Goal: Task Accomplishment & Management: Use online tool/utility

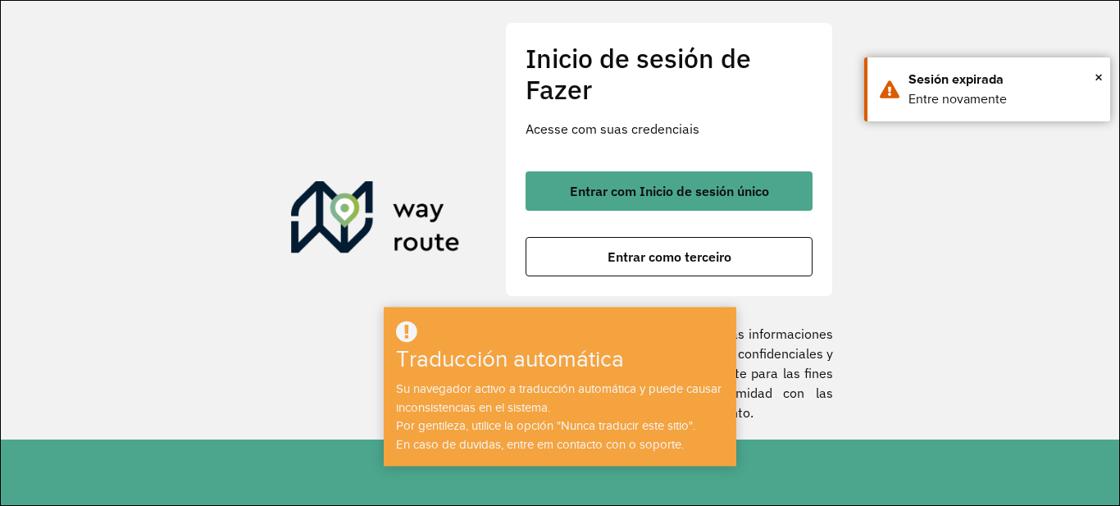
click at [976, 233] on section "Inicio de sesión de Fazer Acesse com suas credenciais Entrar com Inicio de sesi…" at bounding box center [560, 220] width 1119 height 439
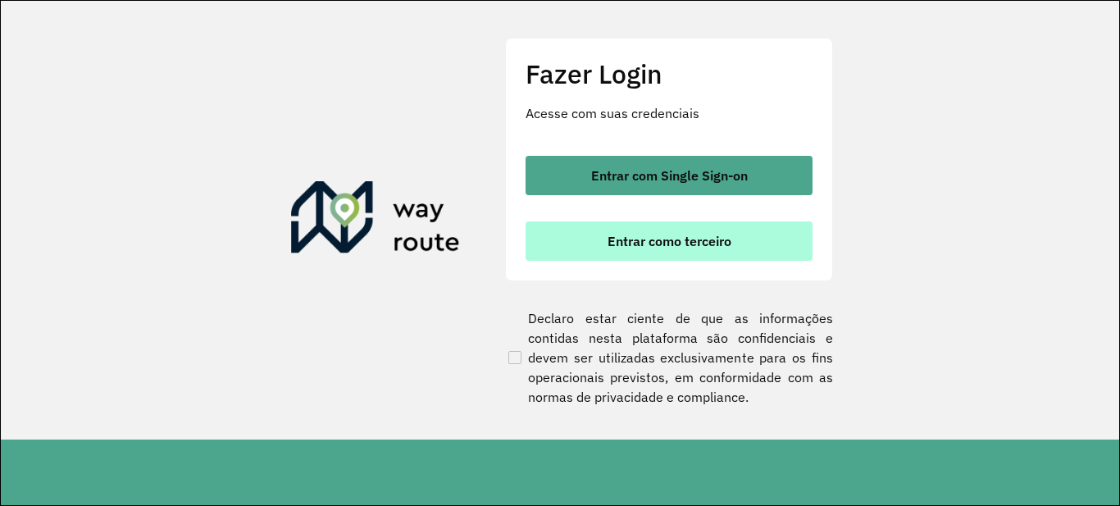
click at [707, 235] on span "Entrar como terceiro" at bounding box center [670, 241] width 124 height 13
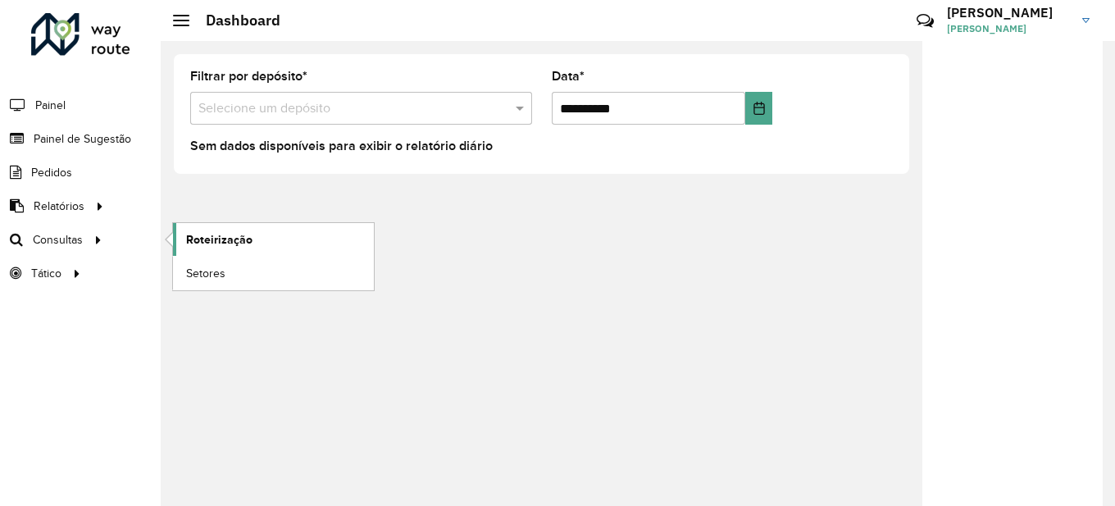
click at [235, 240] on span "Roteirização" at bounding box center [219, 239] width 66 height 17
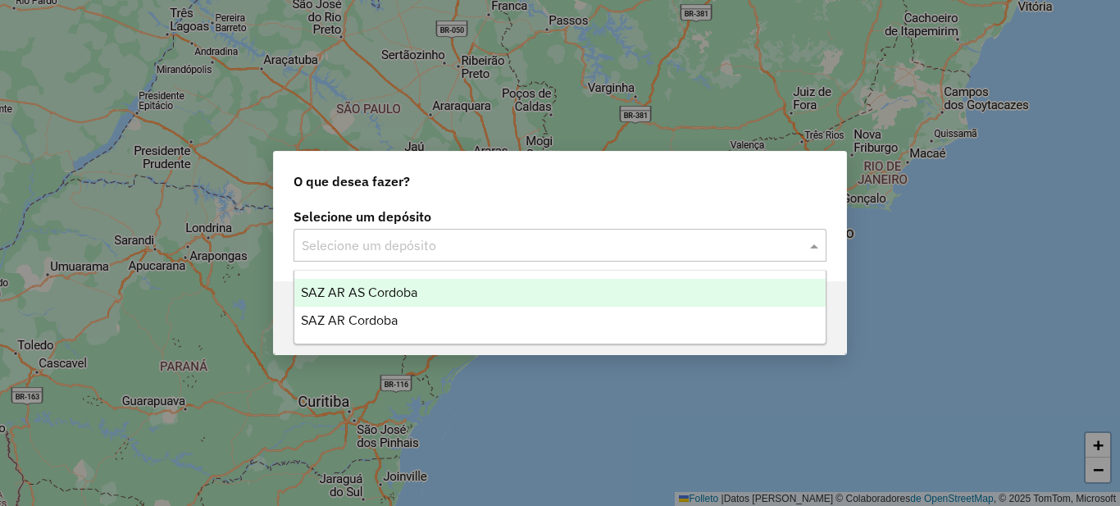
click at [465, 248] on input "text" at bounding box center [544, 246] width 484 height 20
click at [417, 291] on font "SAZ AR AS Córdoba" at bounding box center [359, 292] width 116 height 14
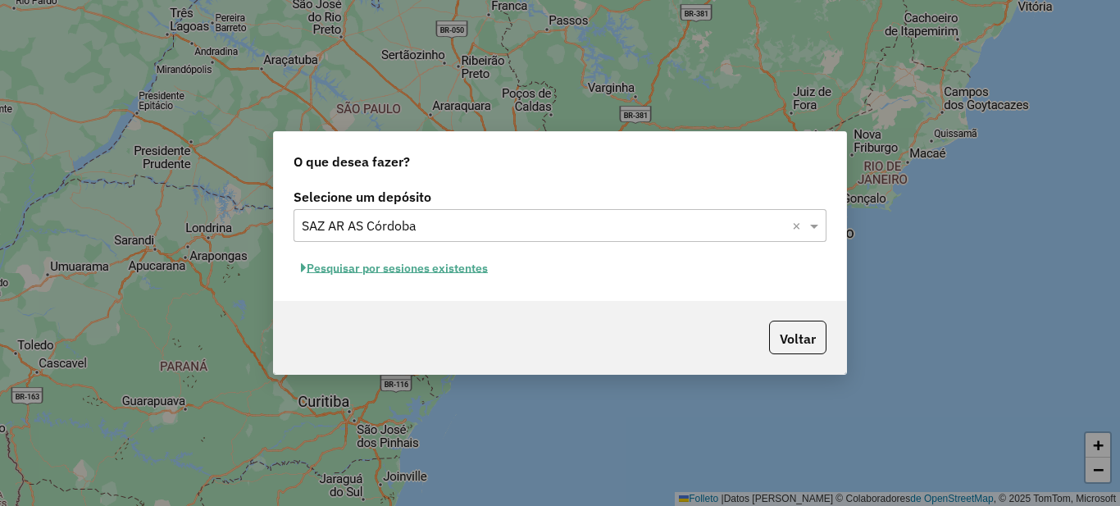
click at [458, 271] on font "Pesquisar por sesiones existentes" at bounding box center [397, 268] width 181 height 15
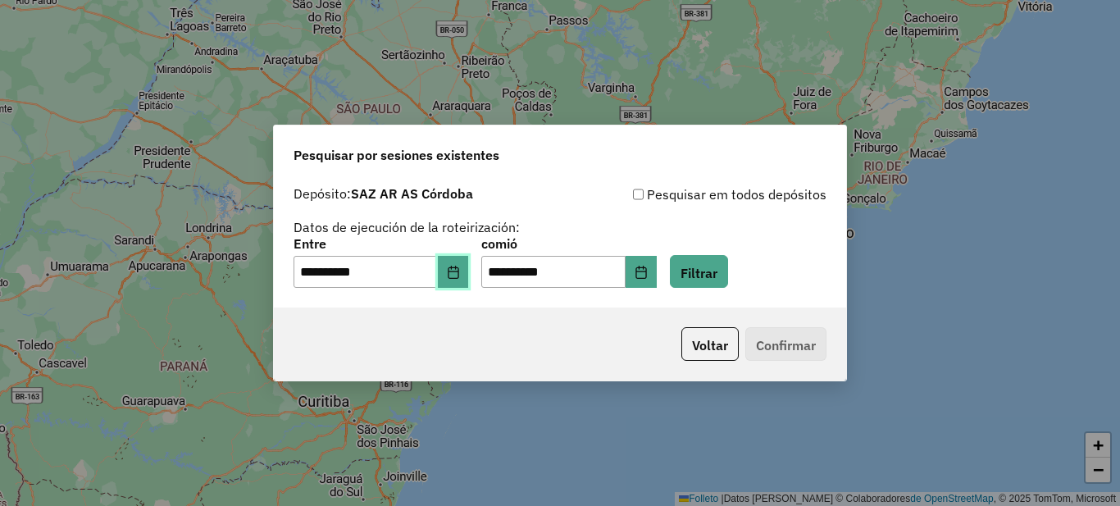
click at [460, 272] on icon "Elija fecha" at bounding box center [453, 272] width 13 height 13
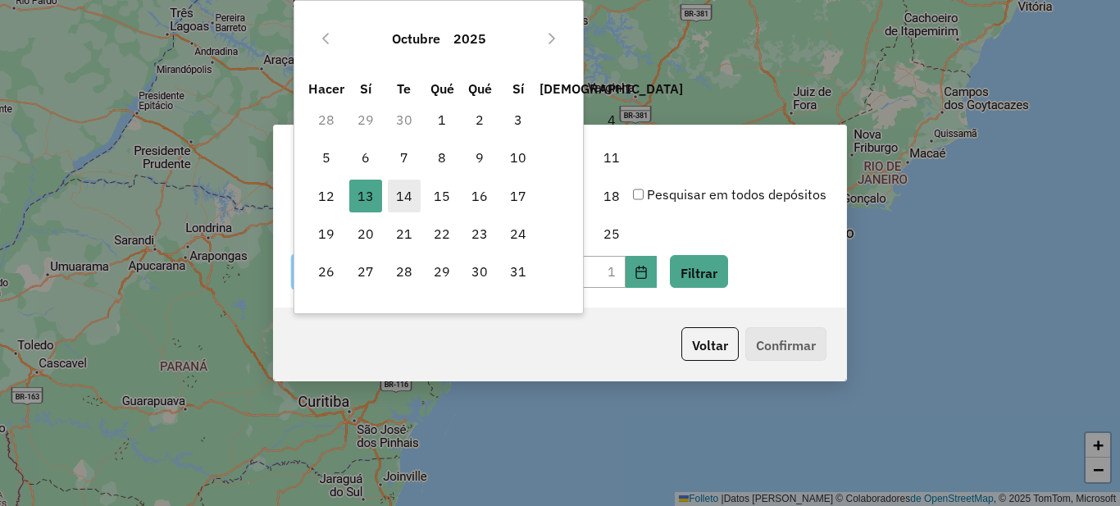
click at [396, 193] on font "14" at bounding box center [404, 196] width 16 height 16
type input "**********"
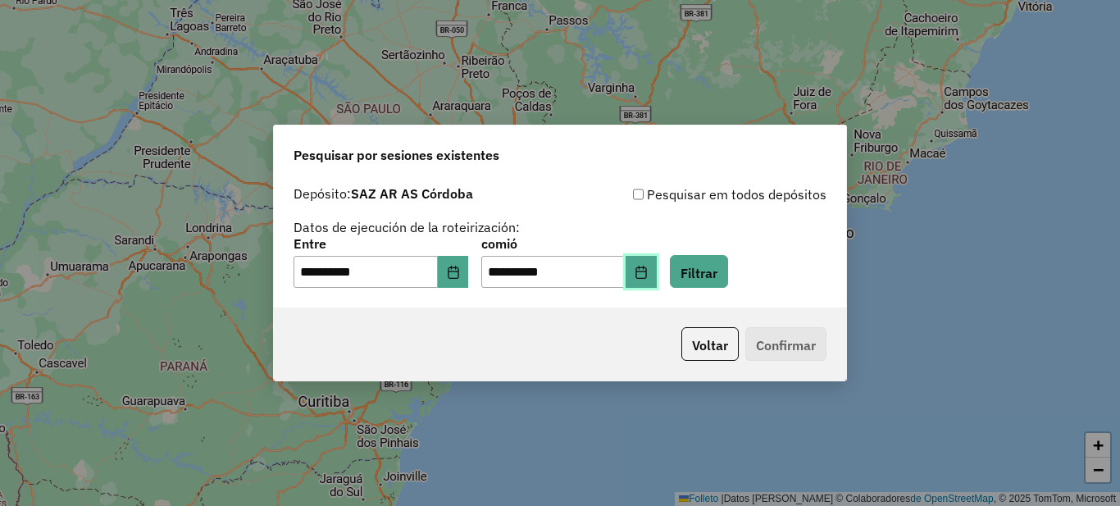
click at [657, 279] on button "Elija fecha" at bounding box center [641, 272] width 31 height 33
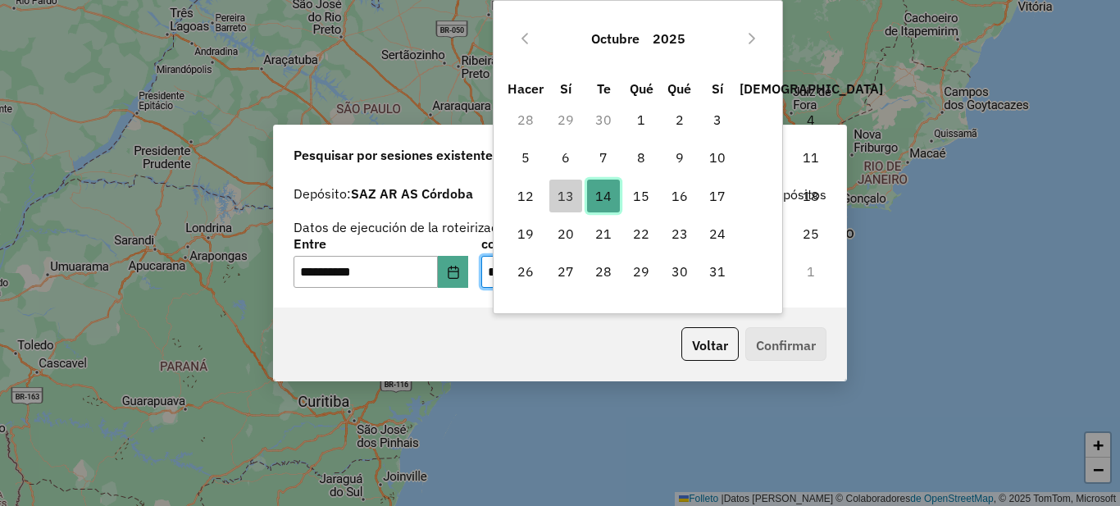
click at [608, 189] on font "14" at bounding box center [603, 196] width 16 height 16
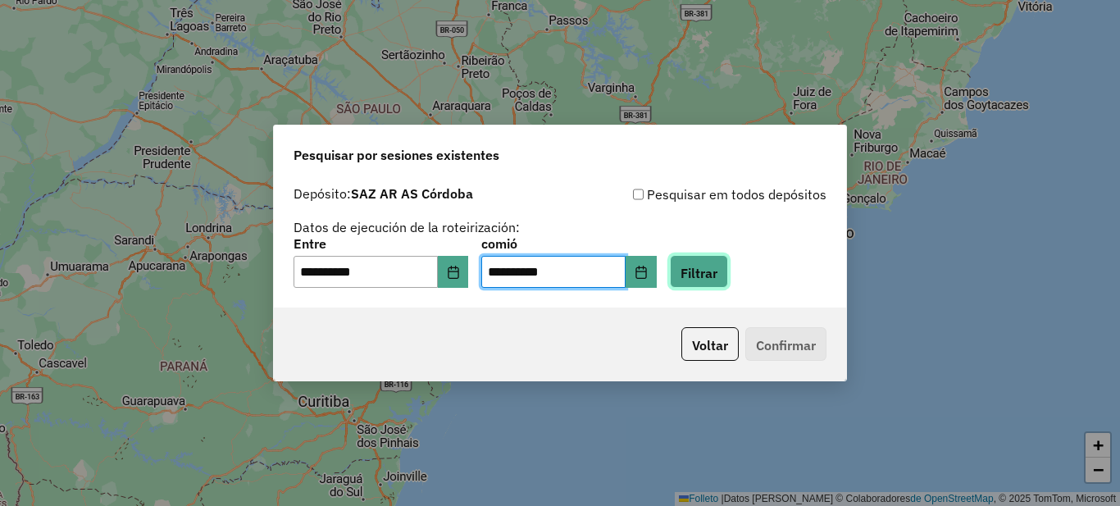
click at [718, 277] on font "Filtrar" at bounding box center [699, 272] width 37 height 16
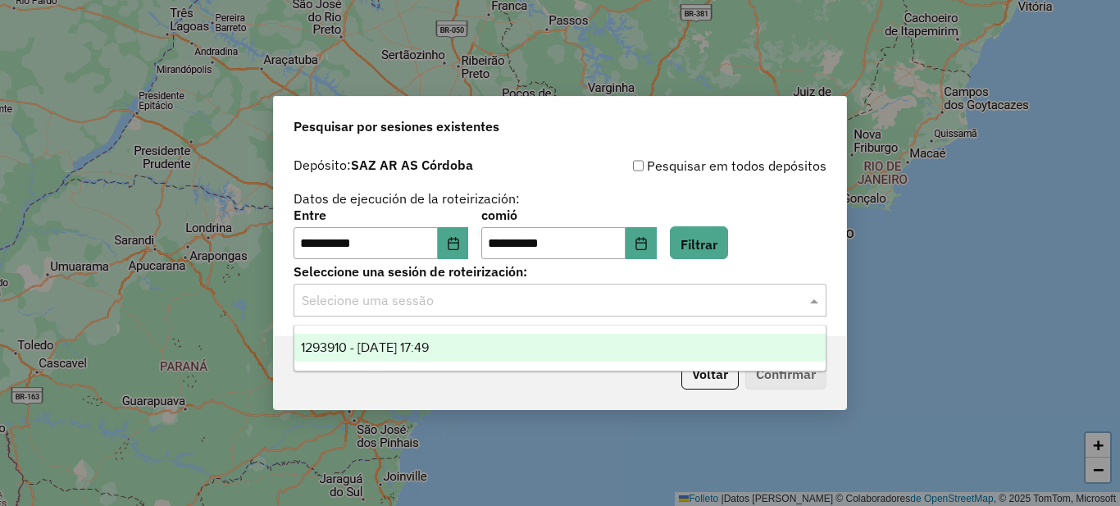
click at [415, 300] on input "text" at bounding box center [544, 301] width 484 height 20
click at [413, 347] on font "1293910 - 14/10/2025 17:49" at bounding box center [365, 347] width 128 height 14
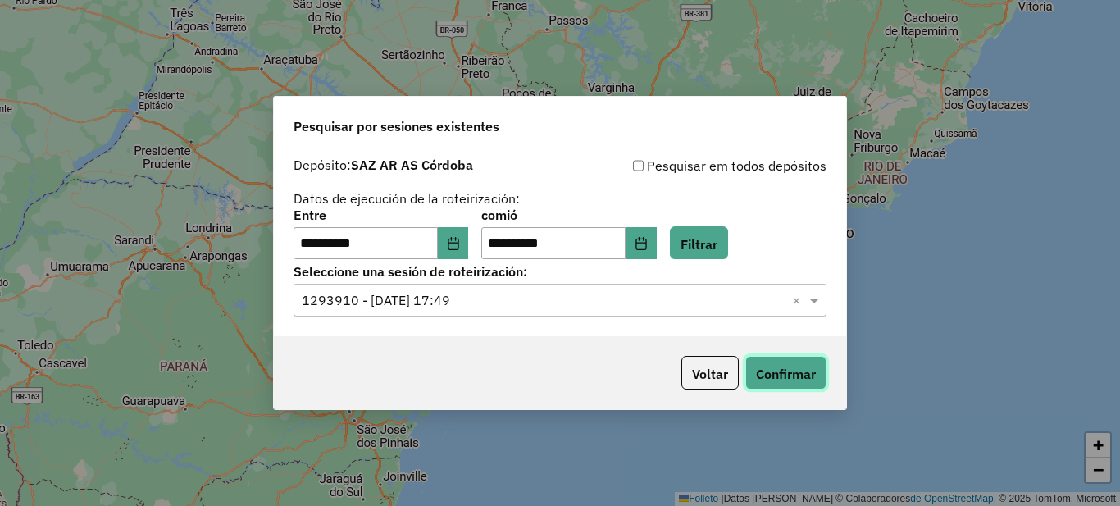
click at [804, 374] on font "Confirmar" at bounding box center [786, 374] width 60 height 16
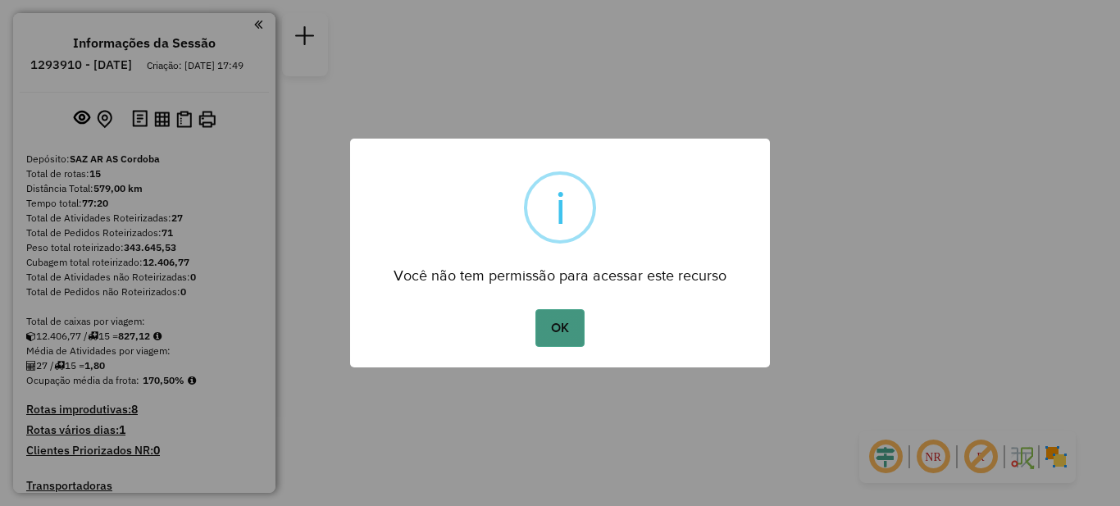
click at [563, 343] on button "OK" at bounding box center [559, 328] width 48 height 38
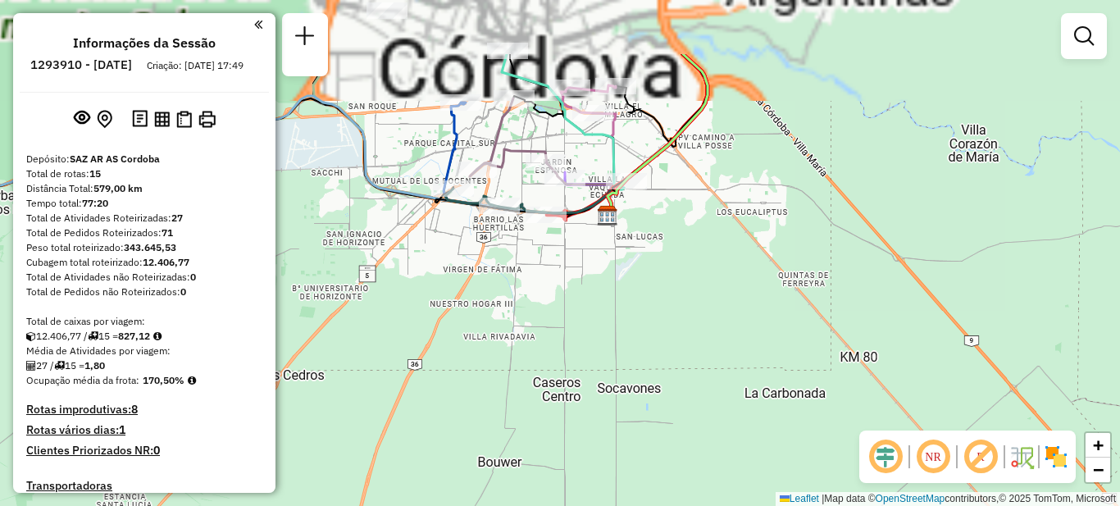
drag, startPoint x: 617, startPoint y: 242, endPoint x: 764, endPoint y: 383, distance: 203.6
click at [764, 383] on div "Janela de atendimento Grade de atendimento Capacidade Transportadoras Veículos …" at bounding box center [560, 253] width 1120 height 506
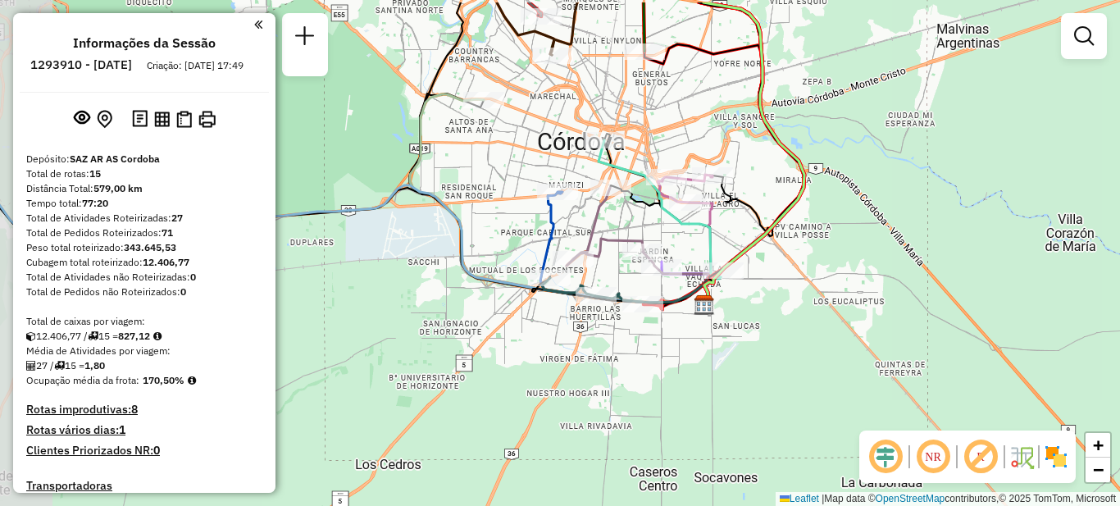
drag, startPoint x: 630, startPoint y: 345, endPoint x: 668, endPoint y: 390, distance: 58.7
click at [686, 403] on div "Janela de atendimento Grade de atendimento Capacidade Transportadoras Veículos …" at bounding box center [560, 253] width 1120 height 506
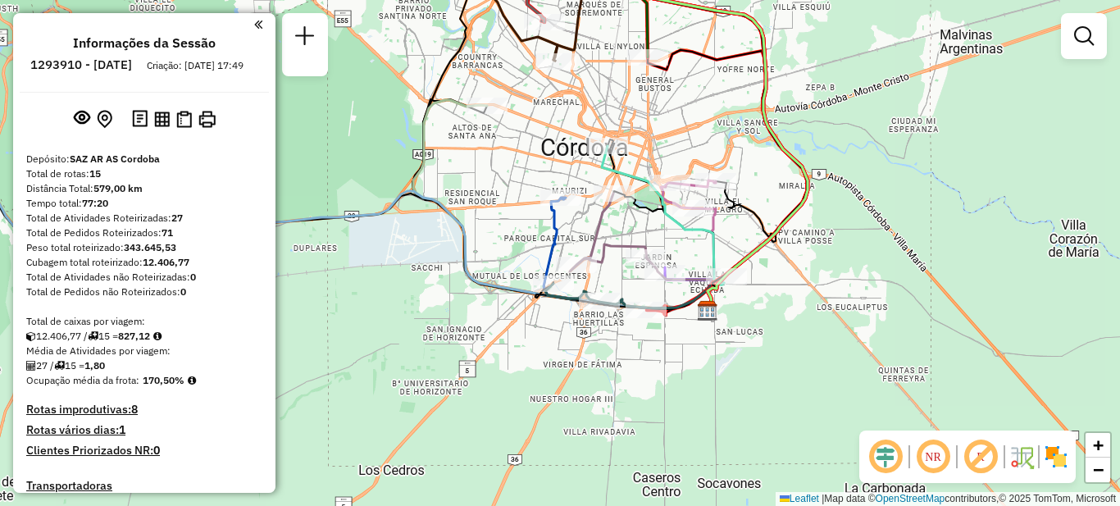
click at [257, 24] on em at bounding box center [258, 24] width 8 height 15
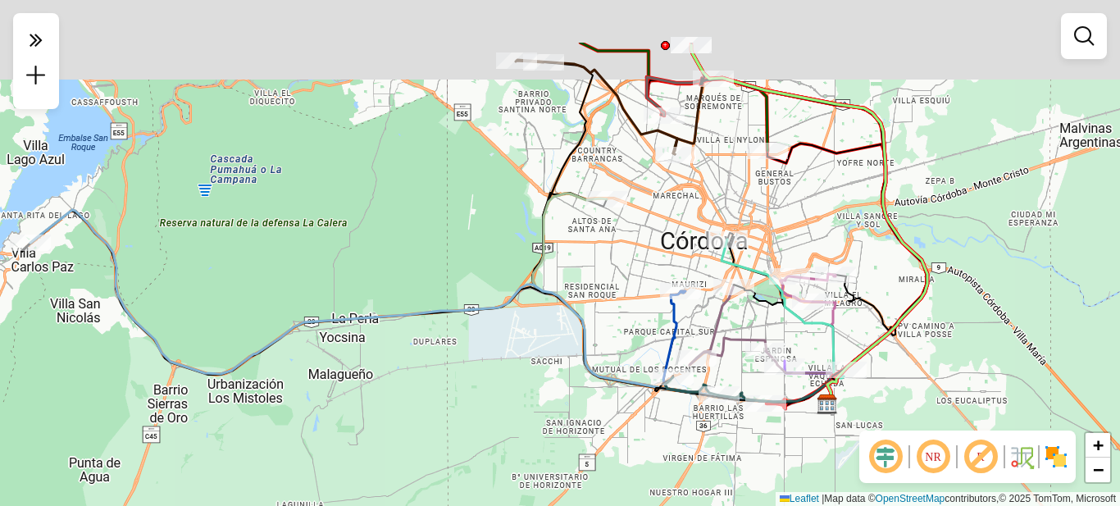
drag, startPoint x: 438, startPoint y: 390, endPoint x: 488, endPoint y: 375, distance: 52.2
click at [506, 415] on div "Janela de atendimento Grade de atendimento Capacidade Transportadoras Veículos …" at bounding box center [560, 253] width 1120 height 506
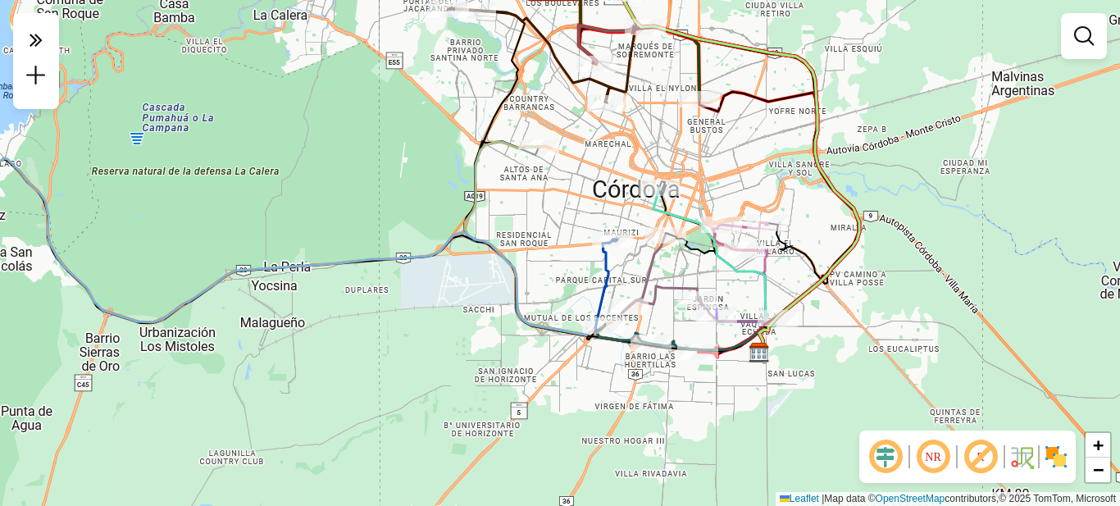
drag, startPoint x: 499, startPoint y: 414, endPoint x: 417, endPoint y: 355, distance: 101.0
click at [417, 356] on div "Janela de atendimento Grade de atendimento Capacidade Transportadoras Veículos …" at bounding box center [560, 253] width 1120 height 506
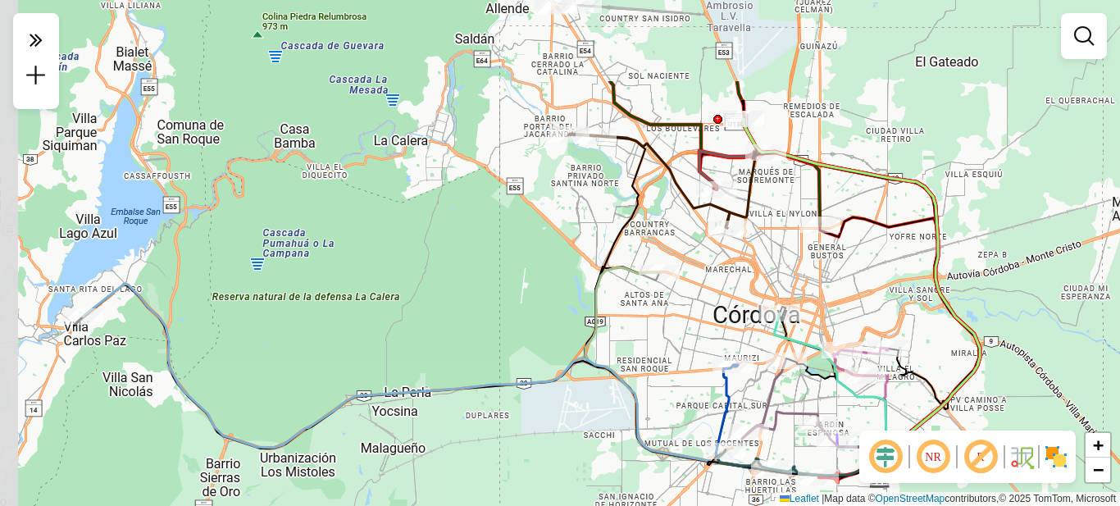
drag, startPoint x: 377, startPoint y: 307, endPoint x: 507, endPoint y: 437, distance: 183.8
click at [507, 437] on div "Janela de atendimento Grade de atendimento Capacidade Transportadoras Veículos …" at bounding box center [560, 253] width 1120 height 506
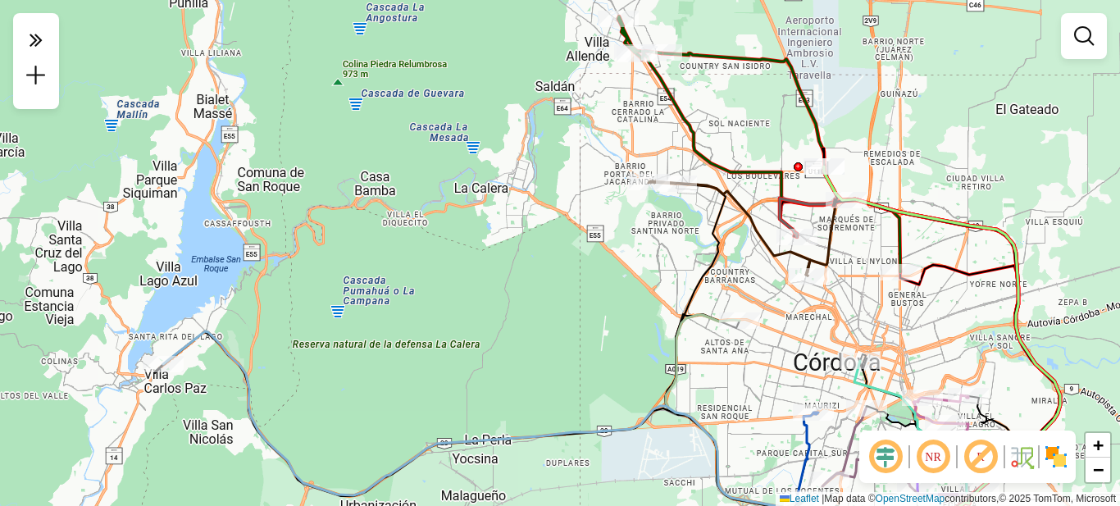
drag, startPoint x: 315, startPoint y: 302, endPoint x: 394, endPoint y: 345, distance: 89.9
click at [394, 345] on div "Janela de atendimento Grade de atendimento Capacidade Transportadoras Veículos …" at bounding box center [560, 253] width 1120 height 506
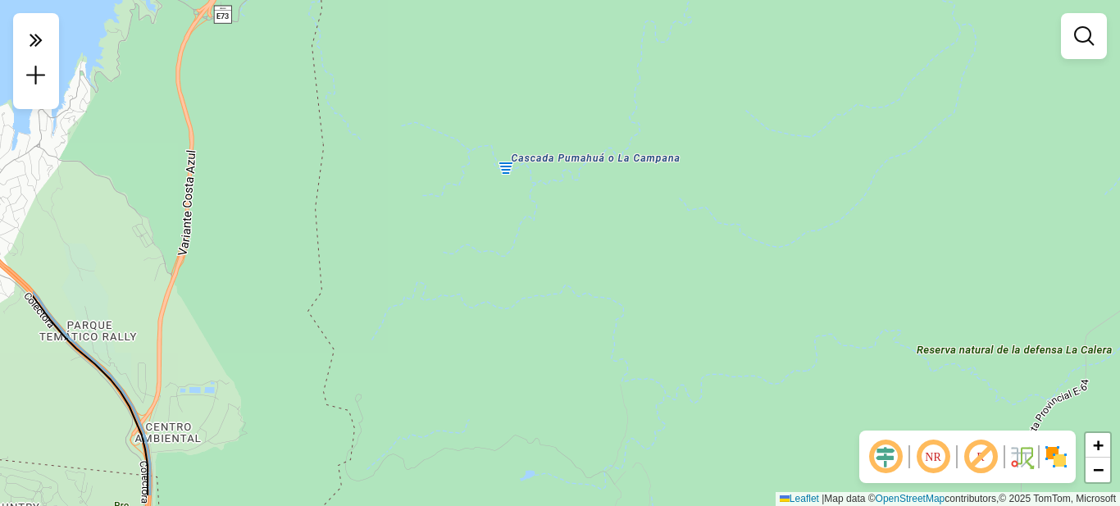
drag, startPoint x: 332, startPoint y: 351, endPoint x: 616, endPoint y: 171, distance: 335.8
click at [616, 171] on div "Janela de atendimento Grade de atendimento Capacidade Transportadoras Veículos …" at bounding box center [560, 253] width 1120 height 506
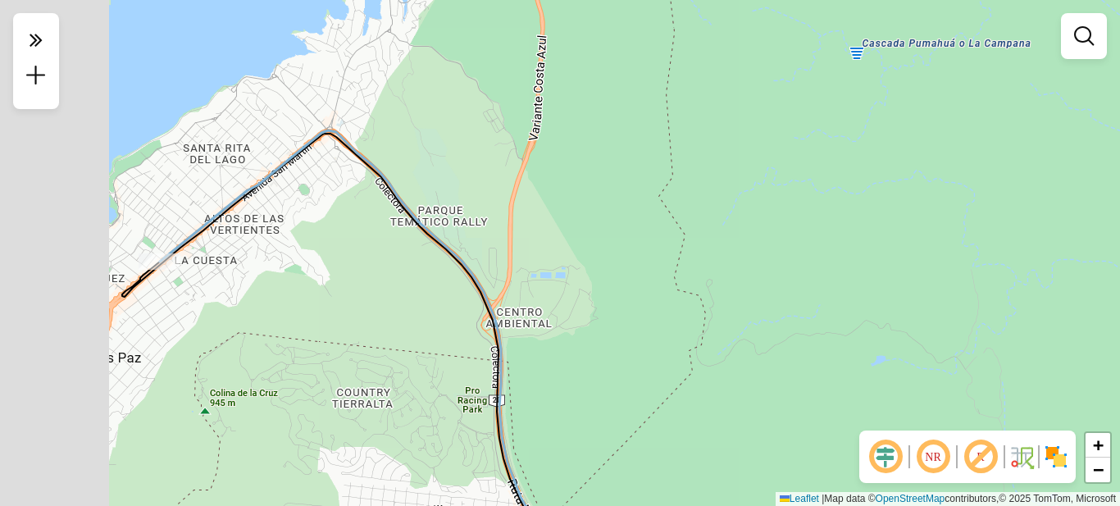
drag, startPoint x: 306, startPoint y: 270, endPoint x: 519, endPoint y: 262, distance: 213.3
click at [522, 271] on div "Janela de atendimento Grade de atendimento Capacidade Transportadoras Veículos …" at bounding box center [560, 253] width 1120 height 506
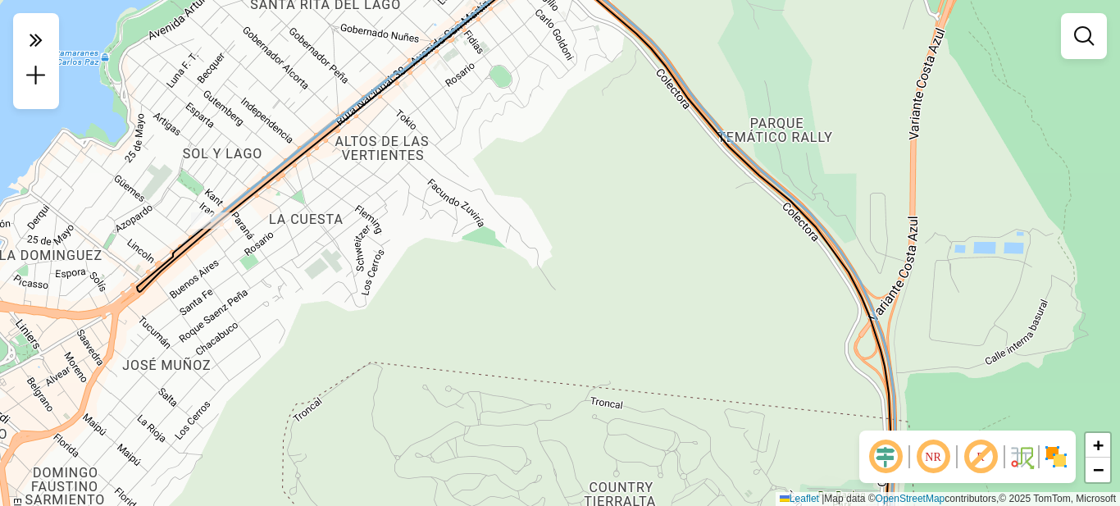
drag, startPoint x: 207, startPoint y: 268, endPoint x: 267, endPoint y: 309, distance: 72.6
click at [267, 309] on div "Janela de atendimento Grade de atendimento Capacidade Transportadoras Veículos …" at bounding box center [560, 253] width 1120 height 506
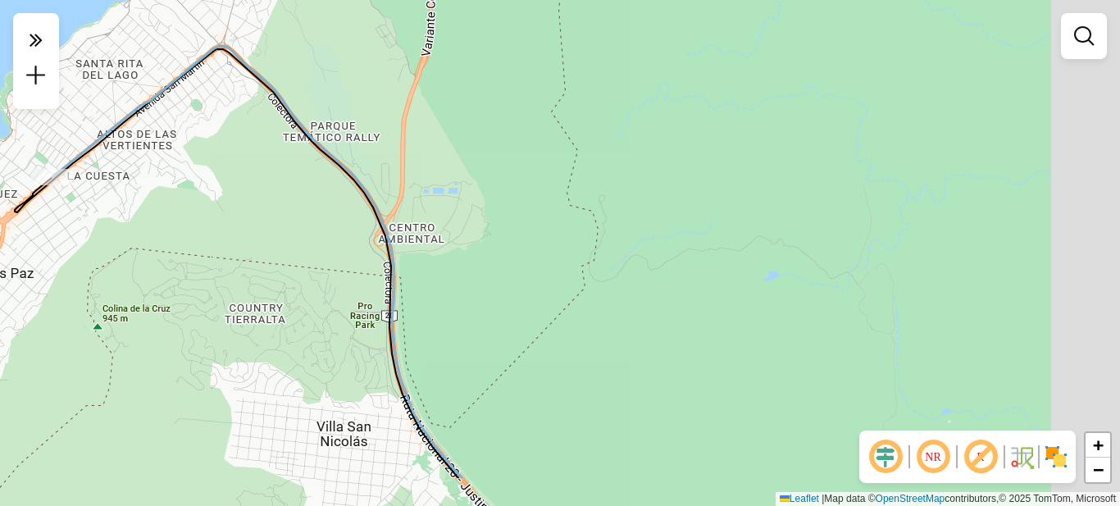
drag, startPoint x: 742, startPoint y: 248, endPoint x: 258, endPoint y: 110, distance: 503.0
click at [264, 112] on div "Janela de atendimento Grade de atendimento Capacidade Transportadoras Veículos …" at bounding box center [560, 253] width 1120 height 506
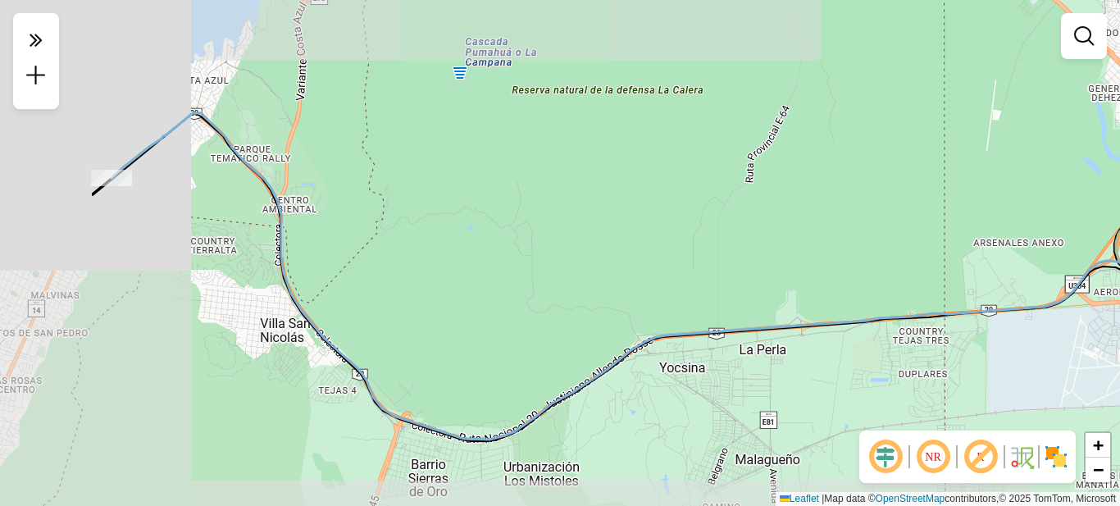
drag, startPoint x: 615, startPoint y: 254, endPoint x: 121, endPoint y: 158, distance: 503.7
click at [121, 158] on div "Janela de atendimento Grade de atendimento Capacidade Transportadoras Veículos …" at bounding box center [560, 253] width 1120 height 506
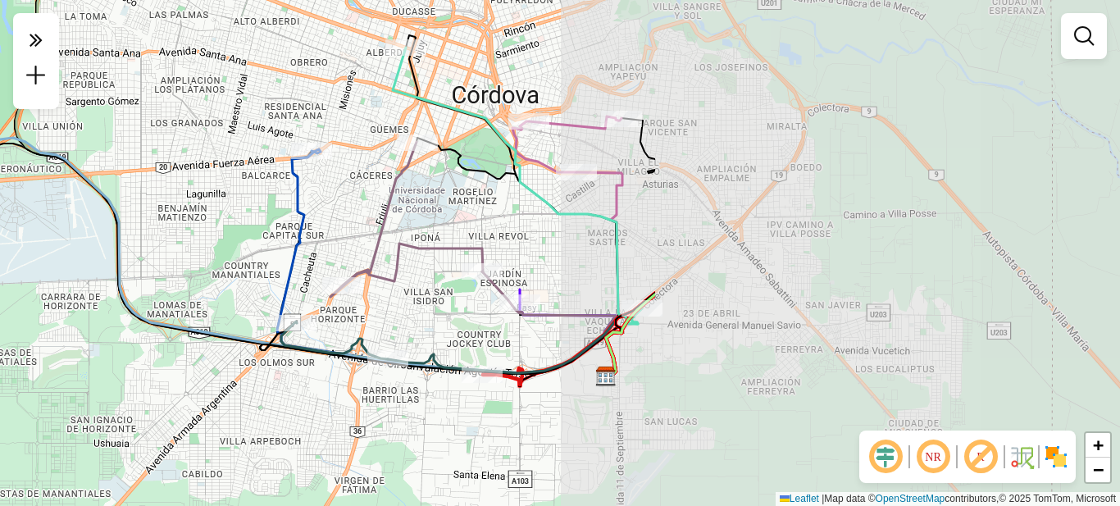
drag, startPoint x: 651, startPoint y: 273, endPoint x: 44, endPoint y: 246, distance: 607.4
click at [44, 246] on div "Janela de atendimento Grade de atendimento Capacidade Transportadoras Veículos …" at bounding box center [560, 253] width 1120 height 506
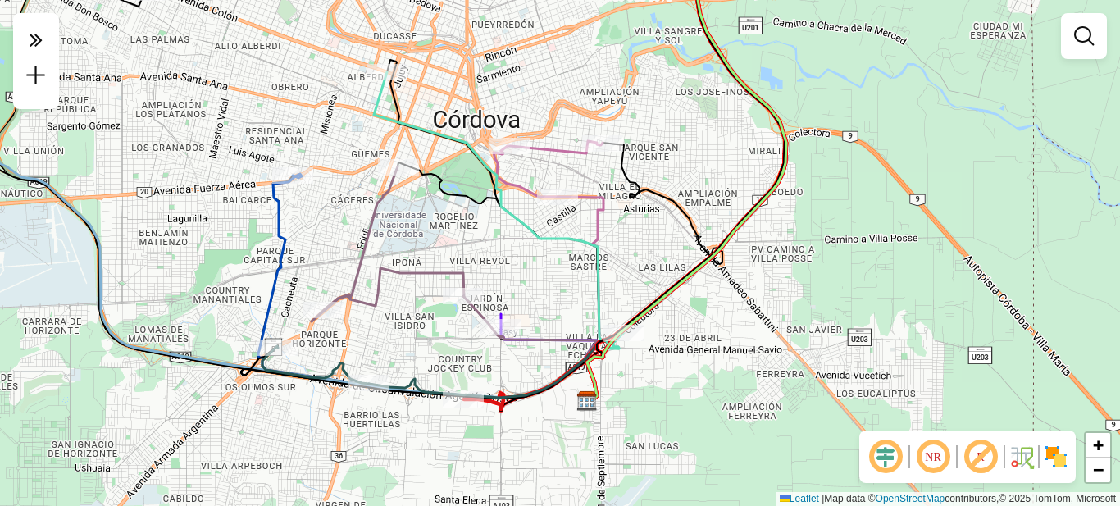
drag, startPoint x: 523, startPoint y: 199, endPoint x: 538, endPoint y: 228, distance: 32.3
click at [538, 228] on icon at bounding box center [498, 210] width 249 height 276
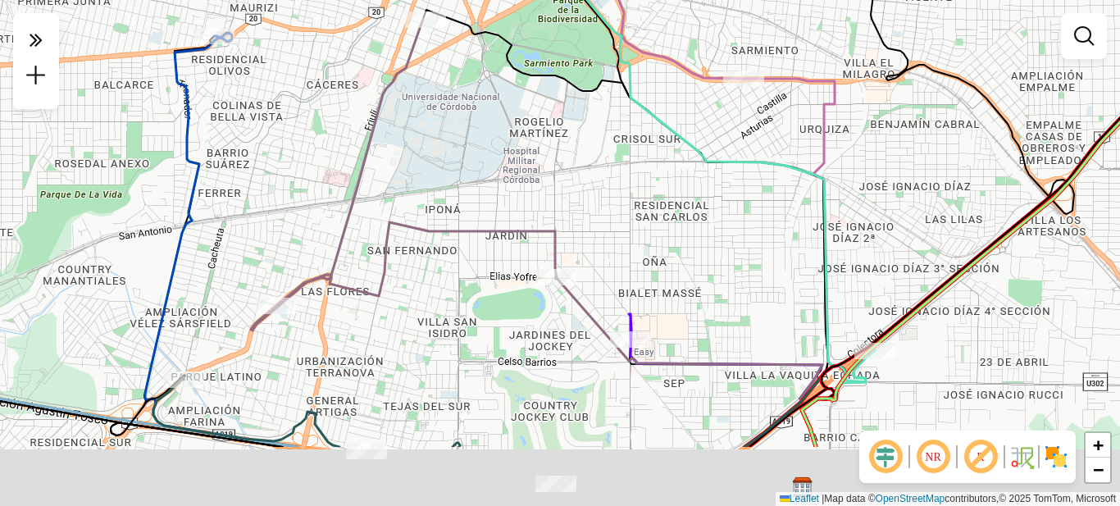
drag, startPoint x: 439, startPoint y: 283, endPoint x: 480, endPoint y: 153, distance: 136.7
click at [479, 156] on div "Janela de atendimento Grade de atendimento Capacidade Transportadoras Veículos …" at bounding box center [560, 253] width 1120 height 506
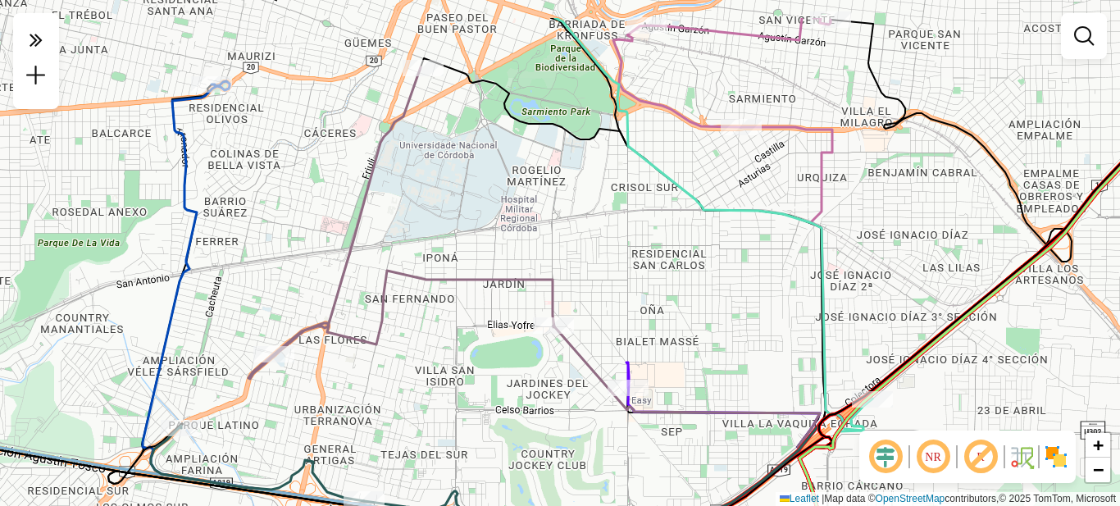
drag, startPoint x: 531, startPoint y: 132, endPoint x: 496, endPoint y: 212, distance: 87.4
click at [512, 228] on div "Janela de atendimento Grade de atendimento Capacidade Transportadoras Veículos …" at bounding box center [560, 253] width 1120 height 506
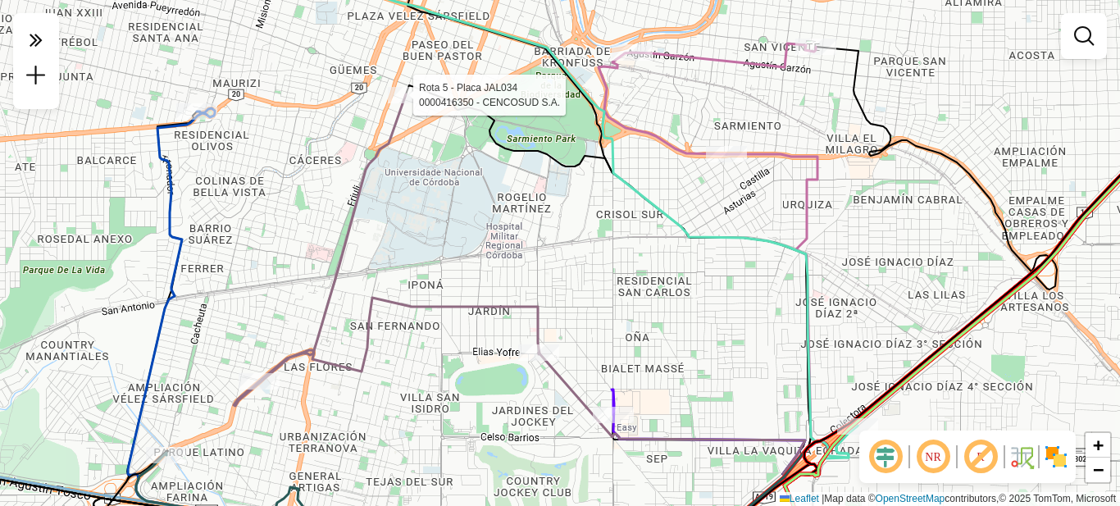
select select "**********"
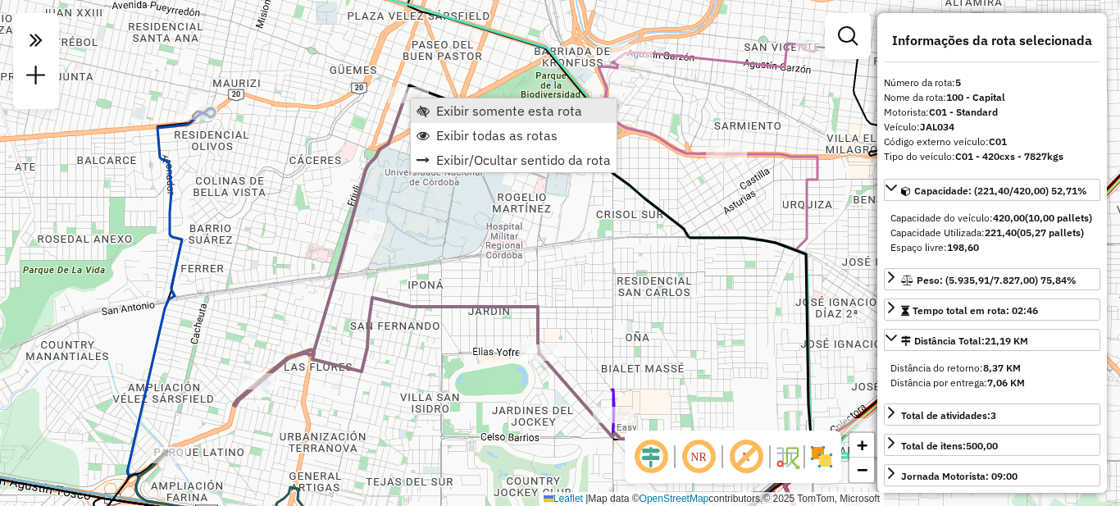
click at [488, 111] on span "Exibir somente esta rota" at bounding box center [509, 110] width 146 height 13
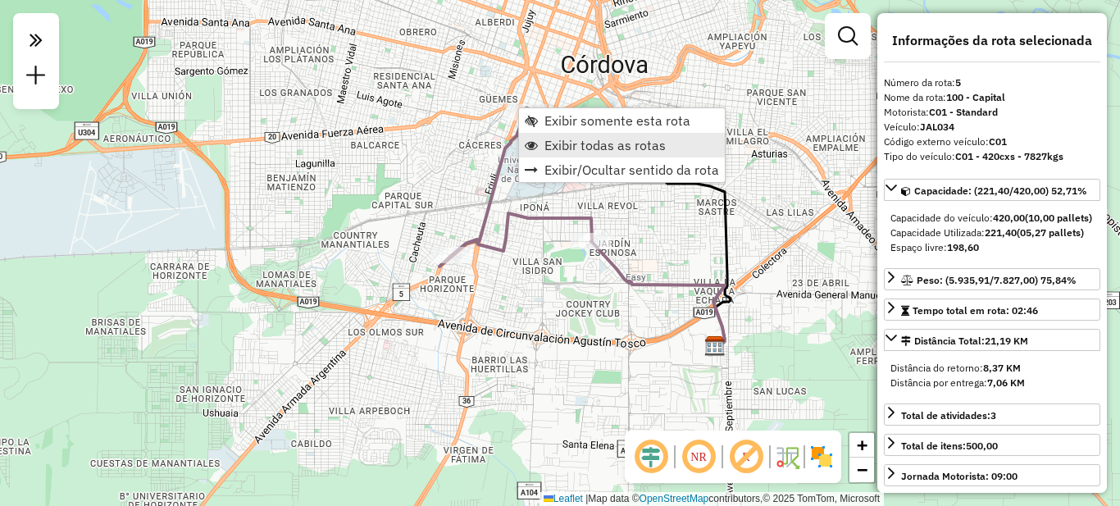
click at [572, 147] on span "Exibir todas as rotas" at bounding box center [604, 145] width 121 height 13
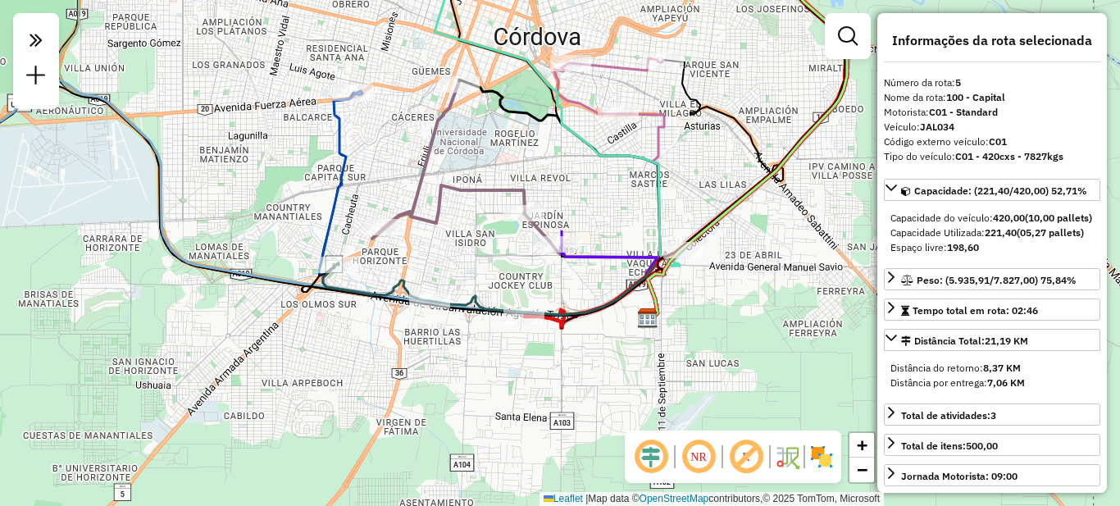
drag, startPoint x: 585, startPoint y: 401, endPoint x: 518, endPoint y: 365, distance: 76.3
click at [517, 371] on div "Janela de atendimento Grade de atendimento Capacidade Transportadoras Veículos …" at bounding box center [560, 253] width 1120 height 506
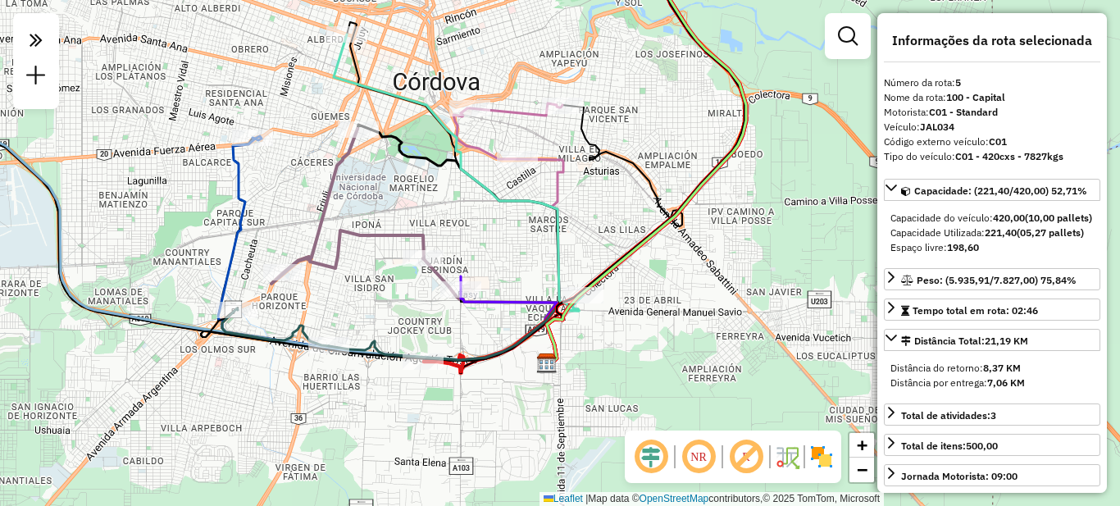
drag, startPoint x: 612, startPoint y: 361, endPoint x: 512, endPoint y: 408, distance: 110.4
click at [512, 408] on div "Janela de atendimento Grade de atendimento Capacidade Transportadoras Veículos …" at bounding box center [560, 253] width 1120 height 506
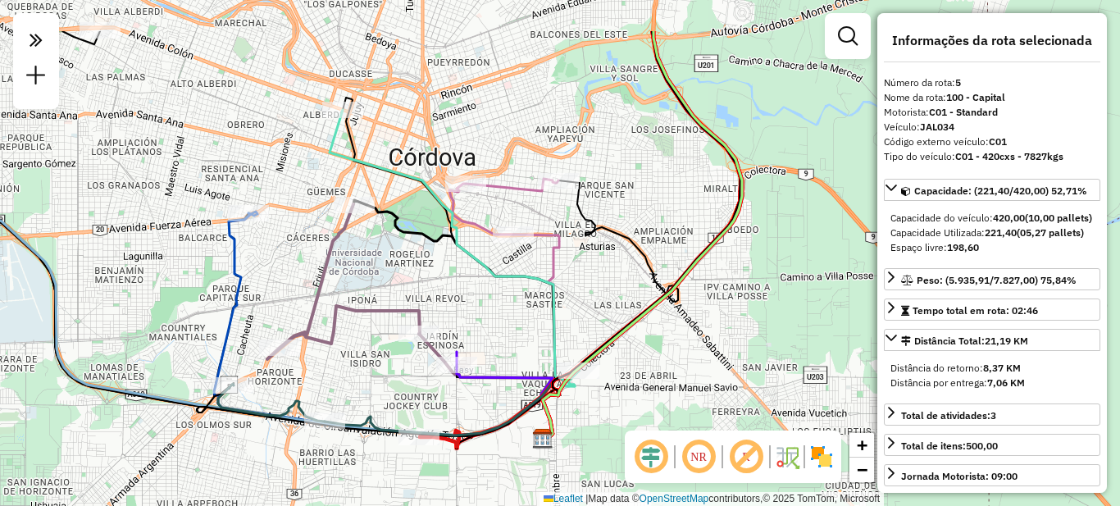
drag, startPoint x: 551, startPoint y: 208, endPoint x: 550, endPoint y: 312, distance: 103.3
click at [550, 312] on icon at bounding box center [454, 248] width 249 height 276
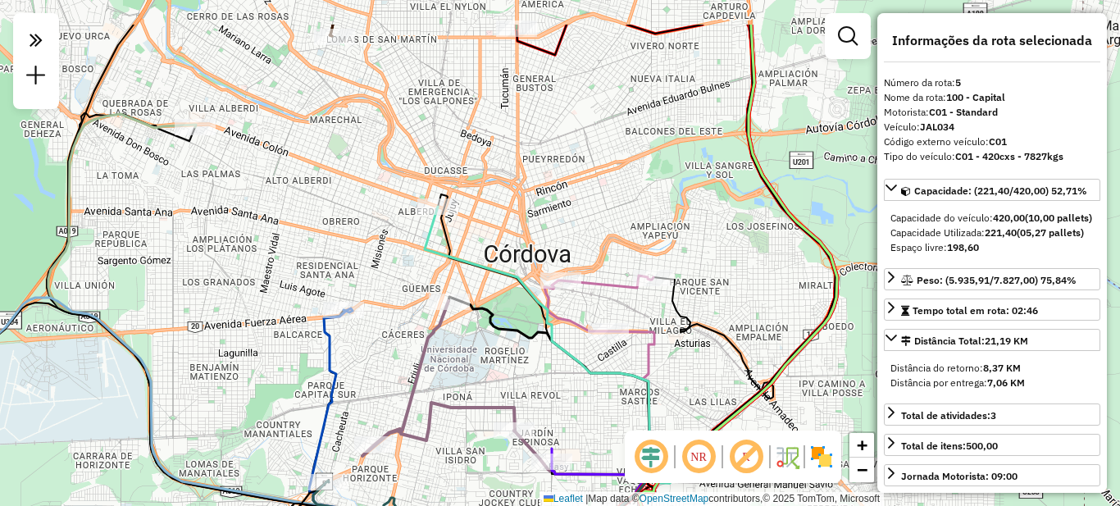
drag, startPoint x: 406, startPoint y: 282, endPoint x: 502, endPoint y: 358, distance: 122.1
click at [502, 358] on div "Janela de atendimento Grade de atendimento Capacidade Transportadoras Veículos …" at bounding box center [560, 253] width 1120 height 506
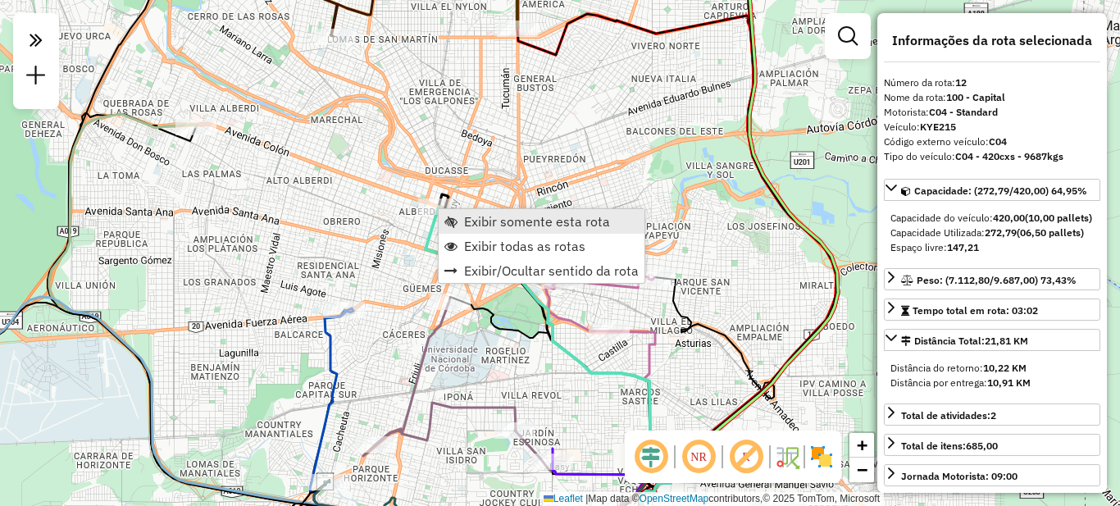
click at [485, 226] on span "Exibir somente esta rota" at bounding box center [537, 221] width 146 height 13
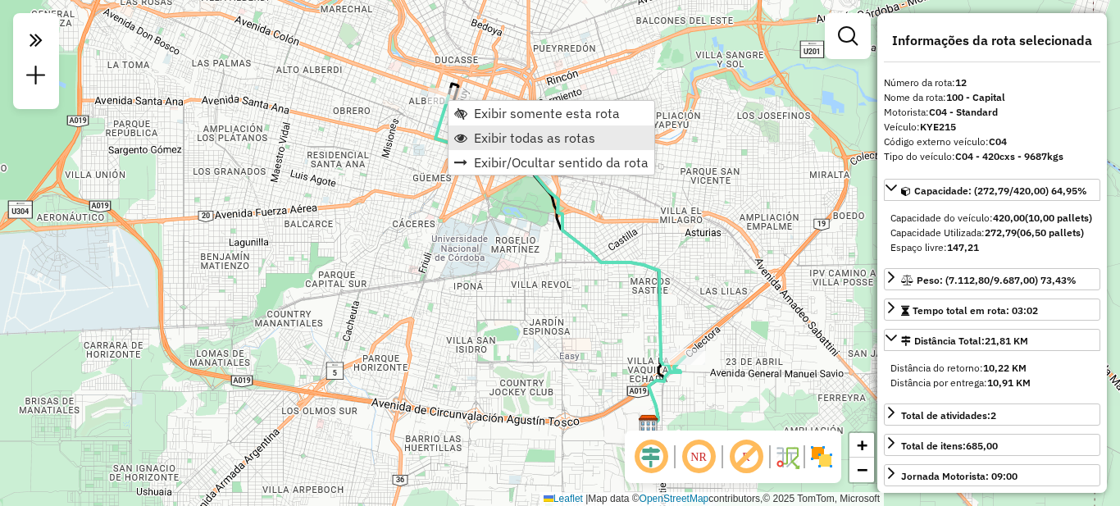
click at [478, 137] on span "Exibir todas as rotas" at bounding box center [534, 137] width 121 height 13
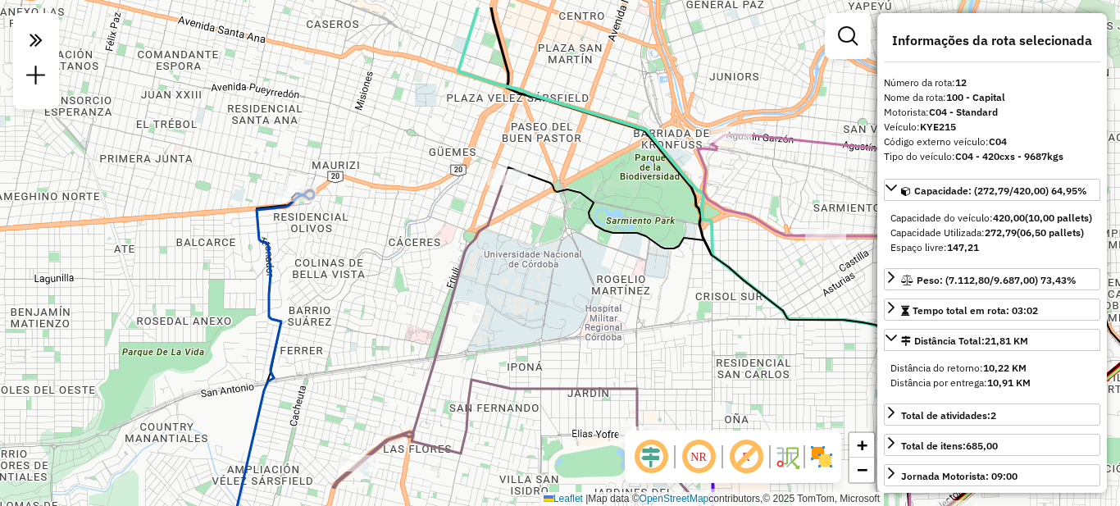
drag, startPoint x: 405, startPoint y: 153, endPoint x: 433, endPoint y: 357, distance: 206.1
click at [436, 356] on div "Janela de atendimento Grade de atendimento Capacidade Transportadoras Veículos …" at bounding box center [560, 253] width 1120 height 506
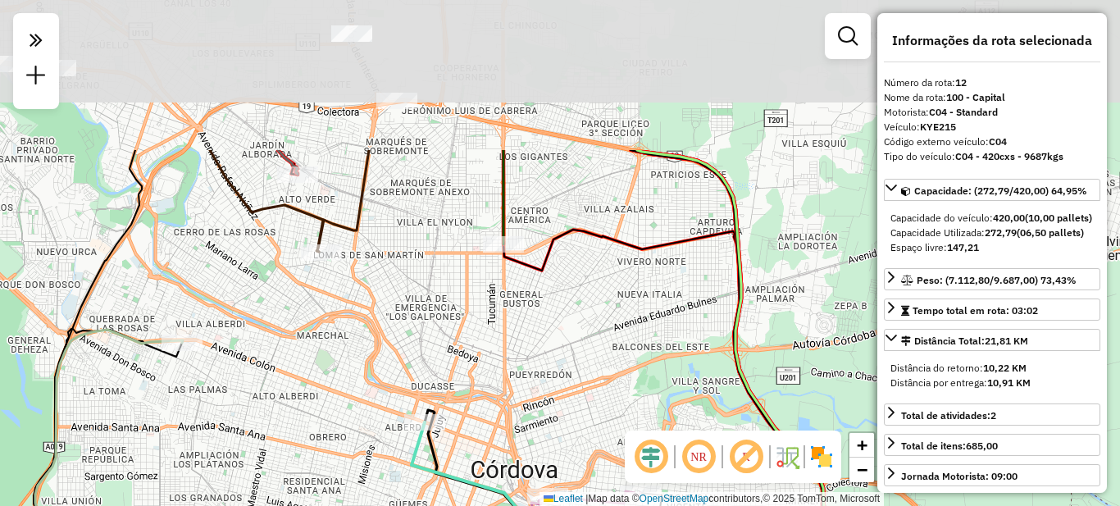
drag, startPoint x: 412, startPoint y: 169, endPoint x: 362, endPoint y: 305, distance: 145.0
click at [380, 374] on div "Janela de atendimento Grade de atendimento Capacidade Transportadoras Veículos …" at bounding box center [560, 253] width 1120 height 506
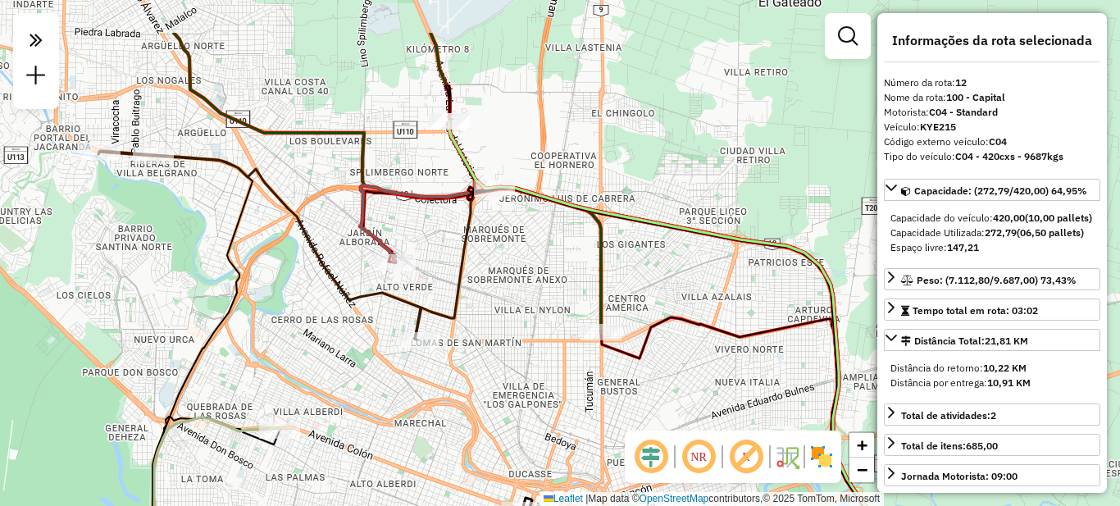
drag, startPoint x: 303, startPoint y: 306, endPoint x: 403, endPoint y: 388, distance: 128.7
click at [403, 388] on div "Janela de atendimento Grade de atendimento Capacidade Transportadoras Veículos …" at bounding box center [560, 253] width 1120 height 506
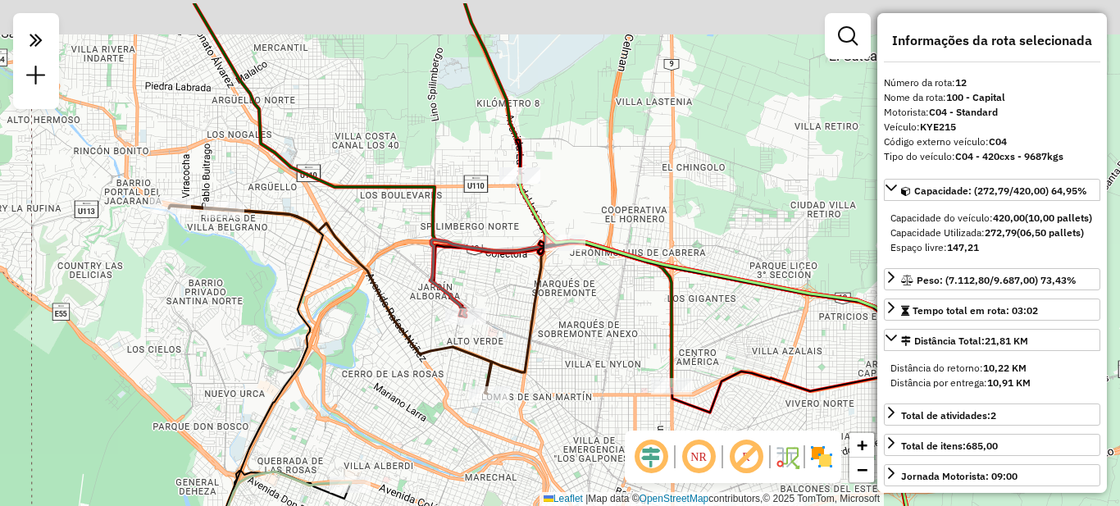
drag, startPoint x: 320, startPoint y: 343, endPoint x: 375, endPoint y: 379, distance: 65.7
click at [375, 379] on div "Janela de atendimento Grade de atendimento Capacidade Transportadoras Veículos …" at bounding box center [560, 253] width 1120 height 506
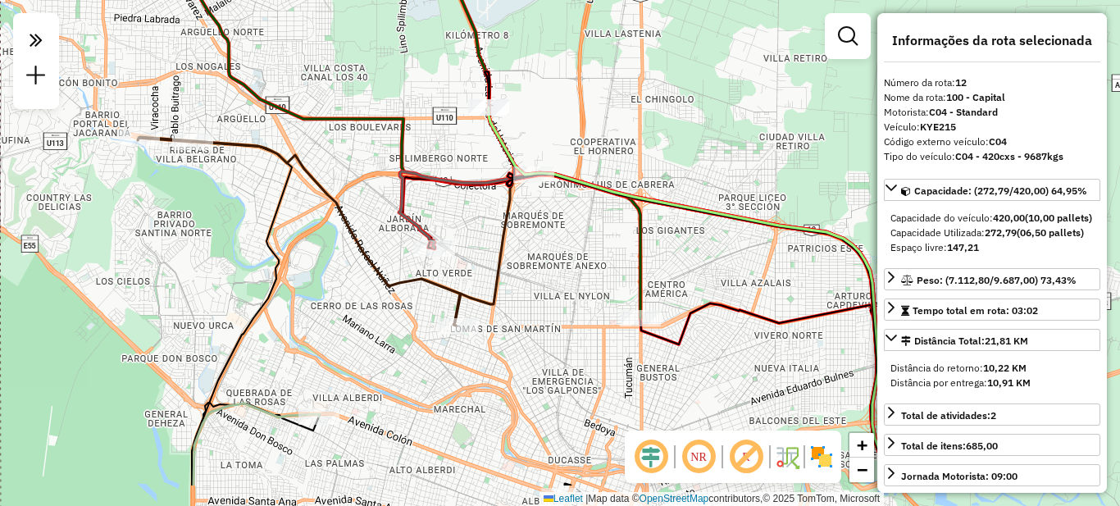
drag, startPoint x: 376, startPoint y: 394, endPoint x: 312, endPoint y: 287, distance: 124.7
click at [312, 287] on div "Janela de atendimento Grade de atendimento Capacidade Transportadoras Veículos …" at bounding box center [560, 253] width 1120 height 506
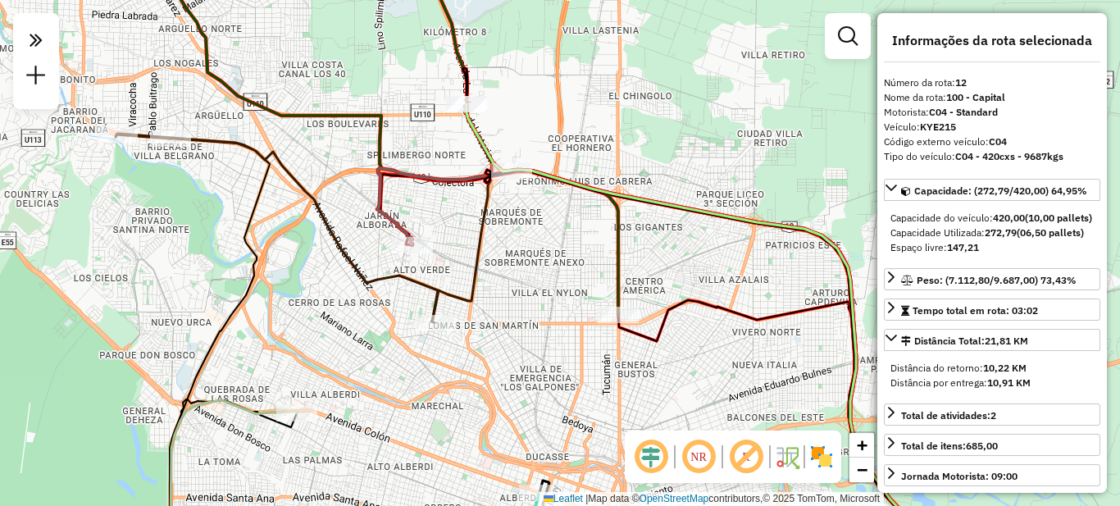
drag, startPoint x: 472, startPoint y: 364, endPoint x: 496, endPoint y: 453, distance: 91.9
click at [496, 453] on div "Janela de atendimento Grade de atendimento Capacidade Transportadoras Veículos …" at bounding box center [560, 253] width 1120 height 506
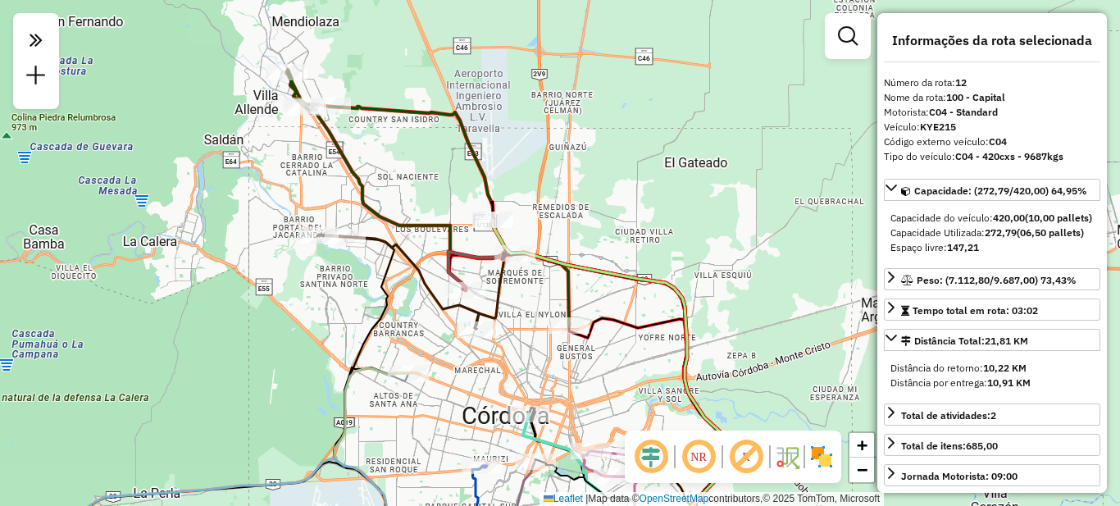
drag, startPoint x: 424, startPoint y: 432, endPoint x: 414, endPoint y: 372, distance: 60.7
click at [415, 373] on div "Janela de atendimento Grade de atendimento Capacidade Transportadoras Veículos …" at bounding box center [560, 253] width 1120 height 506
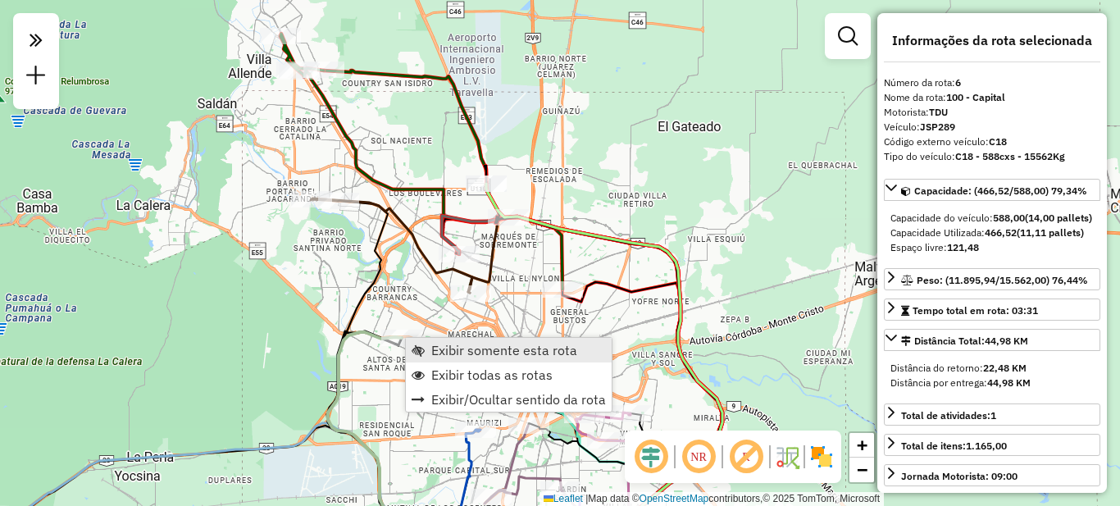
click at [460, 351] on span "Exibir somente esta rota" at bounding box center [504, 350] width 146 height 13
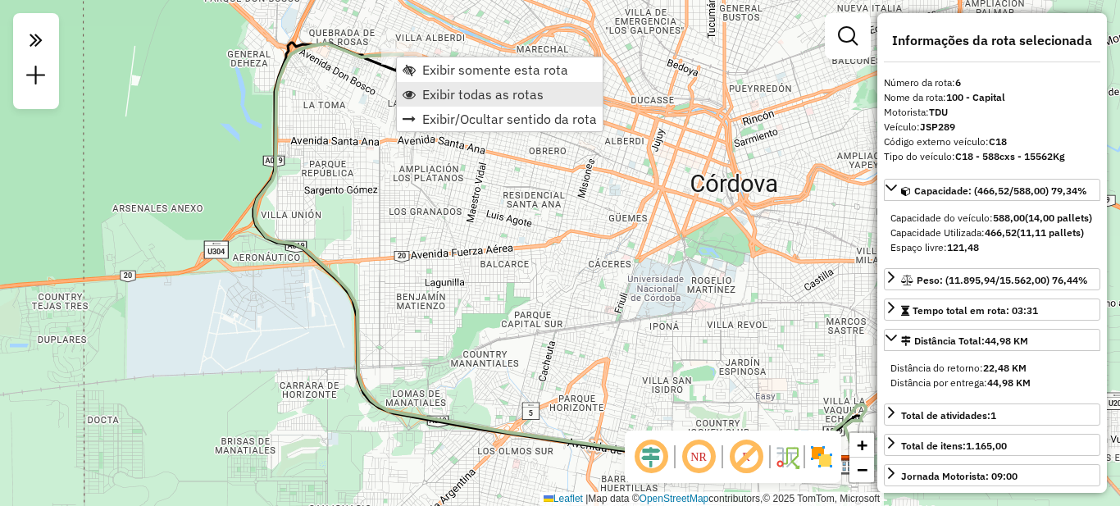
click at [460, 98] on span "Exibir todas as rotas" at bounding box center [482, 94] width 121 height 13
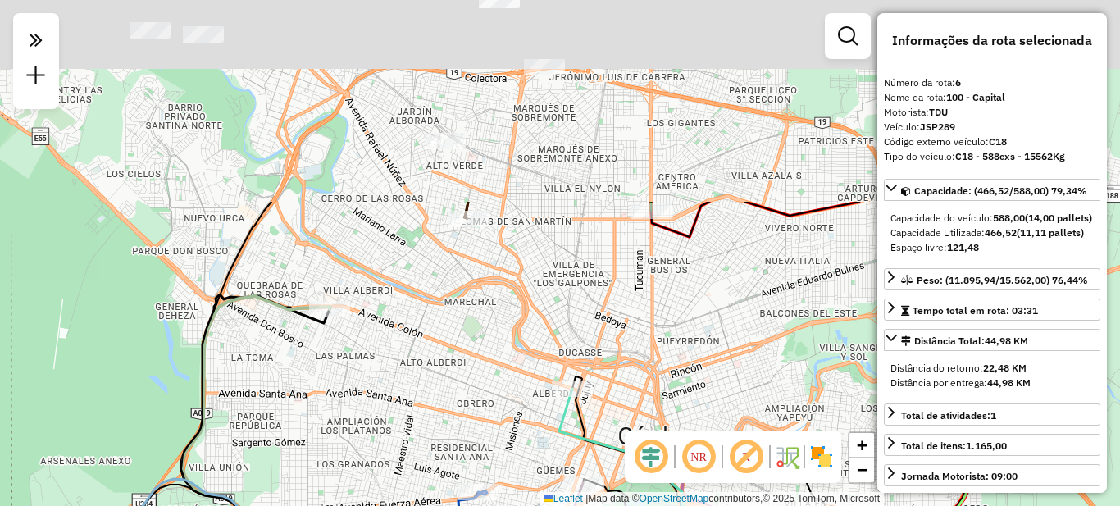
drag, startPoint x: 453, startPoint y: 171, endPoint x: 375, endPoint y: 371, distance: 214.3
click at [379, 405] on div "Janela de atendimento Grade de atendimento Capacidade Transportadoras Veículos …" at bounding box center [560, 253] width 1120 height 506
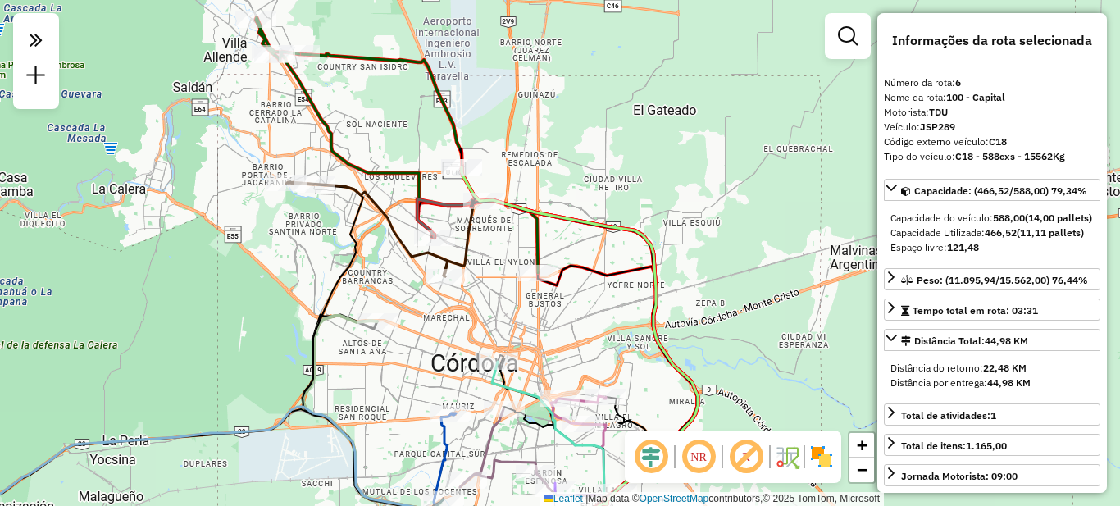
drag, startPoint x: 475, startPoint y: 227, endPoint x: 472, endPoint y: 252, distance: 24.8
click at [472, 252] on icon at bounding box center [571, 363] width 254 height 326
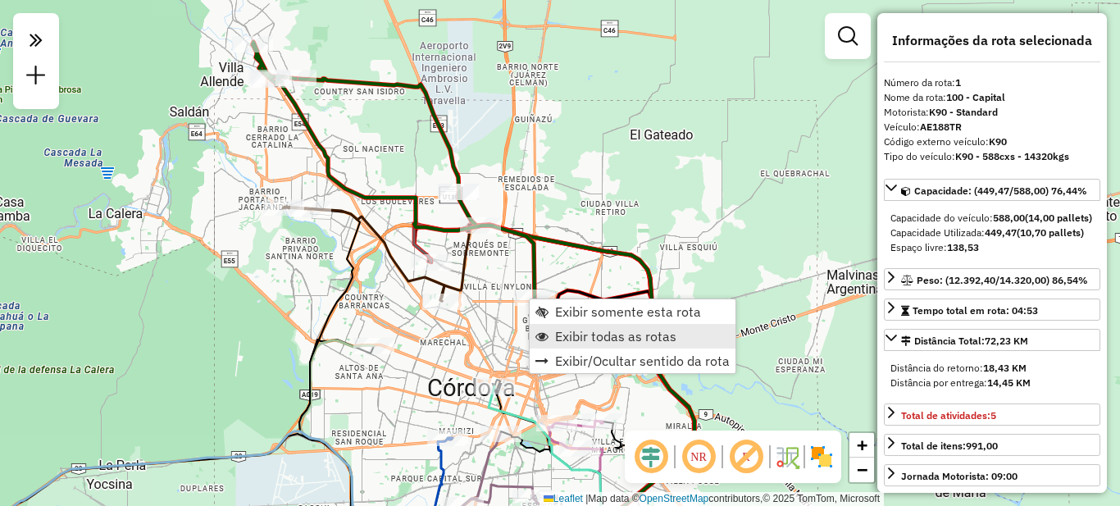
click at [563, 339] on span "Exibir todas as rotas" at bounding box center [615, 336] width 121 height 13
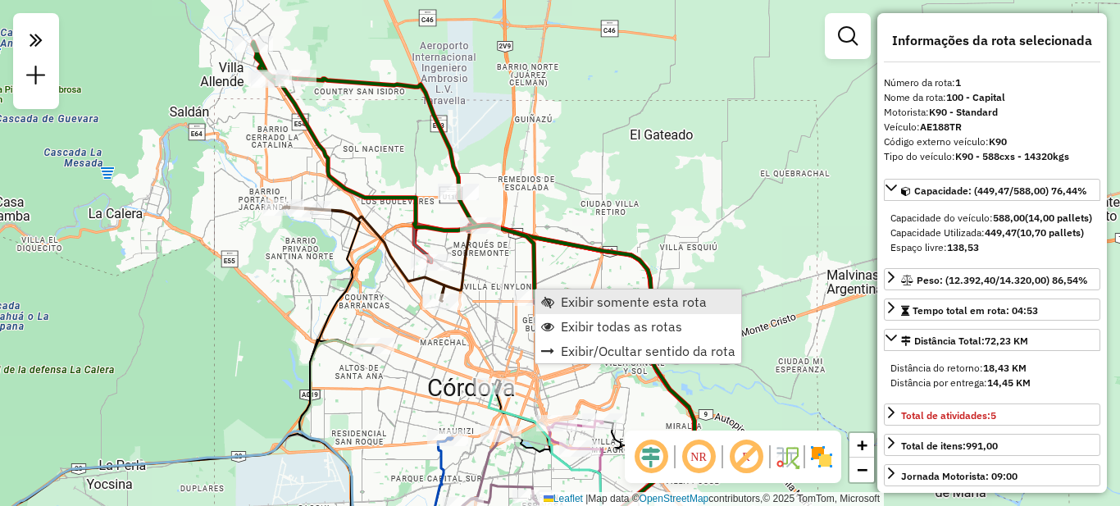
click at [576, 303] on span "Exibir somente esta rota" at bounding box center [634, 301] width 146 height 13
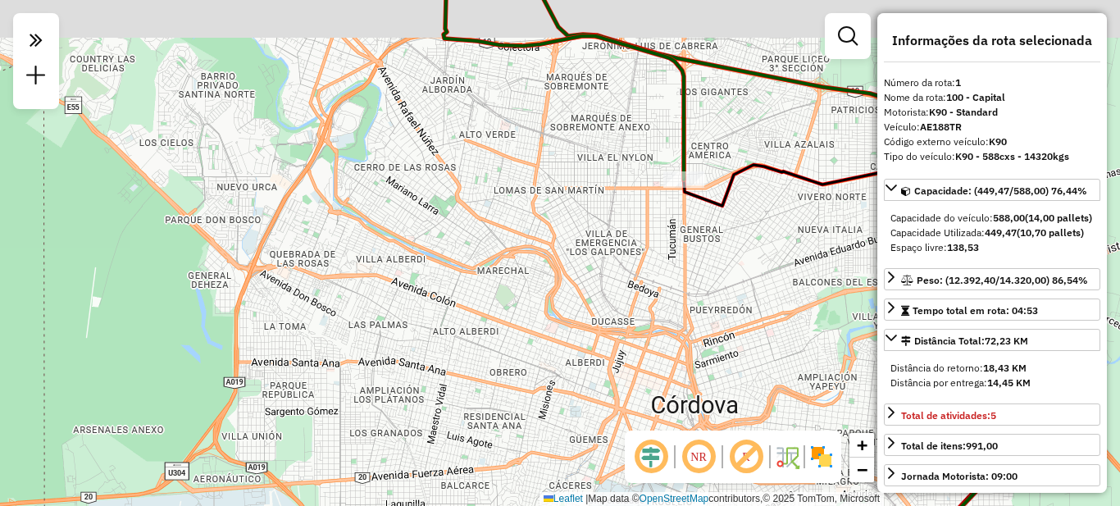
drag, startPoint x: 706, startPoint y: 212, endPoint x: 575, endPoint y: 369, distance: 204.9
click at [580, 371] on div "Janela de atendimento Grade de atendimento Capacidade Transportadoras Veículos …" at bounding box center [560, 253] width 1120 height 506
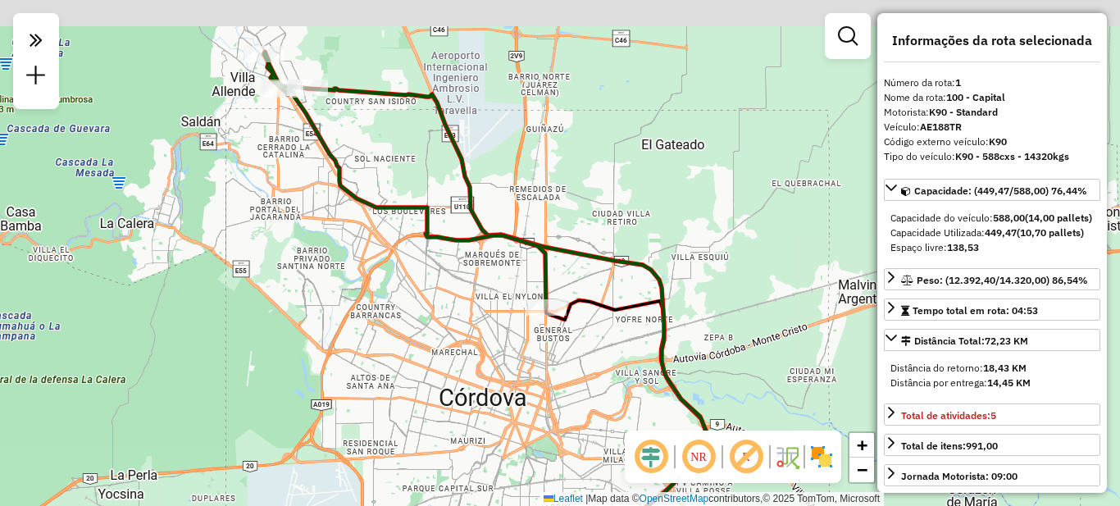
drag, startPoint x: 490, startPoint y: 244, endPoint x: 514, endPoint y: 410, distance: 168.2
click at [514, 410] on div "Janela de atendimento Grade de atendimento Capacidade Transportadoras Veículos …" at bounding box center [560, 253] width 1120 height 506
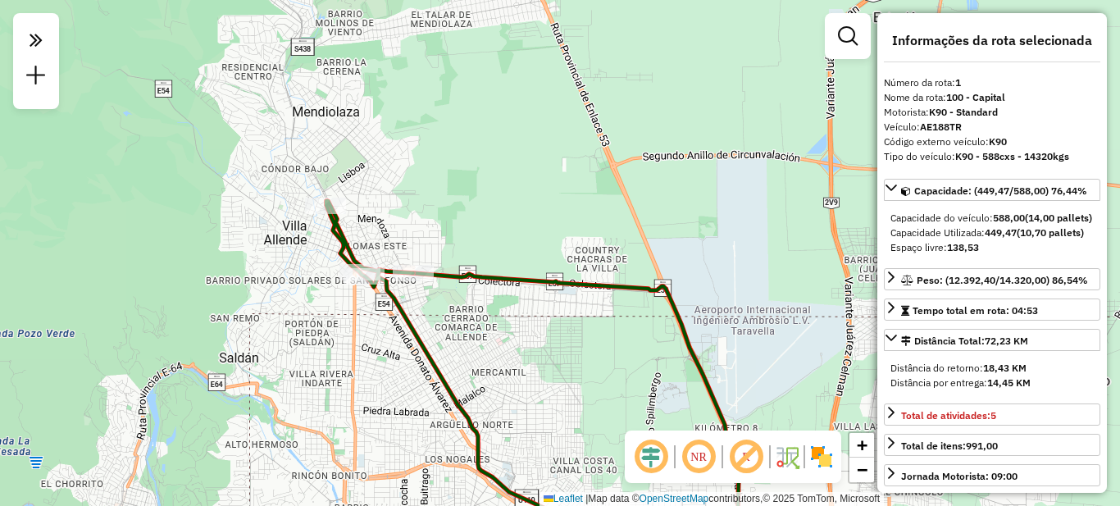
drag, startPoint x: 345, startPoint y: 235, endPoint x: 409, endPoint y: 297, distance: 89.3
click at [436, 322] on div "Janela de atendimento Grade de atendimento Capacidade Transportadoras Veículos …" at bounding box center [560, 253] width 1120 height 506
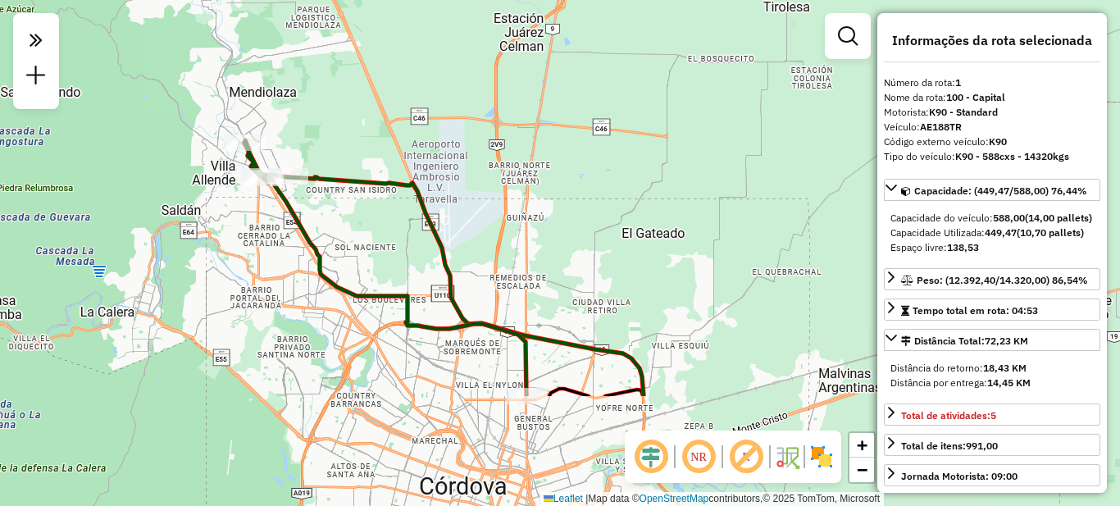
drag, startPoint x: 598, startPoint y: 371, endPoint x: 415, endPoint y: 220, distance: 237.1
click at [415, 220] on div "Janela de atendimento Grade de atendimento Capacidade Transportadoras Veículos …" at bounding box center [560, 253] width 1120 height 506
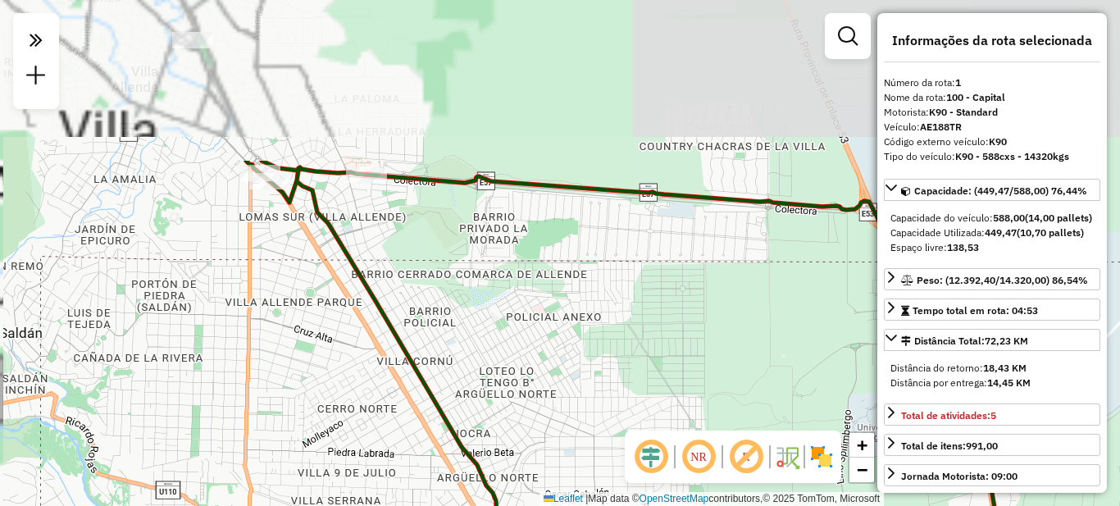
drag, startPoint x: 235, startPoint y: 153, endPoint x: 360, endPoint y: 310, distance: 200.8
click at [371, 367] on div "Janela de atendimento Grade de atendimento Capacidade Transportadoras Veículos …" at bounding box center [560, 253] width 1120 height 506
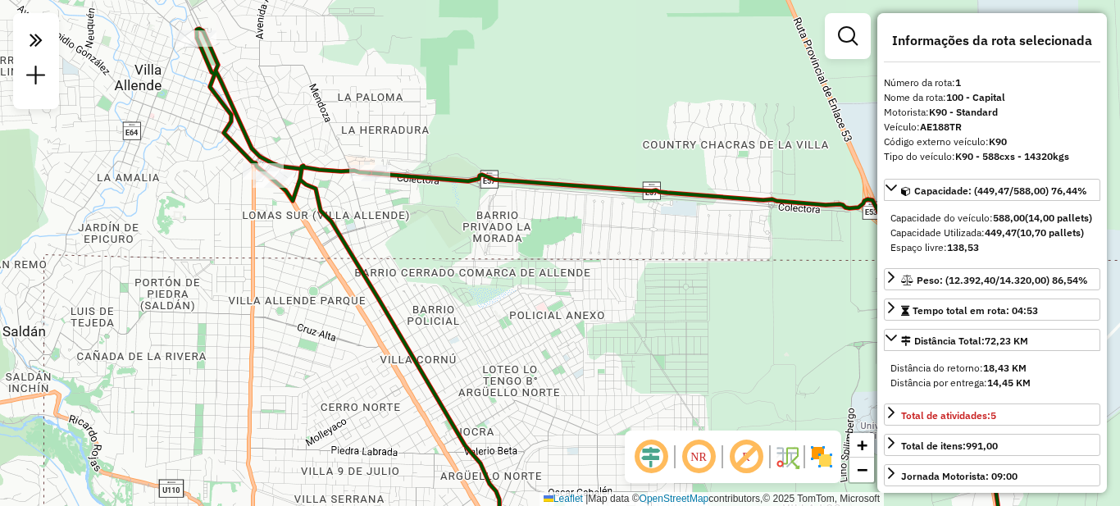
click at [558, 319] on div "Janela de atendimento Grade de atendimento Capacidade Transportadoras Veículos …" at bounding box center [560, 253] width 1120 height 506
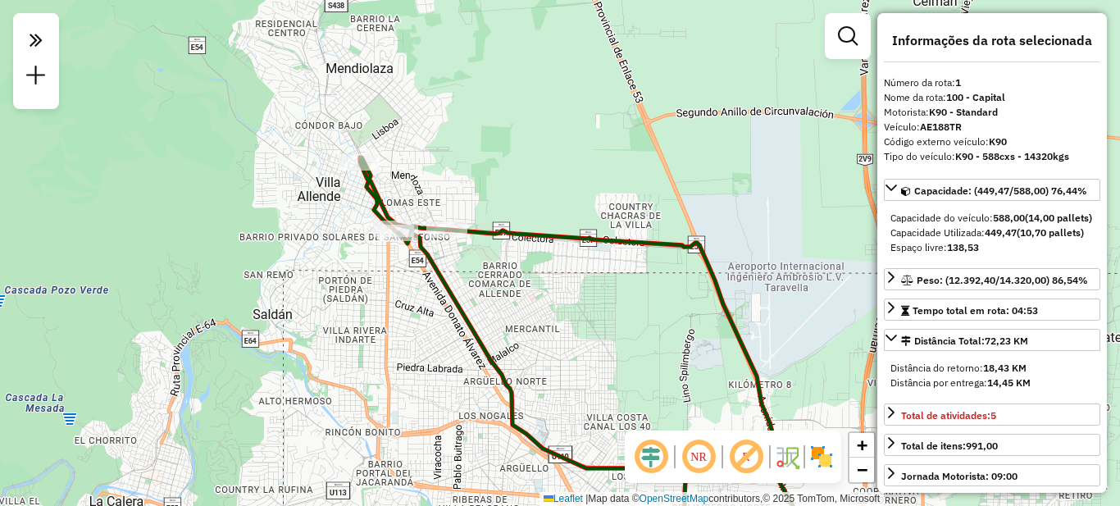
drag, startPoint x: 592, startPoint y: 348, endPoint x: 404, endPoint y: 175, distance: 254.8
click at [415, 180] on div "Janela de atendimento Grade de atendimento Capacidade Transportadoras Veículos …" at bounding box center [560, 253] width 1120 height 506
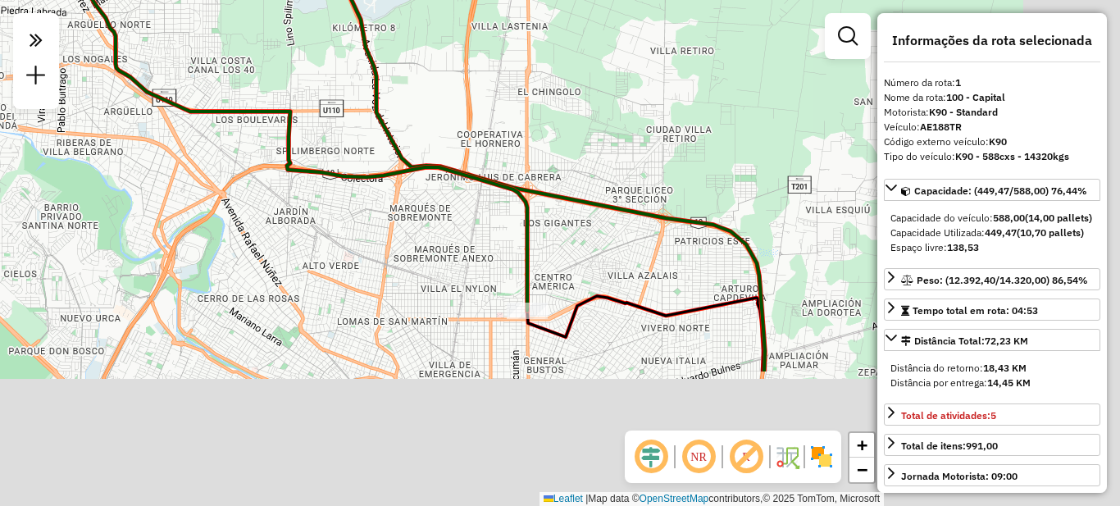
drag, startPoint x: 514, startPoint y: 293, endPoint x: 308, endPoint y: 107, distance: 277.6
click at [308, 107] on div "Janela de atendimento Grade de atendimento Capacidade Transportadoras Veículos …" at bounding box center [560, 253] width 1120 height 506
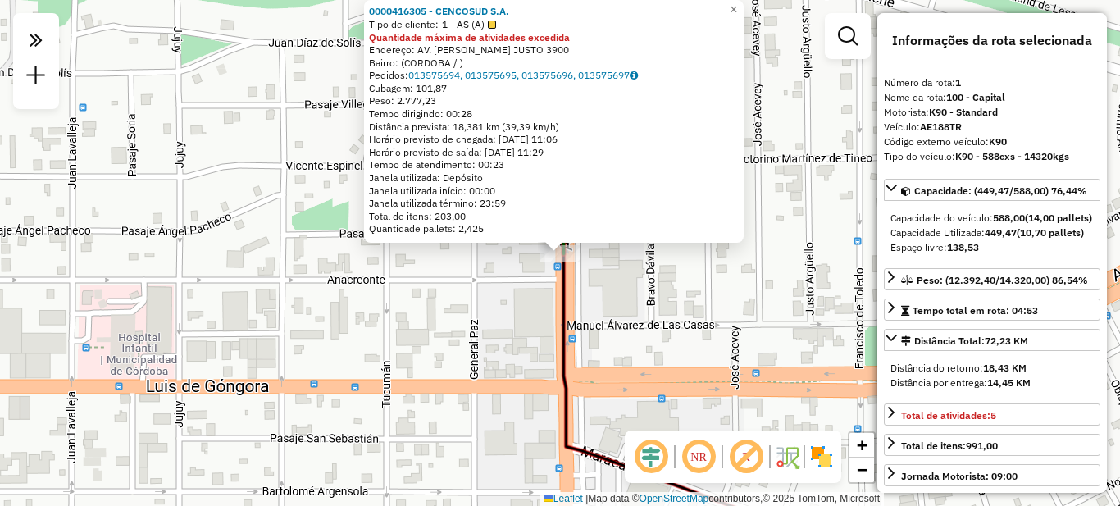
click at [519, 304] on div "0000416305 - CENCOSUD S.A. Tipo de cliente: 1 - AS (A) Quantidade máxima de ati…" at bounding box center [560, 253] width 1120 height 506
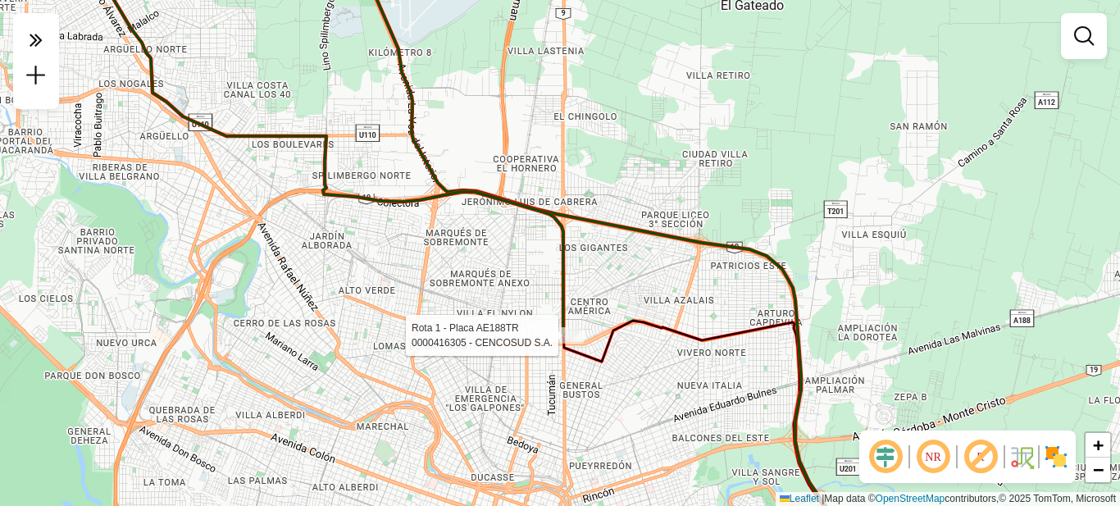
select select "**********"
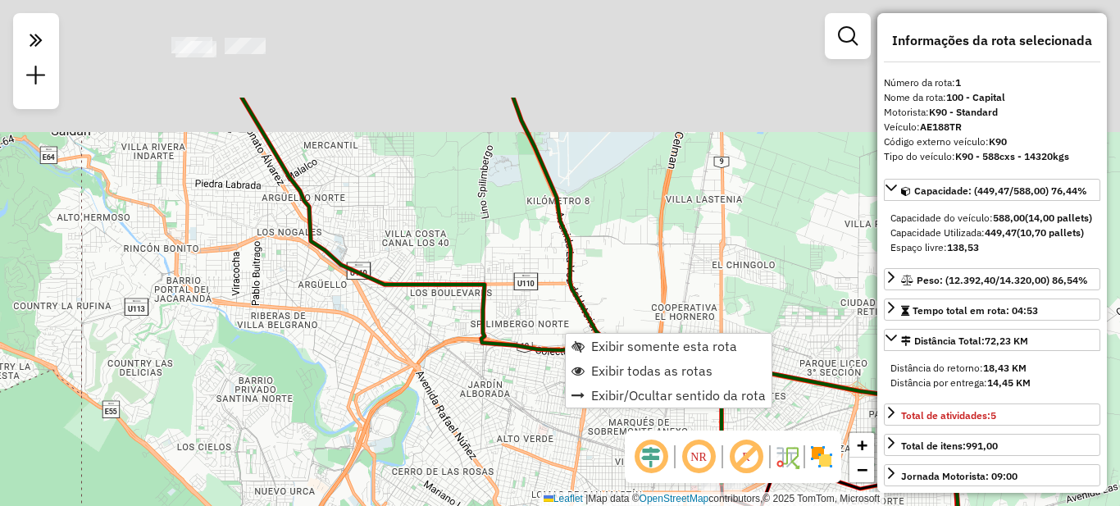
drag, startPoint x: 244, startPoint y: 225, endPoint x: 460, endPoint y: 413, distance: 286.5
click at [460, 413] on div "Janela de atendimento Grade de atendimento Capacidade Transportadoras Veículos …" at bounding box center [560, 253] width 1120 height 506
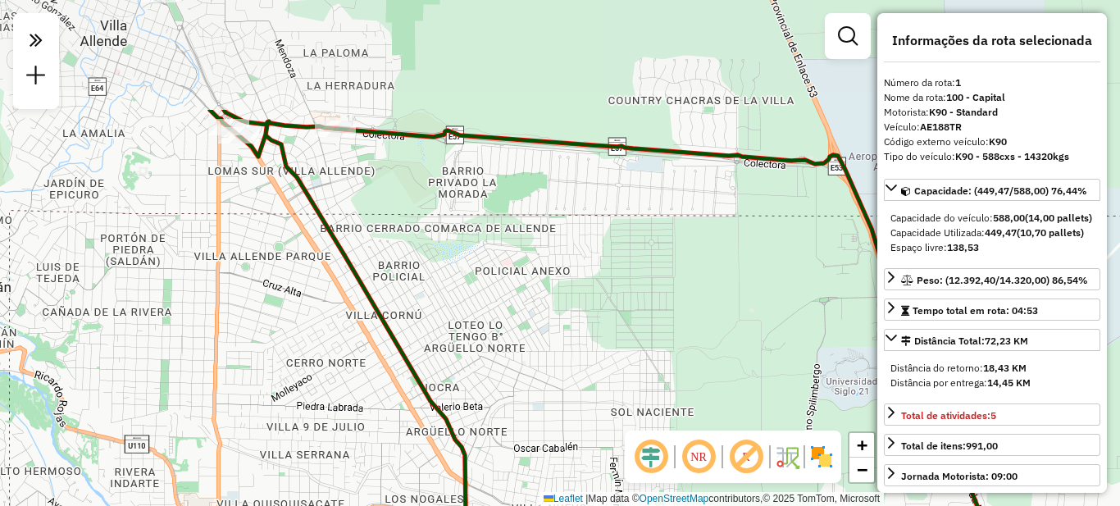
drag, startPoint x: 374, startPoint y: 134, endPoint x: 274, endPoint y: 62, distance: 122.9
click at [275, 62] on div "Janela de atendimento Grade de atendimento Capacidade Transportadoras Veículos …" at bounding box center [560, 253] width 1120 height 506
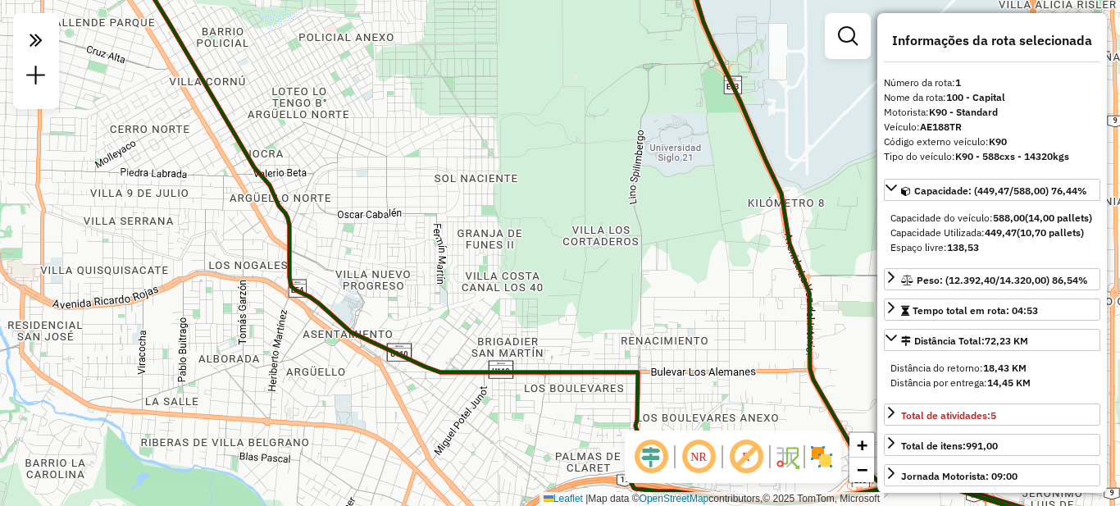
drag, startPoint x: 499, startPoint y: 341, endPoint x: 253, endPoint y: 51, distance: 380.5
click at [253, 51] on div "Janela de atendimento Grade de atendimento Capacidade Transportadoras Veículos …" at bounding box center [560, 253] width 1120 height 506
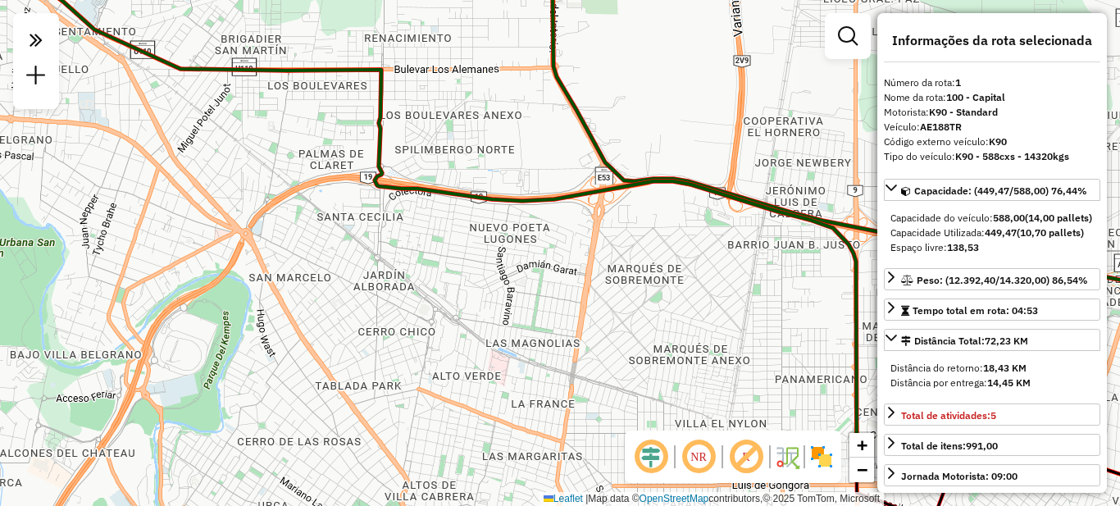
drag, startPoint x: 624, startPoint y: 329, endPoint x: 427, endPoint y: 97, distance: 304.3
click at [427, 97] on div "Janela de atendimento Grade de atendimento Capacidade Transportadoras Veículos …" at bounding box center [560, 253] width 1120 height 506
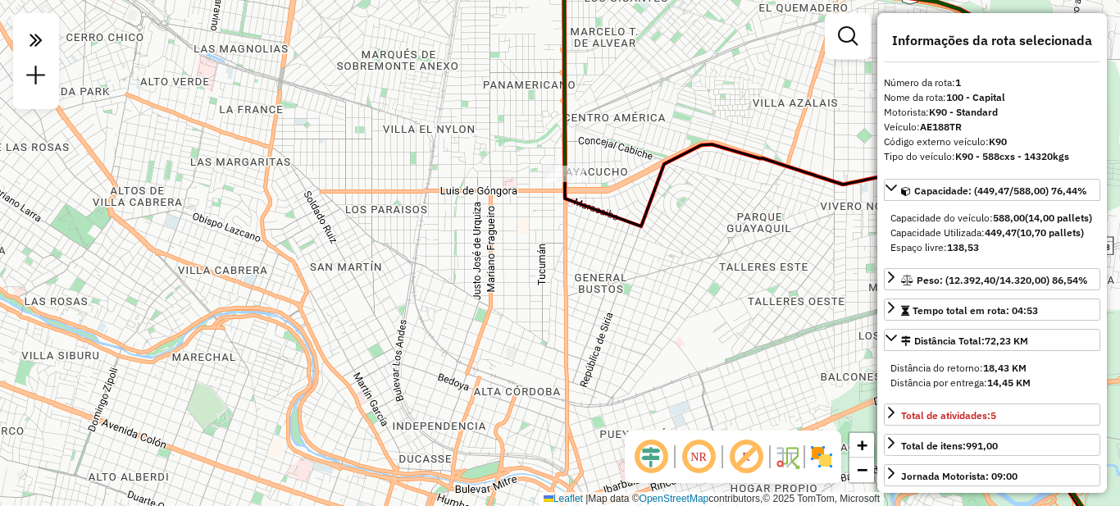
drag, startPoint x: 458, startPoint y: 147, endPoint x: 595, endPoint y: 377, distance: 267.6
click at [595, 377] on div "Janela de atendimento Grade de atendimento Capacidade Transportadoras Veículos …" at bounding box center [560, 253] width 1120 height 506
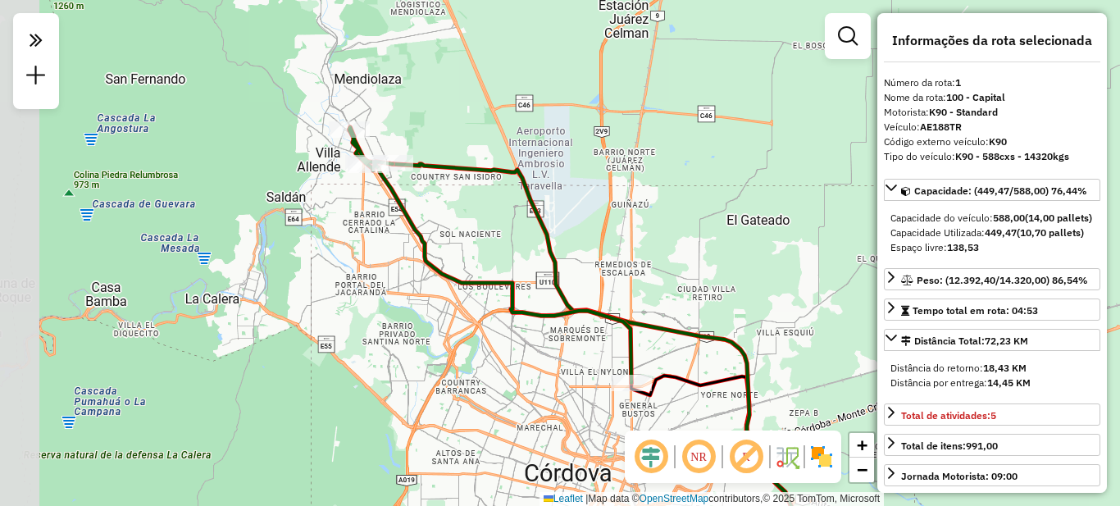
drag, startPoint x: 216, startPoint y: 221, endPoint x: 365, endPoint y: 321, distance: 180.1
click at [357, 335] on div "Janela de atendimento Grade de atendimento Capacidade Transportadoras Veículos …" at bounding box center [560, 253] width 1120 height 506
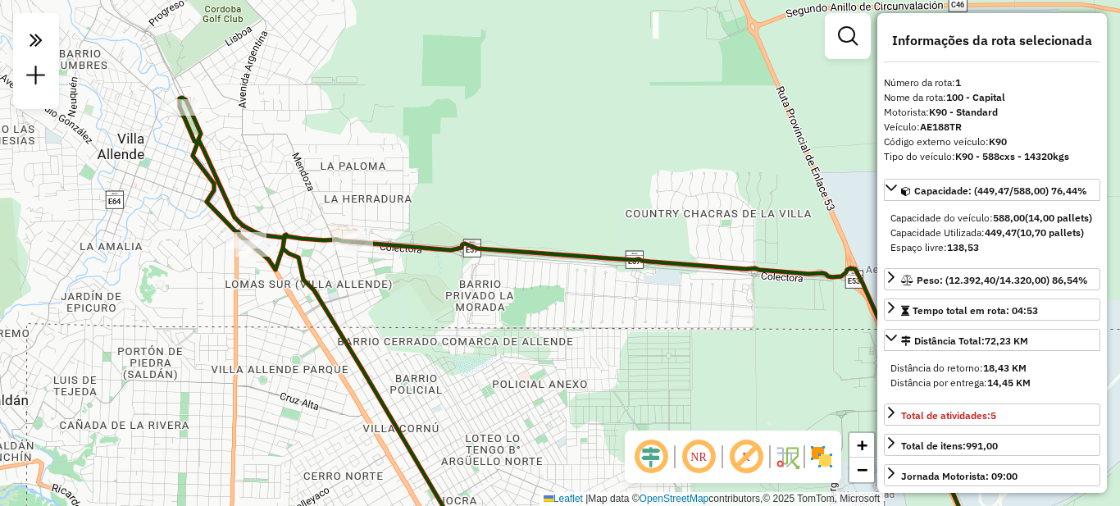
drag, startPoint x: 178, startPoint y: 315, endPoint x: 204, endPoint y: 349, distance: 43.3
click at [204, 349] on div "Janela de atendimento Grade de atendimento Capacidade Transportadoras Veículos …" at bounding box center [560, 253] width 1120 height 506
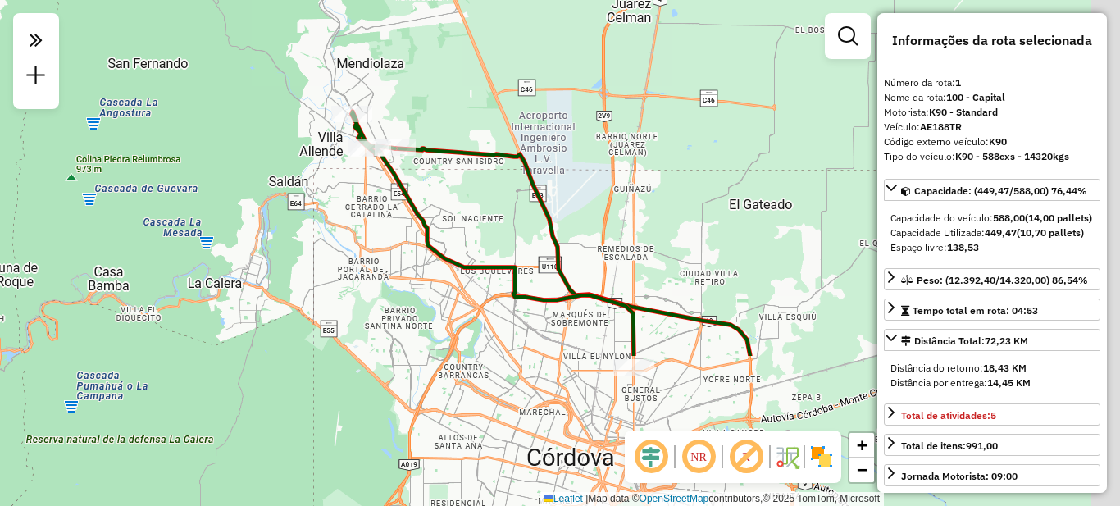
drag, startPoint x: 512, startPoint y: 390, endPoint x: 442, endPoint y: 150, distance: 250.2
click at [444, 153] on div "Janela de atendimento Grade de atendimento Capacidade Transportadoras Veículos …" at bounding box center [560, 253] width 1120 height 506
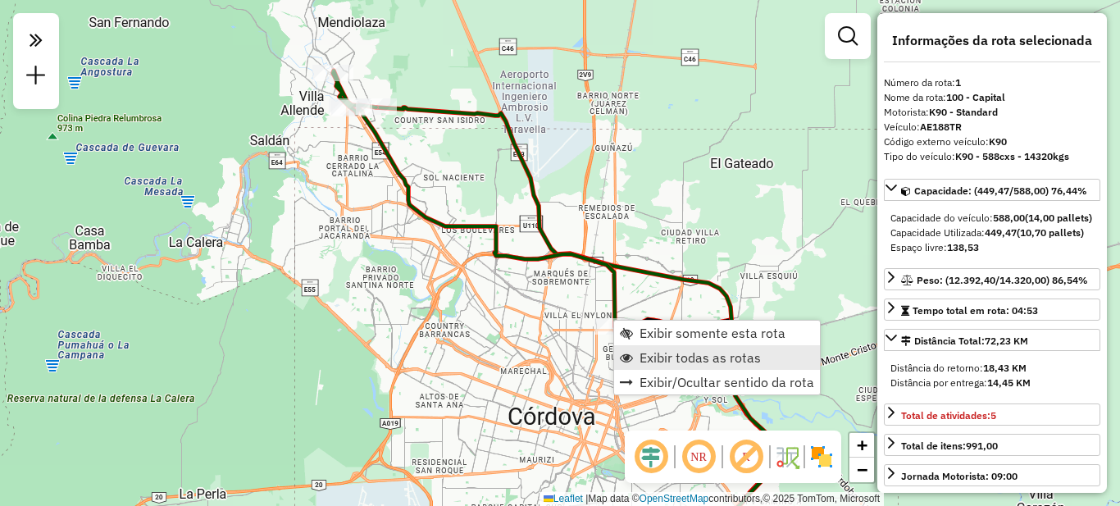
click at [684, 356] on span "Exibir todas as rotas" at bounding box center [700, 357] width 121 height 13
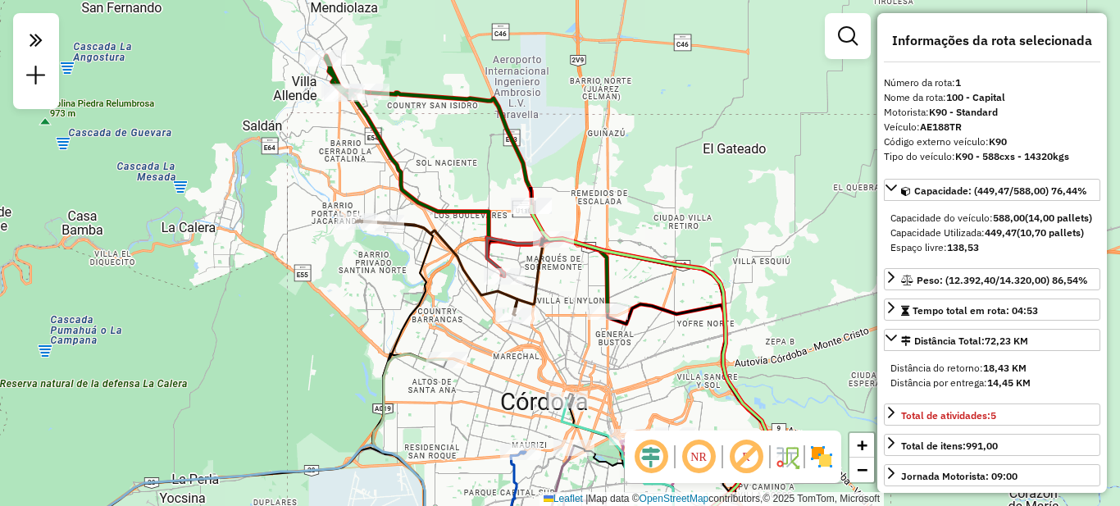
drag, startPoint x: 663, startPoint y: 240, endPoint x: 576, endPoint y: 121, distance: 148.4
click at [576, 121] on div "Janela de atendimento Grade de atendimento Capacidade Transportadoras Veículos …" at bounding box center [560, 253] width 1120 height 506
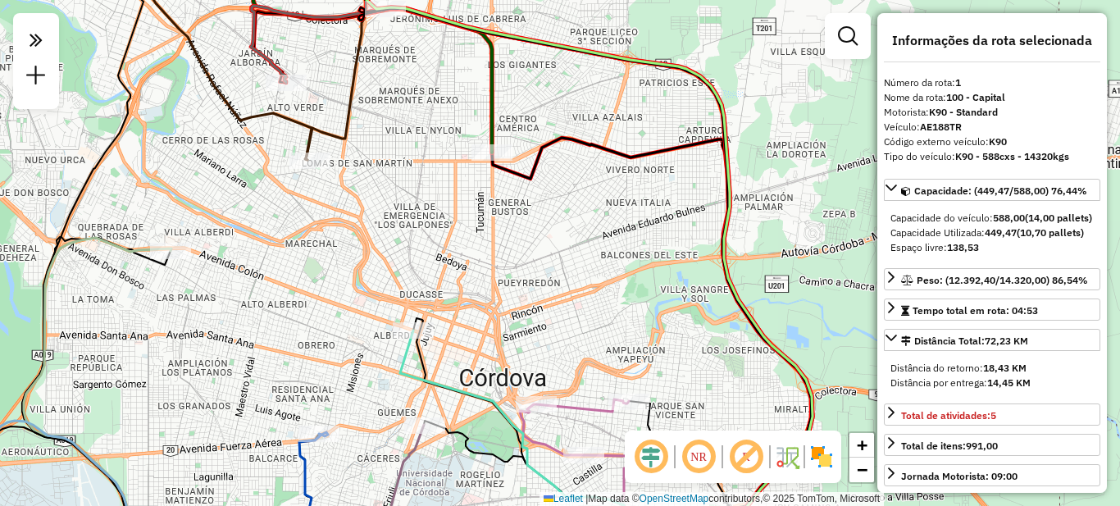
drag, startPoint x: 417, startPoint y: 216, endPoint x: 540, endPoint y: 330, distance: 167.7
click at [540, 330] on div "Janela de atendimento Grade de atendimento Capacidade Transportadoras Veículos …" at bounding box center [560, 253] width 1120 height 506
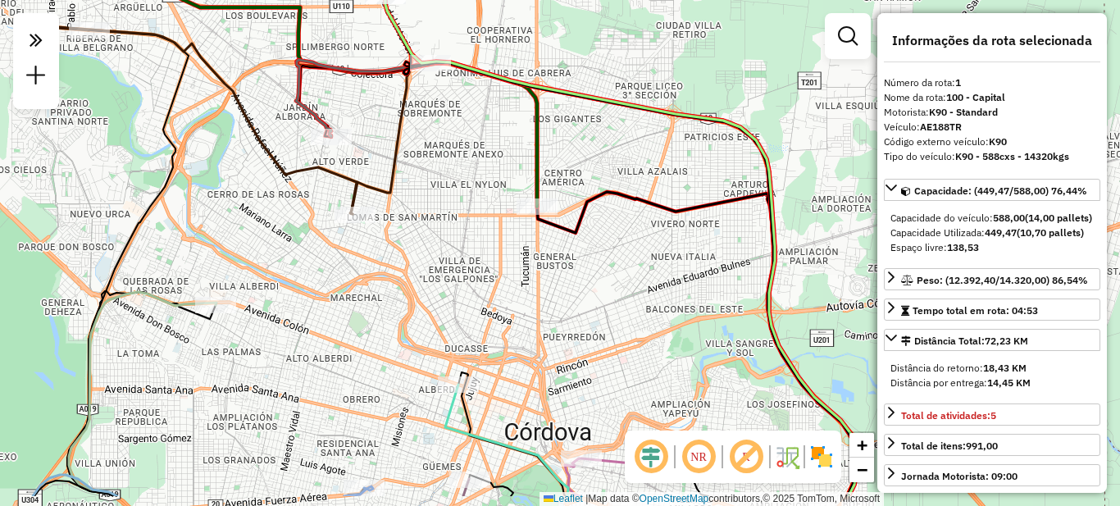
drag, startPoint x: 673, startPoint y: 388, endPoint x: 590, endPoint y: 322, distance: 105.7
click at [590, 322] on div "Janela de atendimento Grade de atendimento Capacidade Transportadoras Veículos …" at bounding box center [560, 253] width 1120 height 506
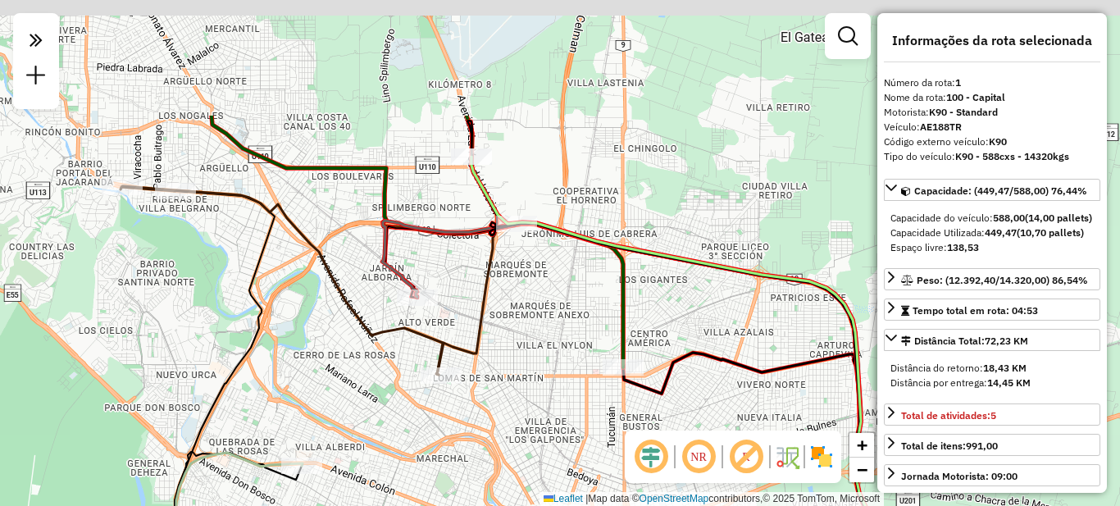
drag, startPoint x: 567, startPoint y: 289, endPoint x: 648, endPoint y: 440, distance: 171.7
click at [648, 440] on hb-router-mapa "**********" at bounding box center [560, 253] width 1120 height 506
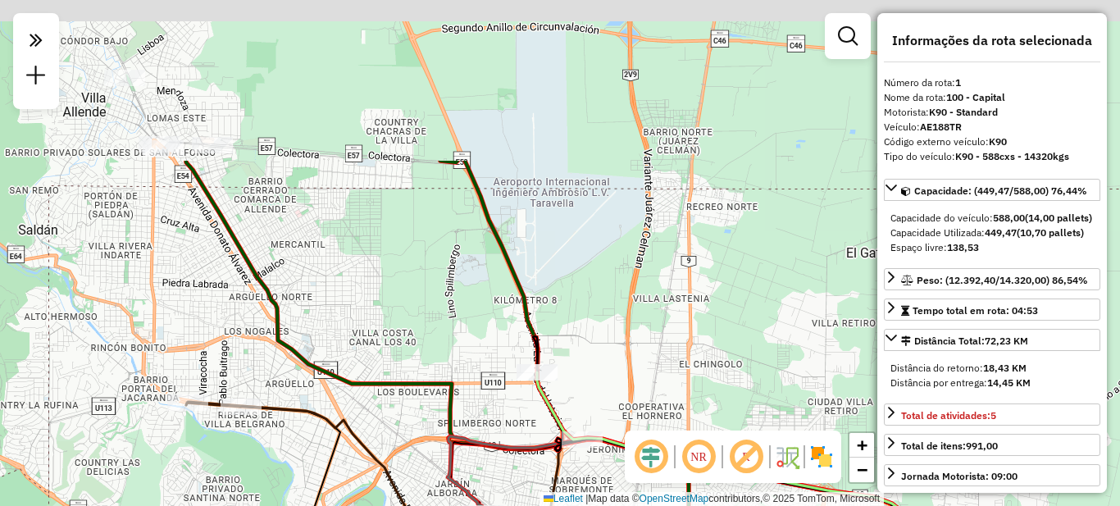
drag, startPoint x: 553, startPoint y: 132, endPoint x: 618, endPoint y: 355, distance: 232.5
click at [618, 355] on div "Janela de atendimento Grade de atendimento Capacidade Transportadoras Veículos …" at bounding box center [560, 253] width 1120 height 506
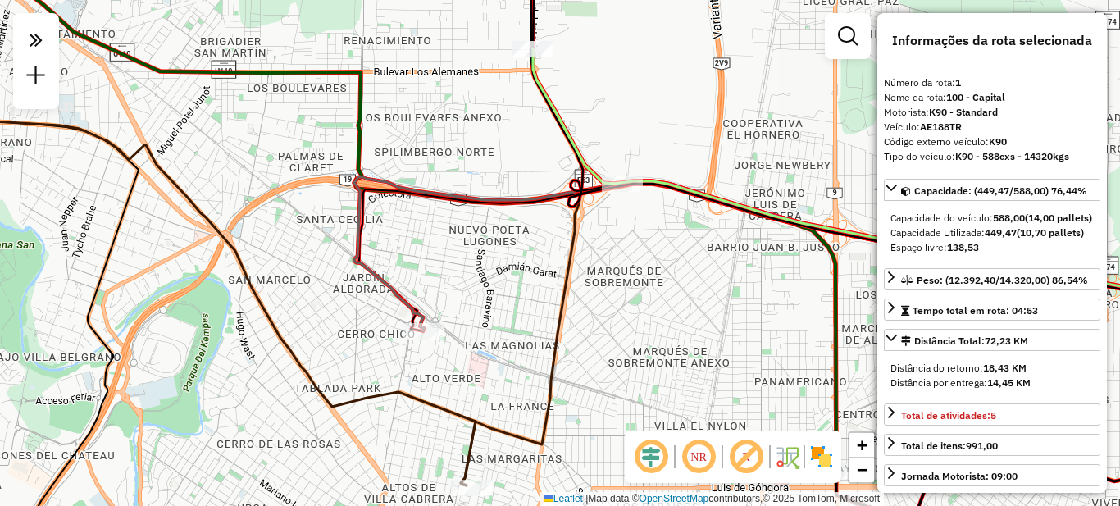
drag, startPoint x: 564, startPoint y: 394, endPoint x: 527, endPoint y: 152, distance: 245.5
click at [528, 153] on div "Janela de atendimento Grade de atendimento Capacidade Transportadoras Veículos …" at bounding box center [560, 253] width 1120 height 506
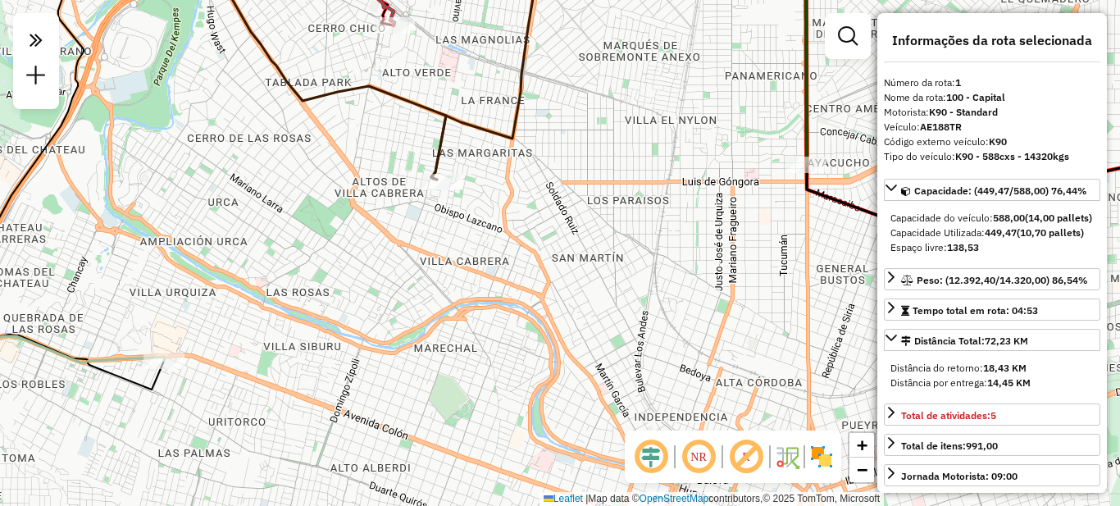
drag, startPoint x: 546, startPoint y: 317, endPoint x: 561, endPoint y: 197, distance: 120.6
click at [559, 200] on div "Janela de atendimento Grade de atendimento Capacidade Transportadoras Veículos …" at bounding box center [560, 253] width 1120 height 506
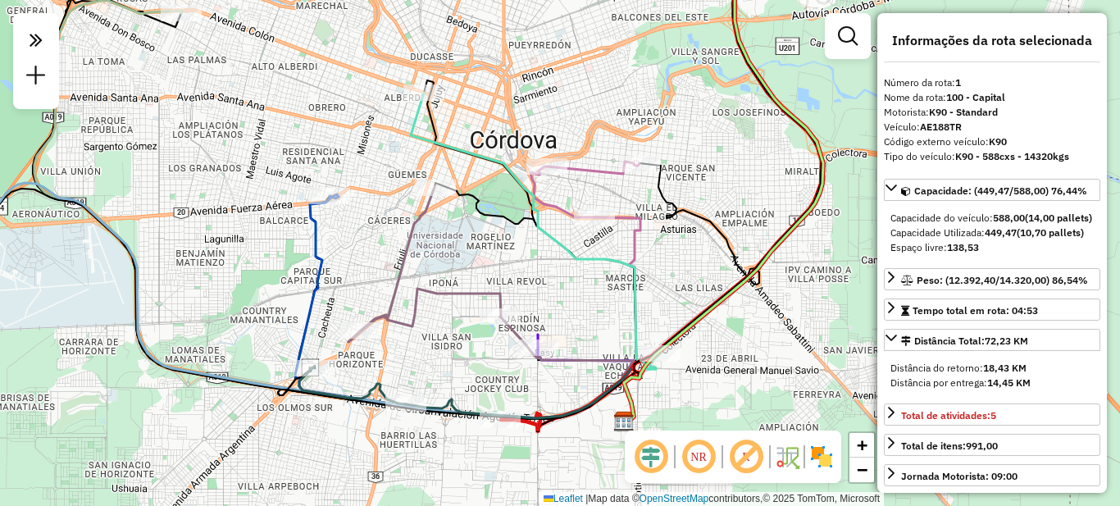
drag, startPoint x: 480, startPoint y: 291, endPoint x: 492, endPoint y: 249, distance: 43.6
click at [492, 249] on div "Janela de atendimento Grade de atendimento Capacidade Transportadoras Veículos …" at bounding box center [560, 253] width 1120 height 506
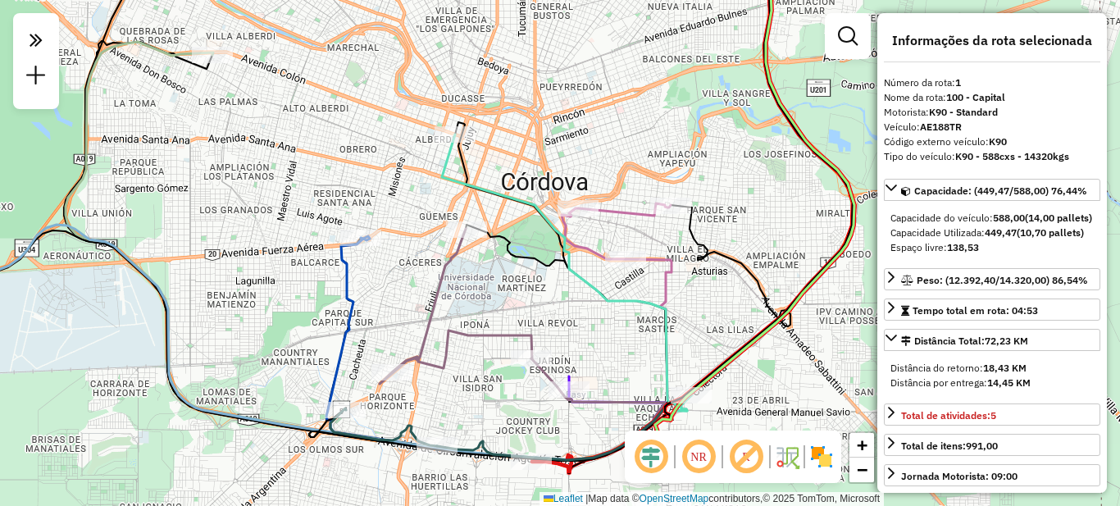
drag, startPoint x: 472, startPoint y: 367, endPoint x: 533, endPoint y: 437, distance: 93.0
click at [533, 437] on div "Janela de atendimento Grade de atendimento Capacidade Transportadoras Veículos …" at bounding box center [560, 253] width 1120 height 506
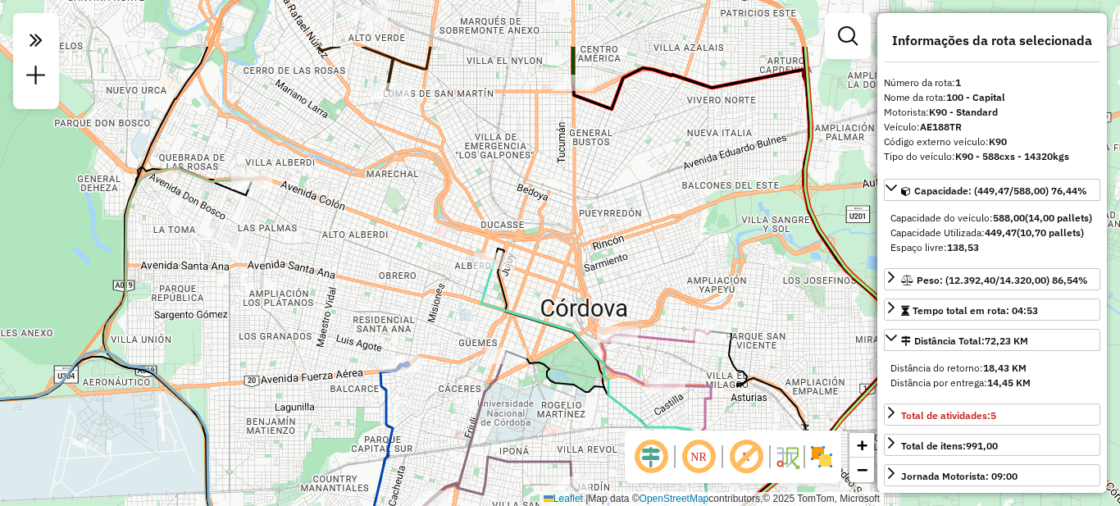
drag, startPoint x: 428, startPoint y: 282, endPoint x: 433, endPoint y: 421, distance: 139.5
click at [434, 421] on div "Janela de atendimento Grade de atendimento Capacidade Transportadoras Veículos …" at bounding box center [560, 253] width 1120 height 506
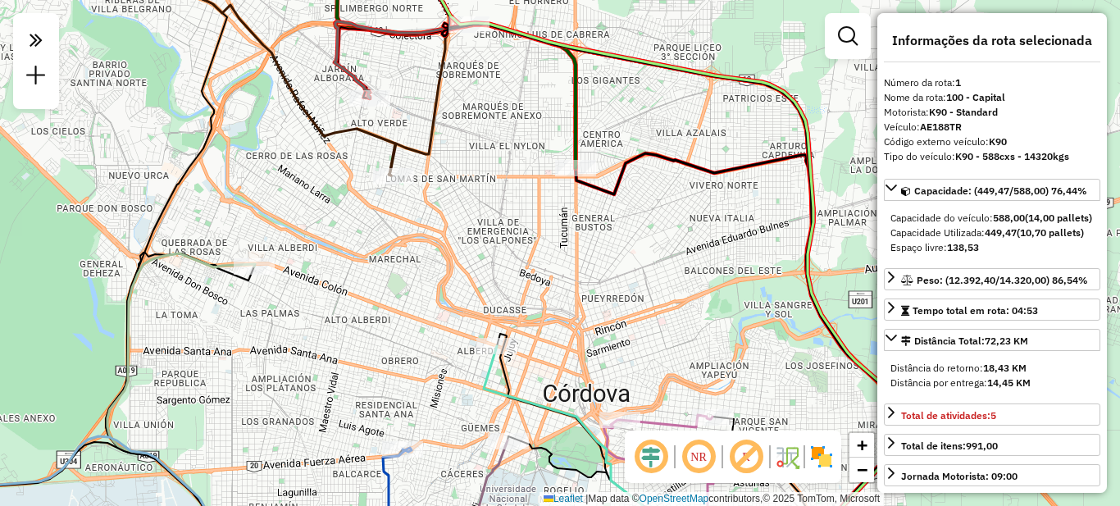
drag, startPoint x: 471, startPoint y: 278, endPoint x: 472, endPoint y: 312, distance: 34.5
click at [472, 312] on div "Janela de atendimento Grade de atendimento Capacidade Transportadoras Veículos …" at bounding box center [560, 253] width 1120 height 506
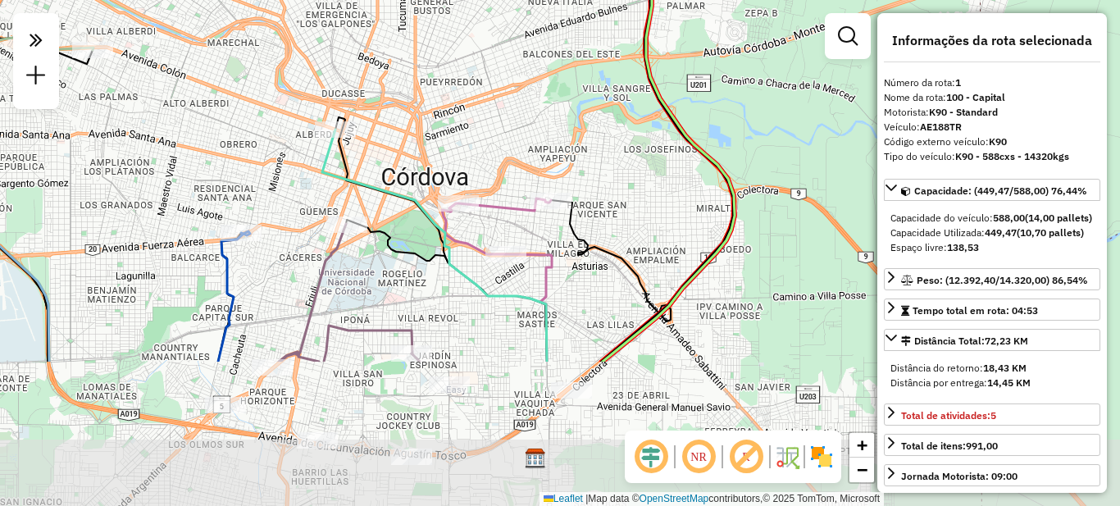
drag, startPoint x: 599, startPoint y: 311, endPoint x: 536, endPoint y: 121, distance: 200.2
click at [536, 121] on div "Janela de atendimento Grade de atendimento Capacidade Transportadoras Veículos …" at bounding box center [560, 253] width 1120 height 506
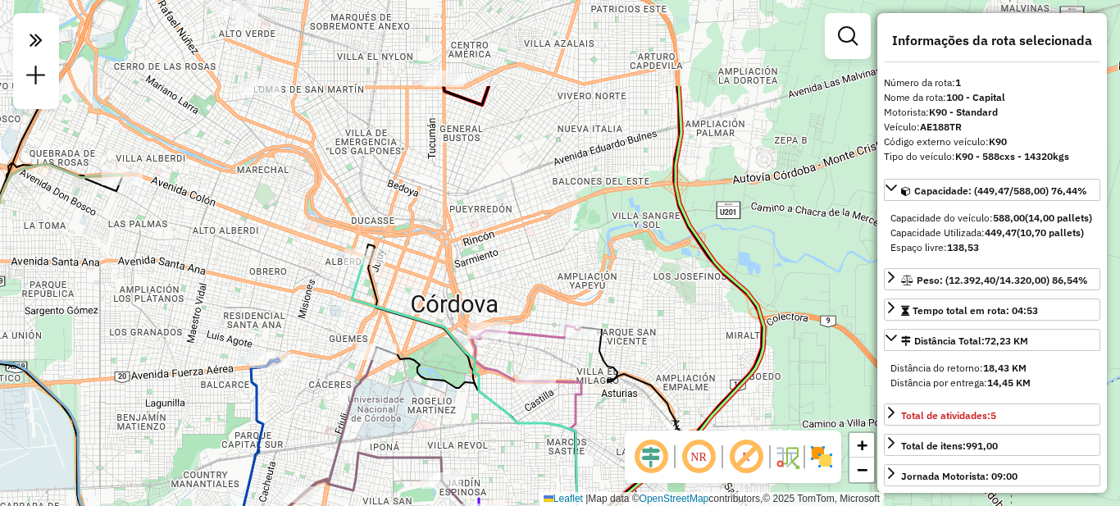
drag, startPoint x: 580, startPoint y: 190, endPoint x: 623, endPoint y: 358, distance: 172.8
click at [623, 358] on icon at bounding box center [632, 455] width 135 height 257
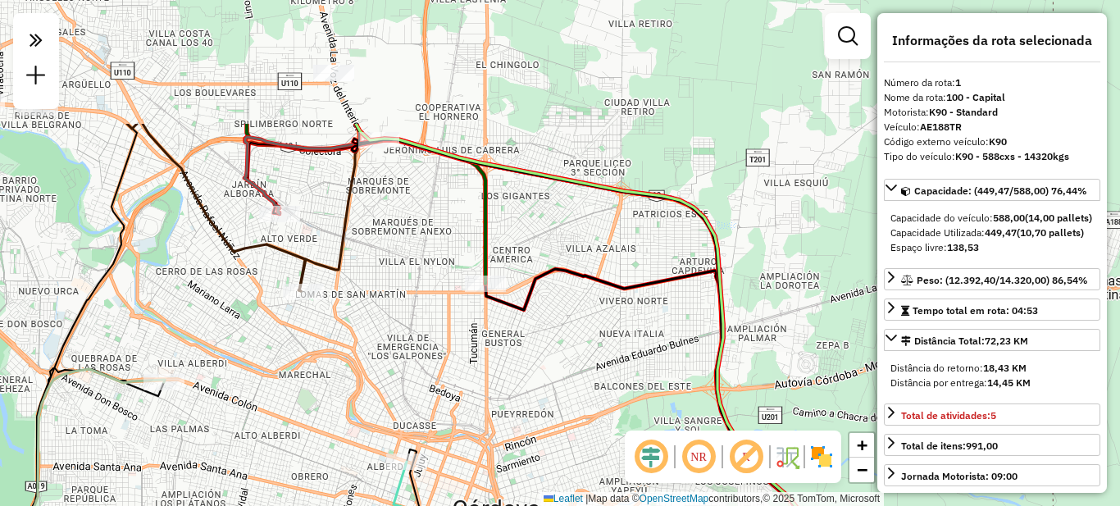
drag, startPoint x: 447, startPoint y: 214, endPoint x: 478, endPoint y: 392, distance: 180.7
click at [478, 392] on div "Janela de atendimento Grade de atendimento Capacidade Transportadoras Veículos …" at bounding box center [560, 253] width 1120 height 506
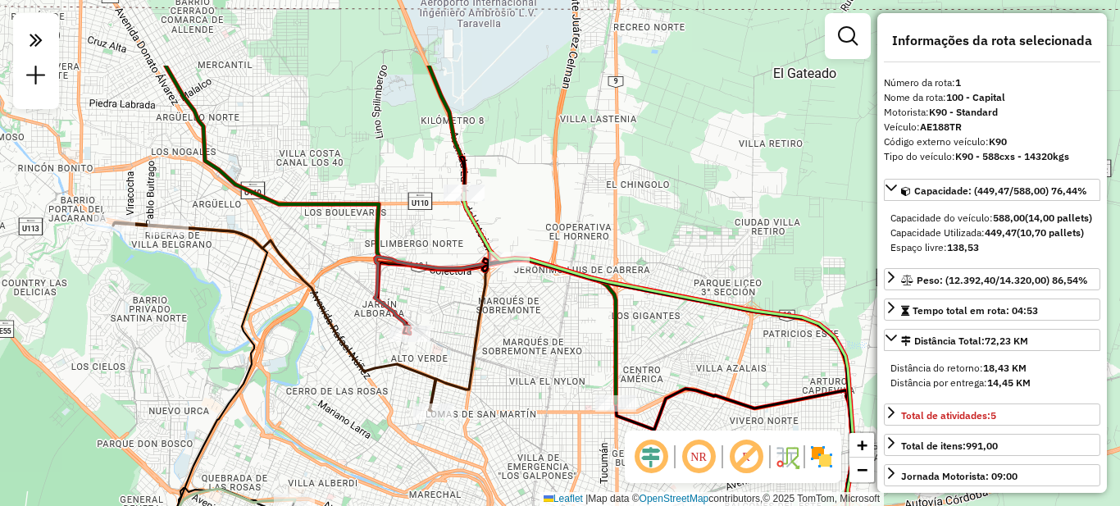
drag, startPoint x: 398, startPoint y: 312, endPoint x: 505, endPoint y: 299, distance: 108.2
click at [527, 430] on div "Janela de atendimento Grade de atendimento Capacidade Transportadoras Veículos …" at bounding box center [560, 253] width 1120 height 506
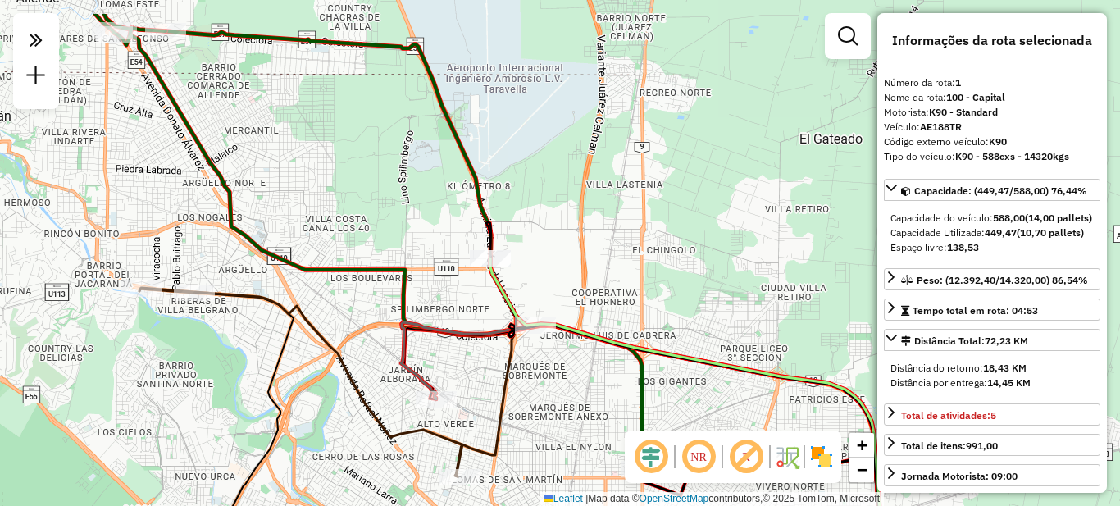
drag, startPoint x: 532, startPoint y: 127, endPoint x: 604, endPoint y: 341, distance: 225.6
click at [604, 341] on div "Janela de atendimento Grade de atendimento Capacidade Transportadoras Veículos …" at bounding box center [560, 253] width 1120 height 506
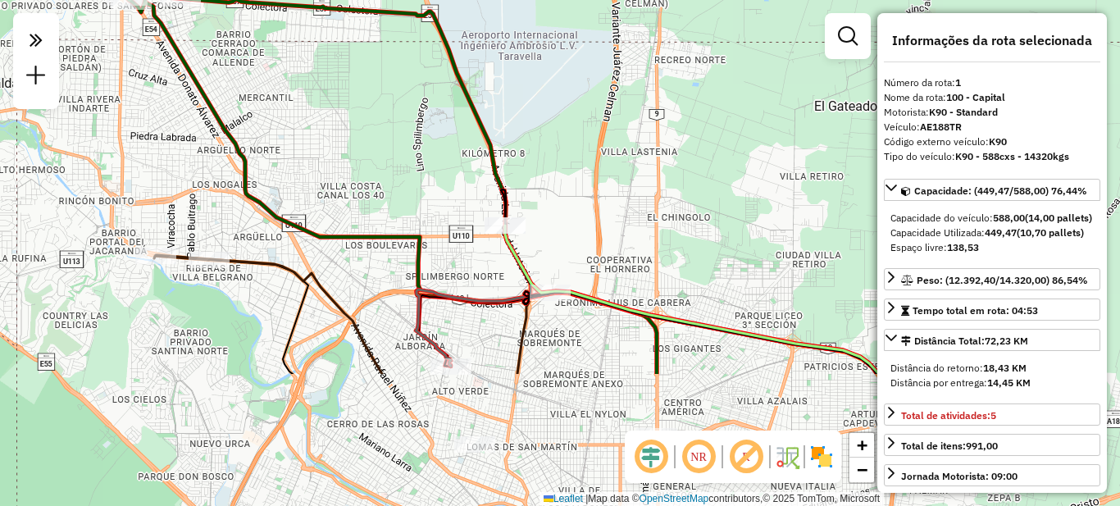
drag, startPoint x: 587, startPoint y: 343, endPoint x: 548, endPoint y: 112, distance: 233.8
click at [549, 114] on div "Janela de atendimento Grade de atendimento Capacidade Transportadoras Veículos …" at bounding box center [560, 253] width 1120 height 506
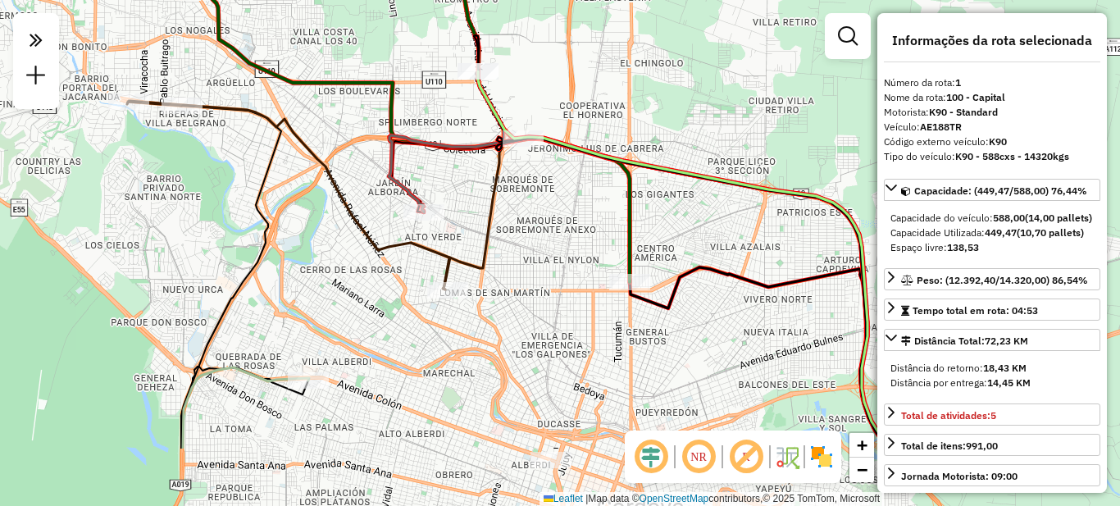
drag, startPoint x: 559, startPoint y: 363, endPoint x: 535, endPoint y: 232, distance: 133.5
click at [535, 233] on div "Janela de atendimento Grade de atendimento Capacidade Transportadoras Veículos …" at bounding box center [560, 253] width 1120 height 506
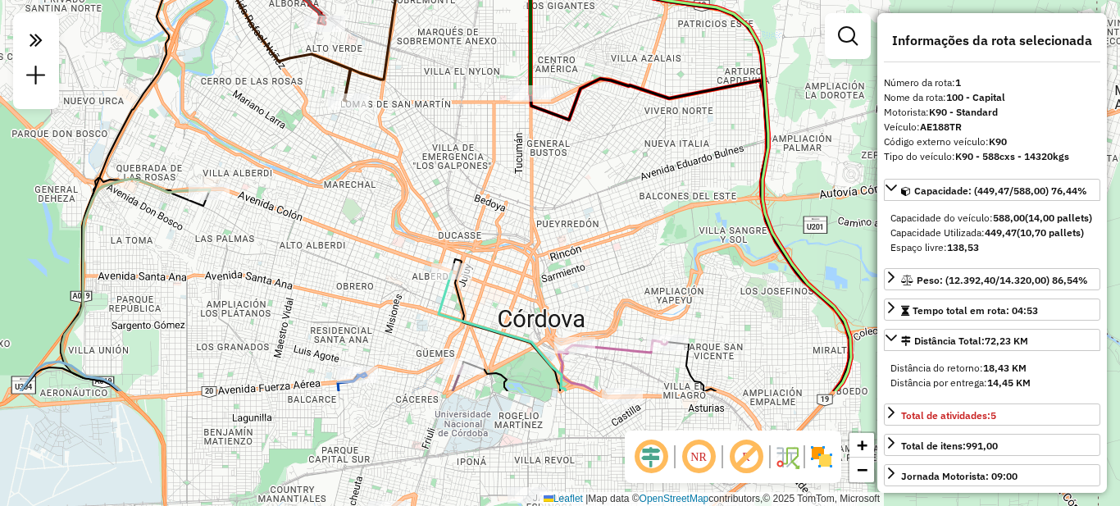
drag, startPoint x: 634, startPoint y: 357, endPoint x: 510, endPoint y: 115, distance: 271.8
click at [510, 115] on div "Janela de atendimento Grade de atendimento Capacidade Transportadoras Veículos …" at bounding box center [560, 253] width 1120 height 506
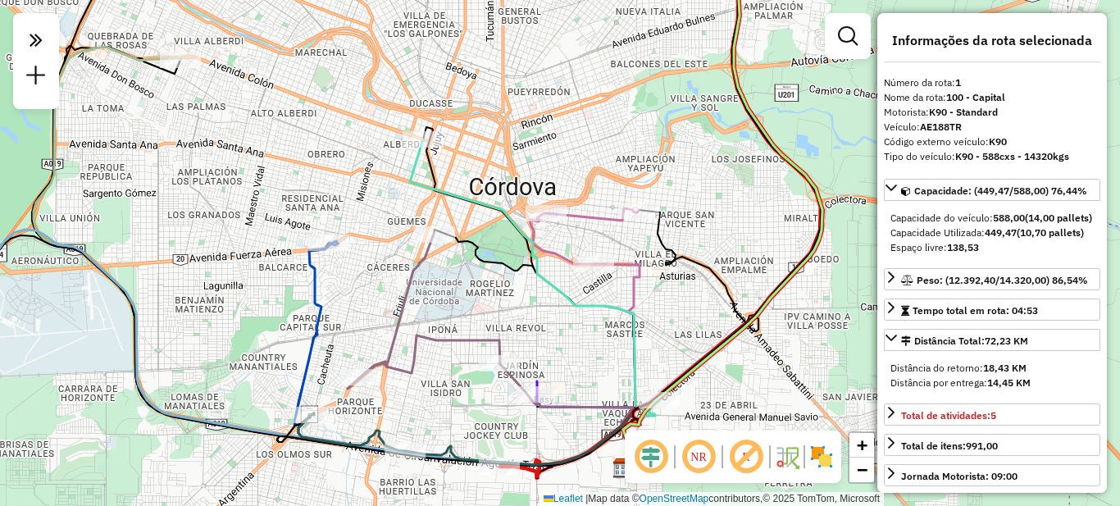
drag, startPoint x: 608, startPoint y: 398, endPoint x: 610, endPoint y: 344, distance: 53.4
click at [610, 344] on div "Janela de atendimento Grade de atendimento Capacidade Transportadoras Veículos …" at bounding box center [560, 253] width 1120 height 506
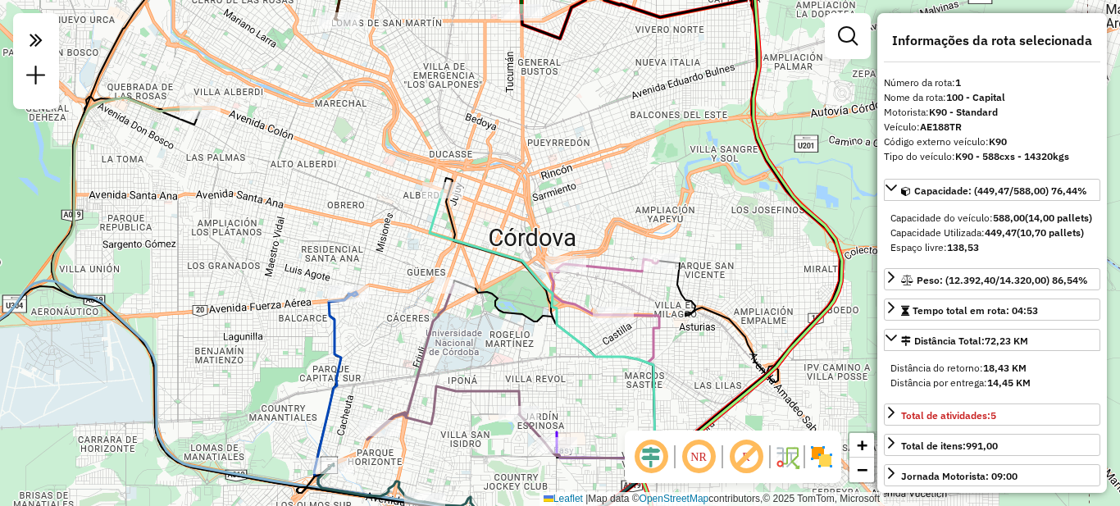
drag, startPoint x: 570, startPoint y: 303, endPoint x: 604, endPoint y: 390, distance: 93.5
click at [605, 392] on icon at bounding box center [554, 328] width 249 height 276
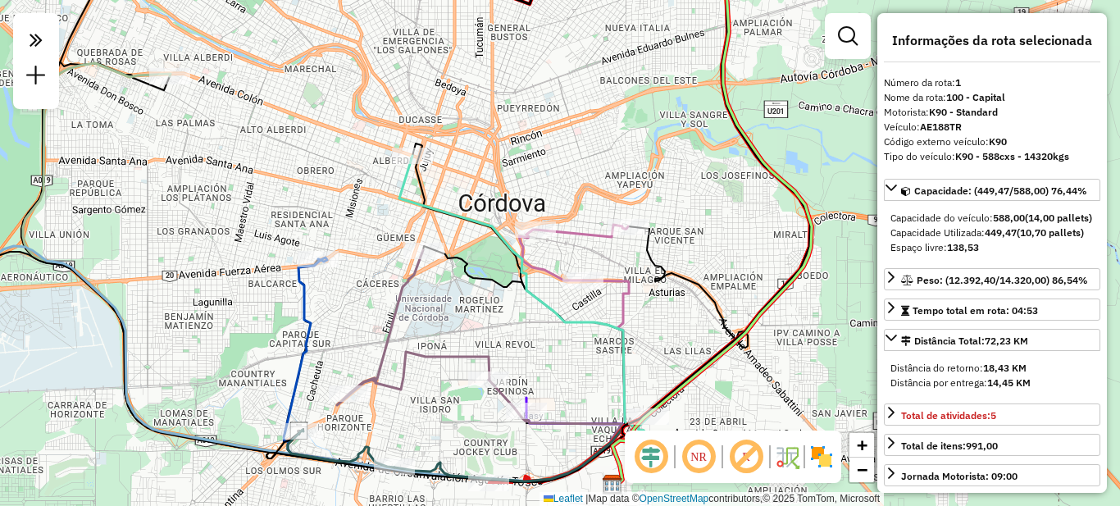
drag, startPoint x: 578, startPoint y: 202, endPoint x: 480, endPoint y: 47, distance: 183.6
click at [482, 49] on div "Janela de atendimento Grade de atendimento Capacidade Transportadoras Veículos …" at bounding box center [560, 253] width 1120 height 506
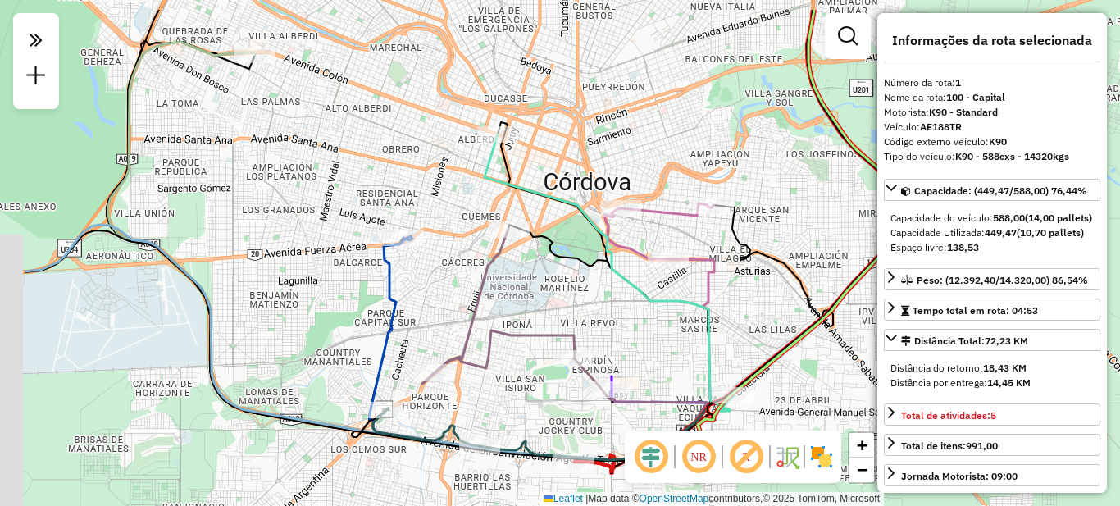
drag, startPoint x: 510, startPoint y: 293, endPoint x: 650, endPoint y: 353, distance: 152.8
click at [649, 355] on div "Janela de atendimento Grade de atendimento Capacidade Transportadoras Veículos …" at bounding box center [560, 253] width 1120 height 506
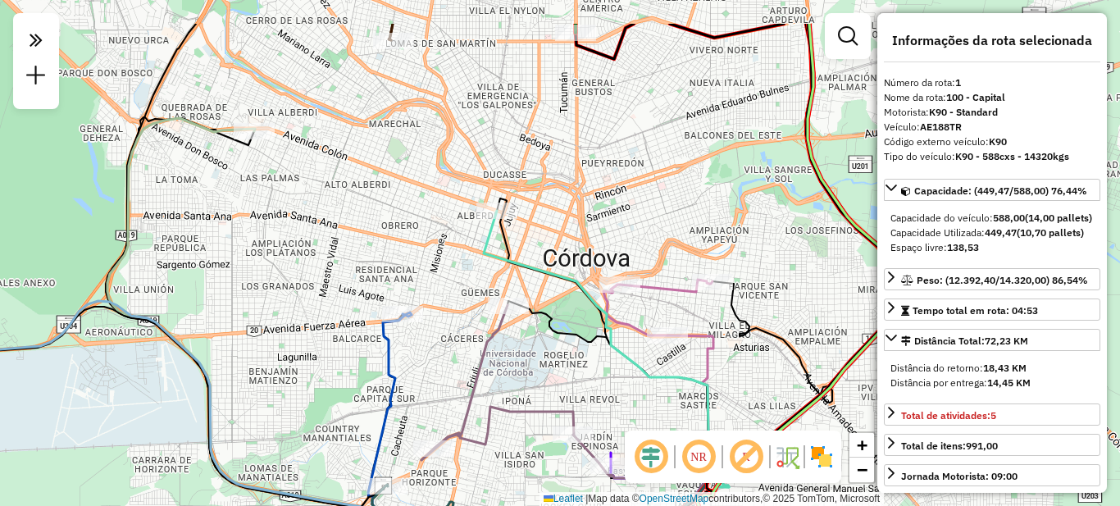
drag, startPoint x: 696, startPoint y: 75, endPoint x: 693, endPoint y: 150, distance: 74.7
click at [693, 150] on div "Janela de atendimento Grade de atendimento Capacidade Transportadoras Veículos …" at bounding box center [560, 253] width 1120 height 506
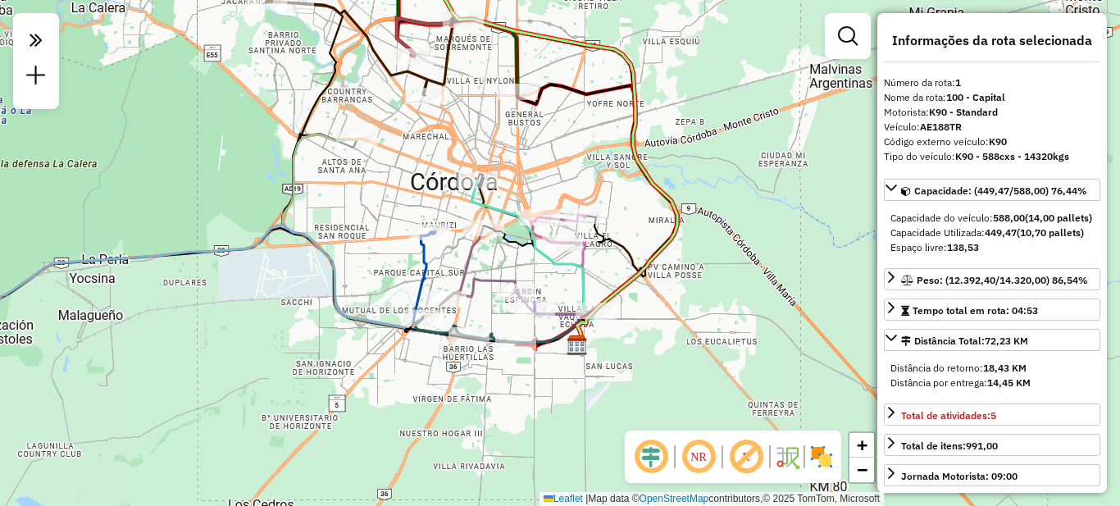
drag, startPoint x: 726, startPoint y: 159, endPoint x: 588, endPoint y: 182, distance: 139.7
click at [589, 180] on div "Janela de atendimento Grade de atendimento Capacidade Transportadoras Veículos …" at bounding box center [560, 253] width 1120 height 506
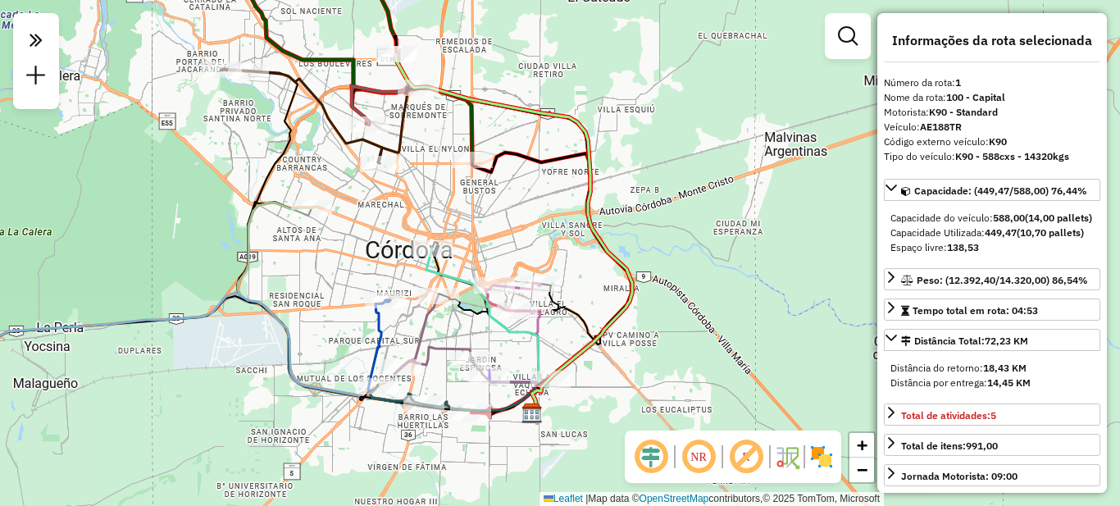
drag, startPoint x: 572, startPoint y: 173, endPoint x: 549, endPoint y: 223, distance: 55.0
click at [549, 223] on div "Janela de atendimento Grade de atendimento Capacidade Transportadoras Veículos …" at bounding box center [560, 253] width 1120 height 506
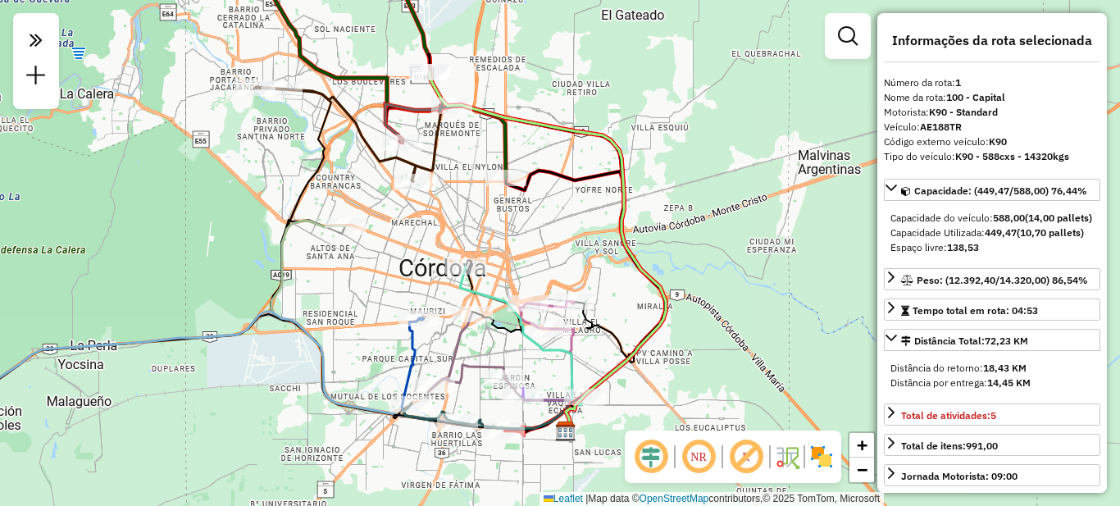
drag, startPoint x: 675, startPoint y: 164, endPoint x: 721, endPoint y: 202, distance: 59.4
click at [721, 202] on div "Janela de atendimento Grade de atendimento Capacidade Transportadoras Veículos …" at bounding box center [560, 253] width 1120 height 506
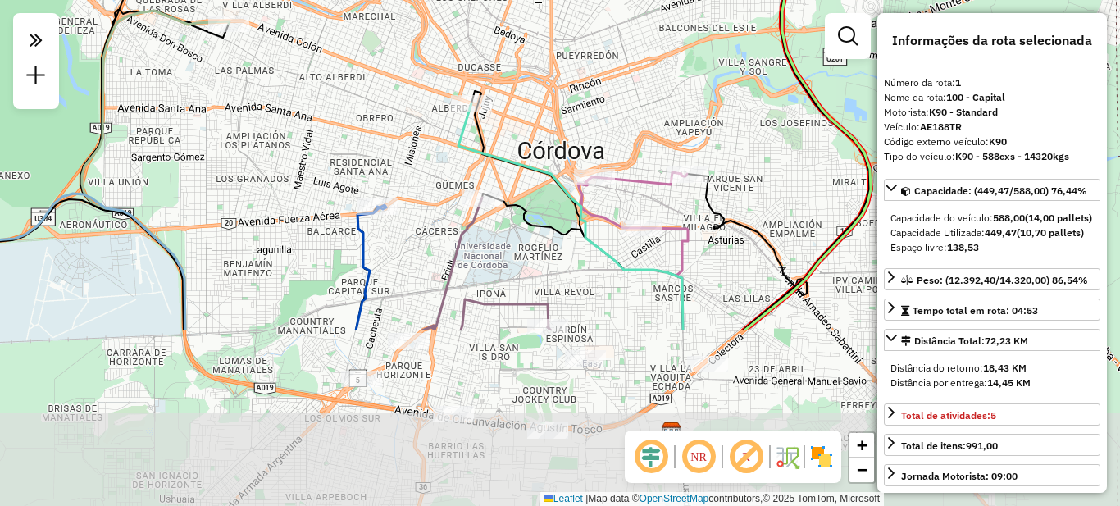
drag, startPoint x: 490, startPoint y: 305, endPoint x: 535, endPoint y: 80, distance: 229.3
click at [535, 80] on div "Janela de atendimento Grade de atendimento Capacidade Transportadoras Veículos …" at bounding box center [560, 253] width 1120 height 506
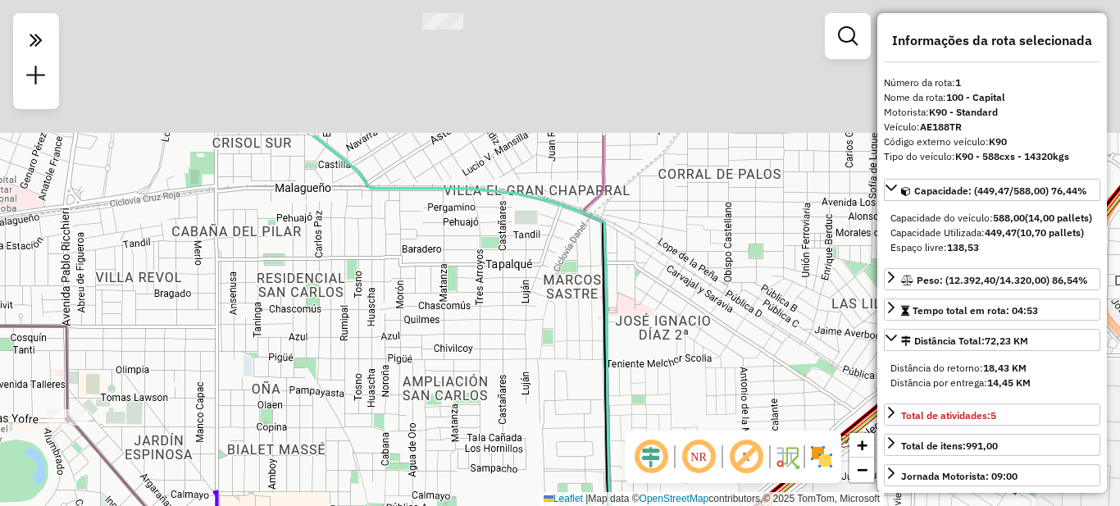
drag, startPoint x: 611, startPoint y: 244, endPoint x: 578, endPoint y: 349, distance: 109.2
click at [622, 429] on div "Janela de atendimento Grade de atendimento Capacidade Transportadoras Veículos …" at bounding box center [560, 253] width 1120 height 506
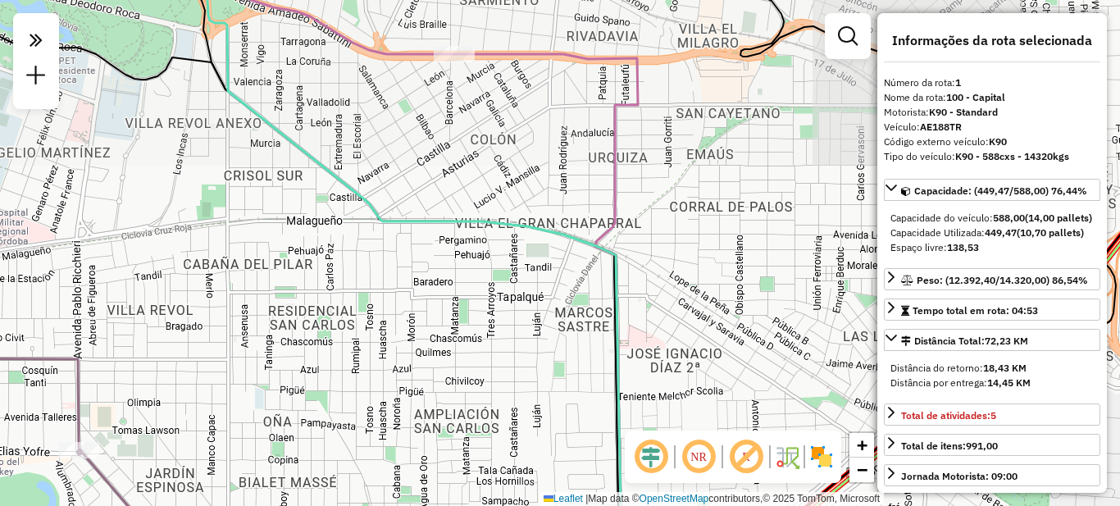
drag, startPoint x: 494, startPoint y: 254, endPoint x: 580, endPoint y: 410, distance: 177.6
click at [580, 410] on div "Janela de atendimento Grade de atendimento Capacidade Transportadoras Veículos …" at bounding box center [560, 253] width 1120 height 506
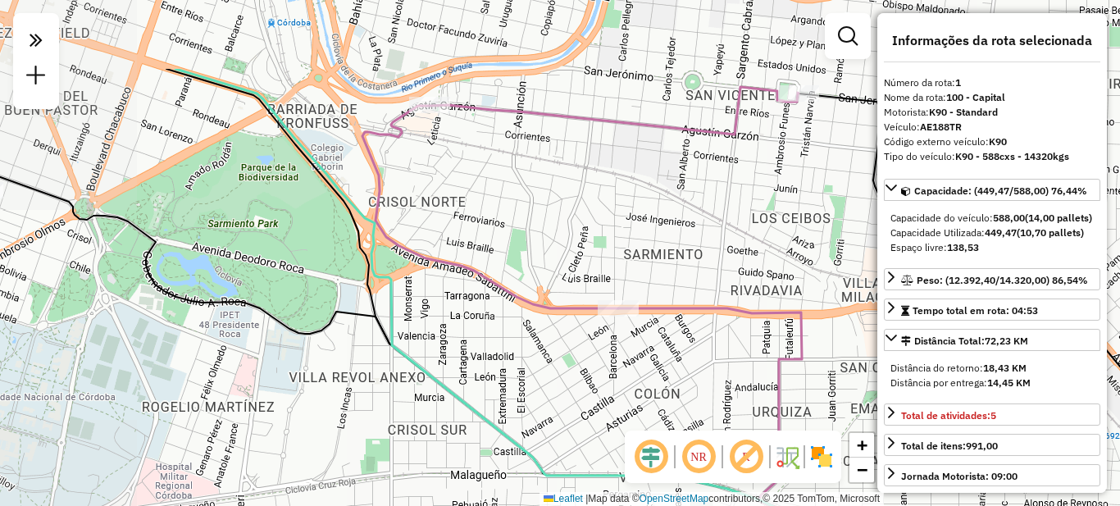
drag, startPoint x: 477, startPoint y: 235, endPoint x: 613, endPoint y: 435, distance: 242.7
click at [613, 435] on div "Janela de atendimento Grade de atendimento Capacidade Transportadoras Veículos …" at bounding box center [560, 253] width 1120 height 506
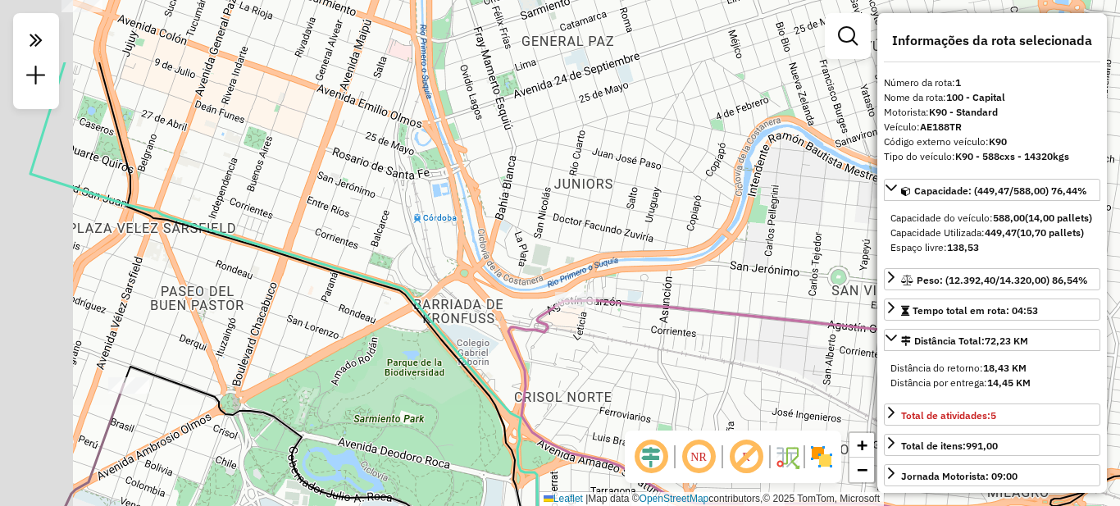
drag, startPoint x: 467, startPoint y: 230, endPoint x: 566, endPoint y: 352, distance: 156.8
click at [581, 364] on div "Janela de atendimento Grade de atendimento Capacidade Transportadoras Veículos …" at bounding box center [560, 253] width 1120 height 506
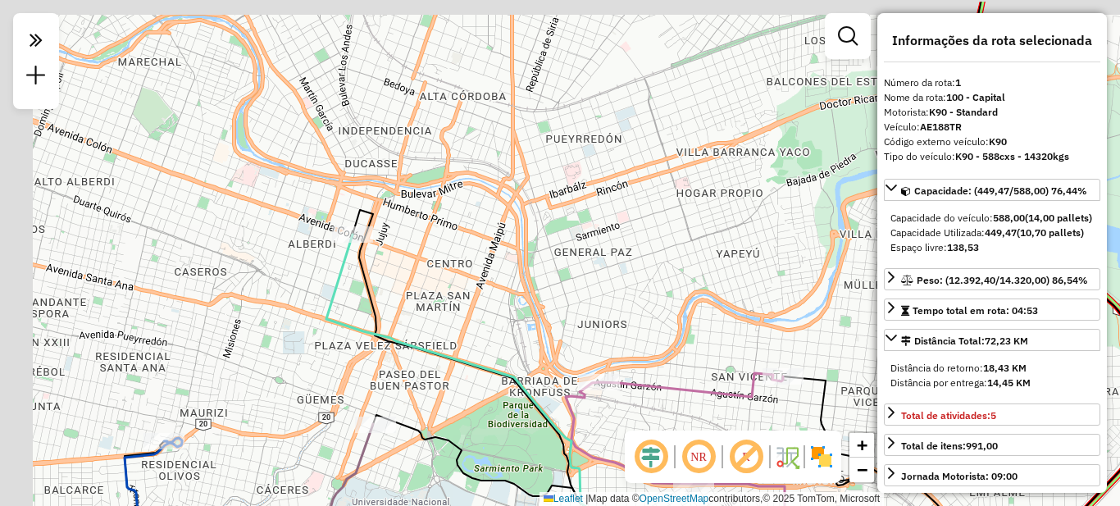
drag, startPoint x: 419, startPoint y: 248, endPoint x: 488, endPoint y: 296, distance: 84.2
click at [488, 296] on div "Janela de atendimento Grade de atendimento Capacidade Transportadoras Veículos …" at bounding box center [560, 253] width 1120 height 506
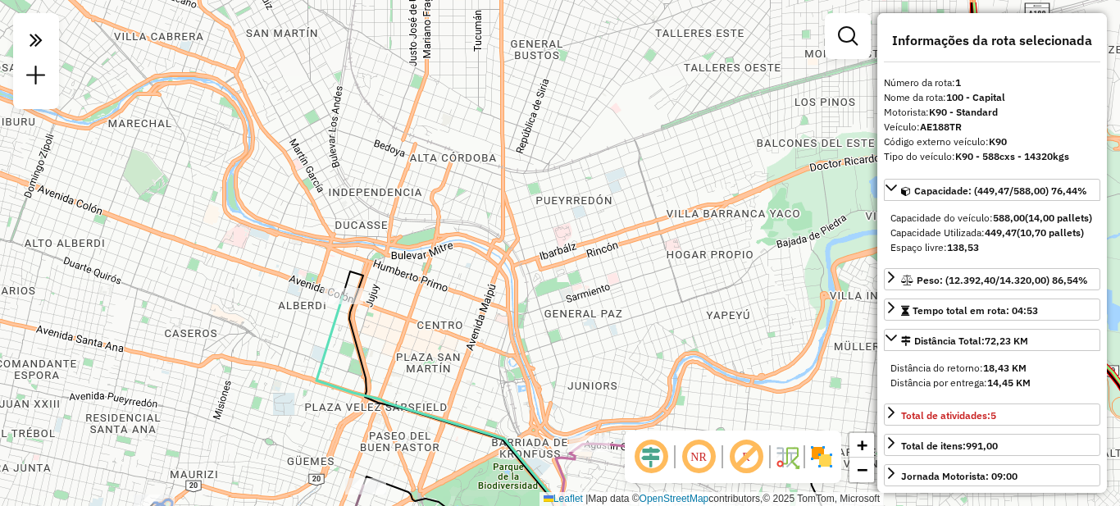
drag, startPoint x: 462, startPoint y: 243, endPoint x: 449, endPoint y: 296, distance: 55.1
click at [449, 296] on div "Janela de atendimento Grade de atendimento Capacidade Transportadoras Veículos …" at bounding box center [560, 253] width 1120 height 506
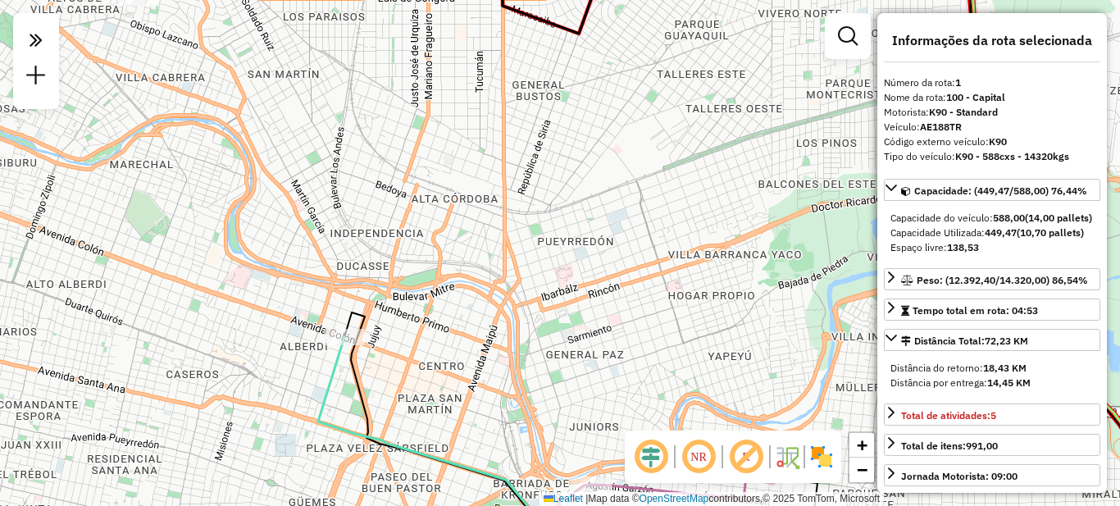
drag, startPoint x: 499, startPoint y: 154, endPoint x: 463, endPoint y: 360, distance: 209.0
click at [463, 359] on div "Janela de atendimento Grade de atendimento Capacidade Transportadoras Veículos …" at bounding box center [560, 253] width 1120 height 506
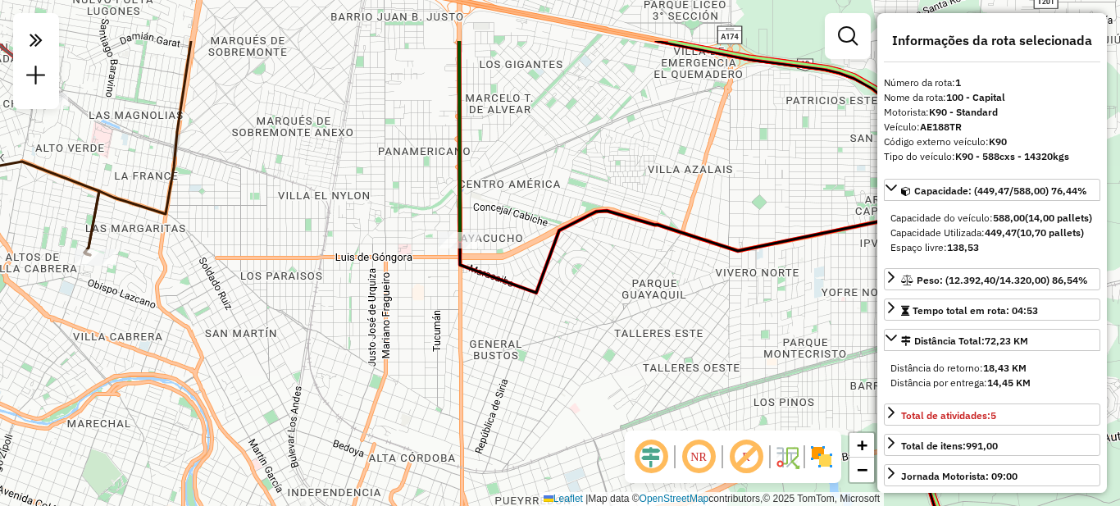
drag, startPoint x: 516, startPoint y: 325, endPoint x: 509, endPoint y: 343, distance: 19.2
click at [512, 347] on div "Janela de atendimento Grade de atendimento Capacidade Transportadoras Veículos …" at bounding box center [560, 253] width 1120 height 506
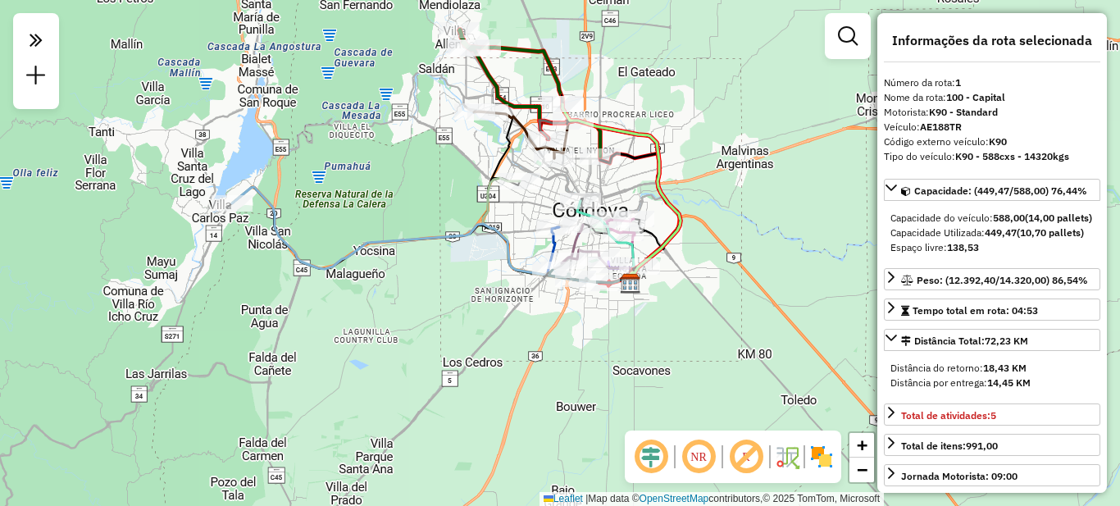
drag, startPoint x: 736, startPoint y: 219, endPoint x: 681, endPoint y: 147, distance: 90.2
click at [682, 147] on div "Janela de atendimento Grade de atendimento Capacidade Transportadoras Veículos …" at bounding box center [560, 253] width 1120 height 506
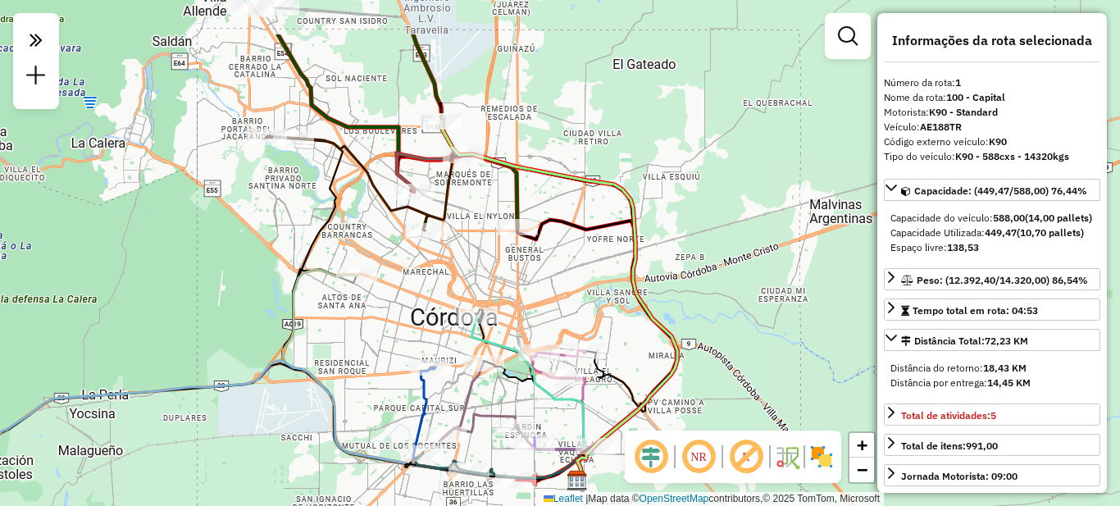
drag, startPoint x: 677, startPoint y: 125, endPoint x: 715, endPoint y: 264, distance: 144.4
click at [715, 264] on div "Janela de atendimento Grade de atendimento Capacidade Transportadoras Veículos …" at bounding box center [560, 253] width 1120 height 506
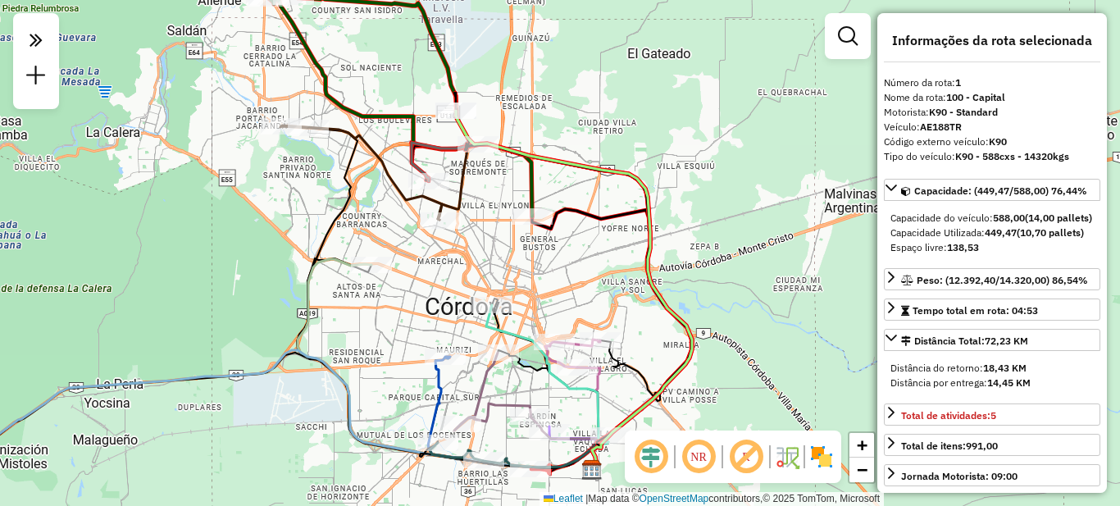
drag, startPoint x: 701, startPoint y: 233, endPoint x: 695, endPoint y: 167, distance: 65.9
click at [695, 167] on div "Janela de atendimento Grade de atendimento Capacidade Transportadoras Veículos …" at bounding box center [560, 253] width 1120 height 506
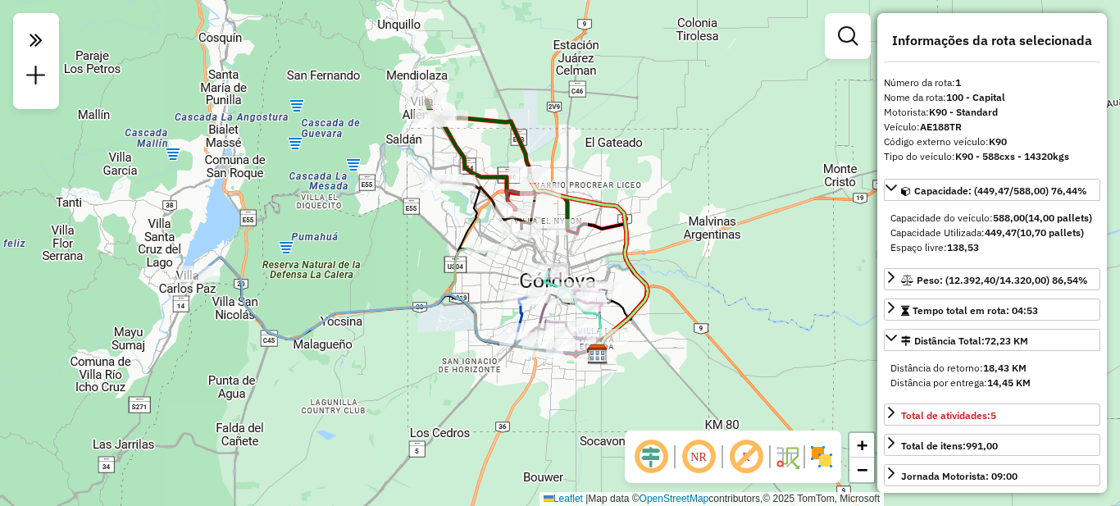
drag, startPoint x: 705, startPoint y: 146, endPoint x: 629, endPoint y: 182, distance: 84.4
click at [630, 182] on div "Janela de atendimento Grade de atendimento Capacidade Transportadoras Veículos …" at bounding box center [560, 253] width 1120 height 506
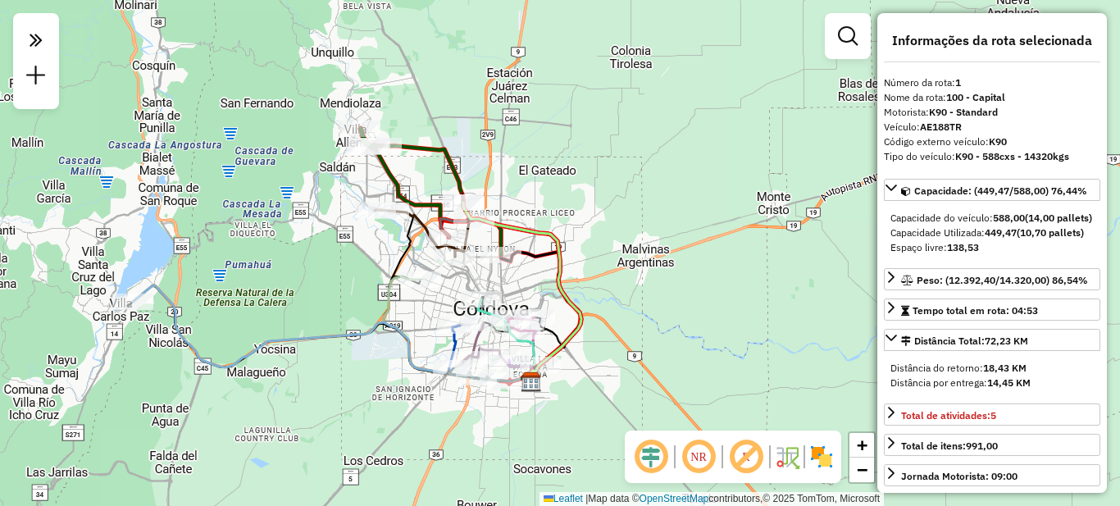
drag, startPoint x: 759, startPoint y: 116, endPoint x: 722, endPoint y: 145, distance: 46.7
click at [722, 145] on div "Janela de atendimento Grade de atendimento Capacidade Transportadoras Veículos …" at bounding box center [560, 253] width 1120 height 506
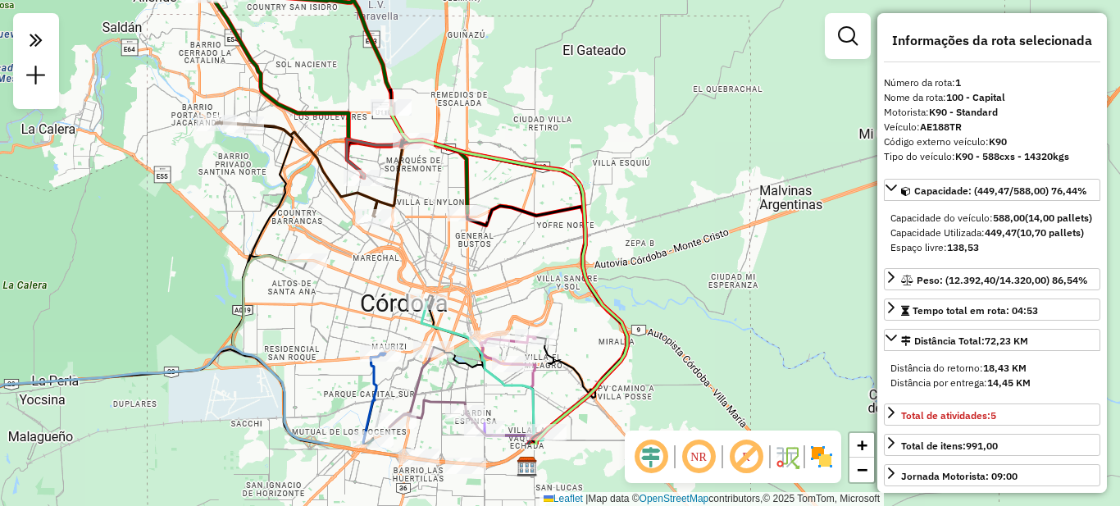
drag, startPoint x: 607, startPoint y: 205, endPoint x: 678, endPoint y: 93, distance: 132.4
click at [678, 93] on div "Janela de atendimento Grade de atendimento Capacidade Transportadoras Veículos …" at bounding box center [560, 253] width 1120 height 506
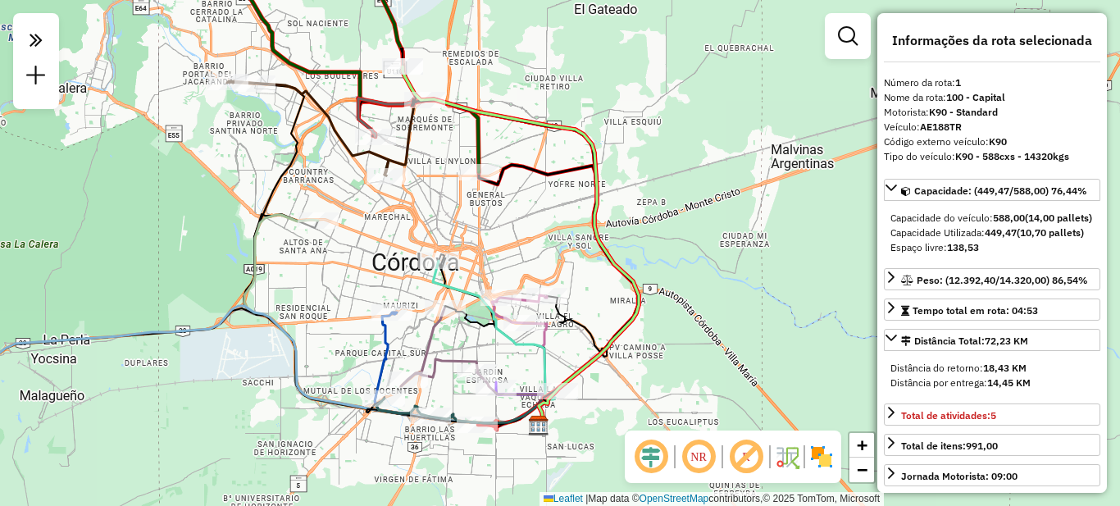
drag, startPoint x: 704, startPoint y: 201, endPoint x: 718, endPoint y: 153, distance: 49.3
click at [718, 153] on div "Janela de atendimento Grade de atendimento Capacidade Transportadoras Veículos …" at bounding box center [560, 253] width 1120 height 506
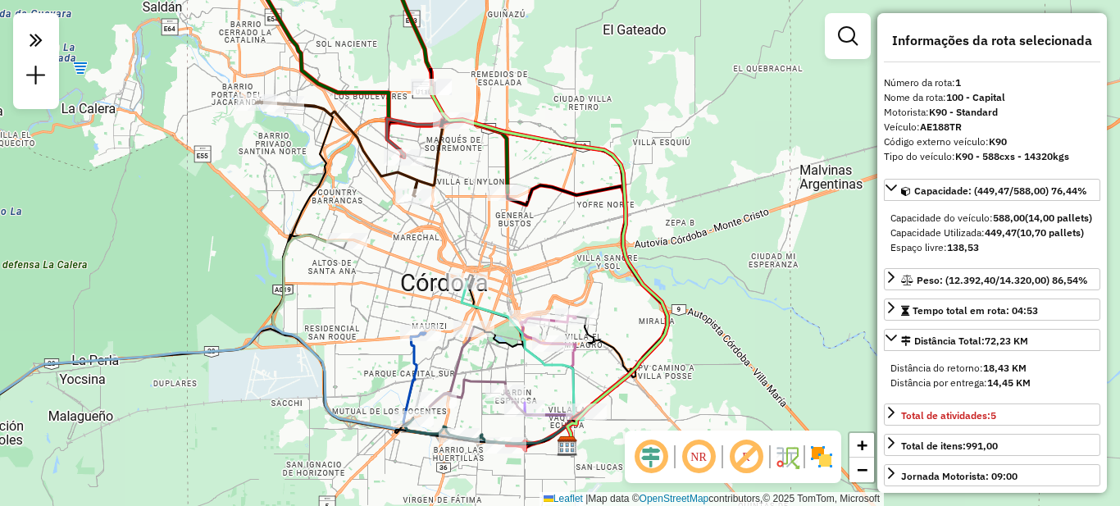
drag, startPoint x: 651, startPoint y: 224, endPoint x: 678, endPoint y: 251, distance: 38.3
click at [678, 251] on div "Janela de atendimento Grade de atendimento Capacidade Transportadoras Veículos …" at bounding box center [560, 253] width 1120 height 506
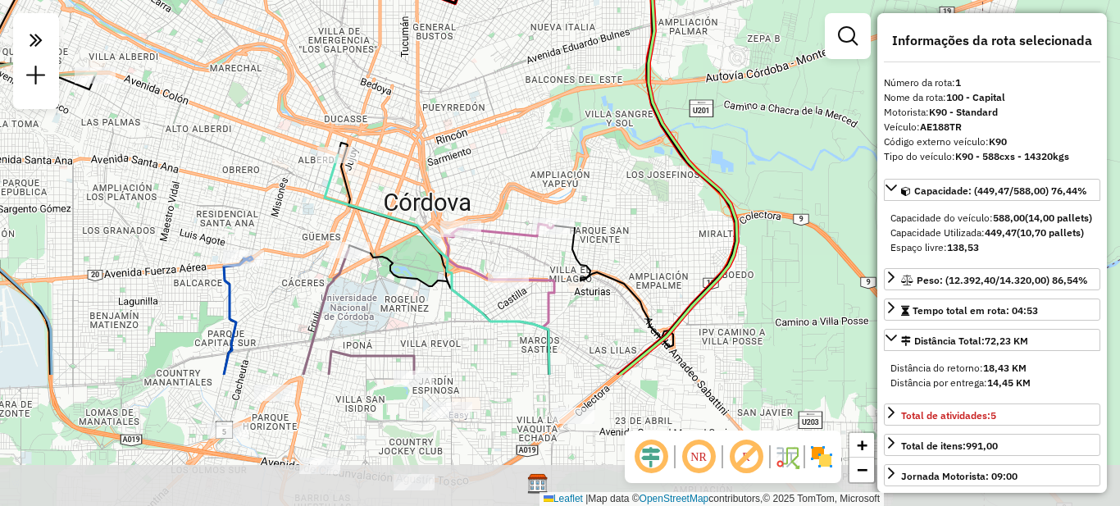
drag, startPoint x: 525, startPoint y: 305, endPoint x: 490, endPoint y: 113, distance: 195.0
click at [491, 117] on div "Janela de atendimento Grade de atendimento Capacidade Transportadoras Veículos …" at bounding box center [560, 253] width 1120 height 506
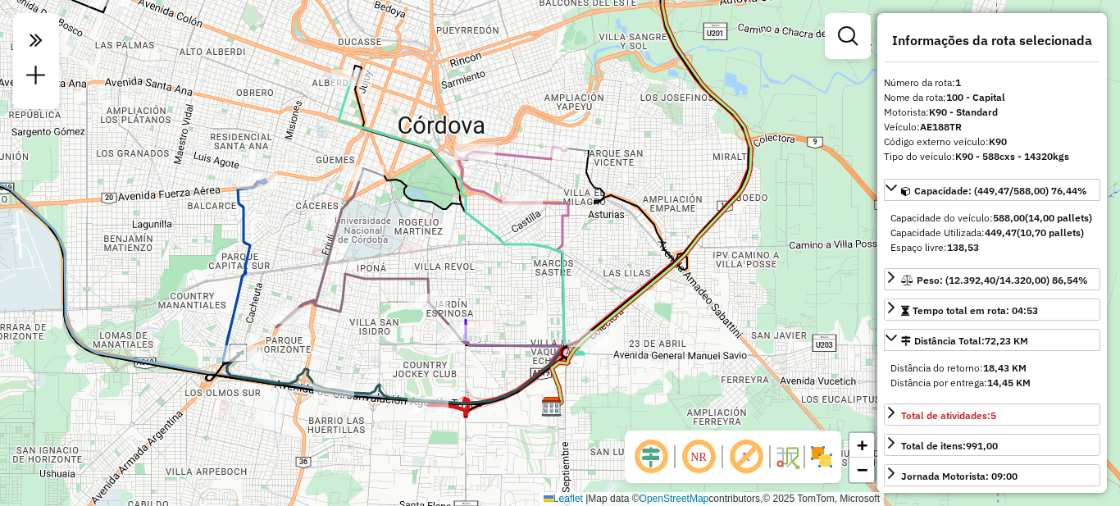
drag, startPoint x: 506, startPoint y: 159, endPoint x: 517, endPoint y: 104, distance: 56.1
click at [522, 84] on div "Janela de atendimento Grade de atendimento Capacidade Transportadoras Veículos …" at bounding box center [560, 253] width 1120 height 506
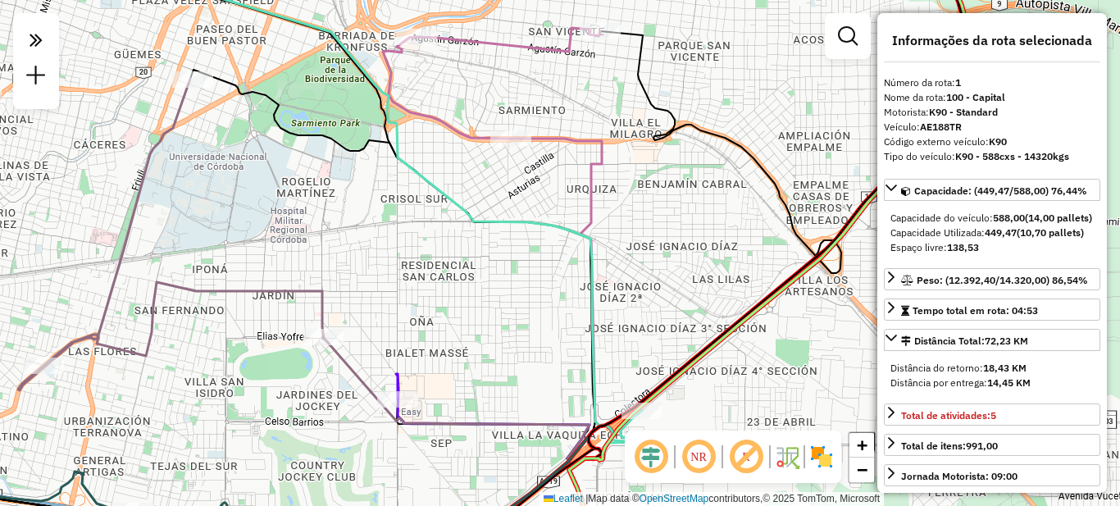
drag, startPoint x: 450, startPoint y: 246, endPoint x: 636, endPoint y: 66, distance: 259.2
click at [636, 66] on div "Janela de atendimento Grade de atendimento Capacidade Transportadoras Veículos …" at bounding box center [560, 253] width 1120 height 506
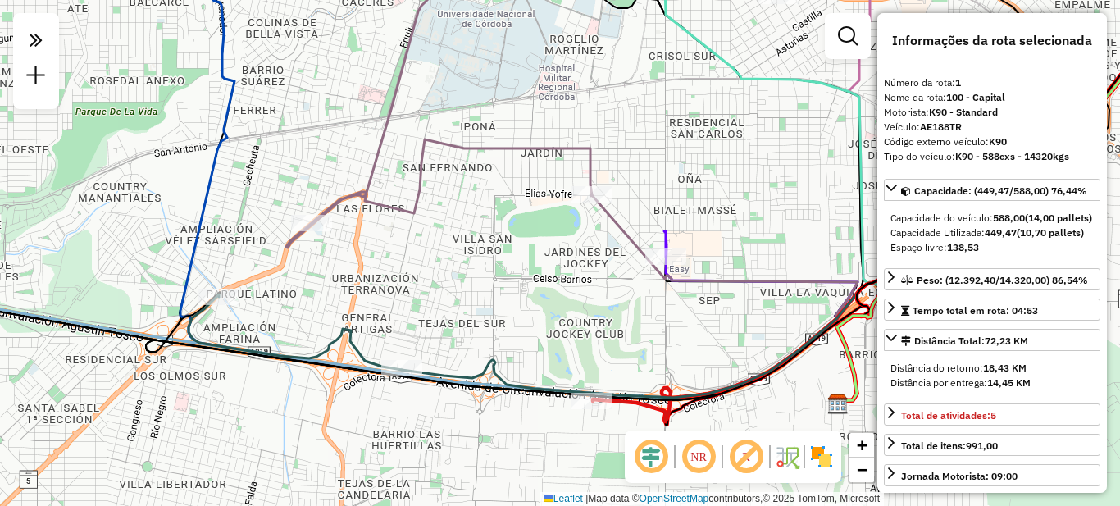
drag, startPoint x: 417, startPoint y: 262, endPoint x: 499, endPoint y: 286, distance: 85.4
click at [501, 296] on div "Janela de atendimento Grade de atendimento Capacidade Transportadoras Veículos …" at bounding box center [560, 253] width 1120 height 506
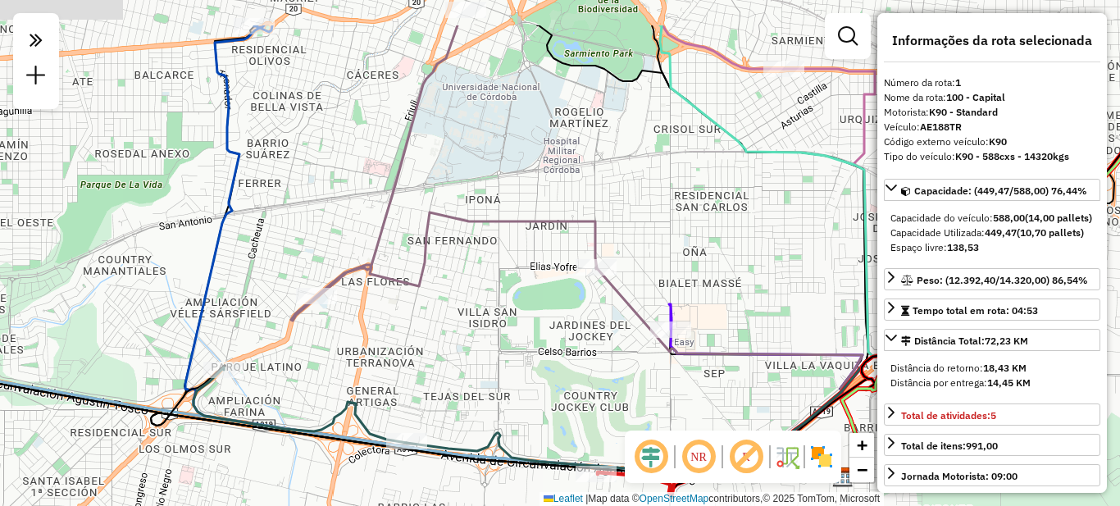
drag, startPoint x: 463, startPoint y: 269, endPoint x: 455, endPoint y: 306, distance: 37.8
click at [456, 387] on div "Janela de atendimento Grade de atendimento Capacidade Transportadoras Veículos …" at bounding box center [560, 253] width 1120 height 506
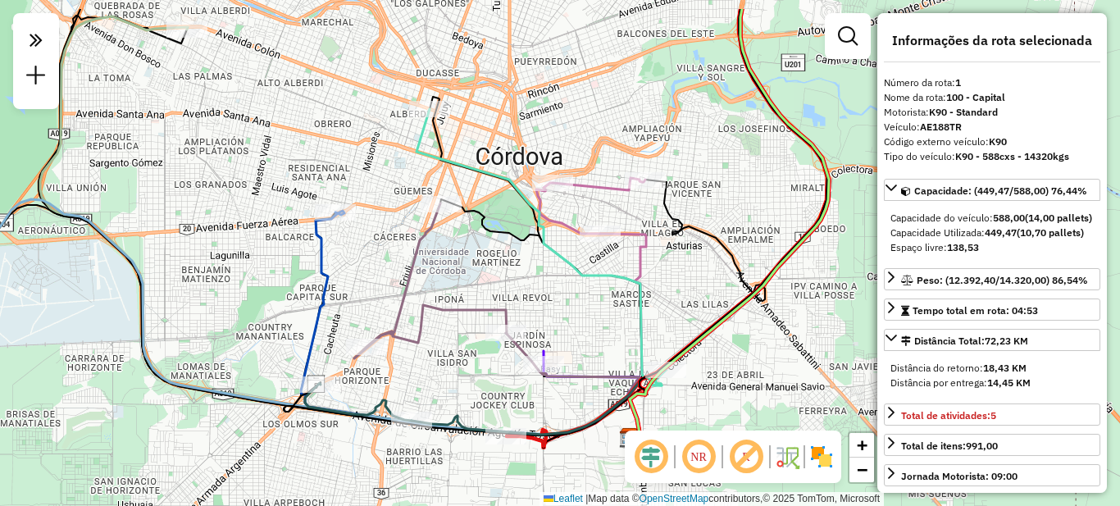
drag, startPoint x: 409, startPoint y: 198, endPoint x: 371, endPoint y: 346, distance: 153.3
click at [372, 350] on div "Janela de atendimento Grade de atendimento Capacidade Transportadoras Veículos …" at bounding box center [560, 253] width 1120 height 506
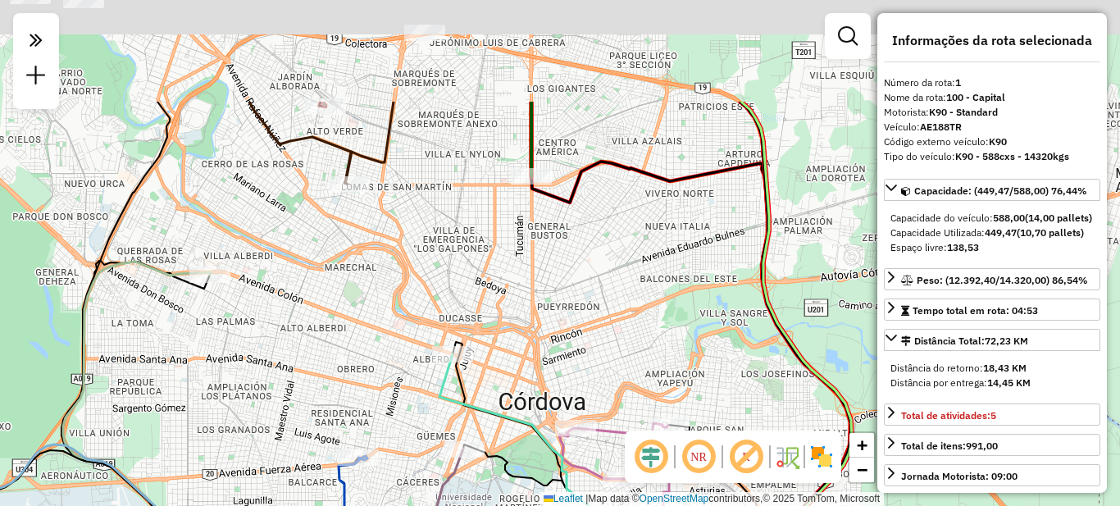
drag, startPoint x: 314, startPoint y: 196, endPoint x: 362, endPoint y: 358, distance: 169.4
click at [362, 358] on div "Janela de atendimento Grade de atendimento Capacidade Transportadoras Veículos …" at bounding box center [560, 253] width 1120 height 506
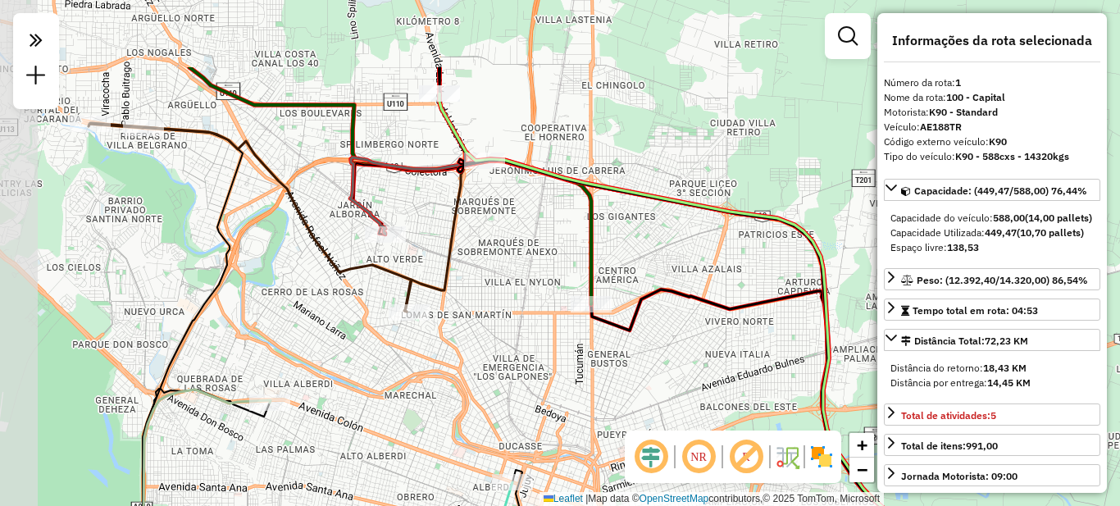
drag, startPoint x: 379, startPoint y: 208, endPoint x: 440, endPoint y: 317, distance: 124.8
click at [438, 325] on div "Janela de atendimento Grade de atendimento Capacidade Transportadoras Veículos …" at bounding box center [560, 253] width 1120 height 506
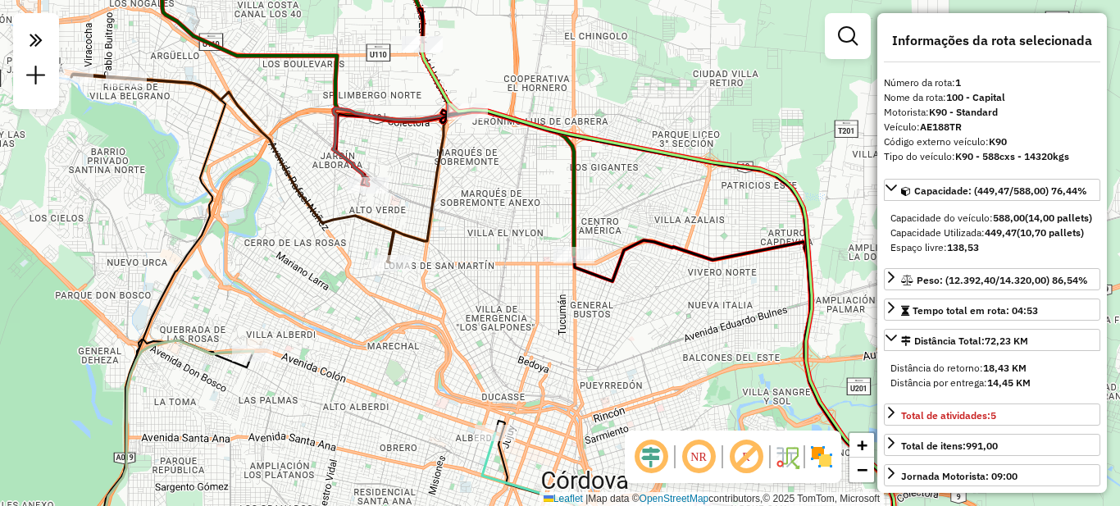
drag, startPoint x: 490, startPoint y: 298, endPoint x: 429, endPoint y: 143, distance: 167.2
click at [429, 144] on div "Janela de atendimento Grade de atendimento Capacidade Transportadoras Veículos …" at bounding box center [560, 253] width 1120 height 506
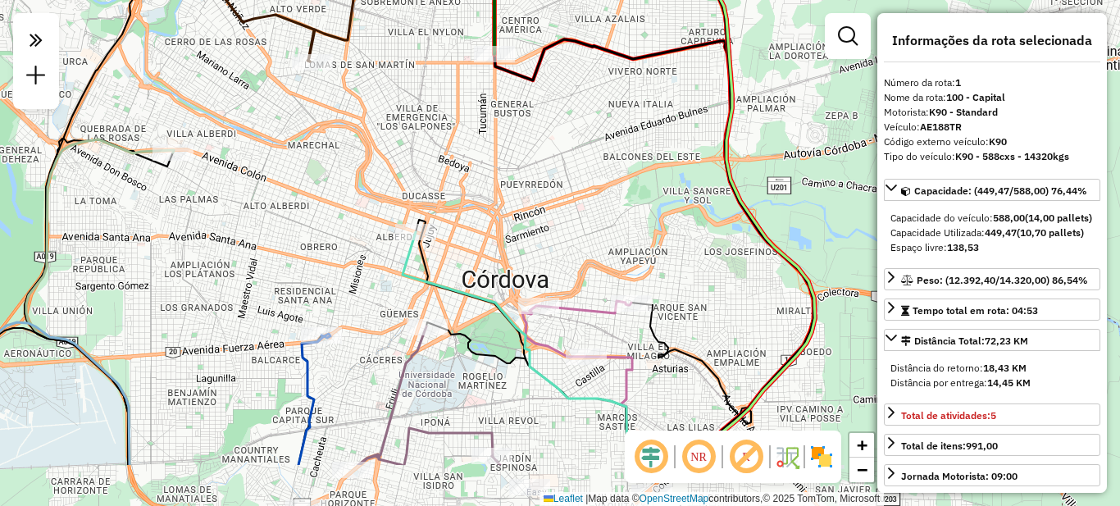
drag, startPoint x: 523, startPoint y: 290, endPoint x: 456, endPoint y: 134, distance: 169.7
click at [456, 135] on div "Janela de atendimento Grade de atendimento Capacidade Transportadoras Veículos …" at bounding box center [560, 253] width 1120 height 506
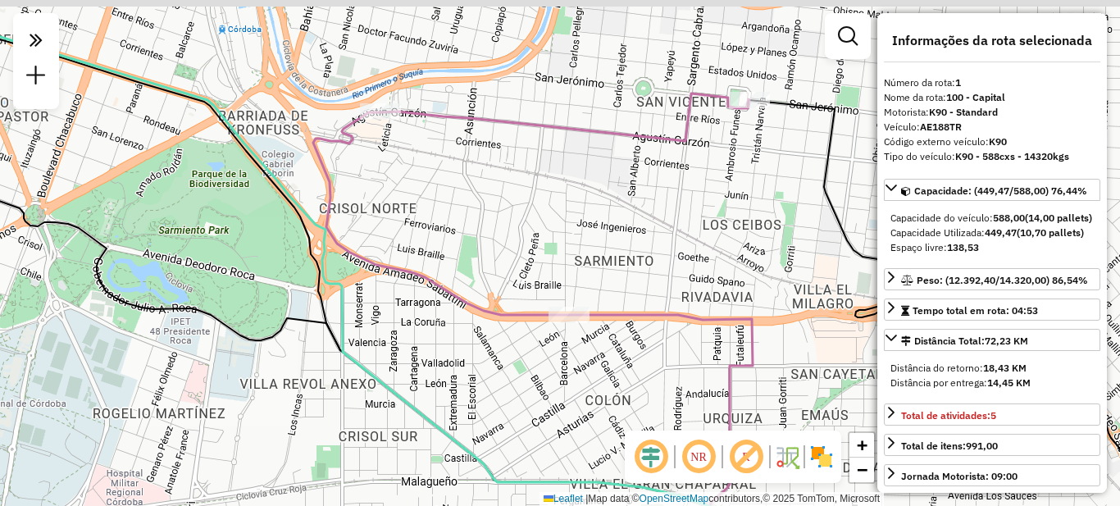
drag, startPoint x: 439, startPoint y: 116, endPoint x: 441, endPoint y: 194, distance: 77.1
click at [441, 194] on div "Janela de atendimento Grade de atendimento Capacidade Transportadoras Veículos …" at bounding box center [560, 253] width 1120 height 506
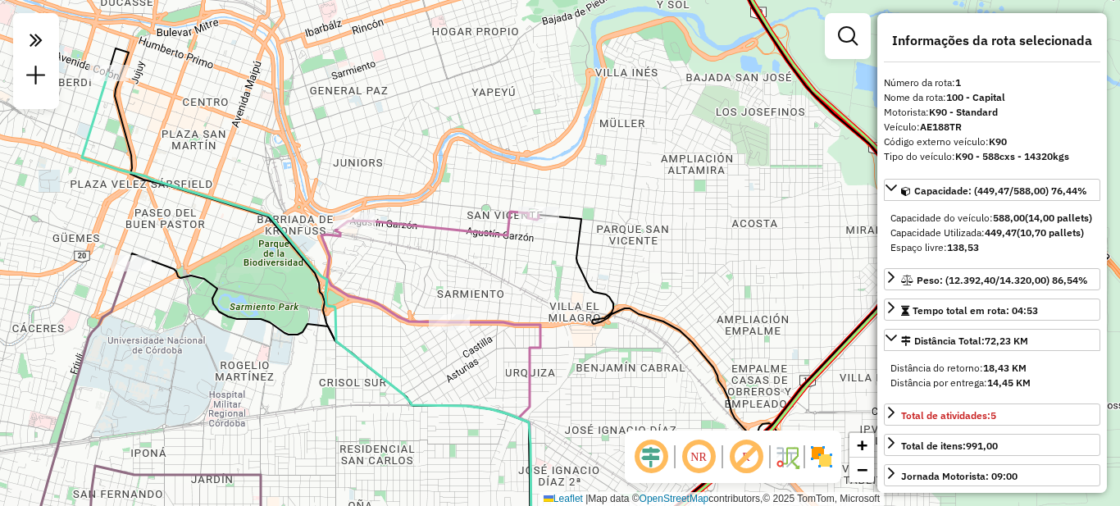
drag, startPoint x: 434, startPoint y: 301, endPoint x: 608, endPoint y: 182, distance: 211.3
click at [608, 182] on div "Janela de atendimento Grade de atendimento Capacidade Transportadoras Veículos …" at bounding box center [560, 253] width 1120 height 506
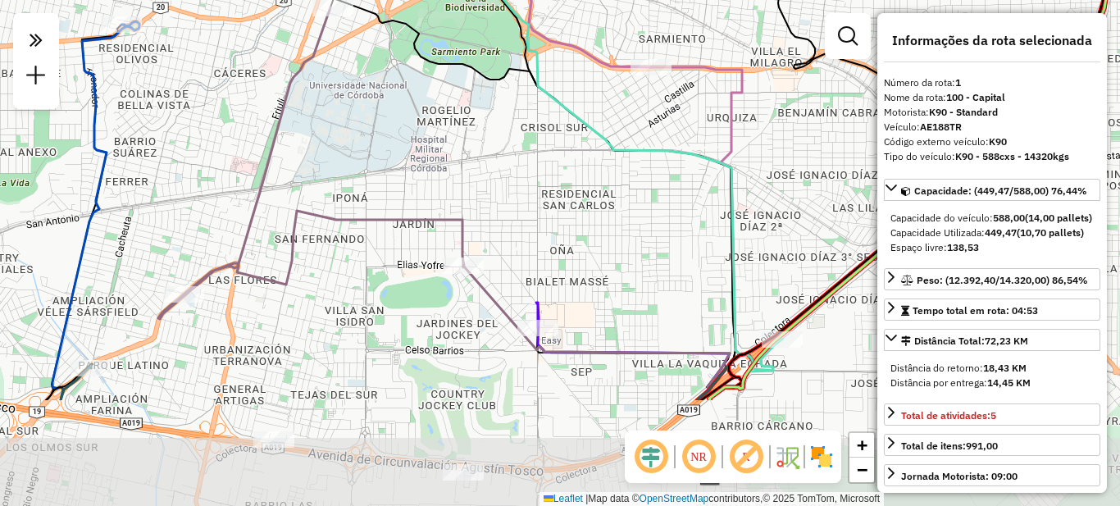
drag, startPoint x: 522, startPoint y: 358, endPoint x: 580, endPoint y: 203, distance: 166.3
click at [580, 203] on div "Janela de atendimento Grade de atendimento Capacidade Transportadoras Veículos …" at bounding box center [560, 253] width 1120 height 506
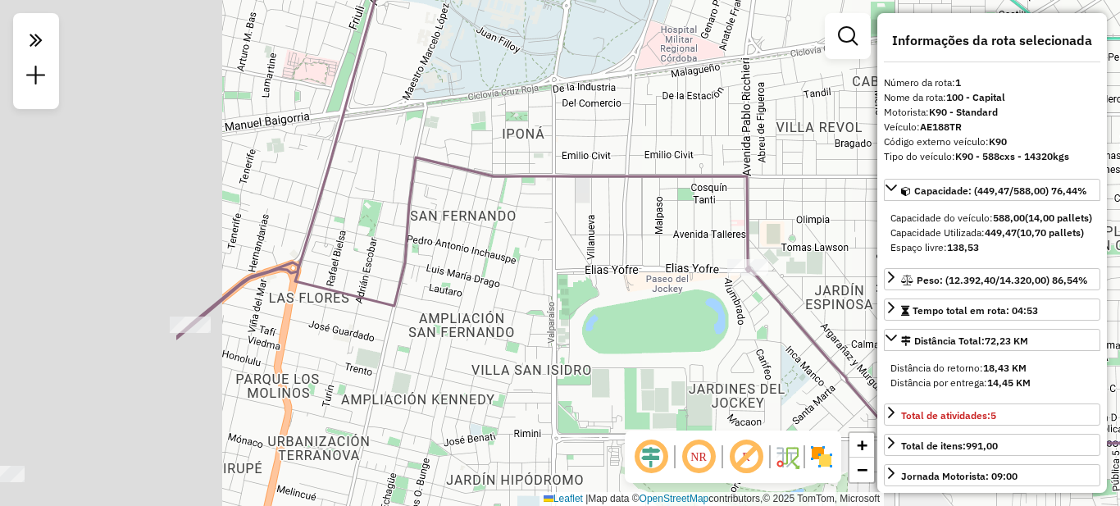
drag, startPoint x: 298, startPoint y: 303, endPoint x: 580, endPoint y: 285, distance: 282.7
click at [590, 291] on div "Janela de atendimento Grade de atendimento Capacidade Transportadoras Veículos …" at bounding box center [560, 253] width 1120 height 506
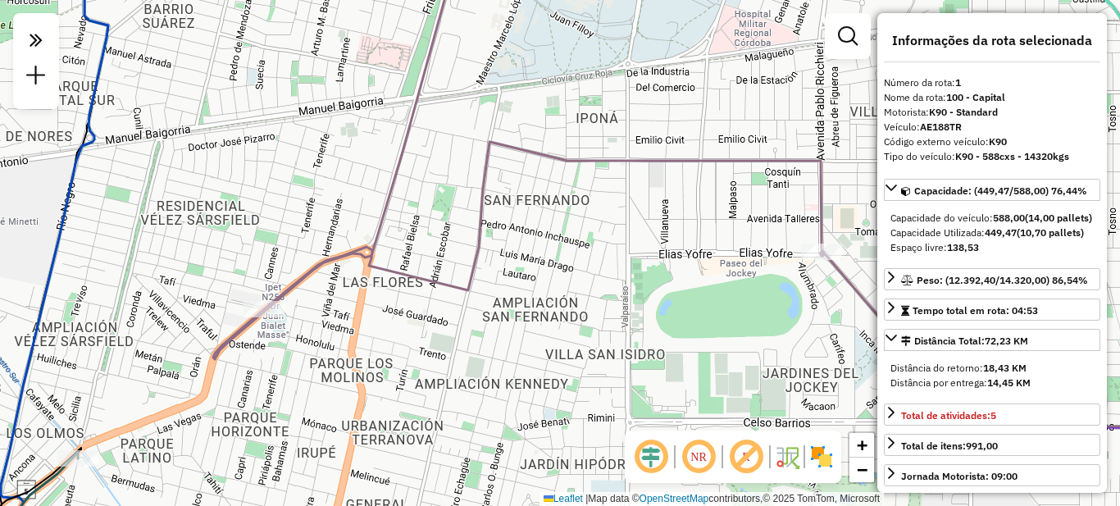
drag, startPoint x: 261, startPoint y: 353, endPoint x: 330, endPoint y: 340, distance: 70.0
click at [330, 343] on div "Janela de atendimento Grade de atendimento Capacidade Transportadoras Veículos …" at bounding box center [560, 253] width 1120 height 506
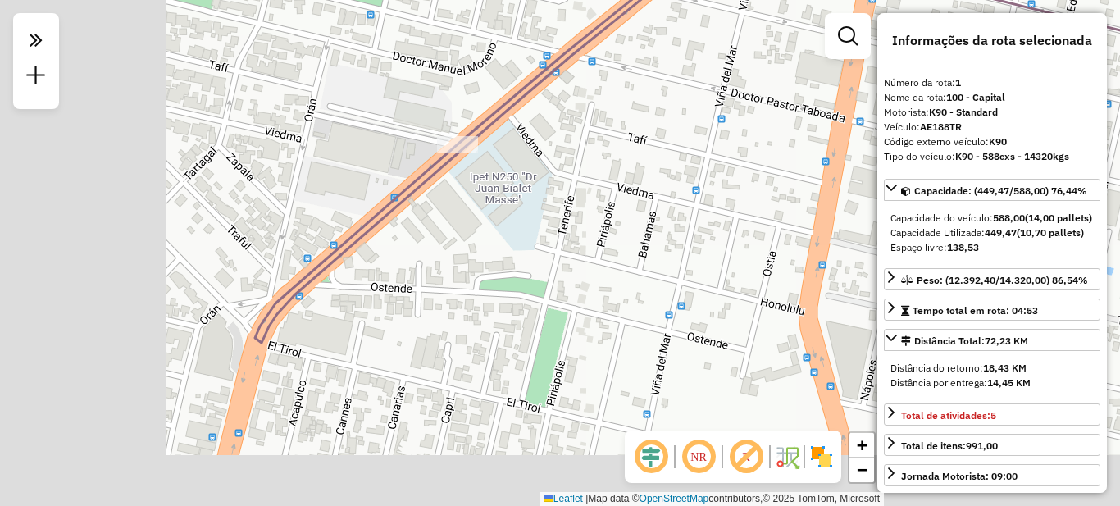
drag, startPoint x: 319, startPoint y: 367, endPoint x: 521, endPoint y: 207, distance: 256.9
click at [521, 207] on div "Janela de atendimento Grade de atendimento Capacidade Transportadoras Veículos …" at bounding box center [560, 253] width 1120 height 506
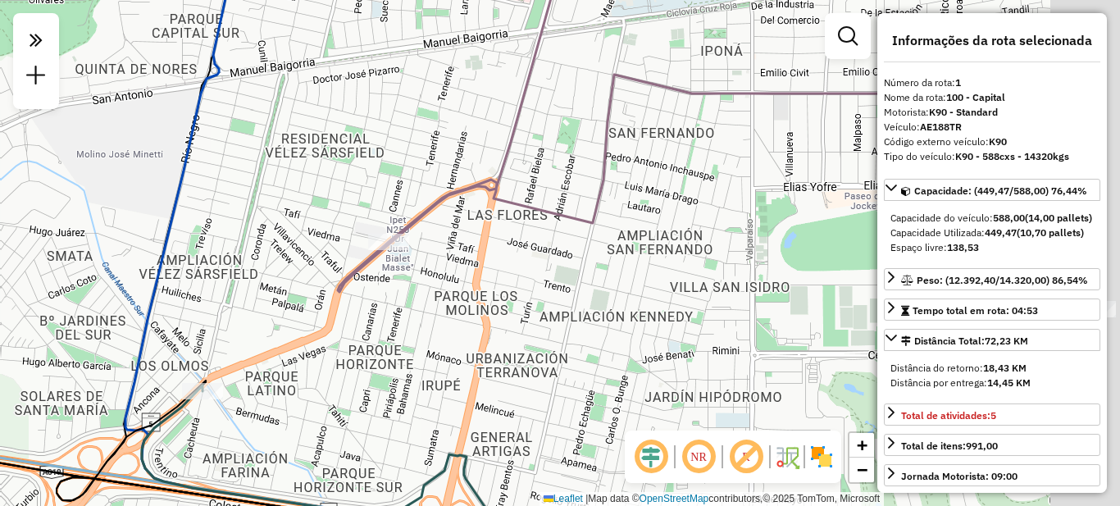
drag, startPoint x: 677, startPoint y: 215, endPoint x: 472, endPoint y: 276, distance: 213.8
click at [472, 276] on div "Janela de atendimento Grade de atendimento Capacidade Transportadoras Veículos …" at bounding box center [560, 253] width 1120 height 506
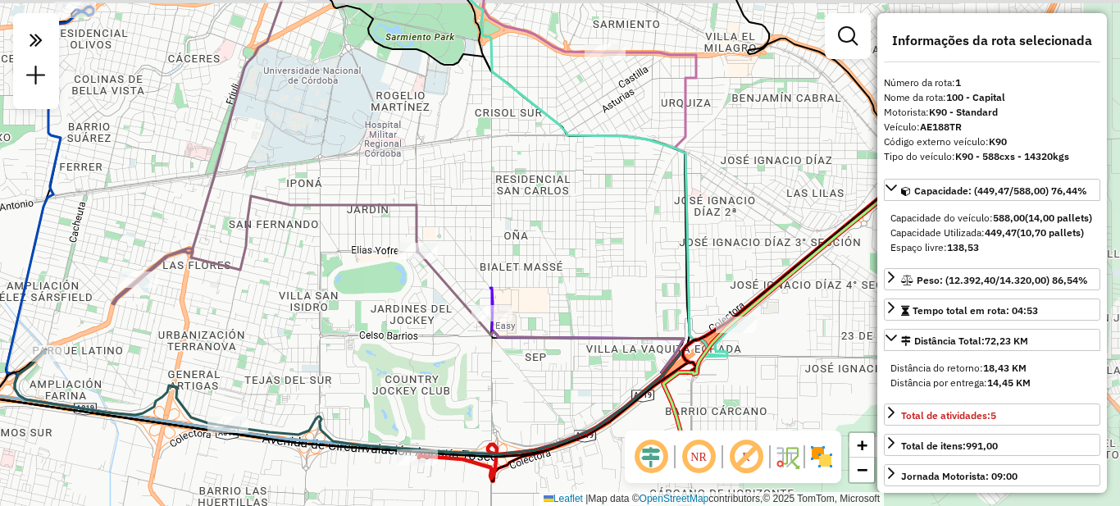
drag, startPoint x: 649, startPoint y: 270, endPoint x: 376, endPoint y: 289, distance: 274.5
click at [376, 289] on div "Janela de atendimento Grade de atendimento Capacidade Transportadoras Veículos …" at bounding box center [560, 253] width 1120 height 506
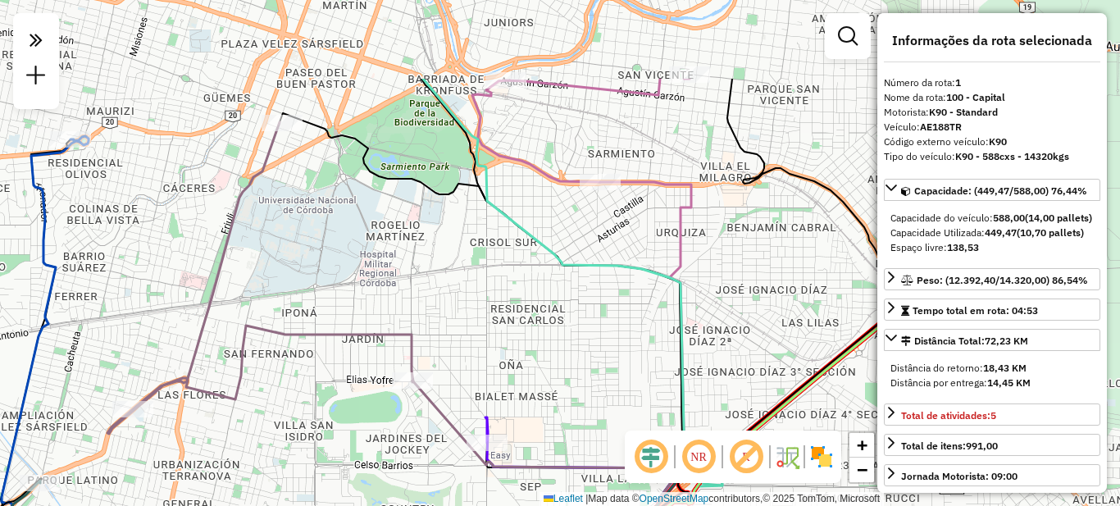
drag, startPoint x: 640, startPoint y: 142, endPoint x: 617, endPoint y: 305, distance: 164.9
click at [617, 305] on icon at bounding box center [577, 282] width 308 height 407
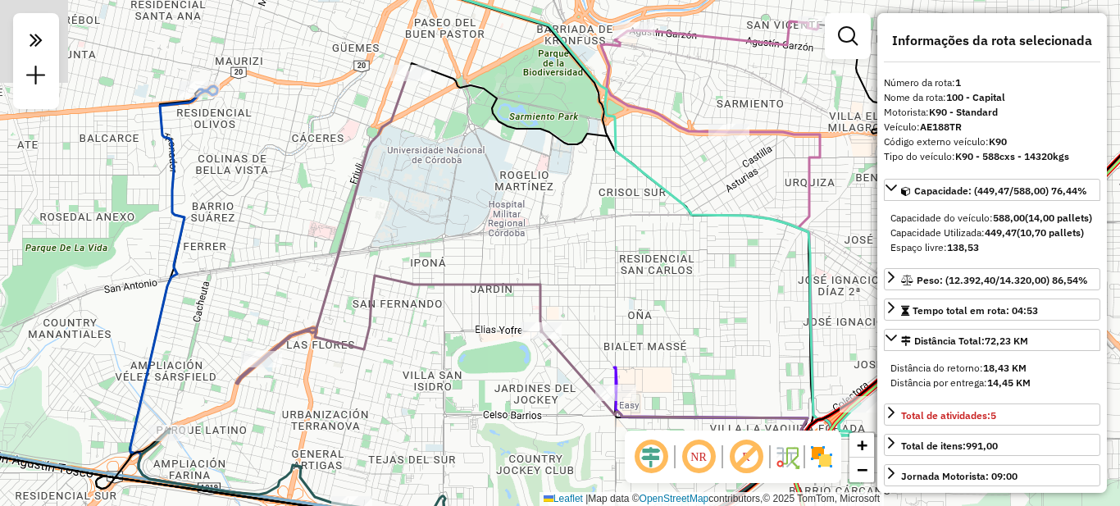
drag, startPoint x: 254, startPoint y: 353, endPoint x: 346, endPoint y: 383, distance: 96.5
click at [346, 385] on div "Janela de atendimento Grade de atendimento Capacidade Transportadoras Veículos …" at bounding box center [560, 253] width 1120 height 506
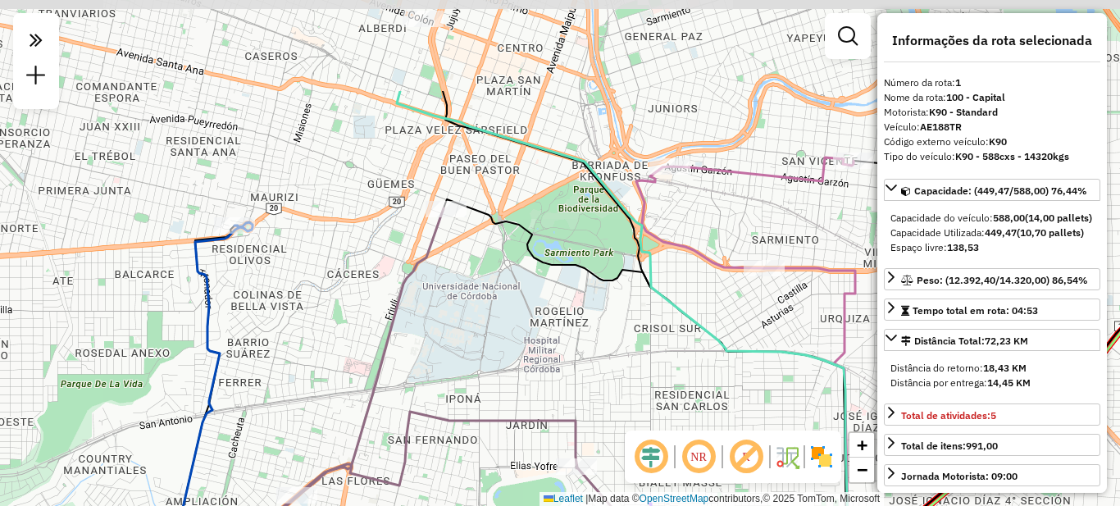
drag, startPoint x: 422, startPoint y: 186, endPoint x: 453, endPoint y: 328, distance: 145.2
click at [453, 328] on div "Janela de atendimento Grade de atendimento Capacidade Transportadoras Veículos …" at bounding box center [560, 253] width 1120 height 506
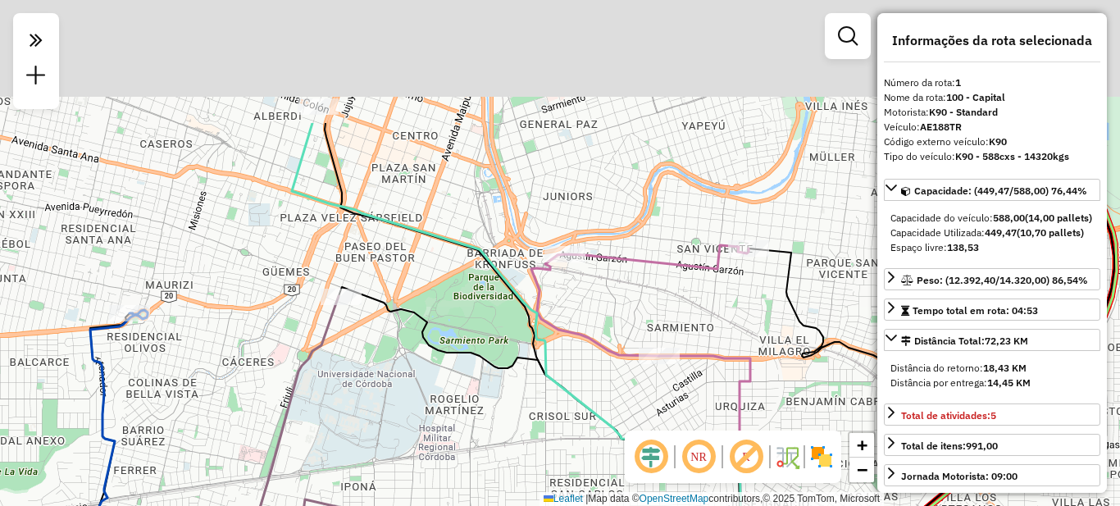
drag, startPoint x: 462, startPoint y: 370, endPoint x: 543, endPoint y: 435, distance: 104.4
click at [543, 435] on div "Janela de atendimento Grade de atendimento Capacidade Transportadoras Veículos …" at bounding box center [560, 253] width 1120 height 506
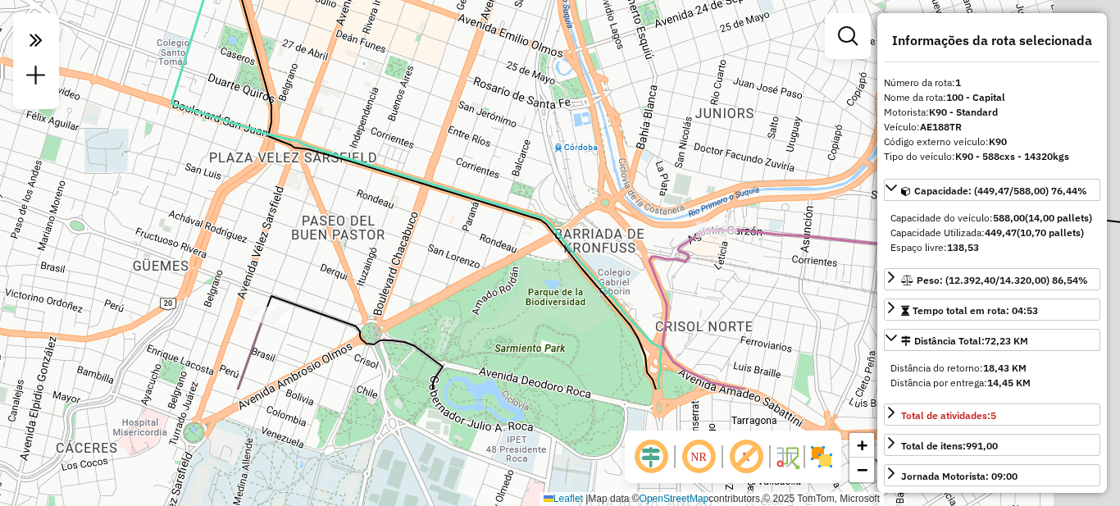
drag, startPoint x: 485, startPoint y: 335, endPoint x: 320, endPoint y: 70, distance: 313.1
click at [325, 57] on icon at bounding box center [416, 161] width 490 height 455
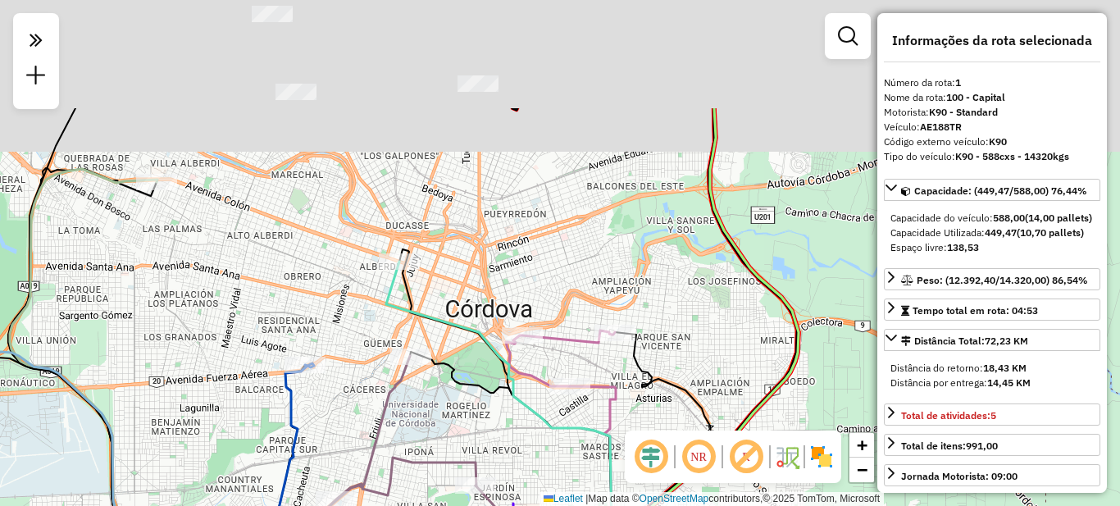
drag, startPoint x: 535, startPoint y: 289, endPoint x: 555, endPoint y: 447, distance: 158.8
click at [557, 450] on div "Janela de atendimento Grade de atendimento Capacidade Transportadoras Veículos …" at bounding box center [560, 253] width 1120 height 506
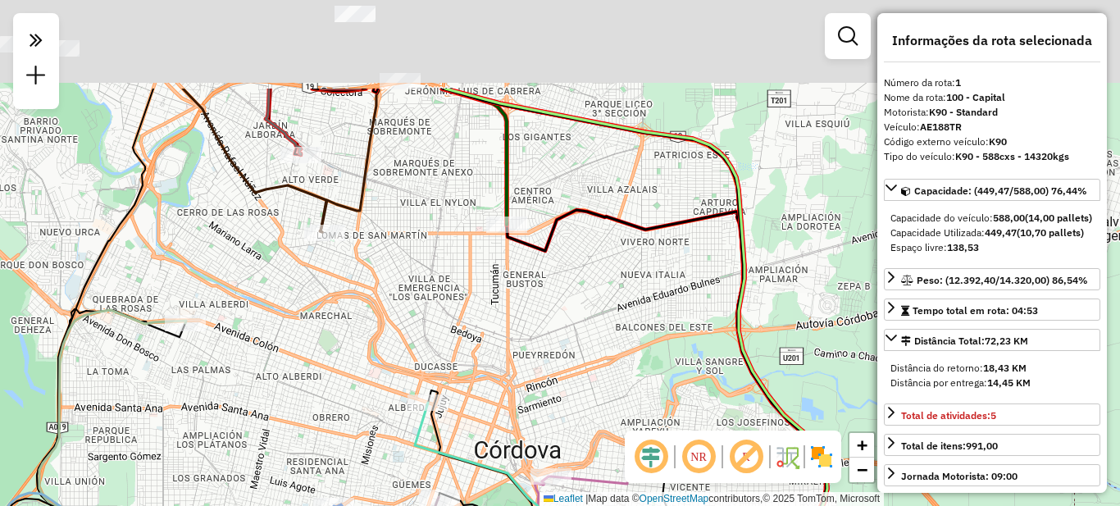
drag, startPoint x: 453, startPoint y: 194, endPoint x: 482, endPoint y: 334, distance: 142.3
click at [482, 334] on div "Janela de atendimento Grade de atendimento Capacidade Transportadoras Veículos …" at bounding box center [560, 253] width 1120 height 506
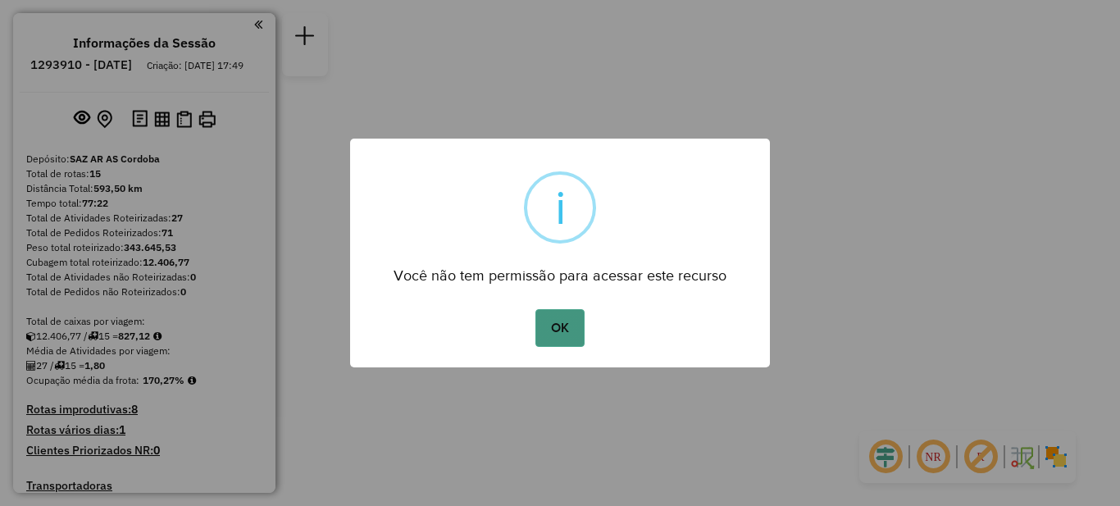
click at [565, 330] on button "OK" at bounding box center [559, 328] width 48 height 38
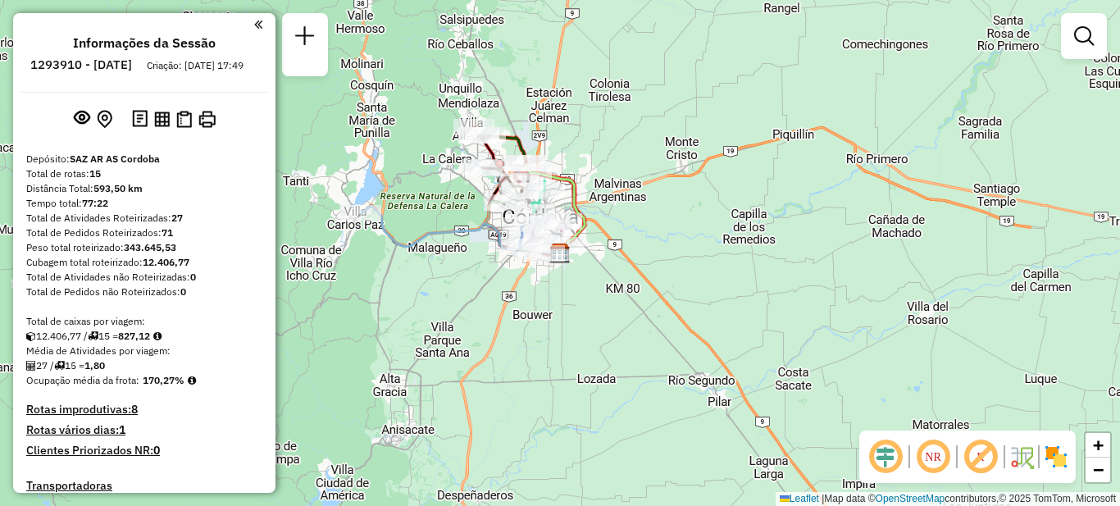
click at [257, 30] on div "Informações da Sessão 1293910 - 14/10/2025 Criação: 13/10/2025 17:49 Depósito: …" at bounding box center [144, 253] width 262 height 480
click at [254, 25] on em at bounding box center [258, 24] width 8 height 15
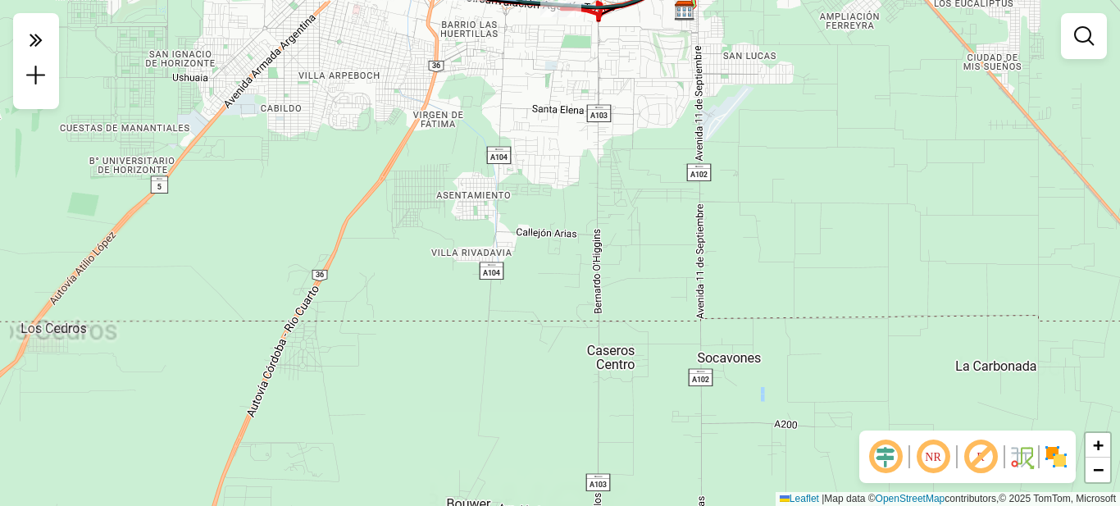
drag, startPoint x: 782, startPoint y: 121, endPoint x: 740, endPoint y: 404, distance: 286.0
click at [740, 403] on div "Janela de atendimento Grade de atendimento Capacidade Transportadoras Veículos …" at bounding box center [560, 253] width 1120 height 506
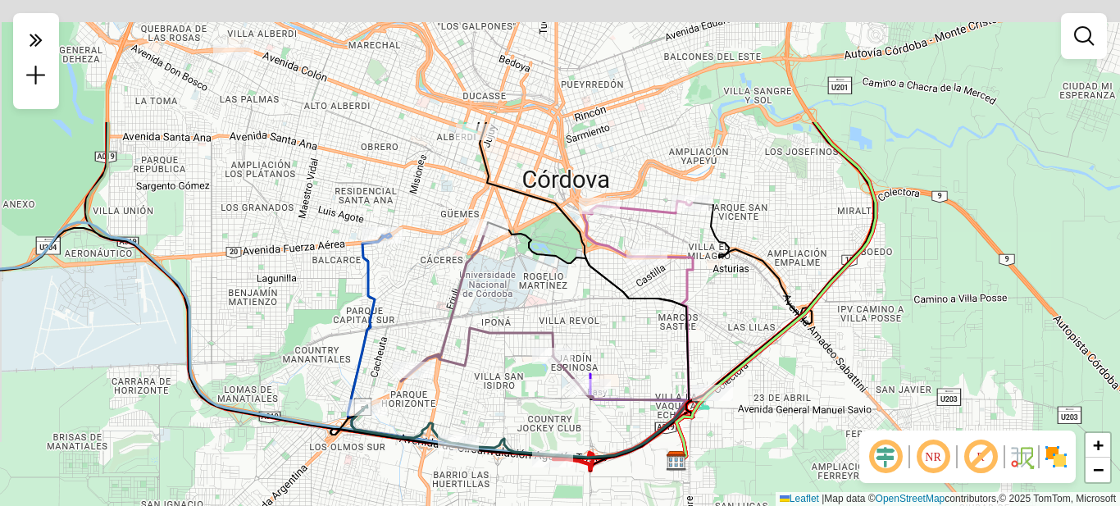
drag, startPoint x: 645, startPoint y: 248, endPoint x: 657, endPoint y: 326, distance: 78.9
click at [657, 326] on icon at bounding box center [584, 290] width 216 height 337
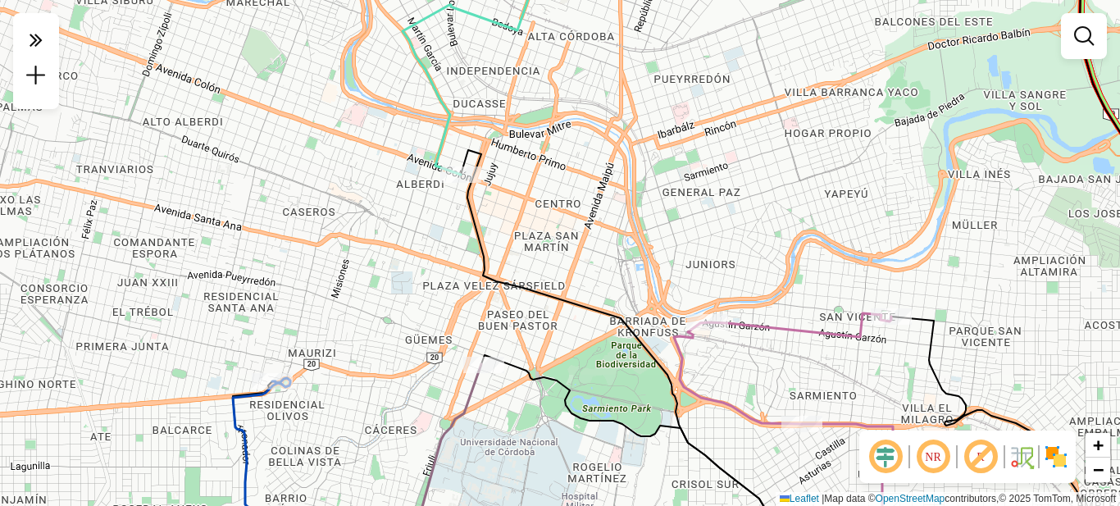
drag, startPoint x: 430, startPoint y: 164, endPoint x: 444, endPoint y: 248, distance: 84.8
click at [444, 248] on div "Janela de atendimento Grade de atendimento Capacidade Transportadoras Veículos …" at bounding box center [560, 253] width 1120 height 506
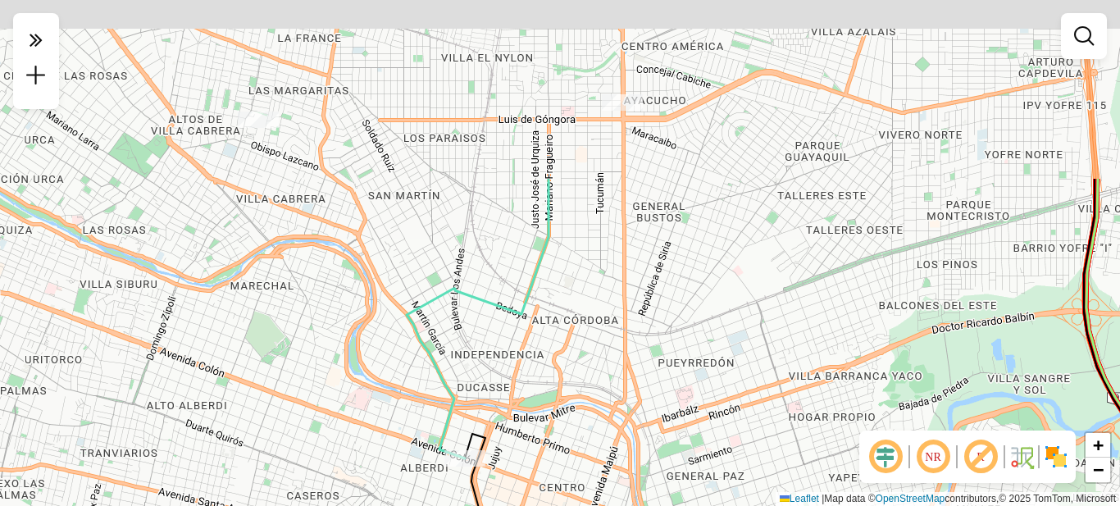
drag, startPoint x: 526, startPoint y: 139, endPoint x: 520, endPoint y: 368, distance: 229.7
click at [520, 368] on div "Janela de atendimento Grade de atendimento Capacidade Transportadoras Veículos …" at bounding box center [560, 253] width 1120 height 506
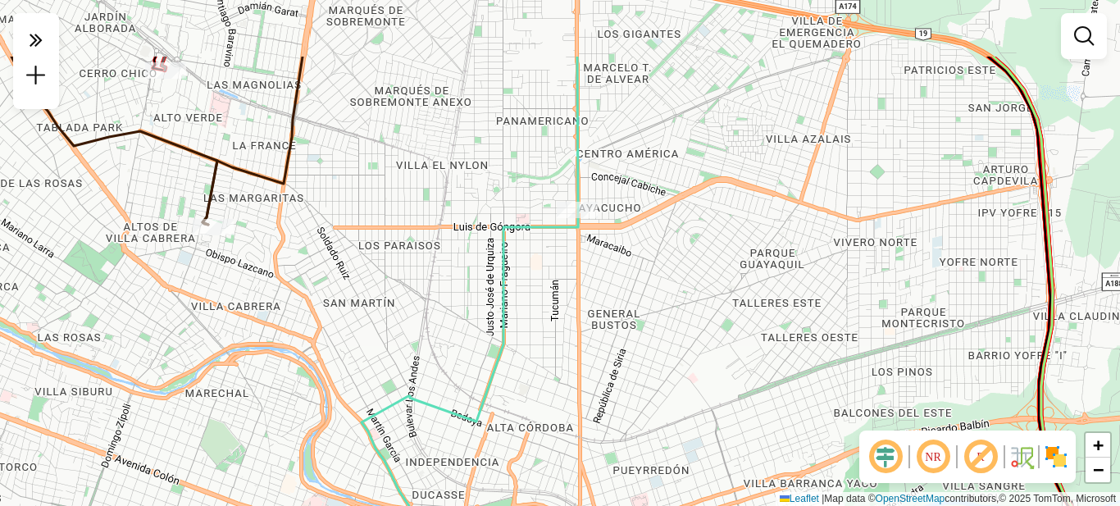
drag, startPoint x: 657, startPoint y: 196, endPoint x: 602, endPoint y: 290, distance: 109.1
click at [611, 303] on div "Janela de atendimento Grade de atendimento Capacidade Transportadoras Veículos …" at bounding box center [560, 253] width 1120 height 506
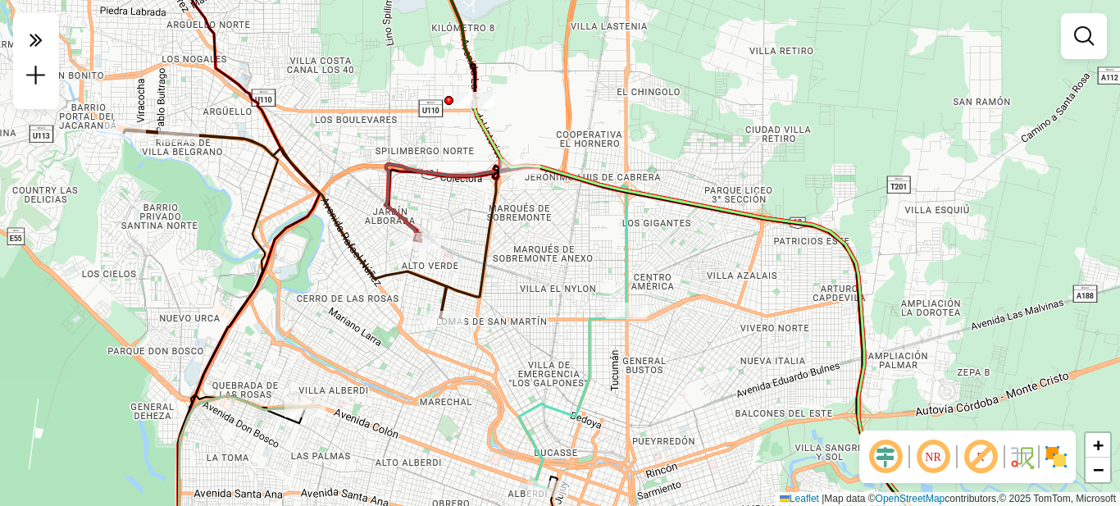
drag, startPoint x: 565, startPoint y: 381, endPoint x: 631, endPoint y: 424, distance: 78.9
click at [631, 424] on div "Janela de atendimento Grade de atendimento Capacidade Transportadoras Veículos …" at bounding box center [560, 253] width 1120 height 506
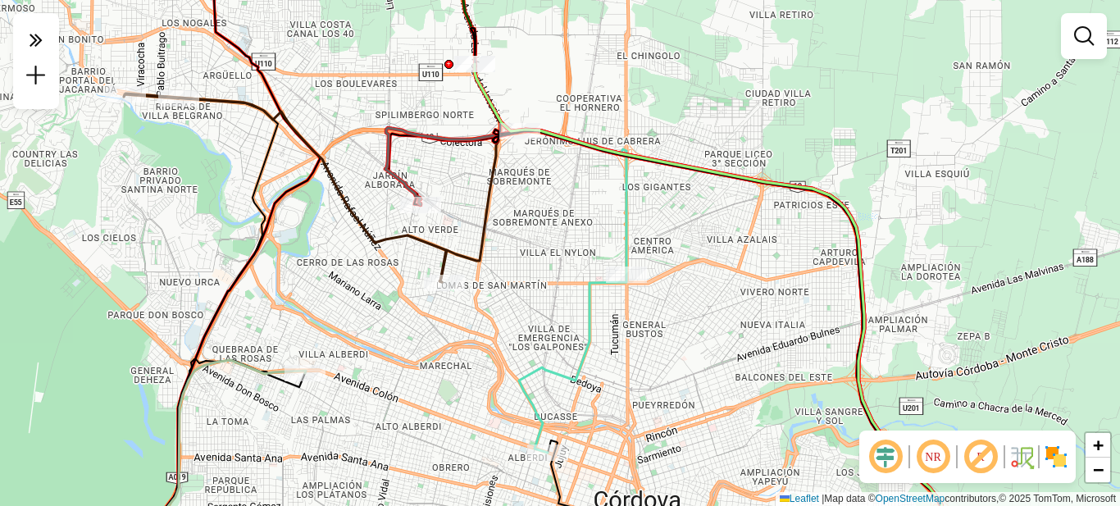
drag, startPoint x: 515, startPoint y: 342, endPoint x: 532, endPoint y: 271, distance: 72.6
click at [532, 271] on div "Janela de atendimento Grade de atendimento Capacidade Transportadoras Veículos …" at bounding box center [560, 253] width 1120 height 506
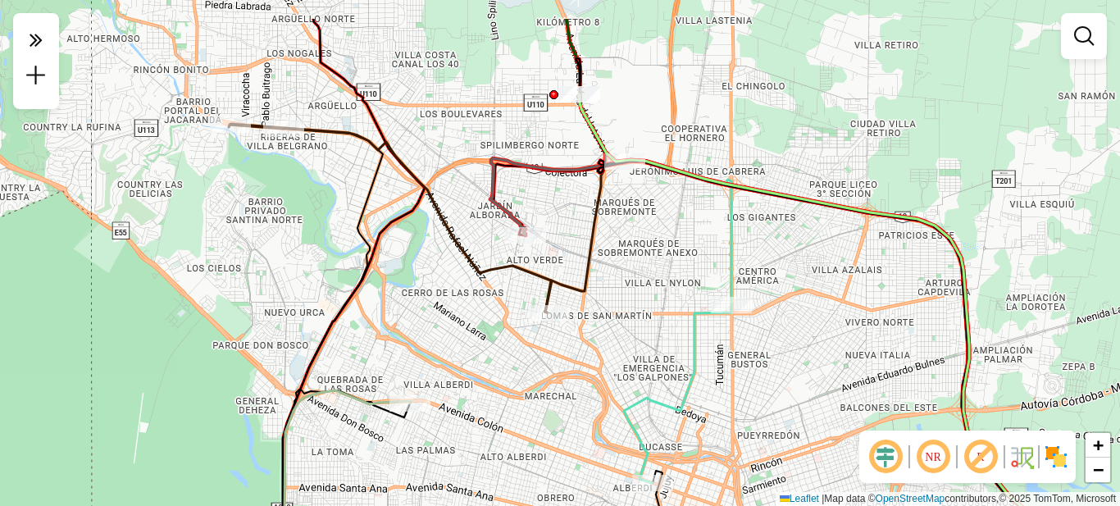
drag, startPoint x: 396, startPoint y: 268, endPoint x: 455, endPoint y: 281, distance: 60.5
click at [455, 281] on div "Janela de atendimento Grade de atendimento Capacidade Transportadoras Veículos …" at bounding box center [560, 253] width 1120 height 506
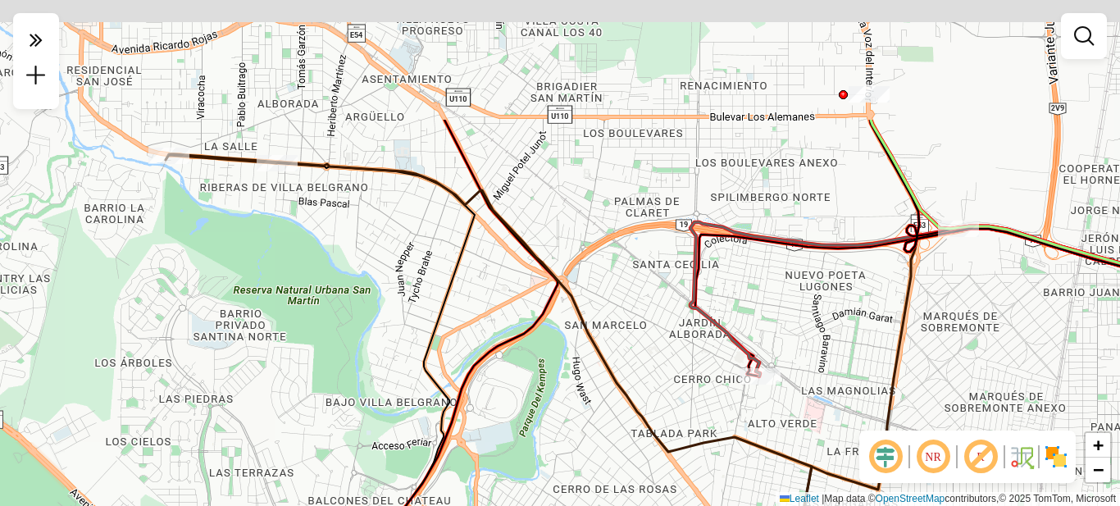
drag, startPoint x: 303, startPoint y: 146, endPoint x: 453, endPoint y: 430, distance: 321.0
click at [453, 429] on div "Janela de atendimento Grade de atendimento Capacidade Transportadoras Veículos …" at bounding box center [560, 253] width 1120 height 506
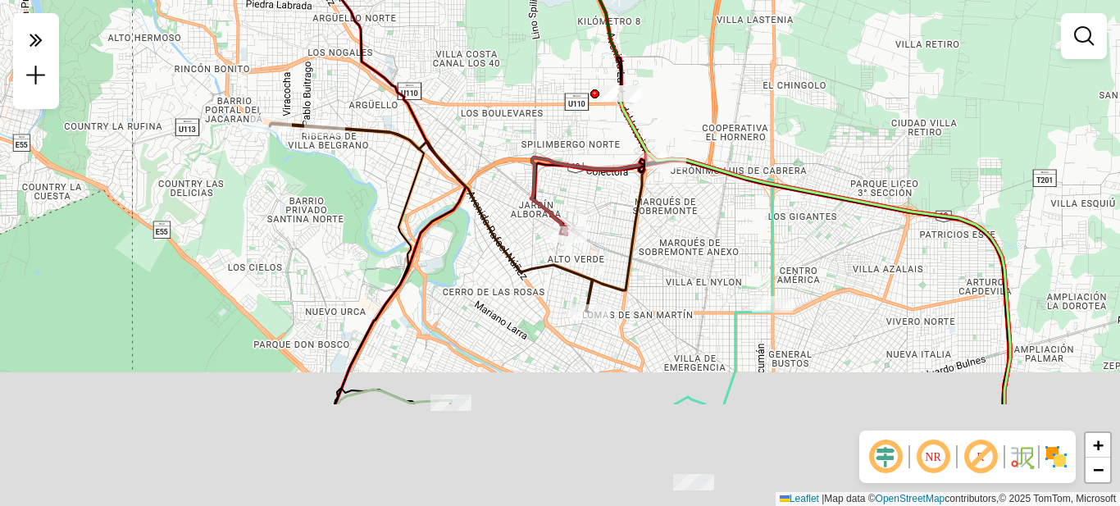
drag, startPoint x: 425, startPoint y: 365, endPoint x: 415, endPoint y: 199, distance: 165.9
click at [415, 199] on div "Janela de atendimento Grade de atendimento Capacidade Transportadoras Veículos …" at bounding box center [560, 253] width 1120 height 506
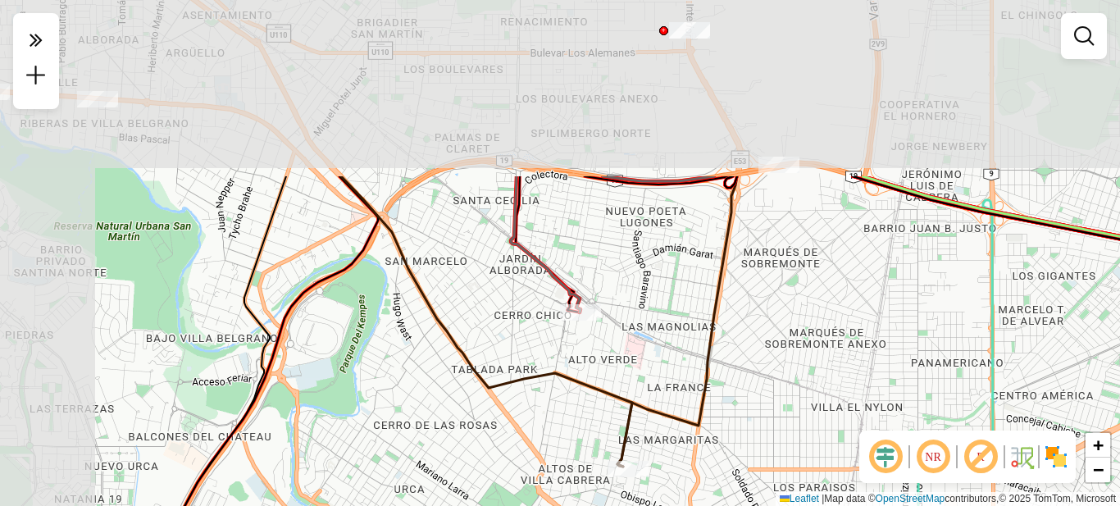
drag, startPoint x: 444, startPoint y: 212, endPoint x: 601, endPoint y: 437, distance: 273.9
click at [599, 436] on div "Janela de atendimento Grade de atendimento Capacidade Transportadoras Veículos …" at bounding box center [560, 253] width 1120 height 506
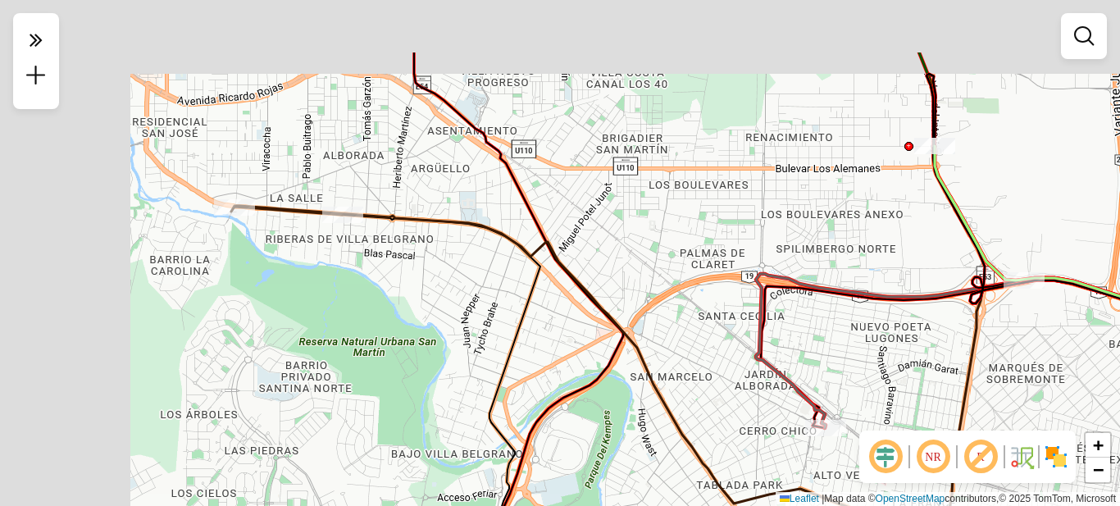
drag, startPoint x: 329, startPoint y: 221, endPoint x: 599, endPoint y: 337, distance: 293.8
click at [599, 337] on div "Janela de atendimento Grade de atendimento Capacidade Transportadoras Veículos …" at bounding box center [560, 253] width 1120 height 506
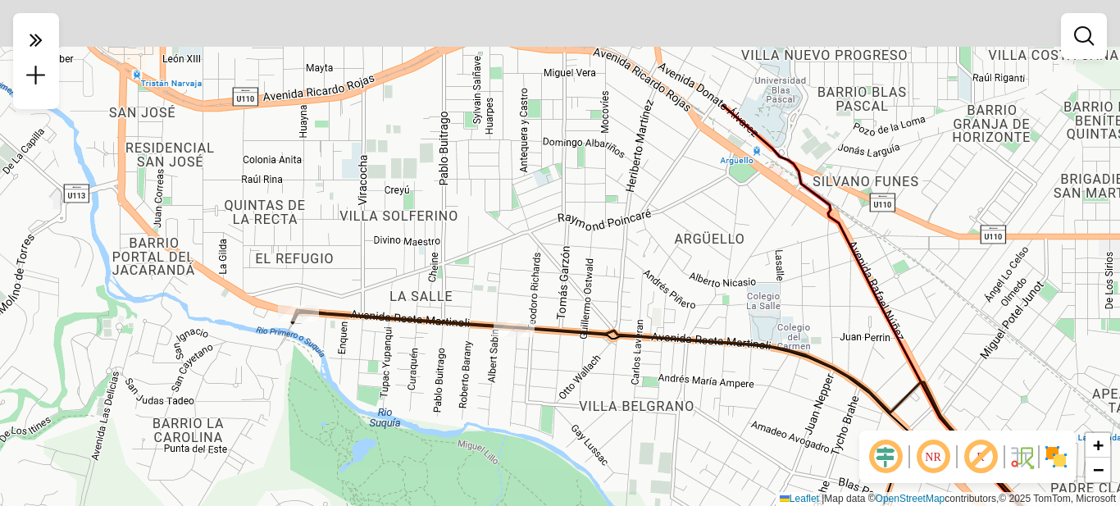
drag, startPoint x: 426, startPoint y: 279, endPoint x: 503, endPoint y: 438, distance: 176.8
click at [503, 438] on div "Janela de atendimento Grade de atendimento Capacidade Transportadoras Veículos …" at bounding box center [560, 253] width 1120 height 506
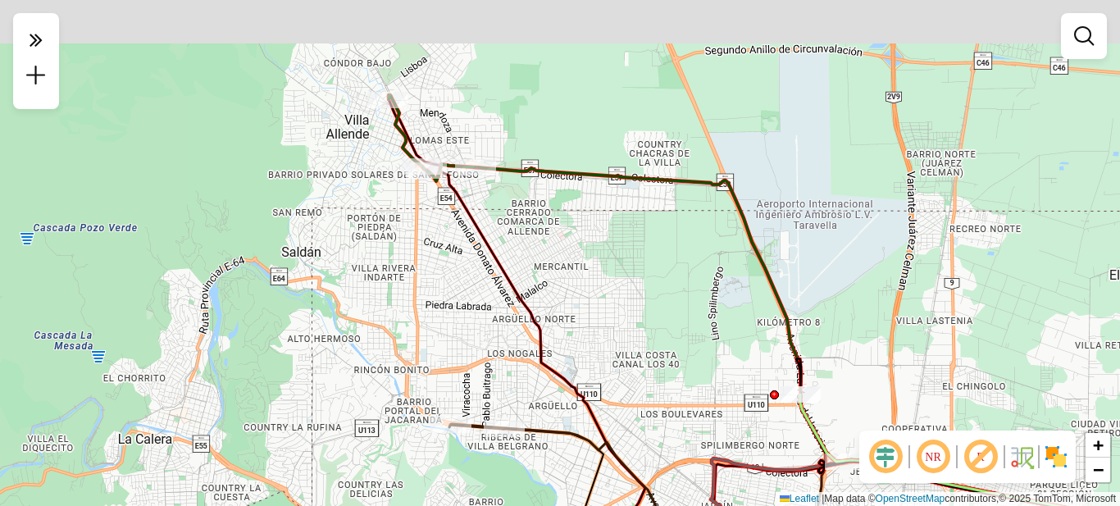
drag, startPoint x: 546, startPoint y: 289, endPoint x: 527, endPoint y: 371, distance: 83.3
click at [537, 398] on div "Janela de atendimento Grade de atendimento Capacidade Transportadoras Veículos …" at bounding box center [560, 253] width 1120 height 506
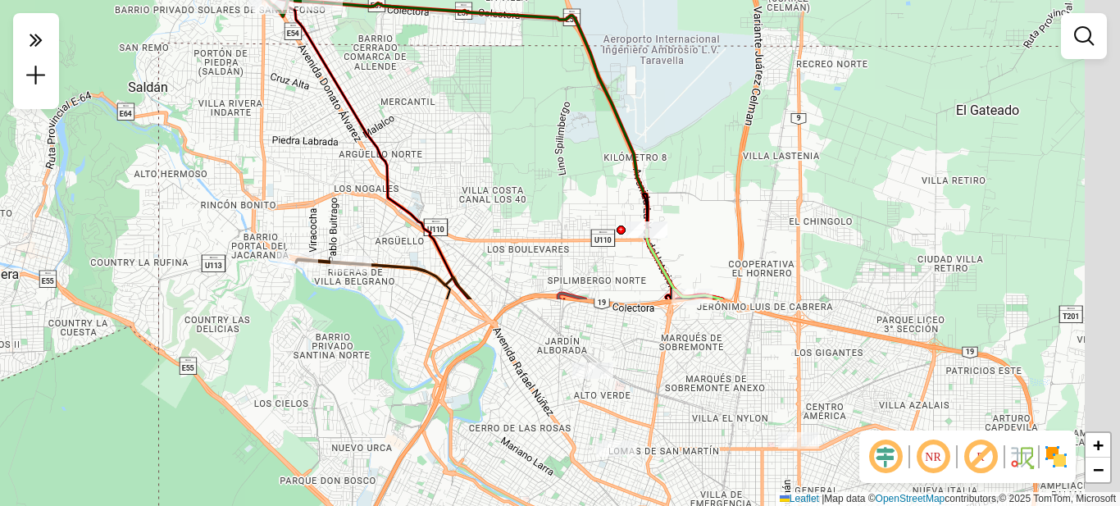
drag, startPoint x: 573, startPoint y: 387, endPoint x: 401, endPoint y: 80, distance: 352.4
click at [409, 97] on div "Janela de atendimento Grade de atendimento Capacidade Transportadoras Veículos …" at bounding box center [560, 253] width 1120 height 506
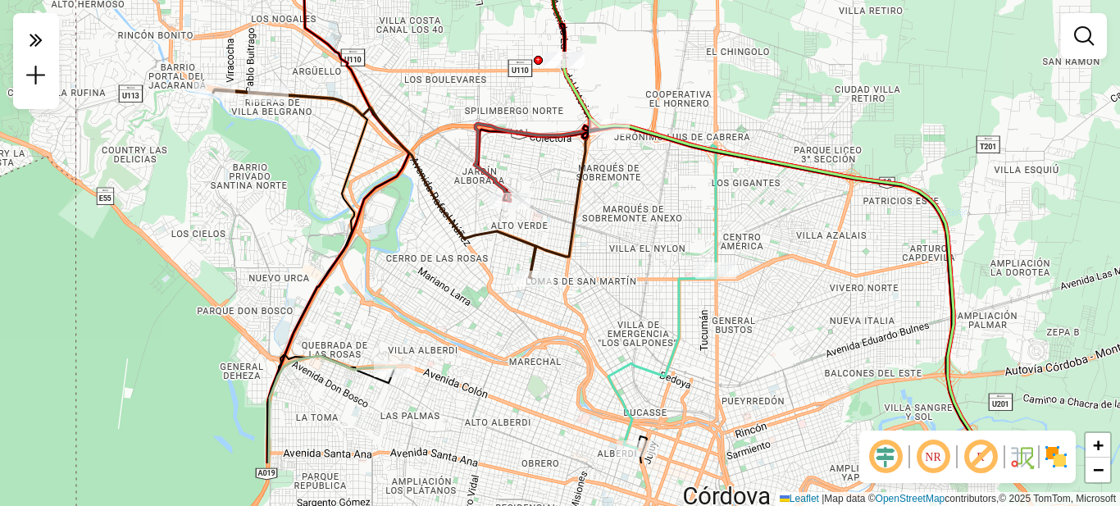
drag, startPoint x: 644, startPoint y: 328, endPoint x: 582, endPoint y: 197, distance: 144.9
click at [582, 197] on div "Janela de atendimento Grade de atendimento Capacidade Transportadoras Veículos …" at bounding box center [560, 253] width 1120 height 506
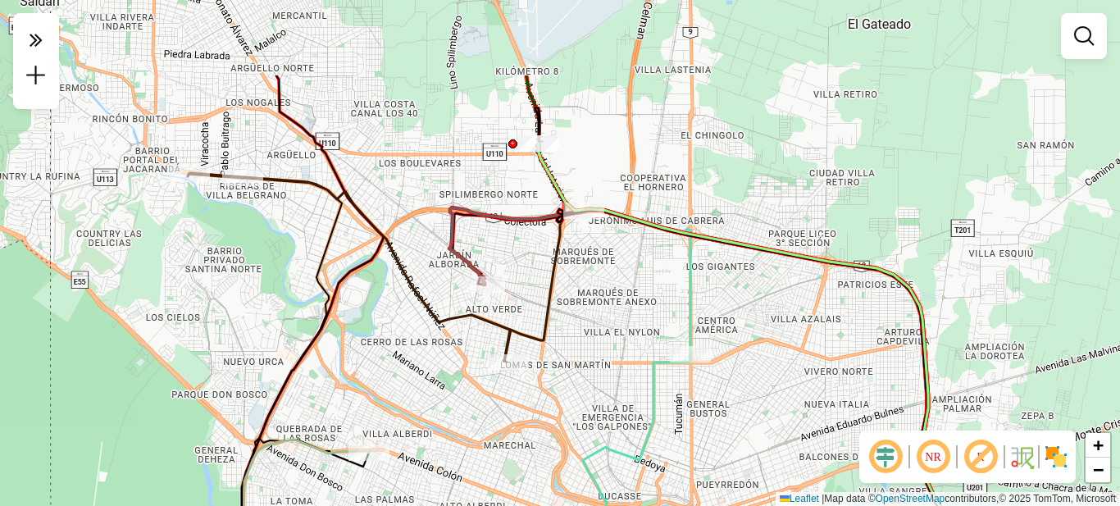
drag, startPoint x: 590, startPoint y: 130, endPoint x: 585, endPoint y: 253, distance: 123.1
click at [586, 255] on div "Janela de atendimento Grade de atendimento Capacidade Transportadoras Veículos …" at bounding box center [560, 253] width 1120 height 506
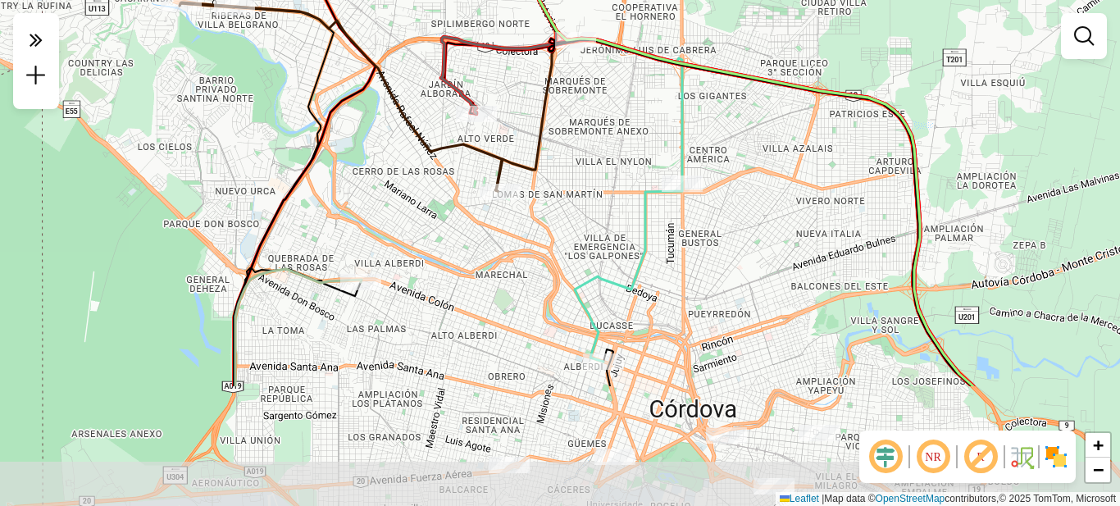
drag, startPoint x: 590, startPoint y: 343, endPoint x: 579, endPoint y: 182, distance: 161.1
click at [585, 172] on div "Janela de atendimento Grade de atendimento Capacidade Transportadoras Veículos …" at bounding box center [560, 253] width 1120 height 506
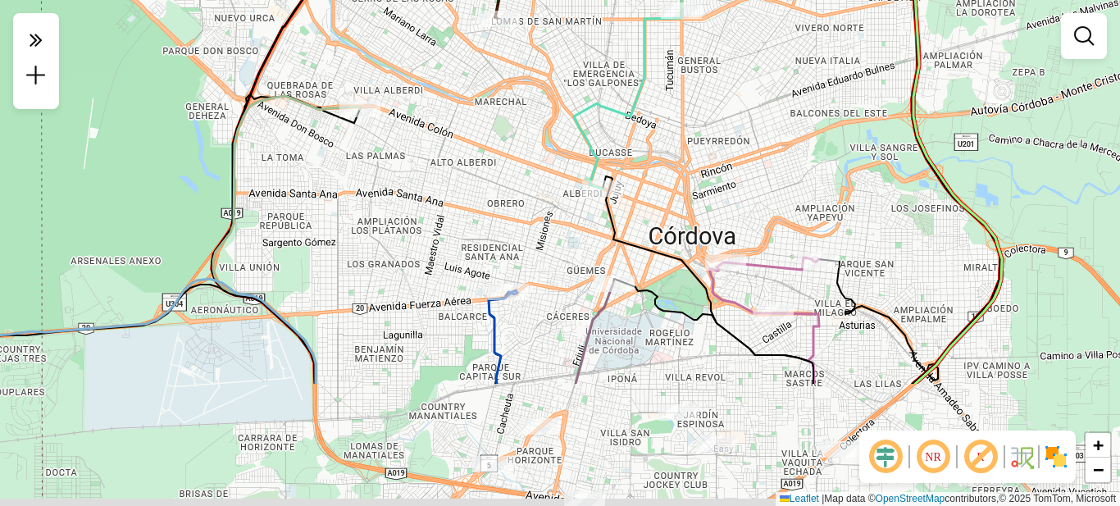
drag, startPoint x: 506, startPoint y: 338, endPoint x: 502, endPoint y: 148, distance: 190.3
click at [502, 148] on div "Janela de atendimento Grade de atendimento Capacidade Transportadoras Veículos …" at bounding box center [560, 253] width 1120 height 506
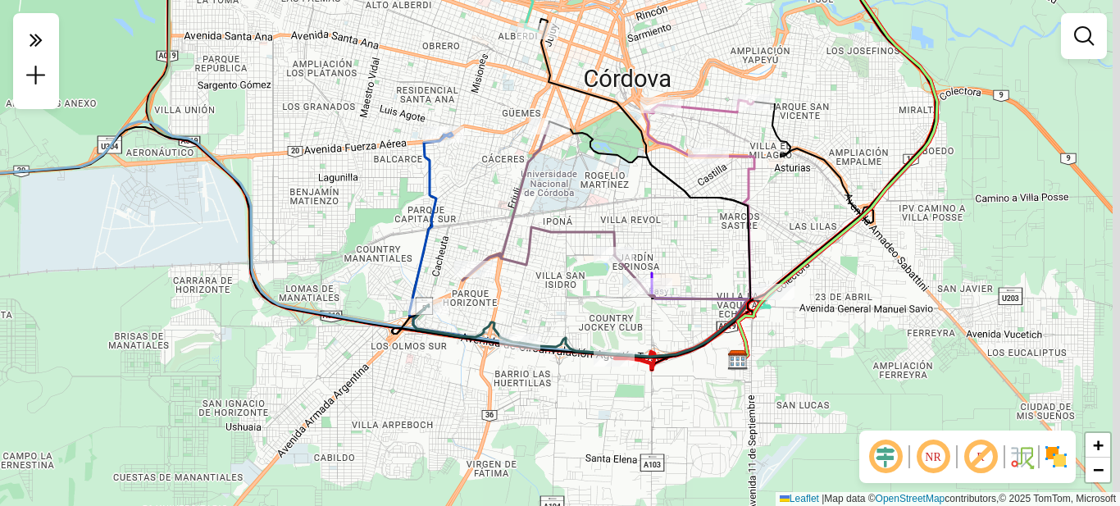
drag, startPoint x: 550, startPoint y: 371, endPoint x: 470, endPoint y: 207, distance: 183.4
click at [470, 207] on div "Janela de atendimento Grade de atendimento Capacidade Transportadoras Veículos …" at bounding box center [560, 253] width 1120 height 506
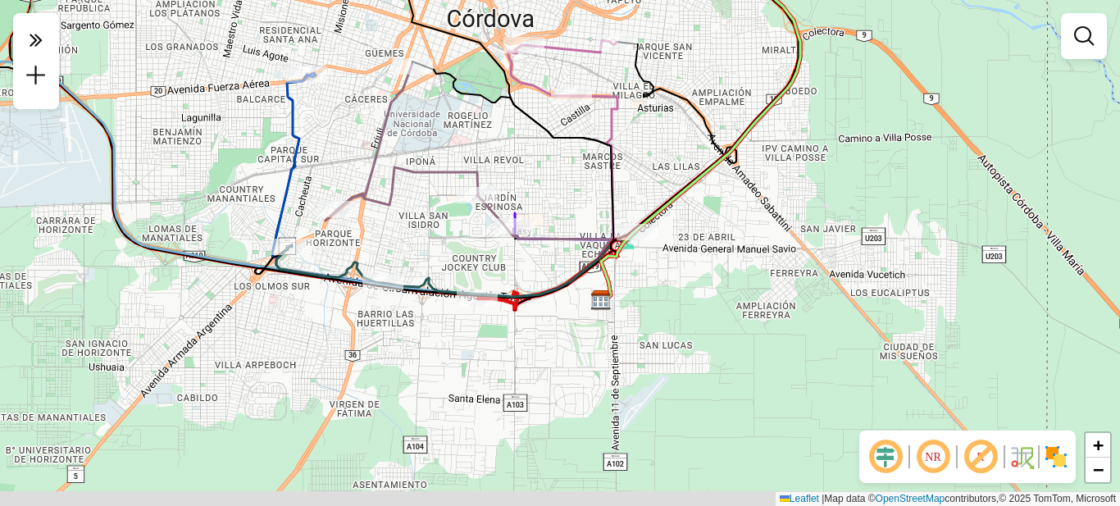
drag, startPoint x: 604, startPoint y: 377, endPoint x: 474, endPoint y: 339, distance: 135.7
click at [475, 341] on div "Janela de atendimento Grade de atendimento Capacidade Transportadoras Veículos …" at bounding box center [560, 253] width 1120 height 506
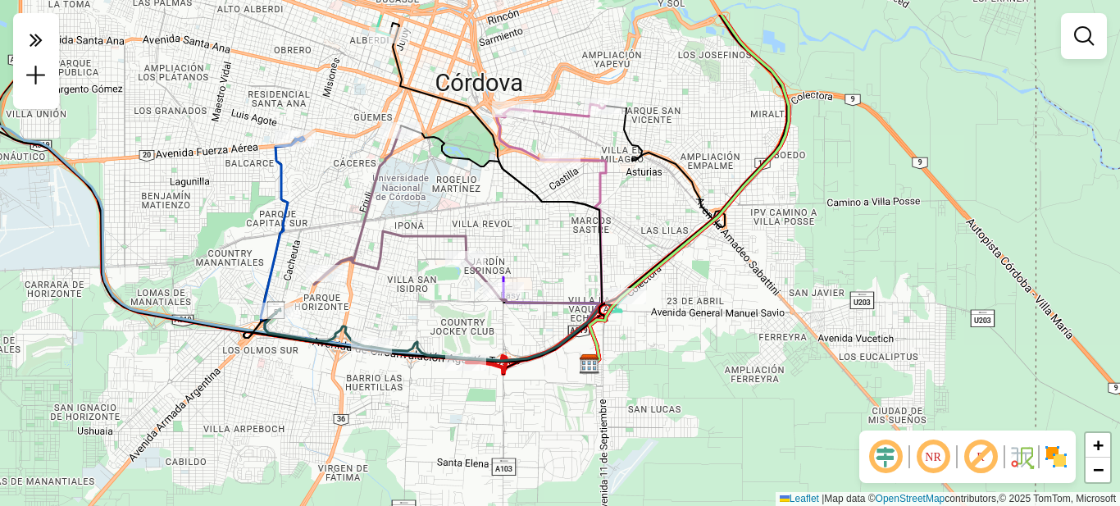
drag, startPoint x: 687, startPoint y: 235, endPoint x: 676, endPoint y: 378, distance: 144.0
click at [677, 382] on div "Janela de atendimento Grade de atendimento Capacidade Transportadoras Veículos …" at bounding box center [560, 253] width 1120 height 506
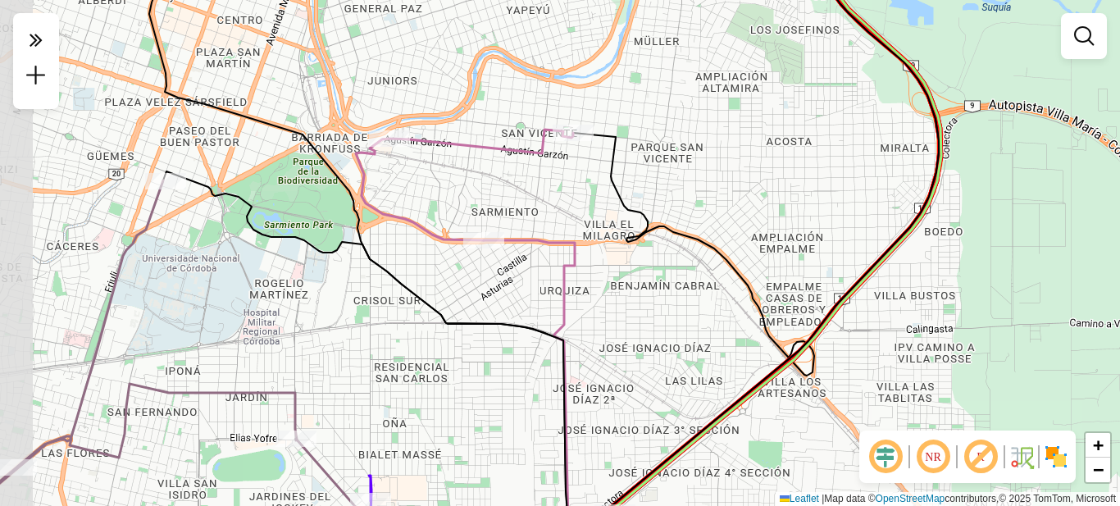
drag, startPoint x: 617, startPoint y: 293, endPoint x: 651, endPoint y: 321, distance: 44.3
click at [651, 321] on div "Janela de atendimento Grade de atendimento Capacidade Transportadoras Veículos …" at bounding box center [560, 253] width 1120 height 506
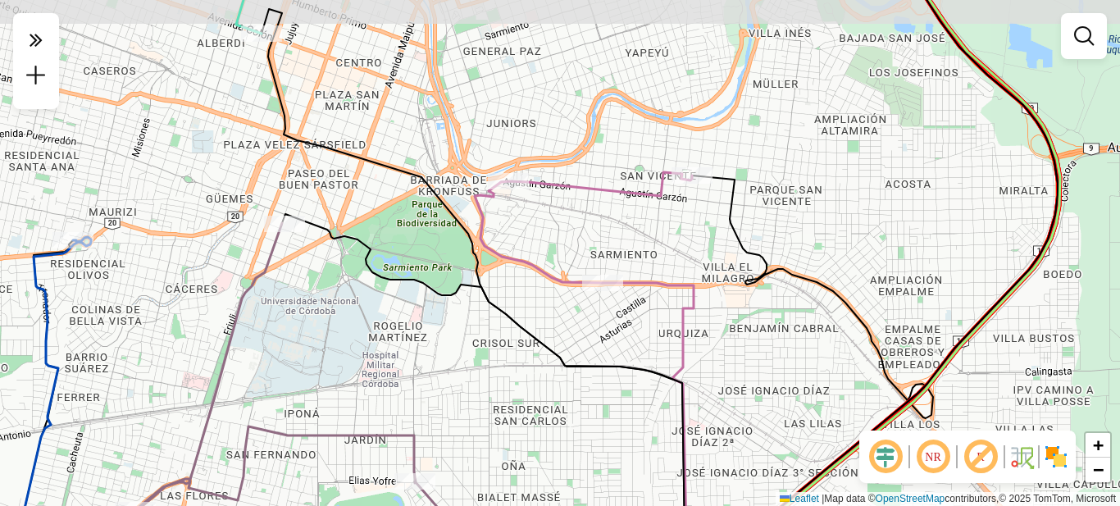
drag, startPoint x: 604, startPoint y: 298, endPoint x: 724, endPoint y: 340, distance: 127.1
click at [724, 340] on div "Janela de atendimento Grade de atendimento Capacidade Transportadoras Veículos …" at bounding box center [560, 253] width 1120 height 506
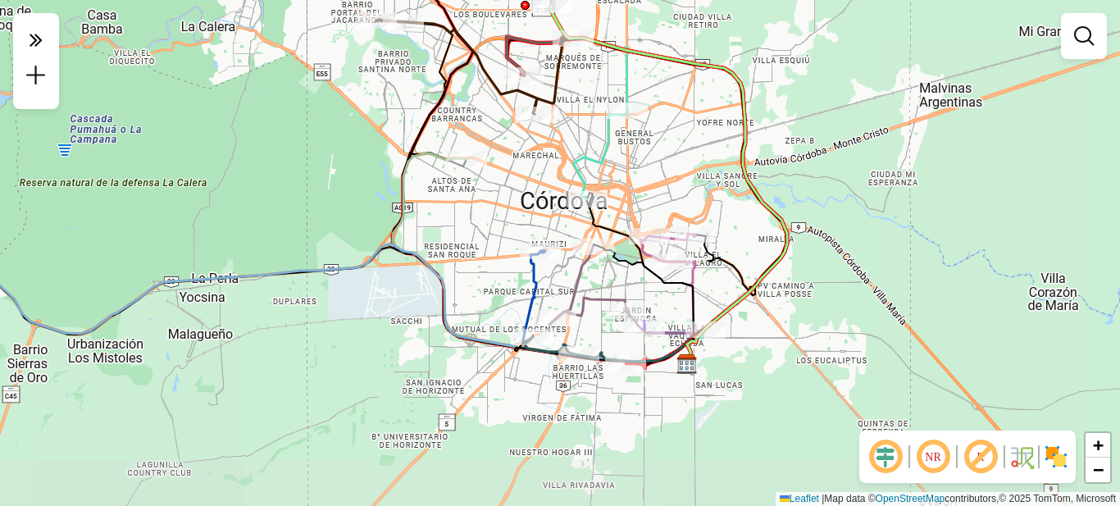
drag, startPoint x: 701, startPoint y: 228, endPoint x: 687, endPoint y: 173, distance: 56.7
click at [687, 173] on div "Janela de atendimento Grade de atendimento Capacidade Transportadoras Veículos …" at bounding box center [560, 253] width 1120 height 506
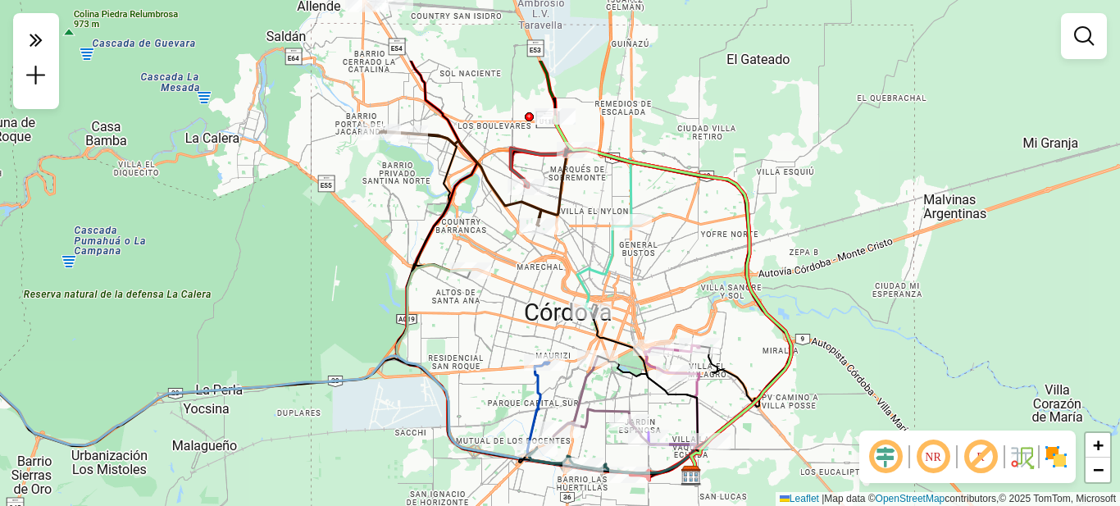
drag, startPoint x: 682, startPoint y: 145, endPoint x: 684, endPoint y: 256, distance: 110.7
click at [685, 257] on div "Janela de atendimento Grade de atendimento Capacidade Transportadoras Veículos …" at bounding box center [560, 253] width 1120 height 506
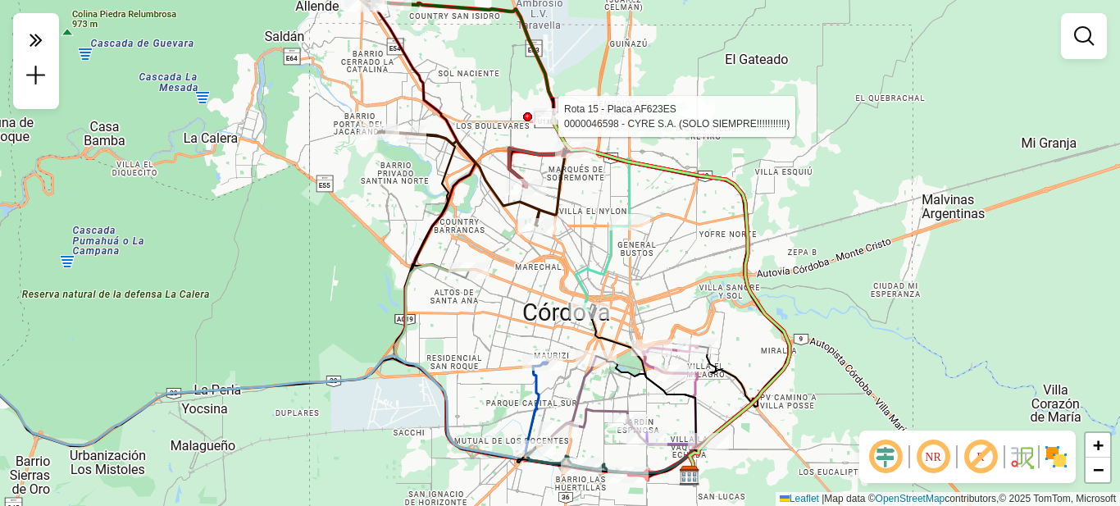
click at [527, 120] on div at bounding box center [527, 116] width 9 height 9
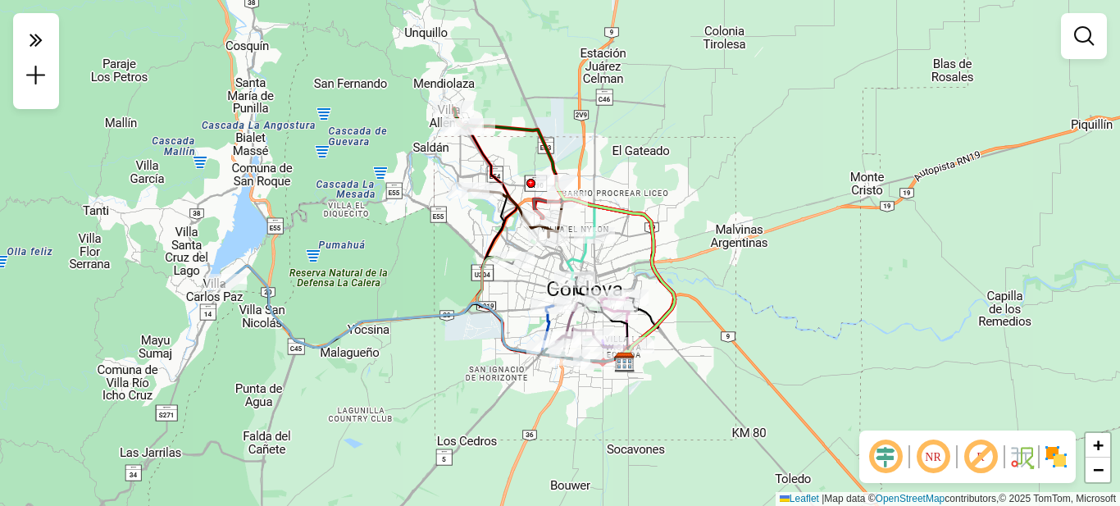
drag, startPoint x: 687, startPoint y: 309, endPoint x: 586, endPoint y: 215, distance: 138.1
click at [587, 215] on icon at bounding box center [616, 272] width 118 height 179
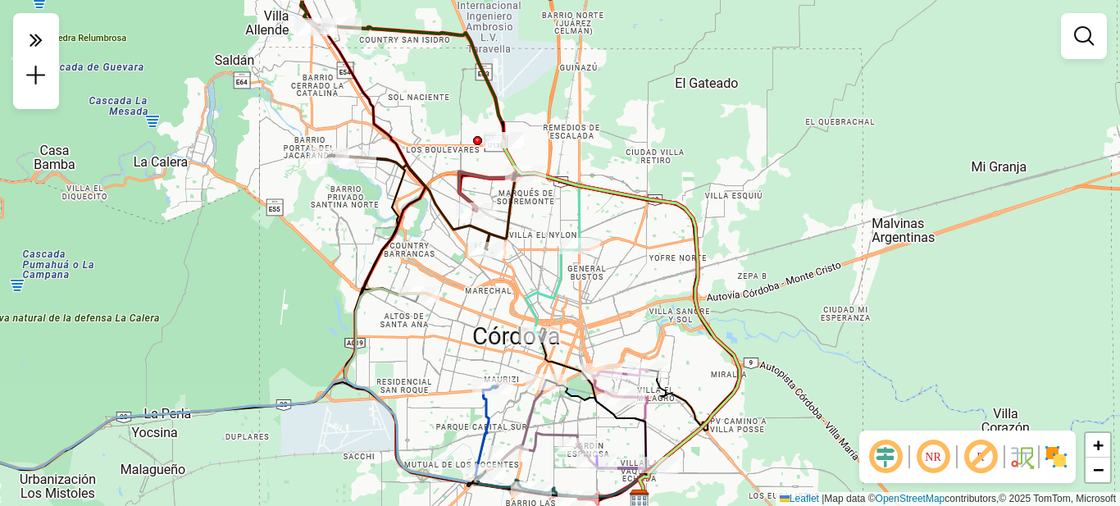
drag, startPoint x: 541, startPoint y: 149, endPoint x: 635, endPoint y: 181, distance: 98.8
click at [636, 182] on div "Janela de atendimento Grade de atendimento Capacidade Transportadoras Veículos …" at bounding box center [560, 253] width 1120 height 506
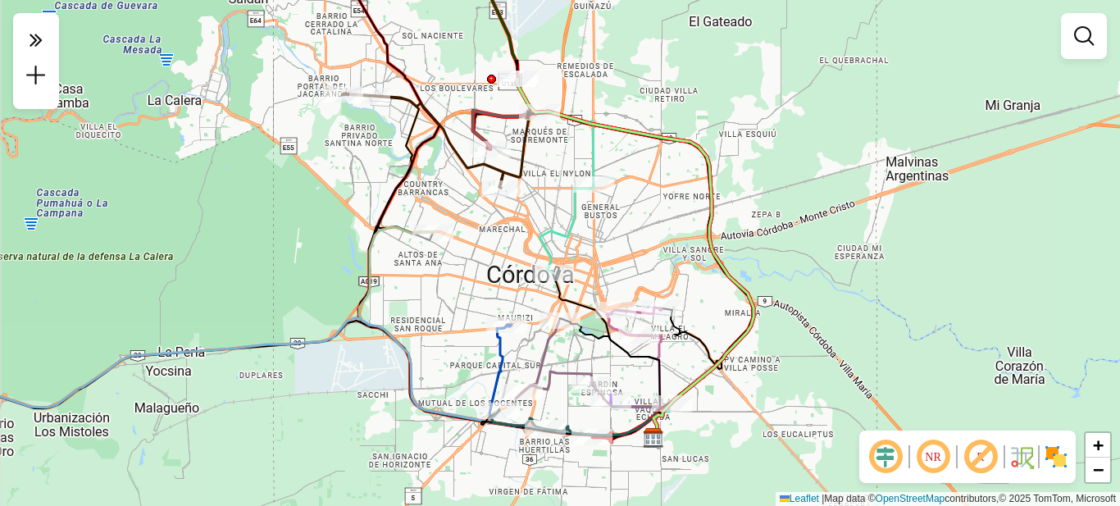
drag, startPoint x: 631, startPoint y: 267, endPoint x: 645, endPoint y: 207, distance: 60.7
click at [645, 207] on div "Janela de atendimento Grade de atendimento Capacidade Transportadoras Veículos …" at bounding box center [560, 253] width 1120 height 506
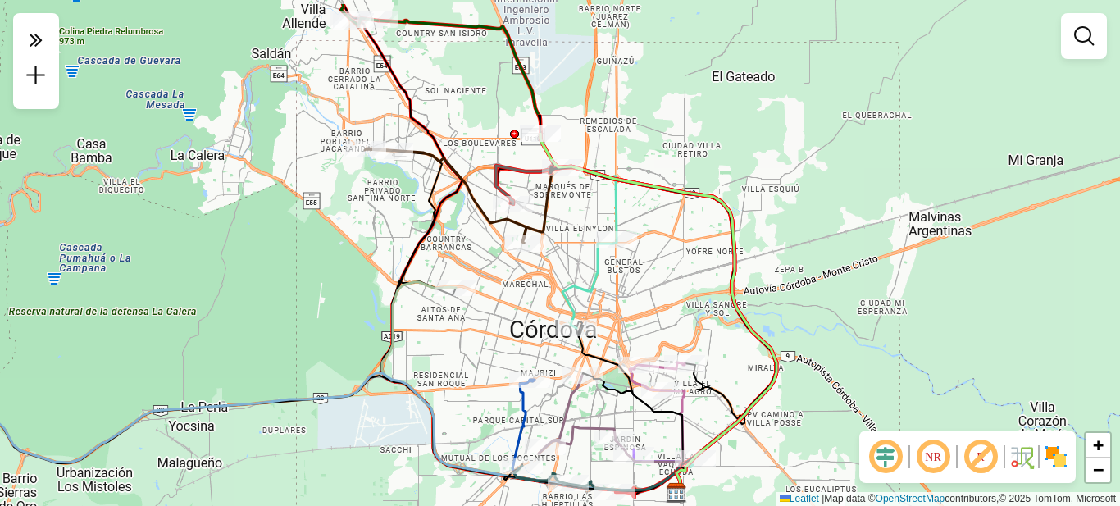
drag, startPoint x: 645, startPoint y: 90, endPoint x: 668, endPoint y: 145, distance: 59.5
click at [668, 145] on div "Janela de atendimento Grade de atendimento Capacidade Transportadoras Veículos …" at bounding box center [560, 253] width 1120 height 506
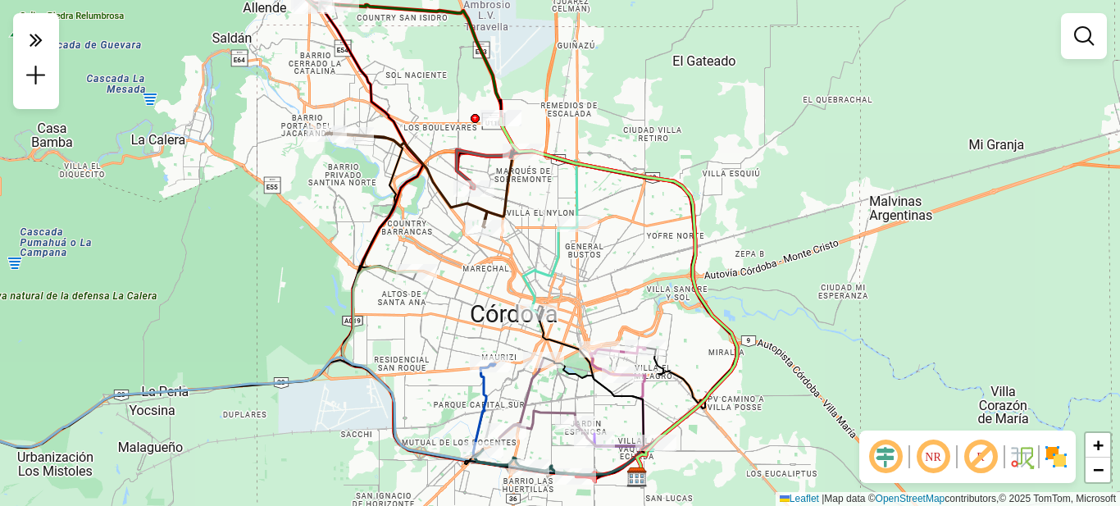
drag, startPoint x: 683, startPoint y: 243, endPoint x: 690, endPoint y: 289, distance: 46.4
click at [690, 289] on icon at bounding box center [619, 297] width 236 height 358
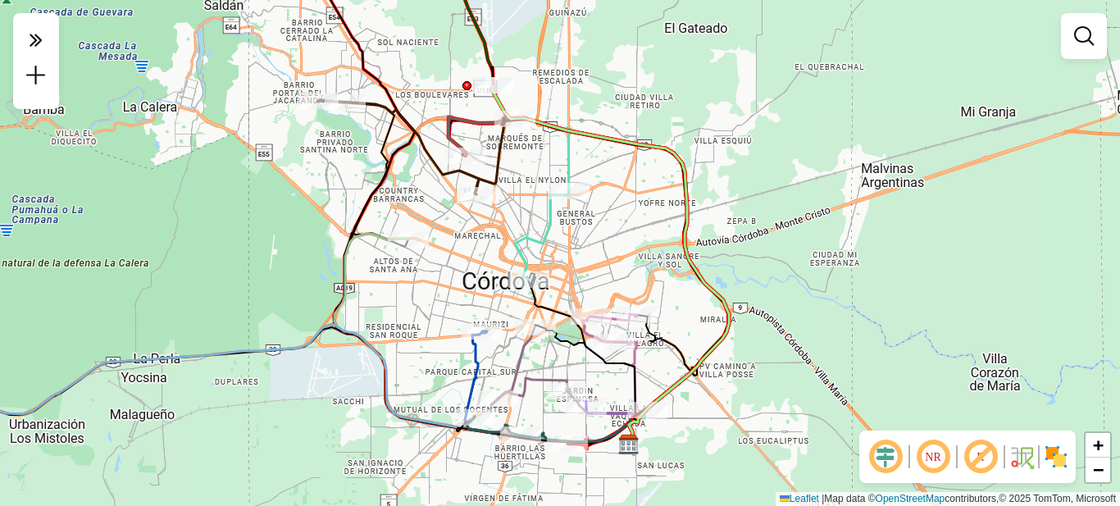
drag, startPoint x: 678, startPoint y: 276, endPoint x: 676, endPoint y: 253, distance: 22.3
click at [676, 253] on div "Janela de atendimento Grade de atendimento Capacidade Transportadoras Veículos …" at bounding box center [560, 253] width 1120 height 506
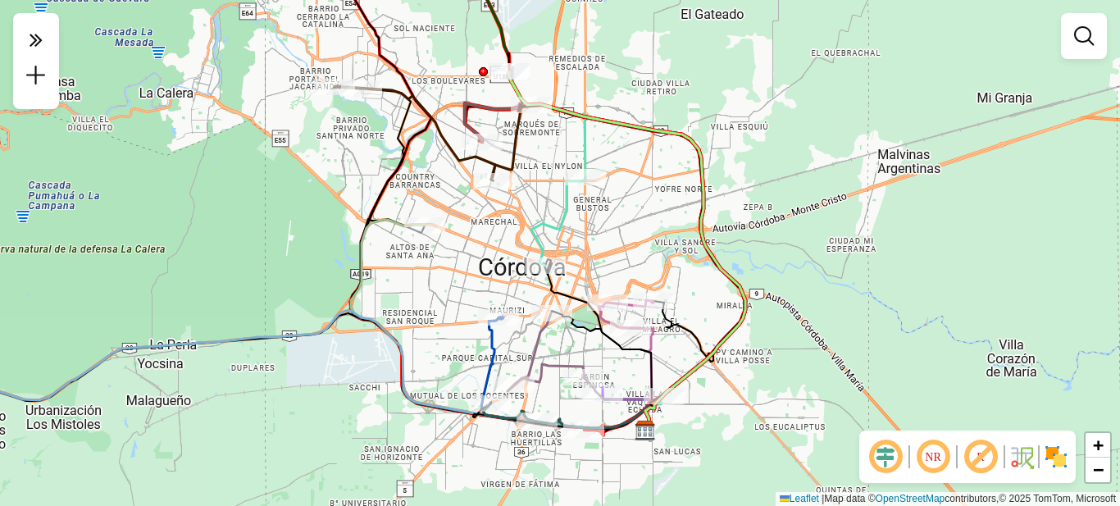
drag, startPoint x: 643, startPoint y: 258, endPoint x: 661, endPoint y: 244, distance: 22.8
click at [660, 244] on div "Janela de atendimento Grade de atendimento Capacidade Transportadoras Veículos …" at bounding box center [560, 253] width 1120 height 506
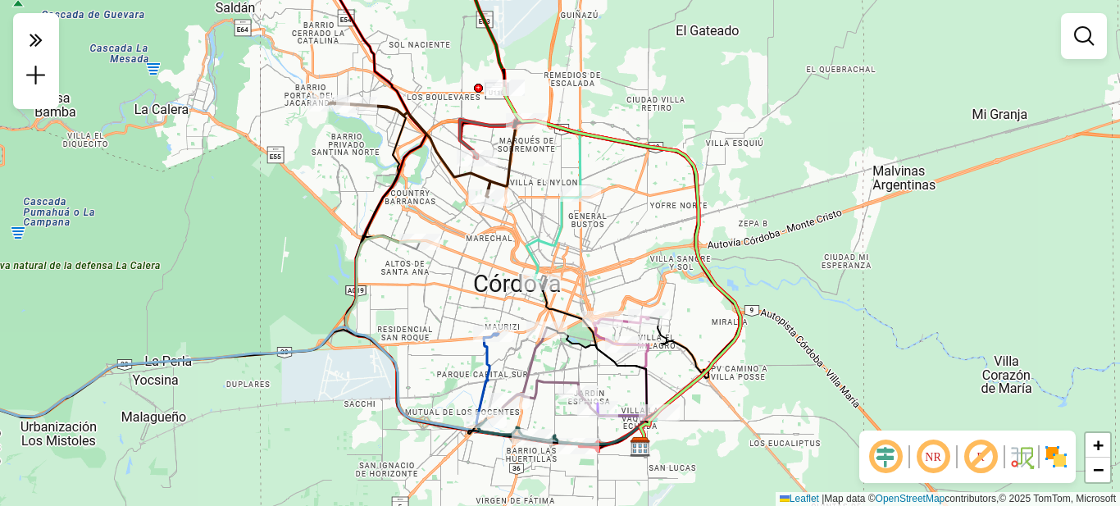
drag, startPoint x: 773, startPoint y: 255, endPoint x: 768, endPoint y: 271, distance: 17.4
click at [768, 271] on div "Janela de atendimento Grade de atendimento Capacidade Transportadoras Veículos …" at bounding box center [560, 253] width 1120 height 506
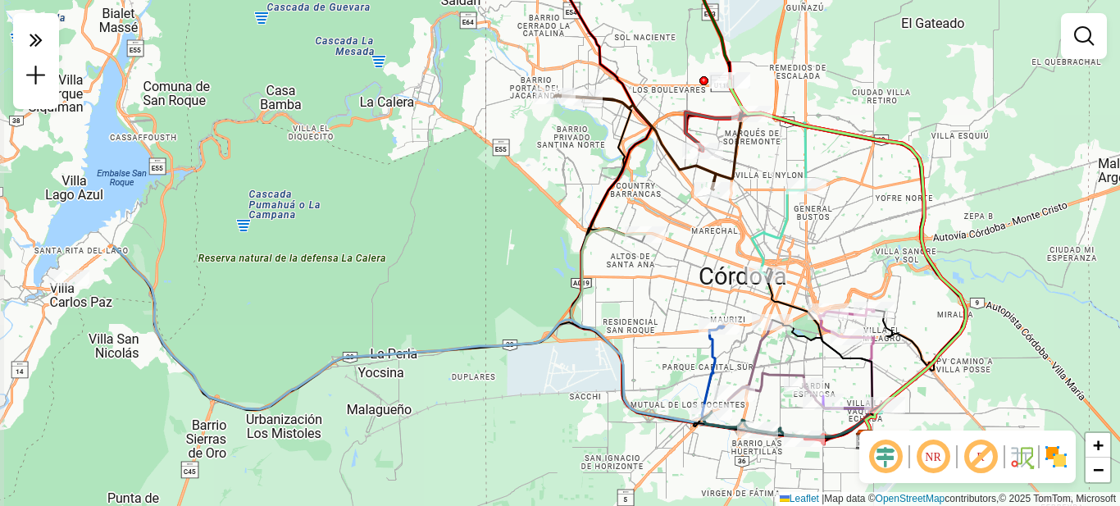
drag, startPoint x: 646, startPoint y: 230, endPoint x: 872, endPoint y: 223, distance: 226.4
click at [872, 223] on div "Janela de atendimento Grade de atendimento Capacidade Transportadoras Veículos …" at bounding box center [560, 253] width 1120 height 506
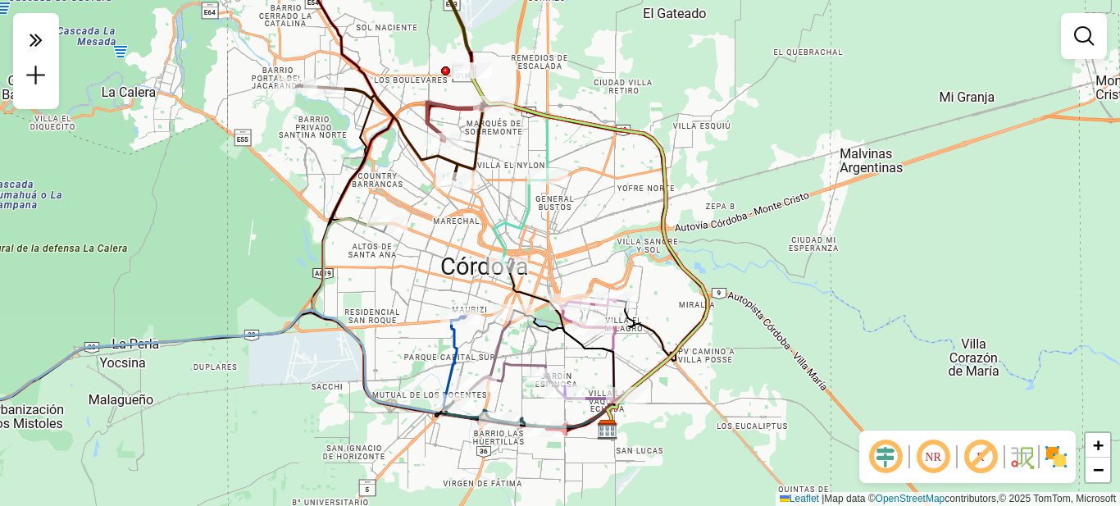
drag, startPoint x: 859, startPoint y: 228, endPoint x: 594, endPoint y: 221, distance: 264.9
click at [594, 221] on div "Janela de atendimento Grade de atendimento Capacidade Transportadoras Veículos …" at bounding box center [560, 253] width 1120 height 506
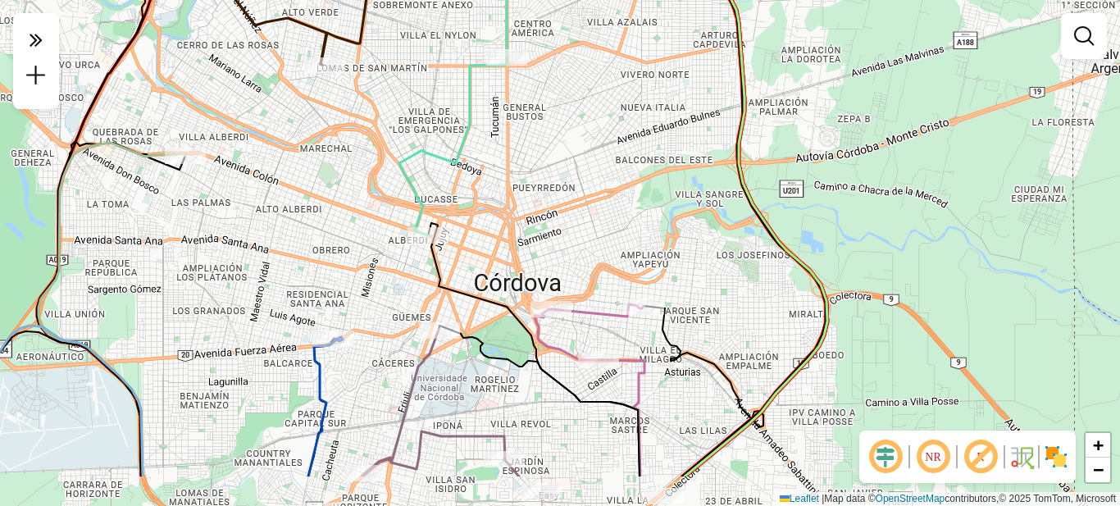
drag, startPoint x: 580, startPoint y: 216, endPoint x: 590, endPoint y: 140, distance: 76.2
click at [590, 140] on div "Janela de atendimento Grade de atendimento Capacidade Transportadoras Veículos …" at bounding box center [560, 253] width 1120 height 506
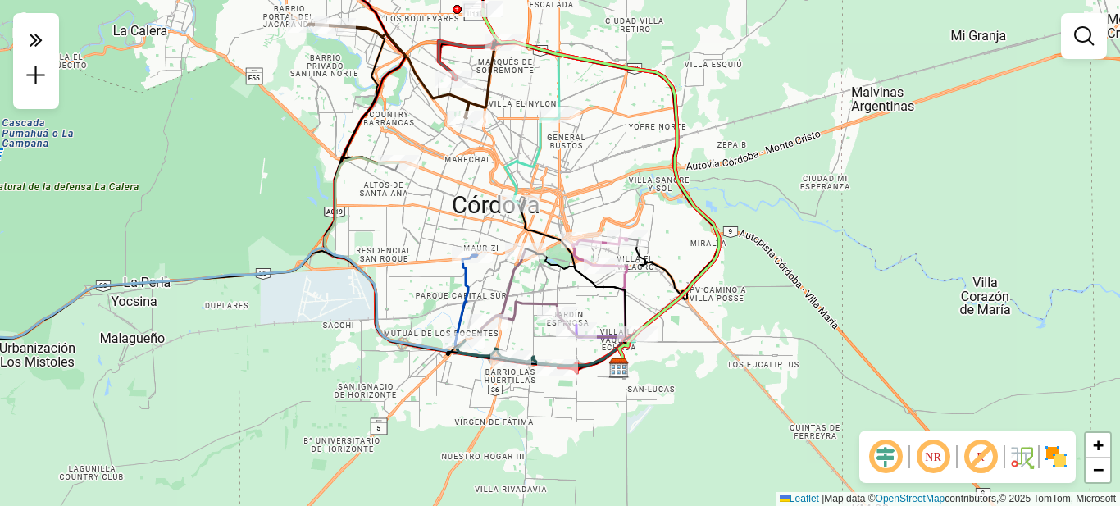
drag, startPoint x: 591, startPoint y: 137, endPoint x: 596, endPoint y: 180, distance: 42.9
click at [596, 180] on div "Janela de atendimento Grade de atendimento Capacidade Transportadoras Veículos …" at bounding box center [560, 253] width 1120 height 506
click at [22, 44] on em at bounding box center [36, 40] width 33 height 34
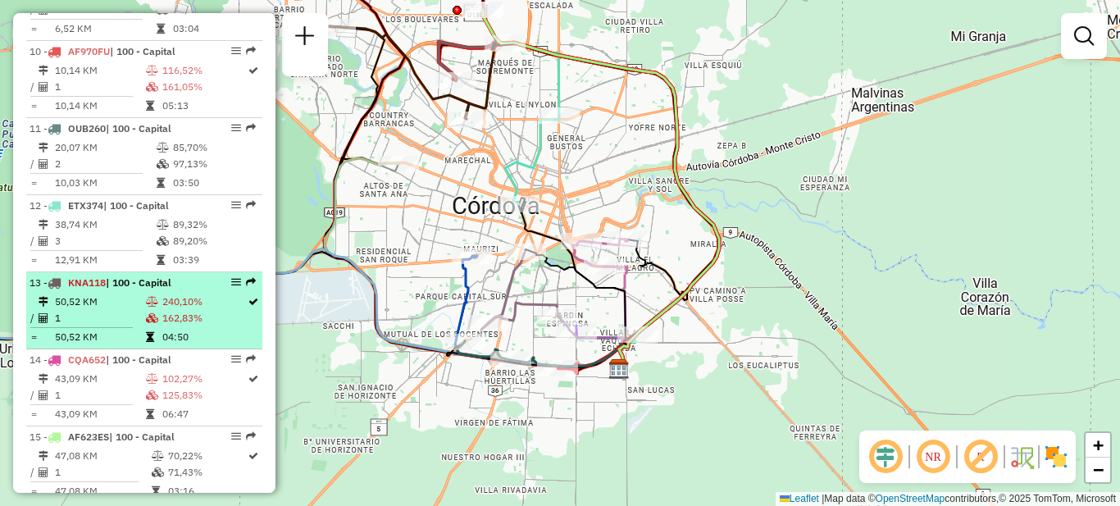
scroll to position [1306, 0]
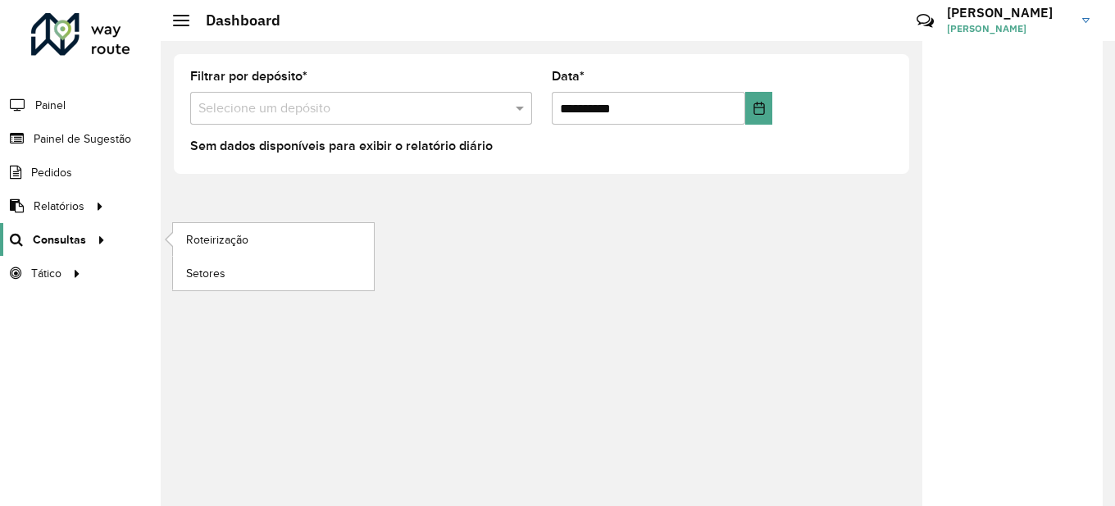
click at [71, 239] on span "Consultas" at bounding box center [59, 239] width 53 height 17
click at [232, 244] on span "Roteirização" at bounding box center [219, 239] width 66 height 17
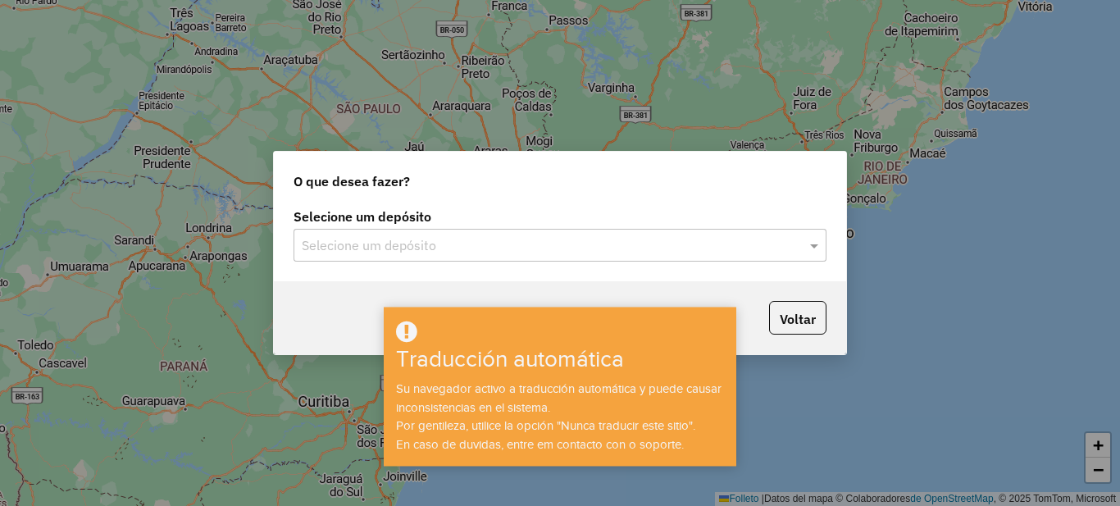
click at [740, 251] on input "text" at bounding box center [544, 246] width 484 height 20
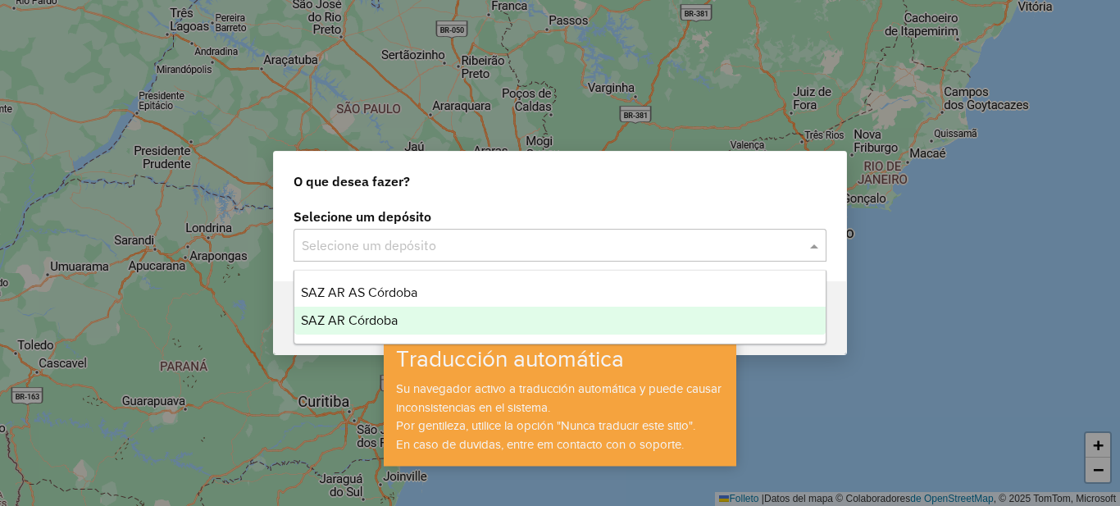
click at [344, 317] on font "SAZ AR Córdoba" at bounding box center [349, 320] width 97 height 14
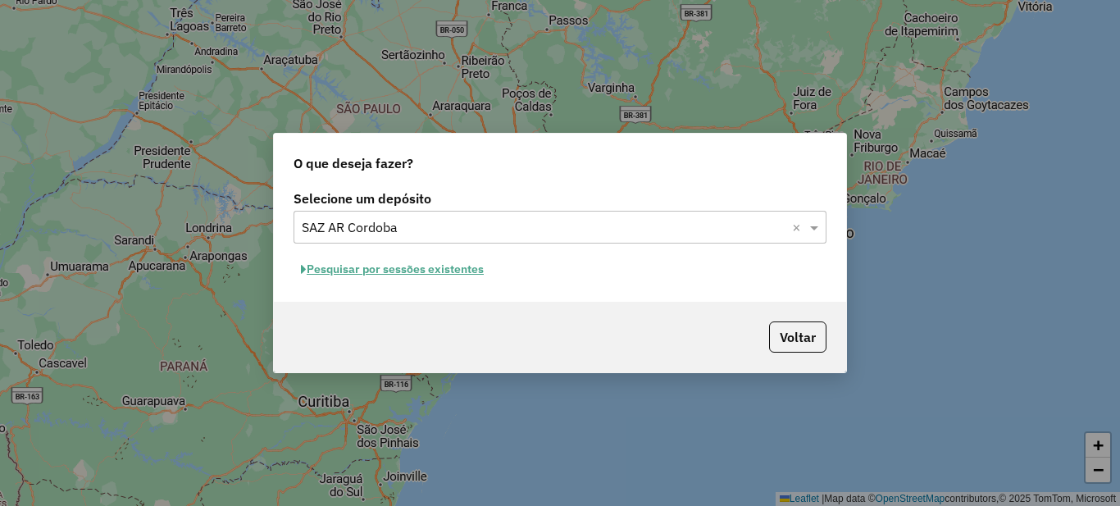
click at [408, 269] on button "Pesquisar por sessões existentes" at bounding box center [393, 269] width 198 height 25
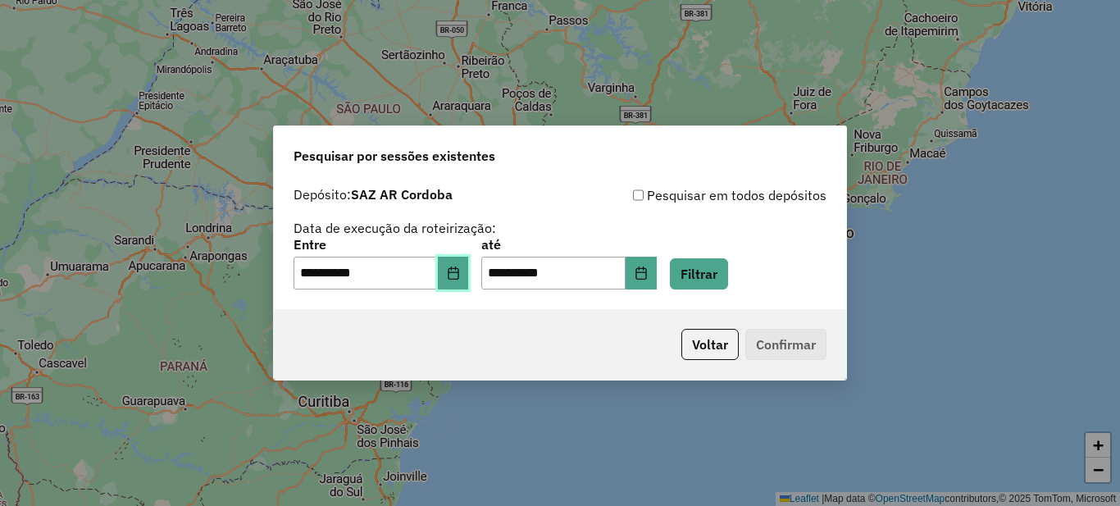
click at [460, 270] on icon "Choose Date" at bounding box center [453, 273] width 13 height 13
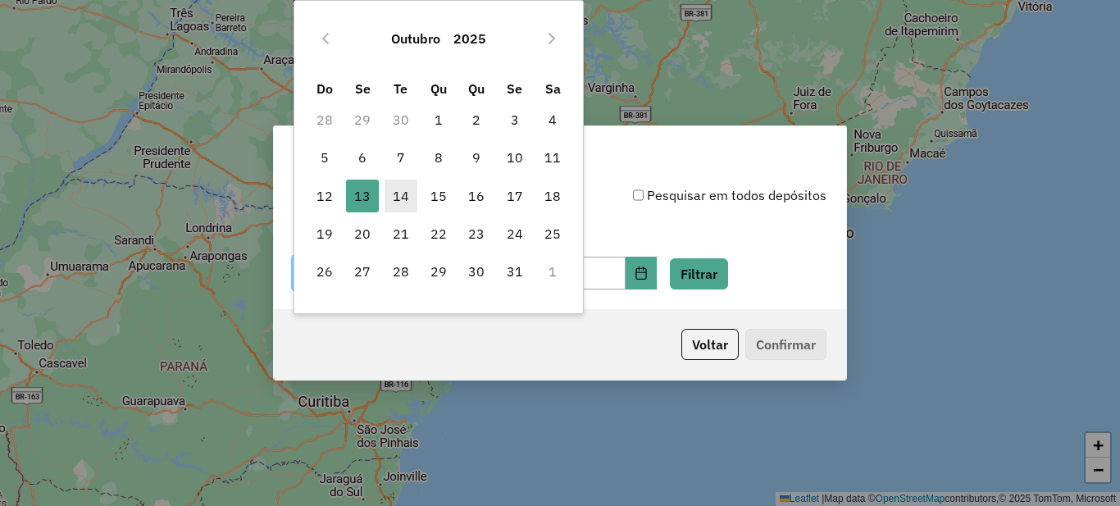
click at [403, 189] on span "14" at bounding box center [401, 196] width 33 height 33
type input "**********"
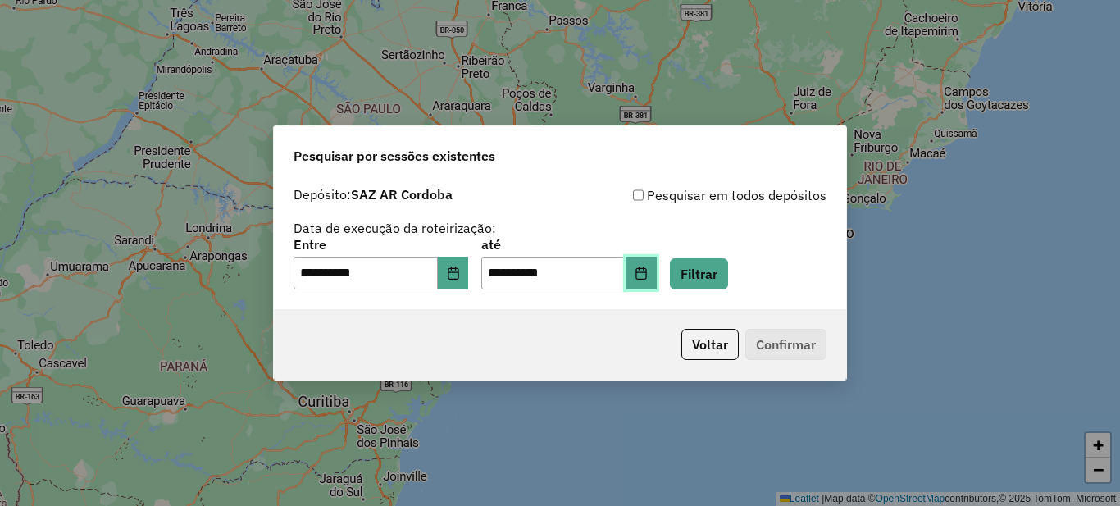
click at [646, 267] on icon "Choose Date" at bounding box center [641, 273] width 11 height 13
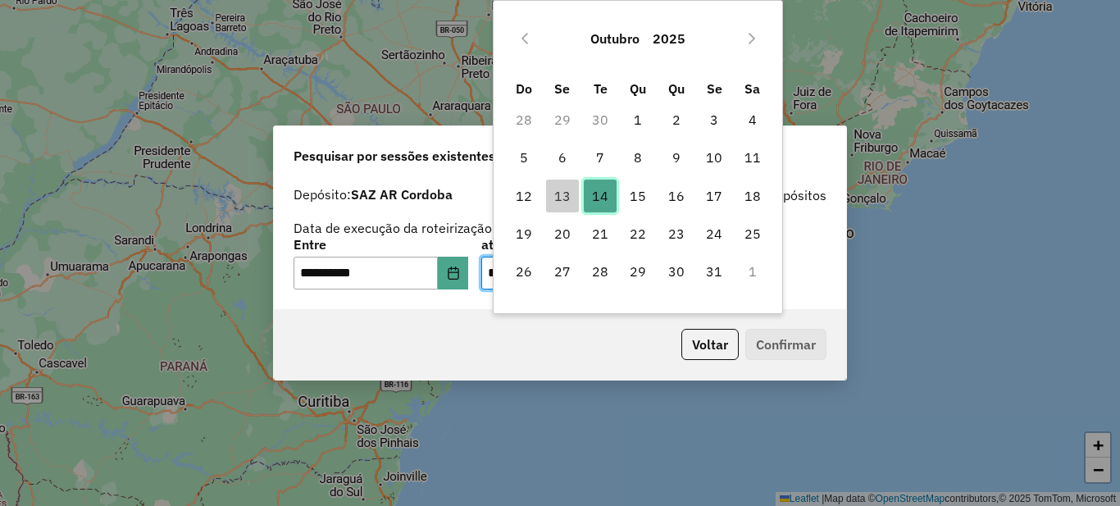
drag, startPoint x: 593, startPoint y: 192, endPoint x: 595, endPoint y: 203, distance: 10.8
click at [594, 192] on span "14" at bounding box center [600, 196] width 33 height 33
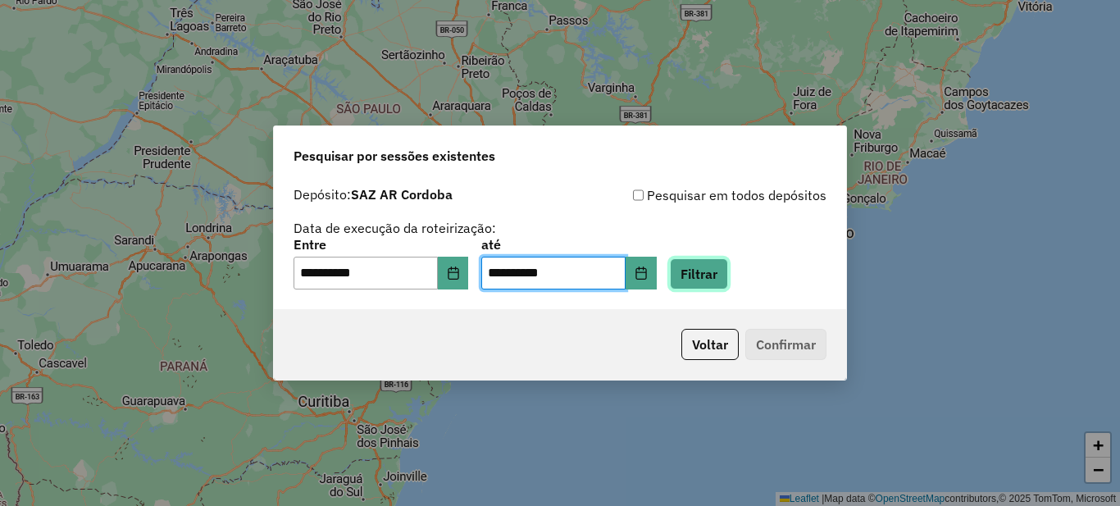
click at [727, 278] on button "Filtrar" at bounding box center [699, 273] width 58 height 31
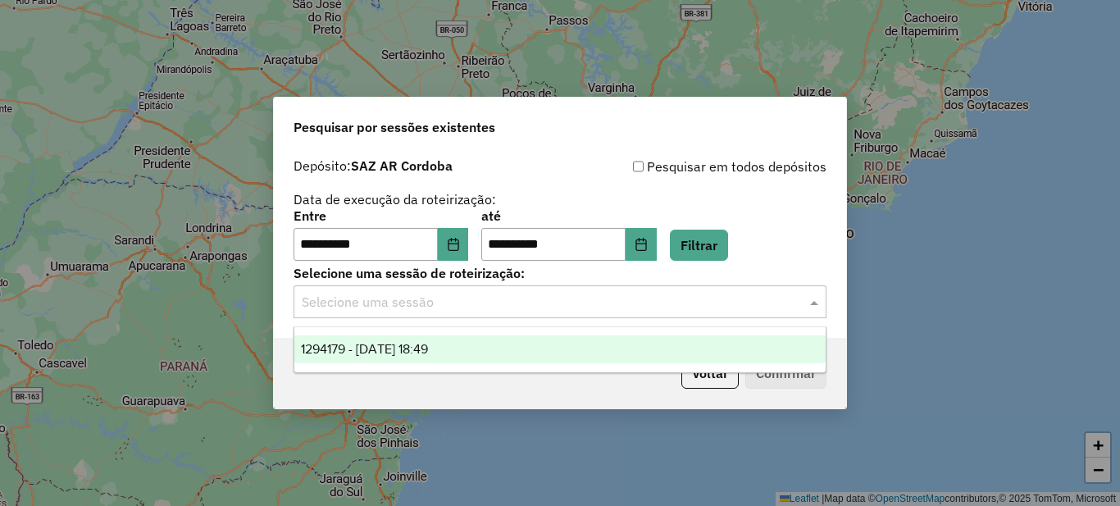
click at [435, 304] on input "text" at bounding box center [544, 303] width 484 height 20
click at [426, 355] on div "1294179 - 14/10/2025 18:49" at bounding box center [559, 349] width 531 height 28
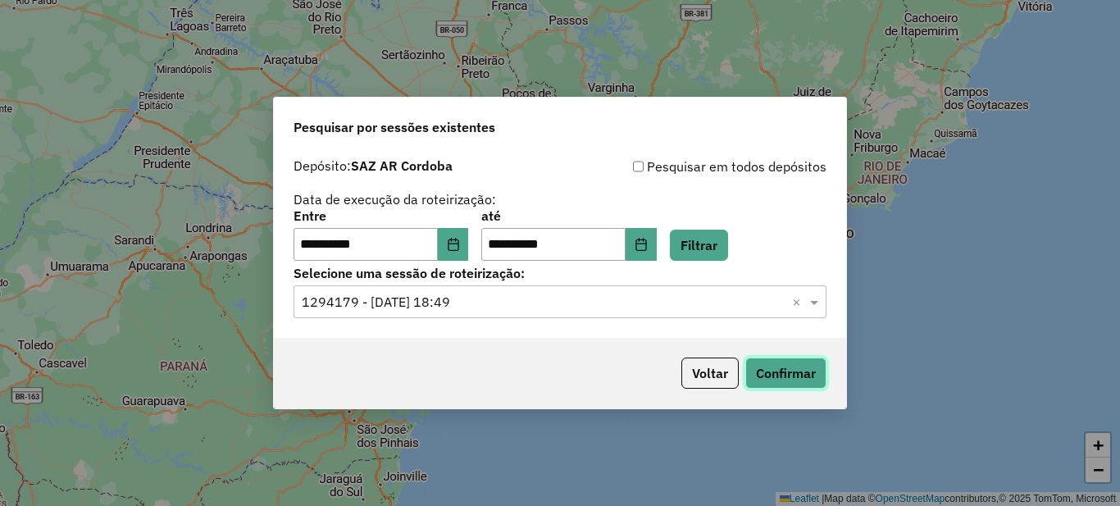
click at [778, 382] on button "Confirmar" at bounding box center [785, 373] width 81 height 31
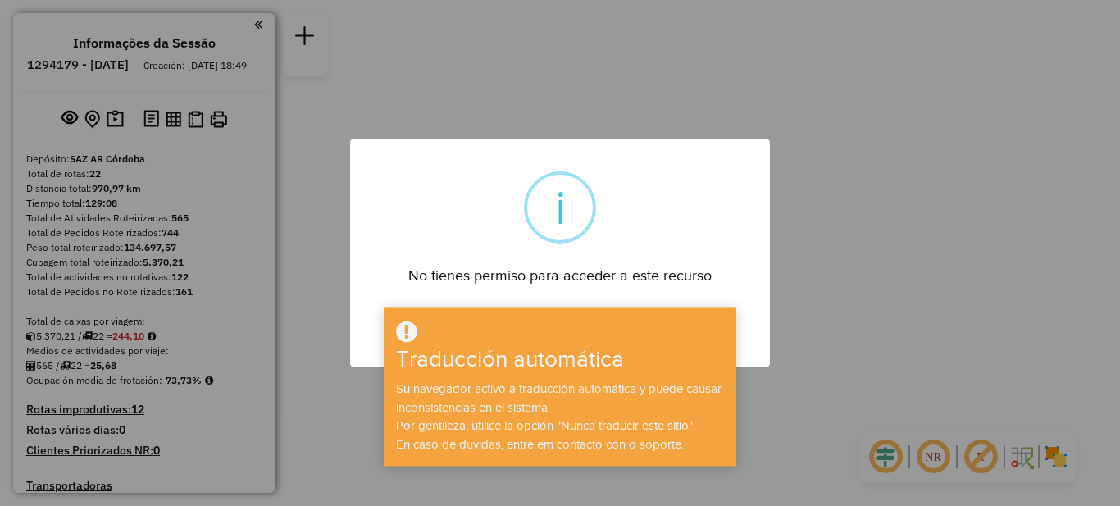
click at [864, 147] on div "× i No tienes permiso para acceder a este recurso DE ACUERDO No Cancel" at bounding box center [560, 253] width 1120 height 506
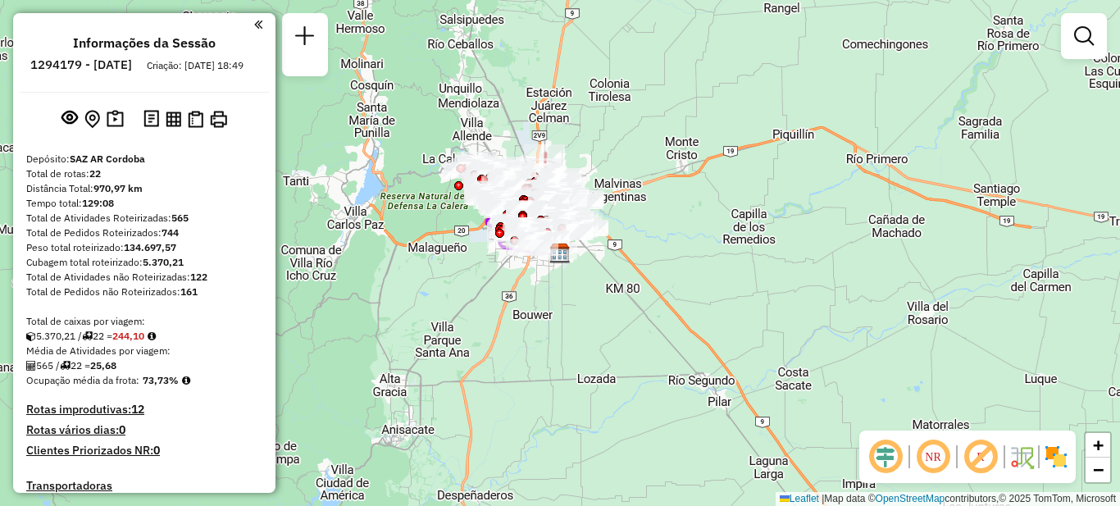
click at [254, 18] on em at bounding box center [258, 24] width 8 height 15
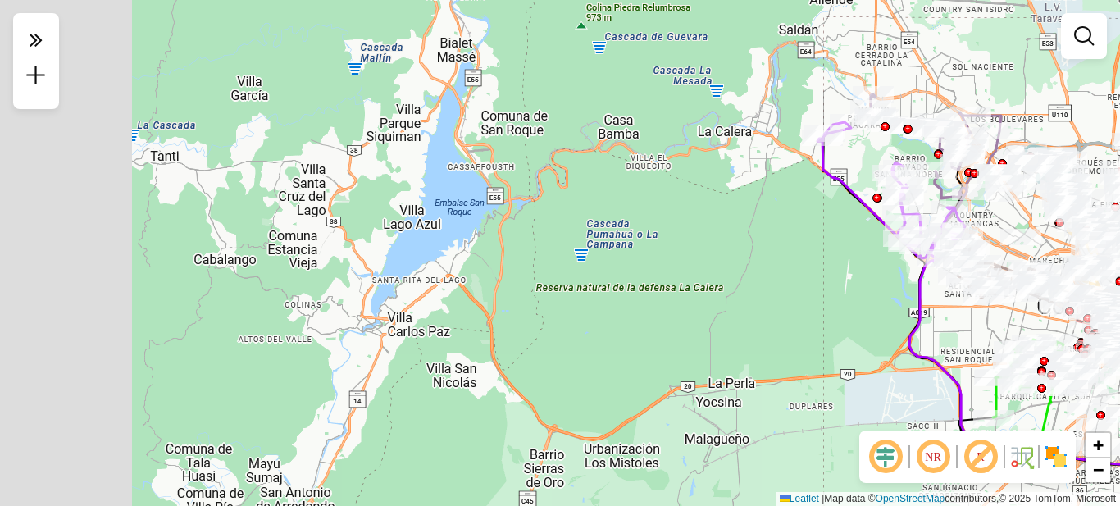
drag, startPoint x: 431, startPoint y: 172, endPoint x: 713, endPoint y: 289, distance: 305.2
click at [712, 293] on div "Janela de atendimento Grade de atendimento Capacidade Transportadoras Veículos …" at bounding box center [560, 253] width 1120 height 506
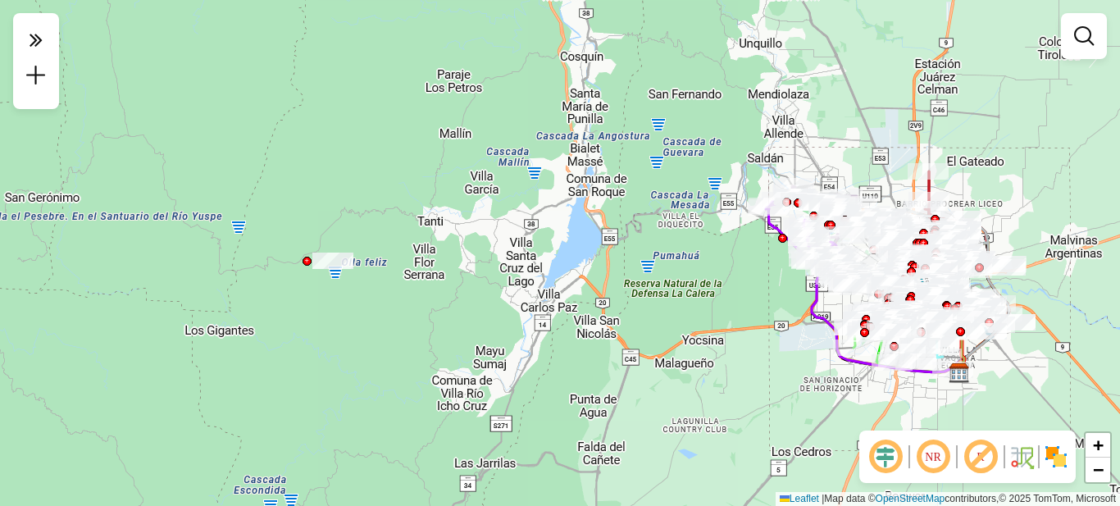
drag, startPoint x: 640, startPoint y: 323, endPoint x: 308, endPoint y: 121, distance: 389.3
click at [311, 126] on div "Janela de atendimento Grade de atendimento Capacidade Transportadoras Veículos …" at bounding box center [560, 253] width 1120 height 506
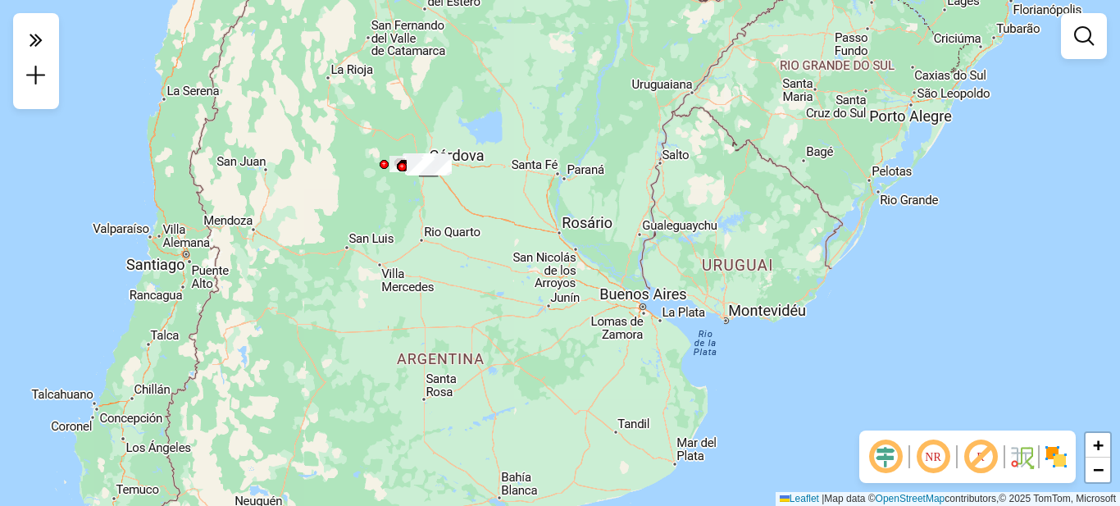
drag, startPoint x: 447, startPoint y: 262, endPoint x: 455, endPoint y: 191, distance: 71.8
click at [454, 191] on div "Janela de atendimento Grade de atendimento Capacidade Transportadoras Veículos …" at bounding box center [560, 253] width 1120 height 506
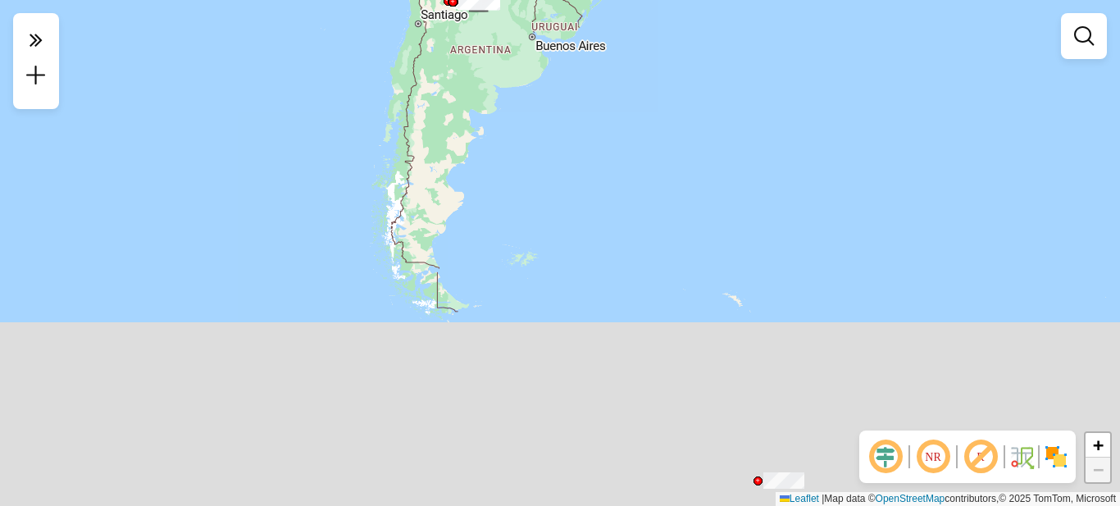
drag, startPoint x: 458, startPoint y: 250, endPoint x: 481, endPoint y: 61, distance: 190.8
click at [481, 61] on div "Janela de atendimento Grade de atendimento Capacidade Transportadoras Veículos …" at bounding box center [560, 253] width 1120 height 506
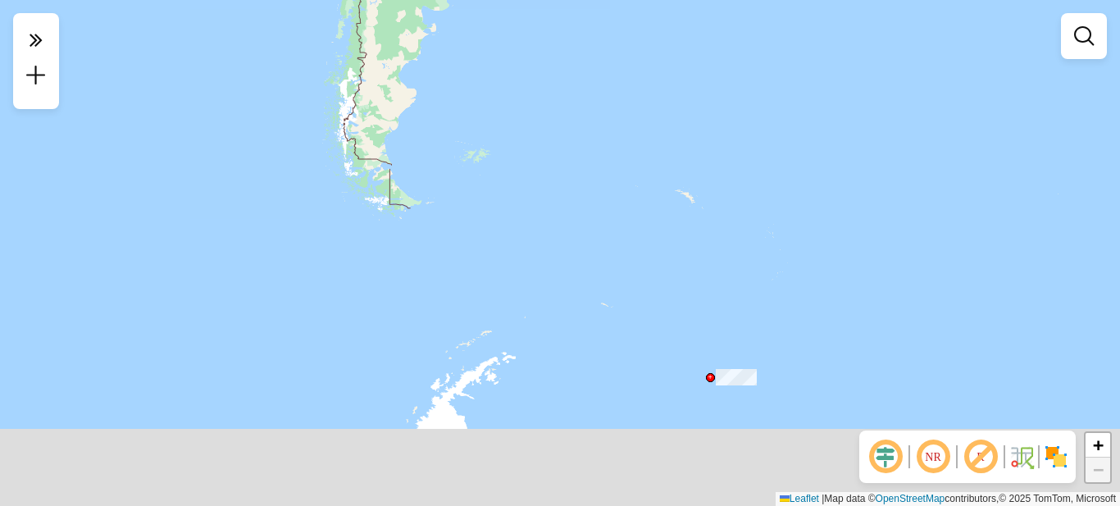
drag, startPoint x: 558, startPoint y: 201, endPoint x: 481, endPoint y: 25, distance: 192.4
click at [484, 31] on div "Janela de atendimento Grade de atendimento Capacidade Transportadoras Veículos …" at bounding box center [560, 253] width 1120 height 506
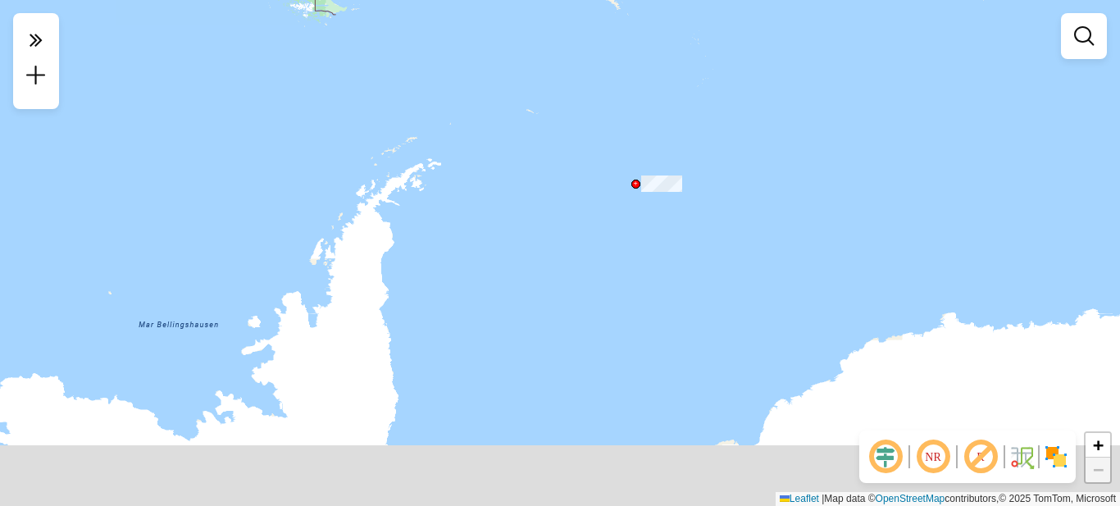
drag, startPoint x: 549, startPoint y: 230, endPoint x: 503, endPoint y: 107, distance: 132.1
click at [503, 107] on div "Janela de atendimento Grade de atendimento Capacidade Transportadoras Veículos …" at bounding box center [560, 253] width 1120 height 506
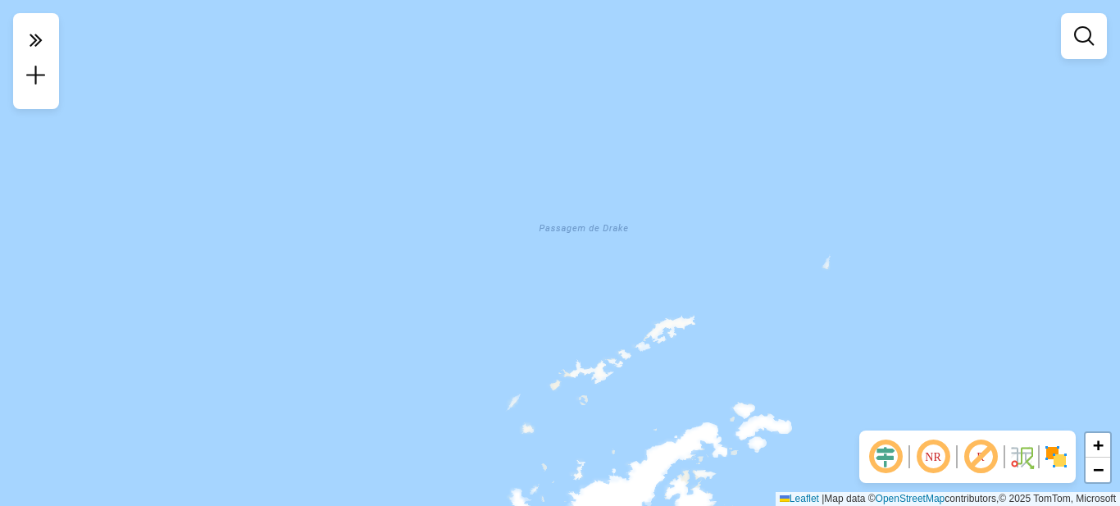
drag, startPoint x: 412, startPoint y: 112, endPoint x: 514, endPoint y: 416, distance: 320.8
click at [518, 418] on div "Janela de atendimento Grade de atendimento Capacidade Transportadoras Veículos …" at bounding box center [560, 253] width 1120 height 506
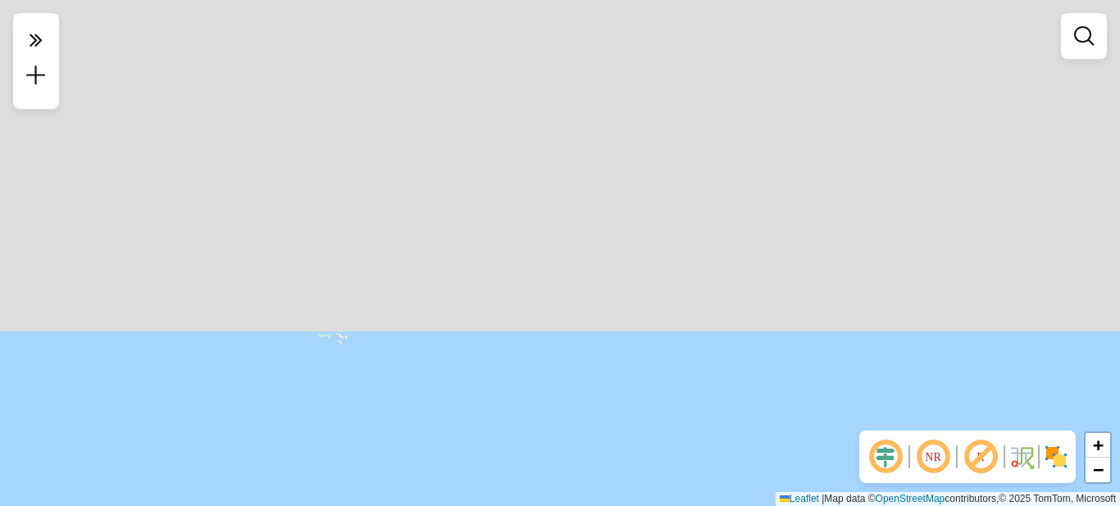
drag, startPoint x: 543, startPoint y: 141, endPoint x: 531, endPoint y: 489, distance: 347.9
click at [536, 505] on html "Aguarde... Pop-up bloqueado! Seu navegador bloqueou automáticamente a abertura …" at bounding box center [560, 253] width 1120 height 506
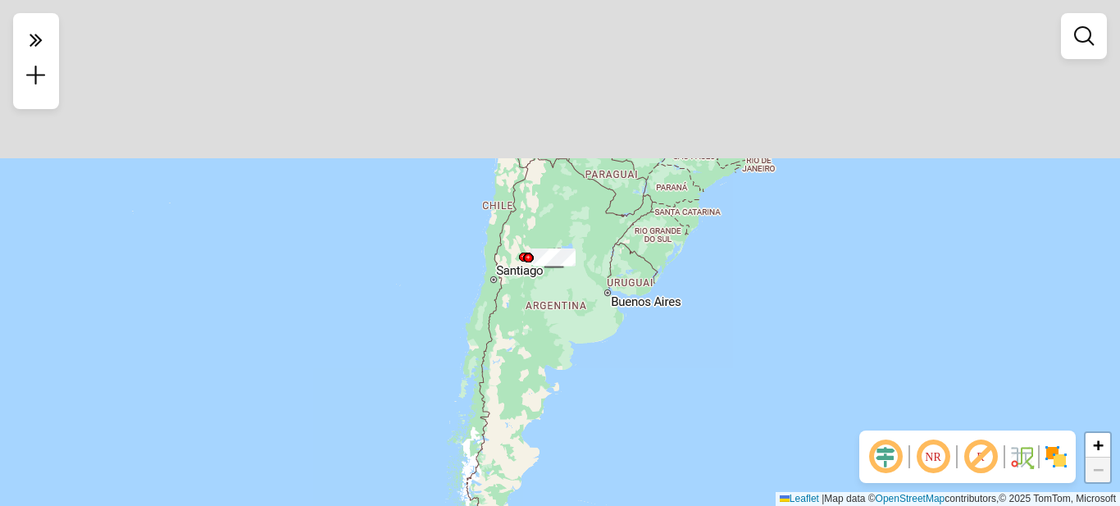
drag, startPoint x: 573, startPoint y: 404, endPoint x: 572, endPoint y: 429, distance: 24.6
click at [584, 468] on div "Janela de atendimento Grade de atendimento Capacidade Transportadoras Veículos …" at bounding box center [560, 253] width 1120 height 506
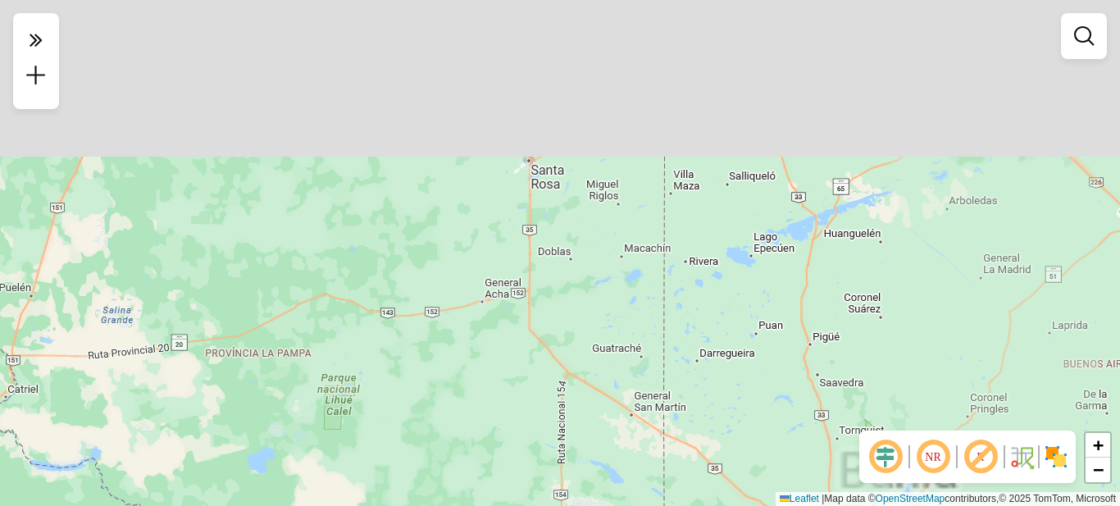
drag, startPoint x: 583, startPoint y: 182, endPoint x: 571, endPoint y: 480, distance: 297.9
click at [582, 500] on div "Janela de atendimento Grade de atendimento Capacidade Transportadoras Veículos …" at bounding box center [560, 253] width 1120 height 506
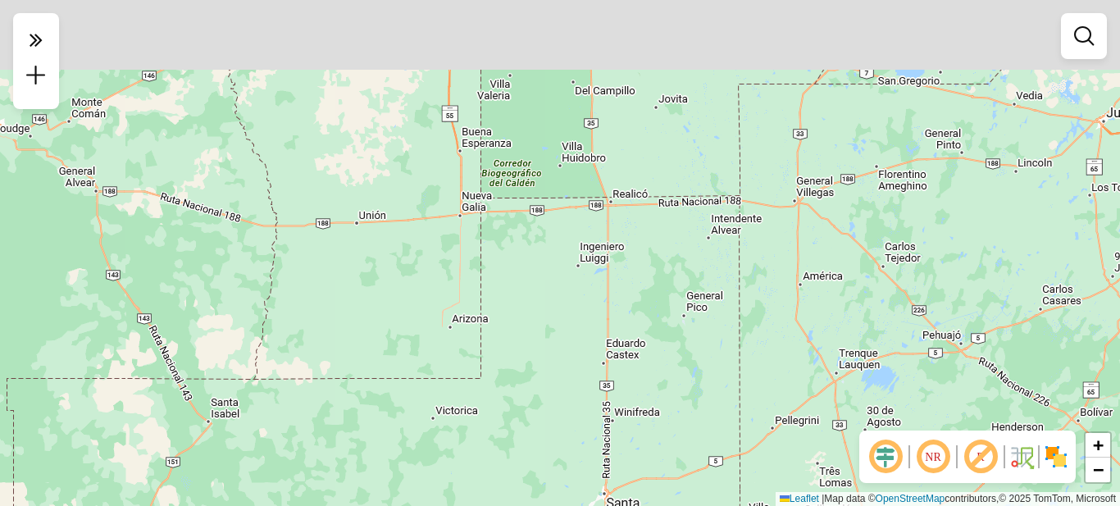
drag, startPoint x: 527, startPoint y: 269, endPoint x: 613, endPoint y: 530, distance: 274.6
click at [613, 505] on html "Aguarde... Pop-up bloqueado! Seu navegador bloqueou automáticamente a abertura …" at bounding box center [560, 253] width 1120 height 506
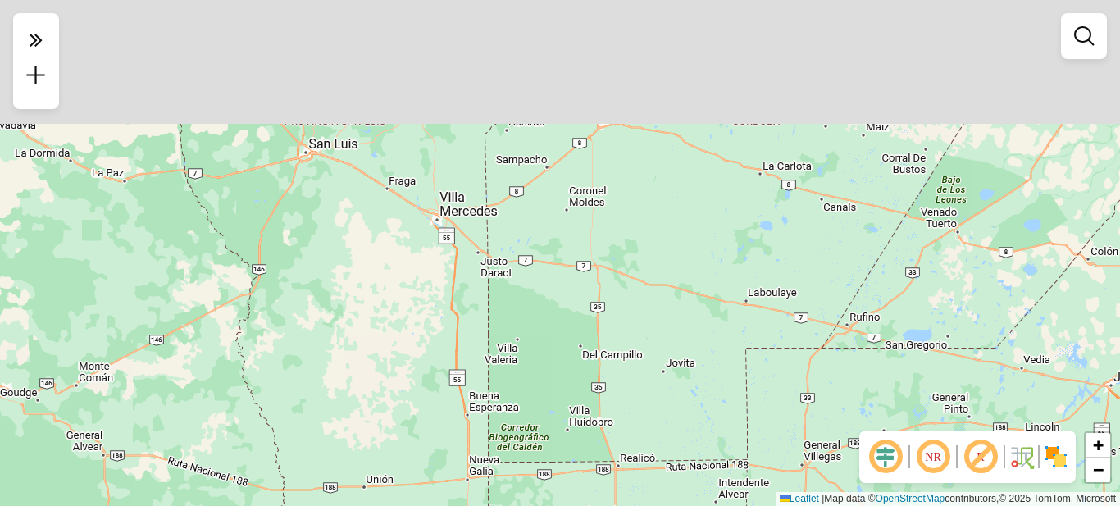
drag, startPoint x: 611, startPoint y: 224, endPoint x: 608, endPoint y: 491, distance: 267.3
click at [609, 496] on div "Janela de atendimento Grade de atendimento Capacidade Transportadoras Veículos …" at bounding box center [560, 253] width 1120 height 506
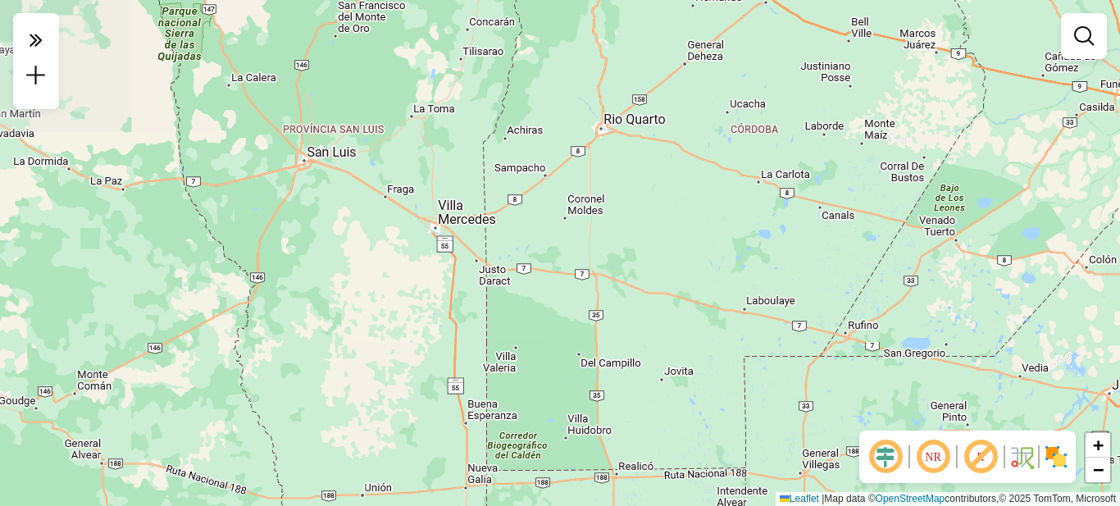
drag, startPoint x: 634, startPoint y: 264, endPoint x: 640, endPoint y: 524, distance: 260.0
click at [640, 505] on html "Aguarde... Pop-up bloqueado! Seu navegador bloqueou automáticamente a abertura …" at bounding box center [560, 253] width 1120 height 506
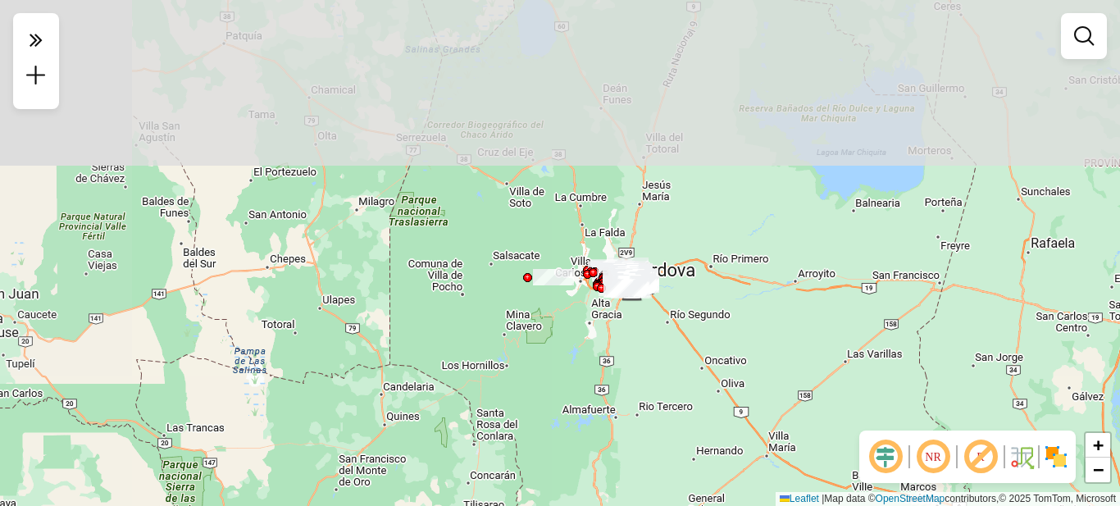
drag, startPoint x: 633, startPoint y: 253, endPoint x: 618, endPoint y: 530, distance: 276.7
click at [618, 505] on html "Aguarde... Pop-up bloqueado! Seu navegador bloqueou automáticamente a abertura …" at bounding box center [560, 253] width 1120 height 506
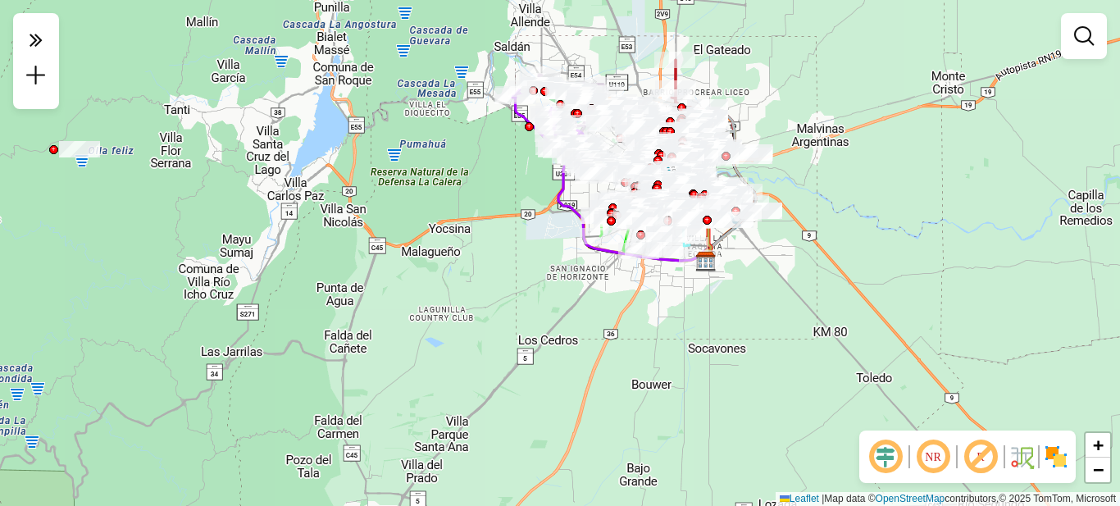
drag, startPoint x: 563, startPoint y: 393, endPoint x: 591, endPoint y: 473, distance: 85.1
click at [591, 473] on div "Janela de atendimento Grade de atendimento Capacidade Transportadoras Veículos …" at bounding box center [560, 253] width 1120 height 506
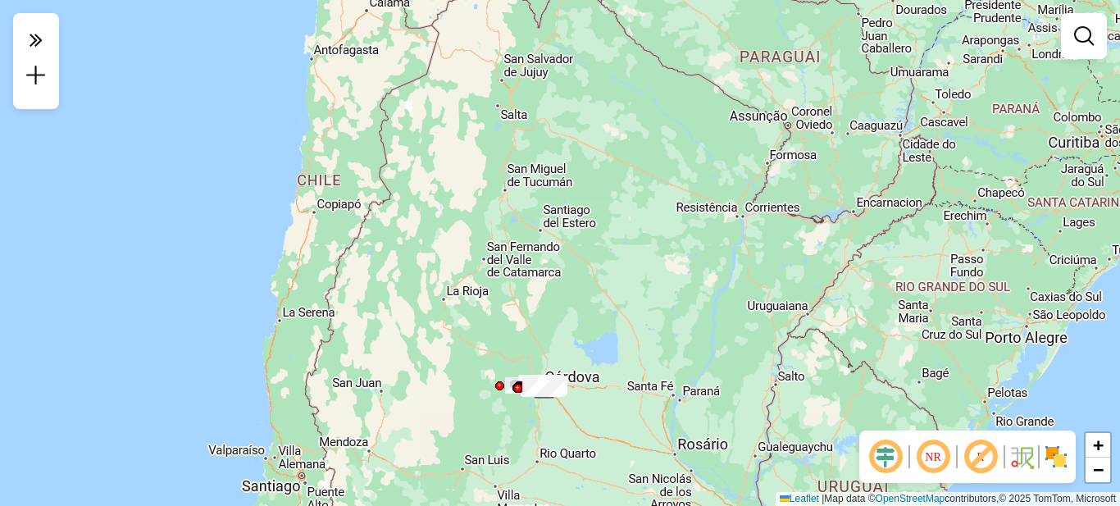
drag, startPoint x: 568, startPoint y: 459, endPoint x: 567, endPoint y: 212, distance: 246.8
click at [567, 212] on div "Janela de atendimento Grade de atendimento Capacidade Transportadoras Veículos …" at bounding box center [560, 253] width 1120 height 506
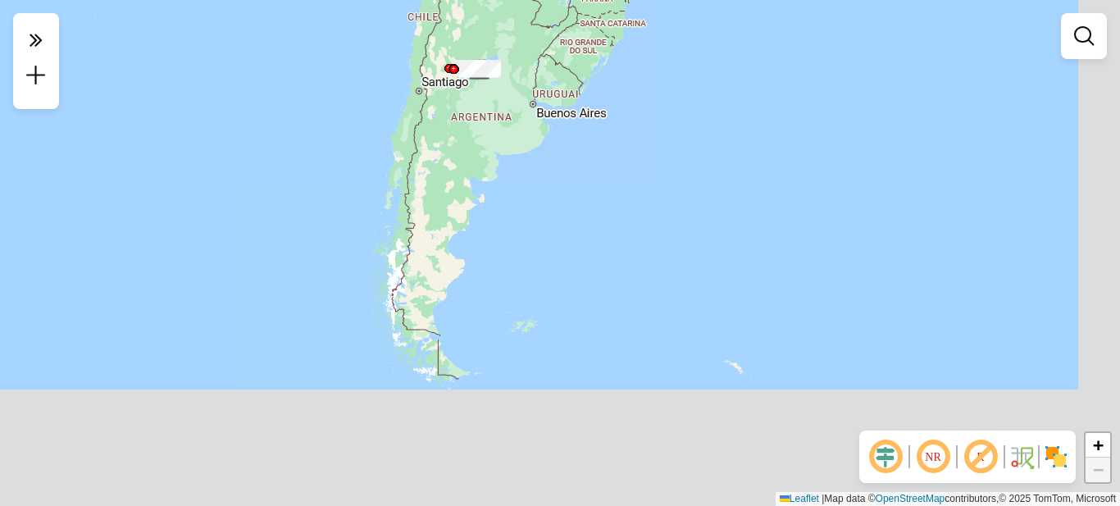
drag, startPoint x: 625, startPoint y: 376, endPoint x: 540, endPoint y: 197, distance: 198.1
click at [540, 197] on div "Janela de atendimento Grade de atendimento Capacidade Transportadoras Veículos …" at bounding box center [560, 253] width 1120 height 506
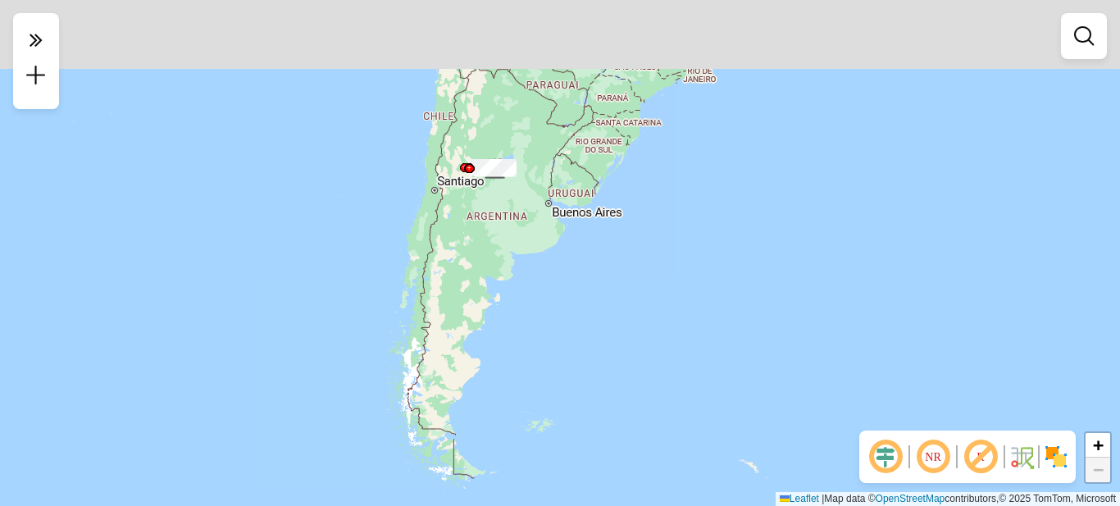
drag, startPoint x: 543, startPoint y: 186, endPoint x: 558, endPoint y: 391, distance: 205.6
click at [559, 391] on div "Janela de atendimento Grade de atendimento Capacidade Transportadoras Veículos …" at bounding box center [560, 253] width 1120 height 506
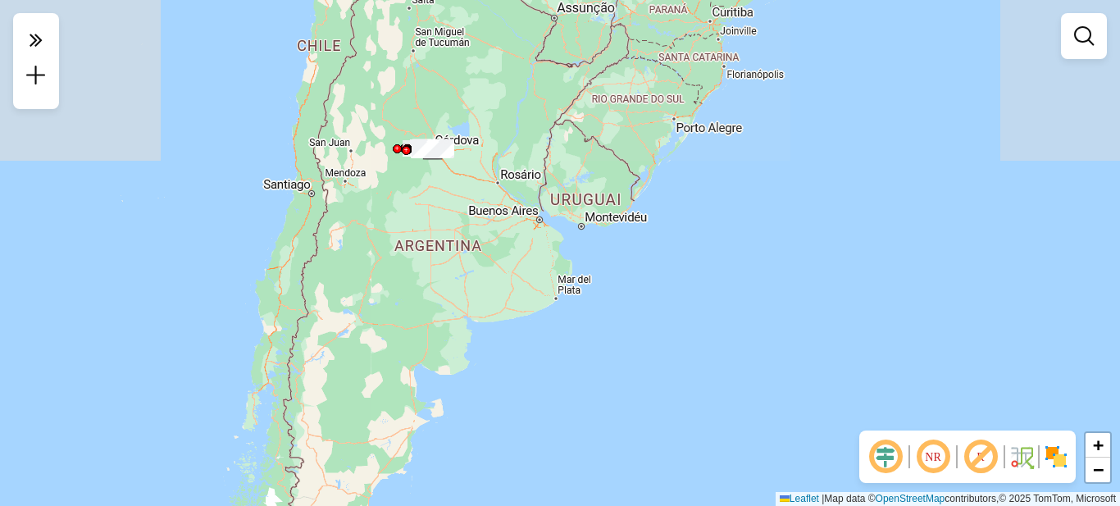
drag, startPoint x: 513, startPoint y: 409, endPoint x: 508, endPoint y: 153, distance: 256.7
click at [508, 157] on div "Janela de atendimento Grade de atendimento Capacidade Transportadoras Veículos …" at bounding box center [560, 253] width 1120 height 506
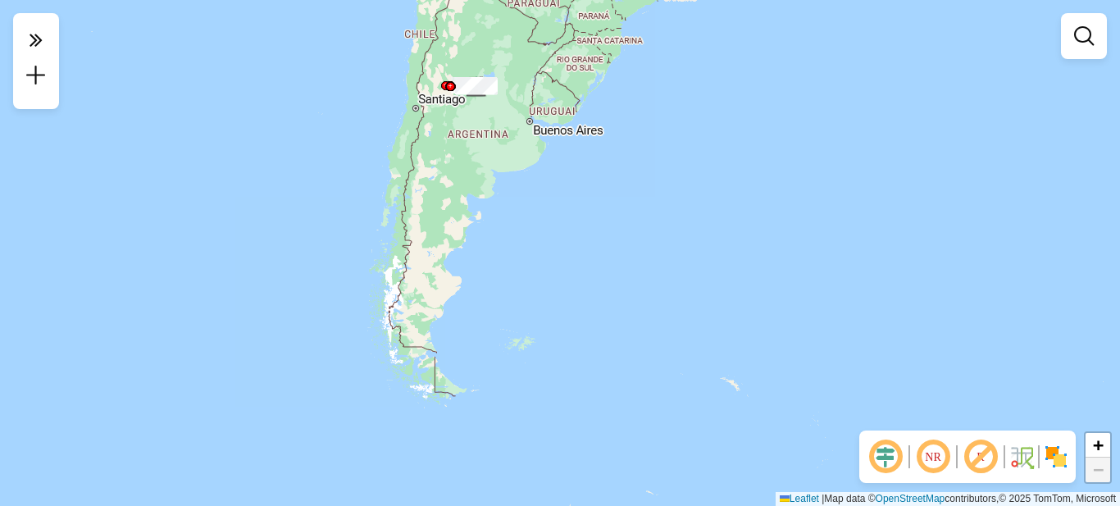
drag, startPoint x: 532, startPoint y: 185, endPoint x: 608, endPoint y: 376, distance: 205.7
click at [608, 377] on div "Janela de atendimento Grade de atendimento Capacidade Transportadoras Veículos …" at bounding box center [560, 253] width 1120 height 506
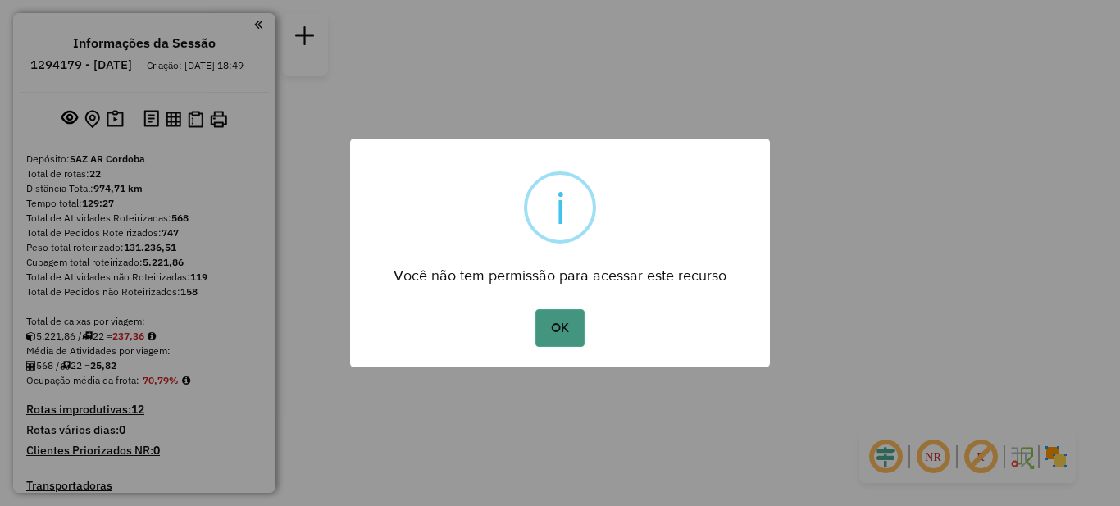
click at [563, 330] on button "OK" at bounding box center [559, 328] width 48 height 38
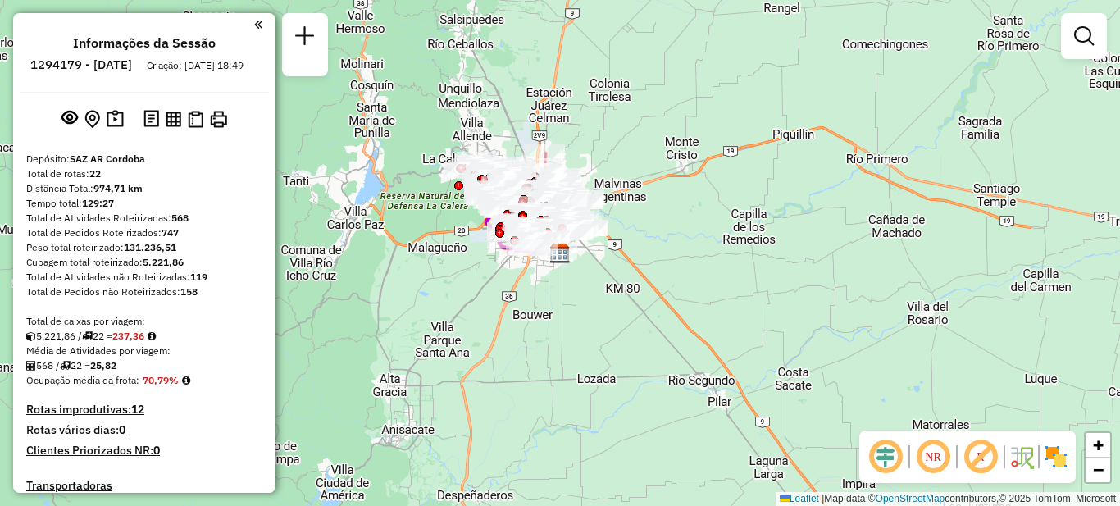
click at [254, 24] on em at bounding box center [258, 24] width 8 height 15
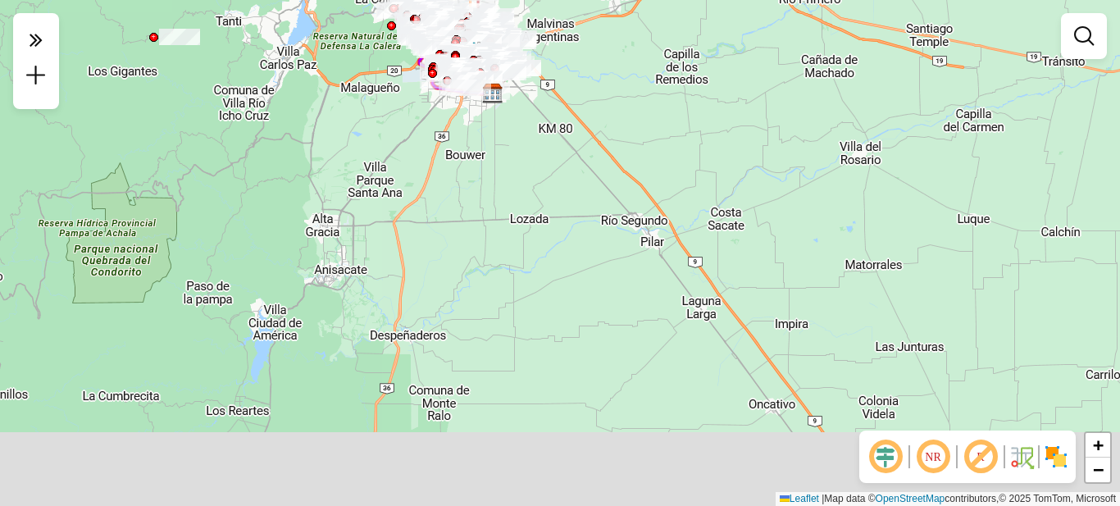
drag, startPoint x: 535, startPoint y: 375, endPoint x: 465, endPoint y: 219, distance: 171.0
click at [462, 202] on div "Janela de atendimento Grade de atendimento Capacidade Transportadoras Veículos …" at bounding box center [560, 253] width 1120 height 506
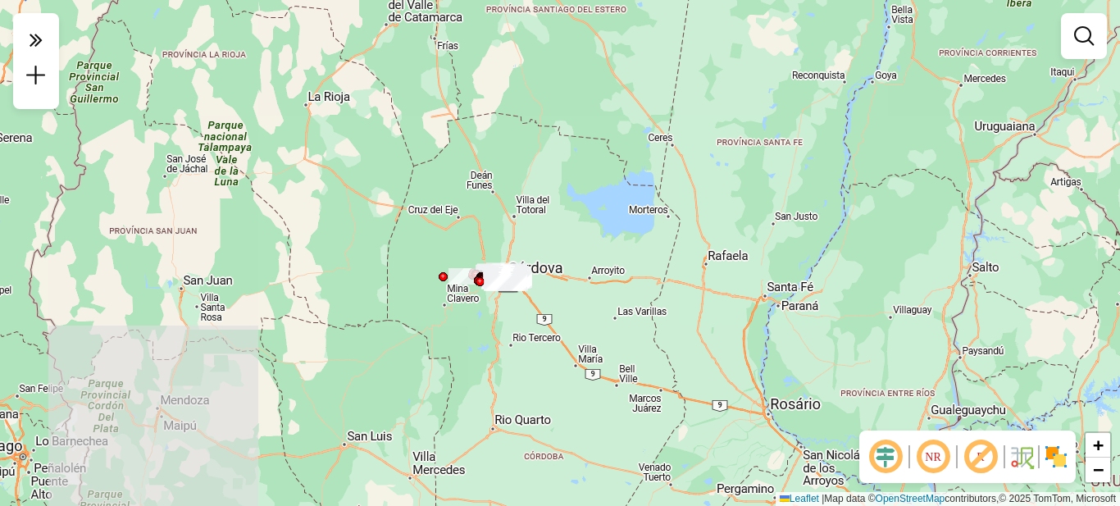
drag, startPoint x: 540, startPoint y: 390, endPoint x: 488, endPoint y: 126, distance: 268.2
click at [488, 133] on div "Janela de atendimento Grade de atendimento Capacidade Transportadoras Veículos …" at bounding box center [560, 253] width 1120 height 506
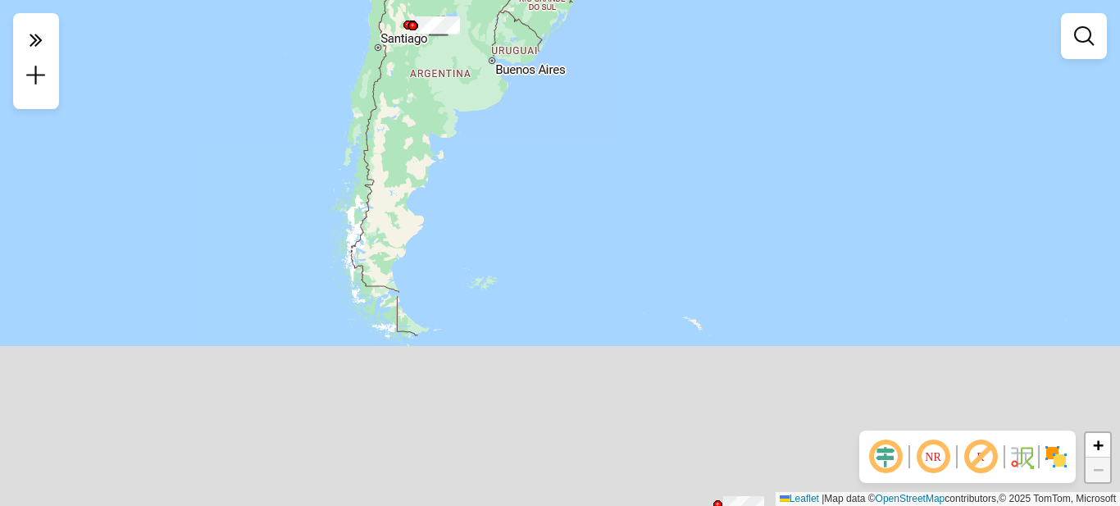
drag, startPoint x: 543, startPoint y: 259, endPoint x: 522, endPoint y: 167, distance: 94.1
click at [522, 167] on div "Janela de atendimento Grade de atendimento Capacidade Transportadoras Veículos …" at bounding box center [560, 253] width 1120 height 506
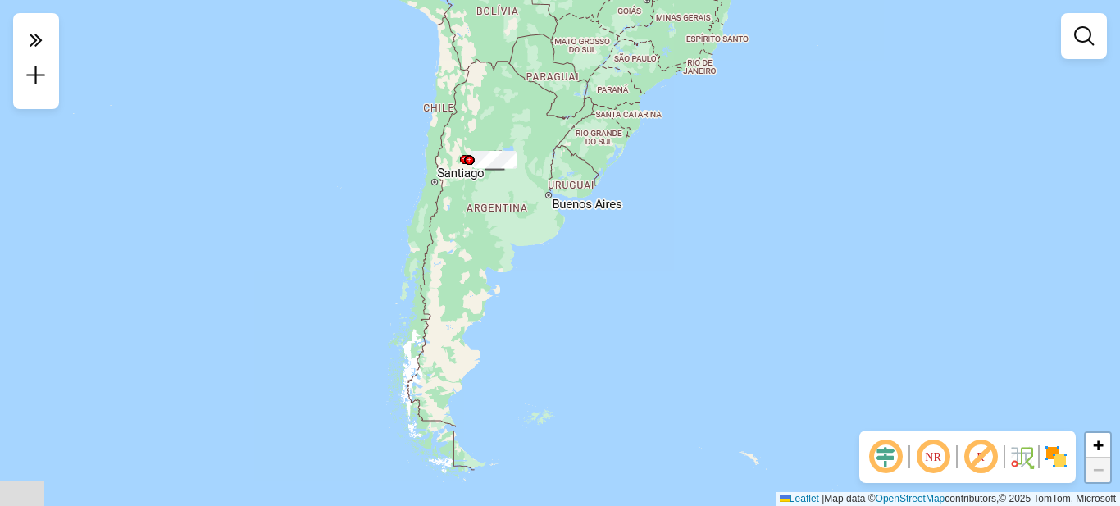
drag, startPoint x: 472, startPoint y: 244, endPoint x: 540, endPoint y: 444, distance: 211.1
click at [552, 461] on div "Janela de atendimento Grade de atendimento Capacidade Transportadoras Veículos …" at bounding box center [560, 253] width 1120 height 506
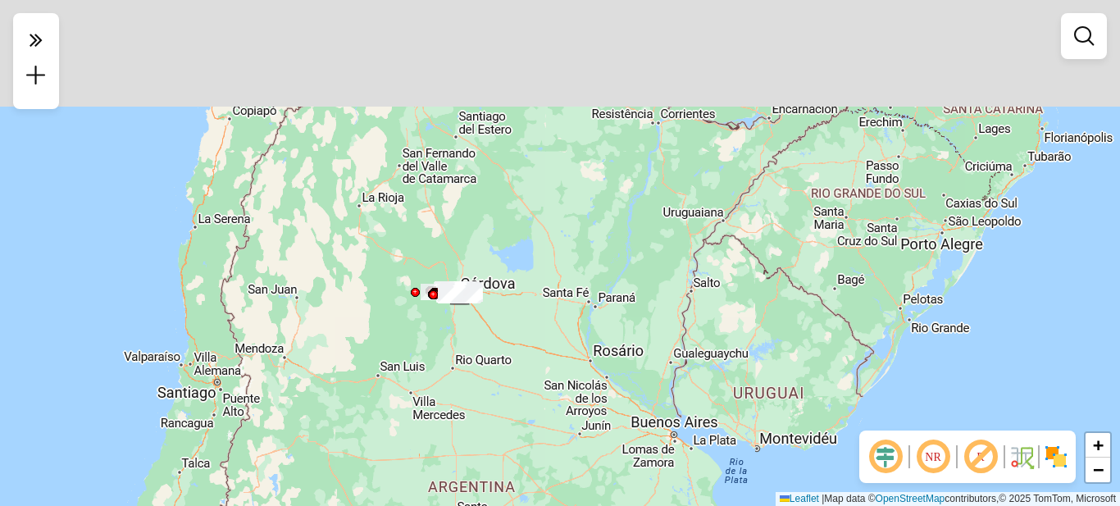
drag, startPoint x: 526, startPoint y: 241, endPoint x: 571, endPoint y: 399, distance: 164.6
click at [571, 399] on div "Janela de atendimento Grade de atendimento Capacidade Transportadoras Veículos …" at bounding box center [560, 253] width 1120 height 506
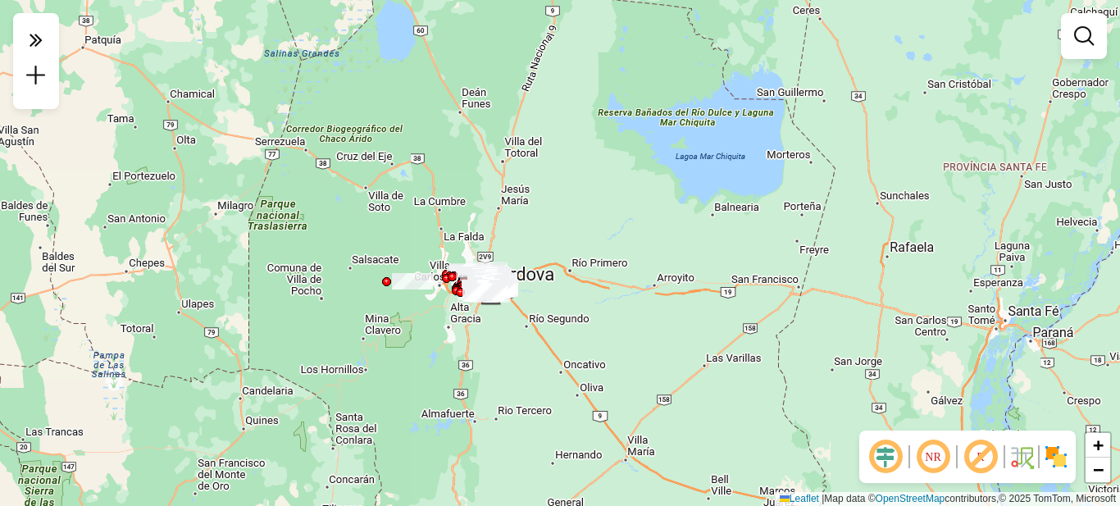
drag, startPoint x: 456, startPoint y: 264, endPoint x: 494, endPoint y: 386, distance: 128.1
click at [499, 392] on div "Janela de atendimento Grade de atendimento Capacidade Transportadoras Veículos …" at bounding box center [560, 253] width 1120 height 506
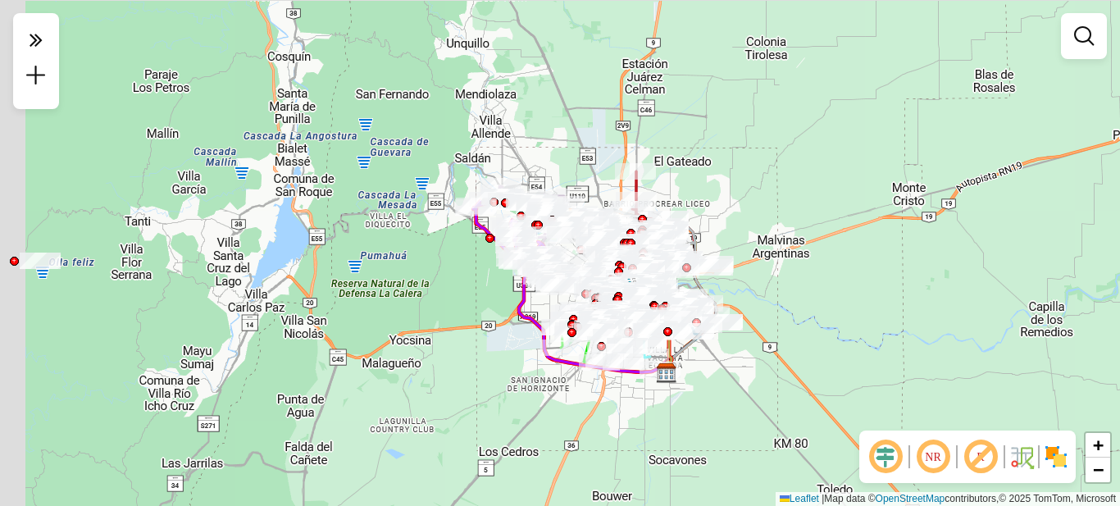
click at [594, 449] on div "Janela de atendimento Grade de atendimento Capacidade Transportadoras Veículos …" at bounding box center [560, 253] width 1120 height 506
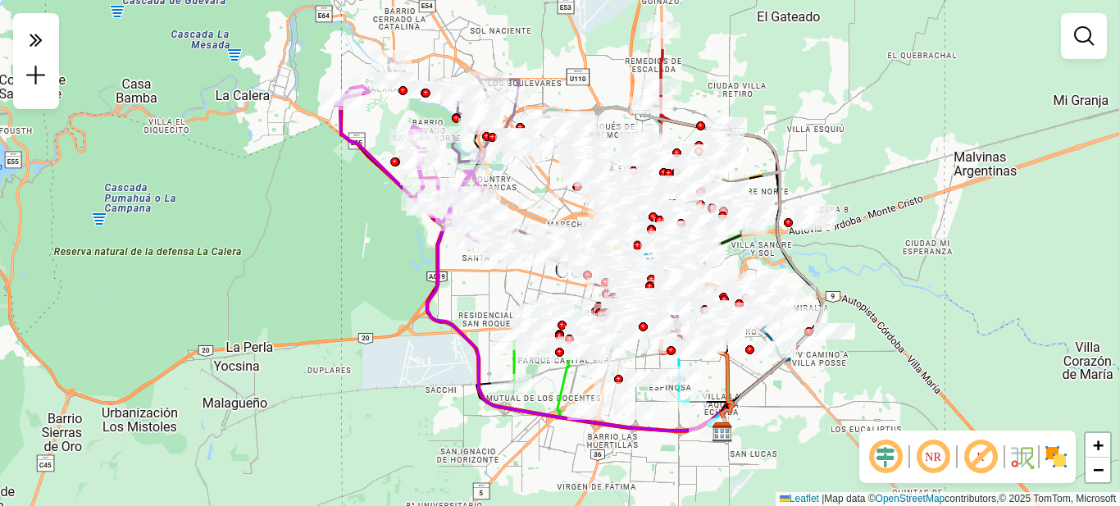
drag, startPoint x: 678, startPoint y: 388, endPoint x: 649, endPoint y: 437, distance: 57.0
click at [656, 432] on icon at bounding box center [580, 327] width 306 height 210
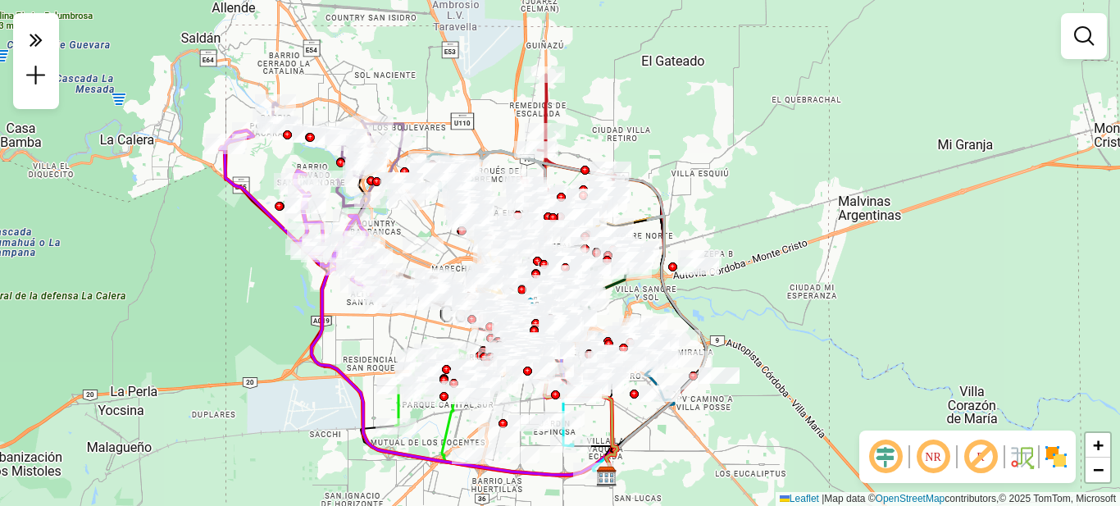
drag, startPoint x: 981, startPoint y: 226, endPoint x: 745, endPoint y: 285, distance: 242.8
click at [754, 271] on div "Janela de atendimento Grade de atendimento Capacidade Transportadoras Veículos …" at bounding box center [560, 253] width 1120 height 506
